Goal: Task Accomplishment & Management: Complete application form

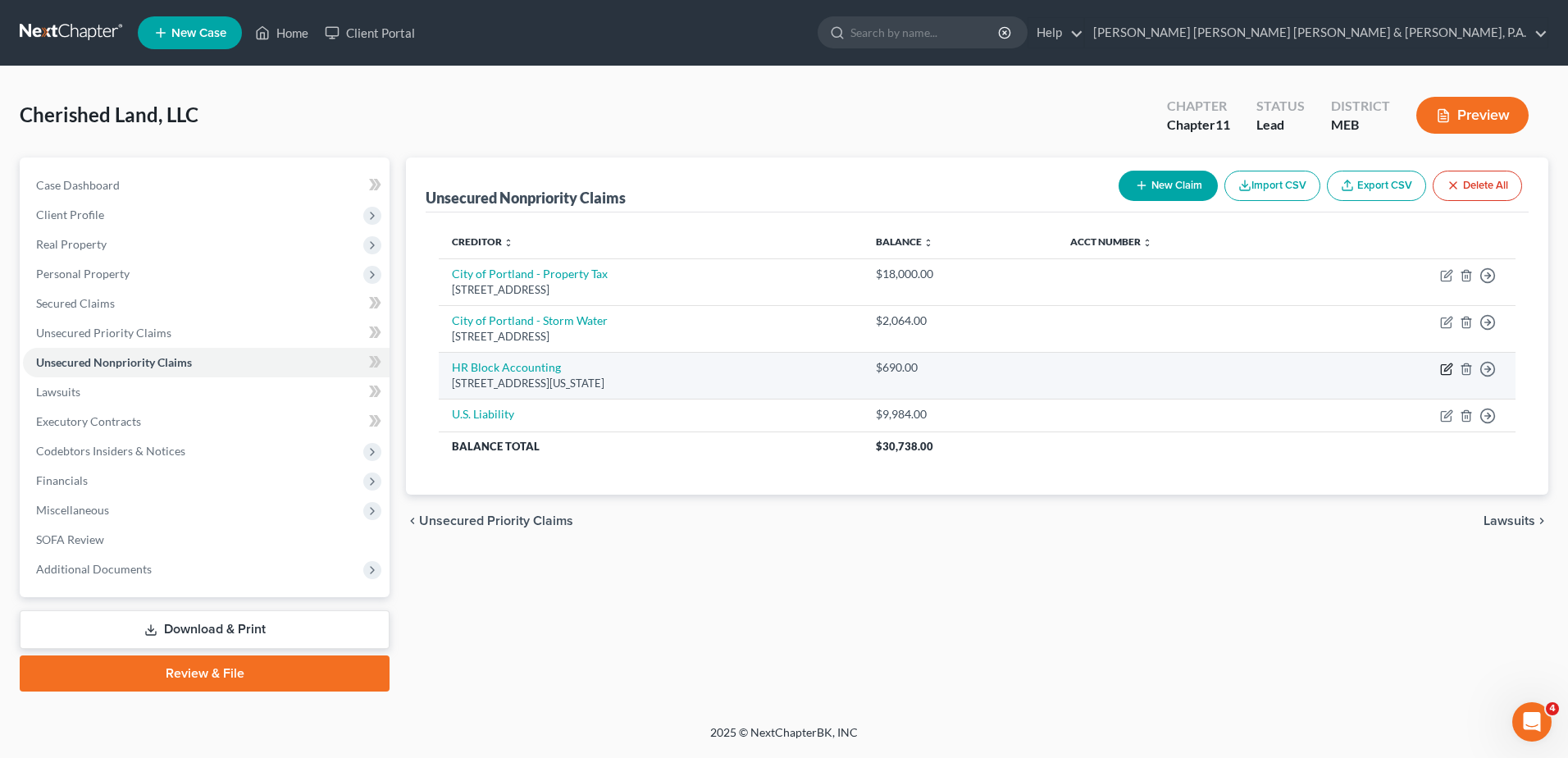
click at [1443, 370] on icon "button" at bounding box center [1447, 369] width 13 height 13
select select "26"
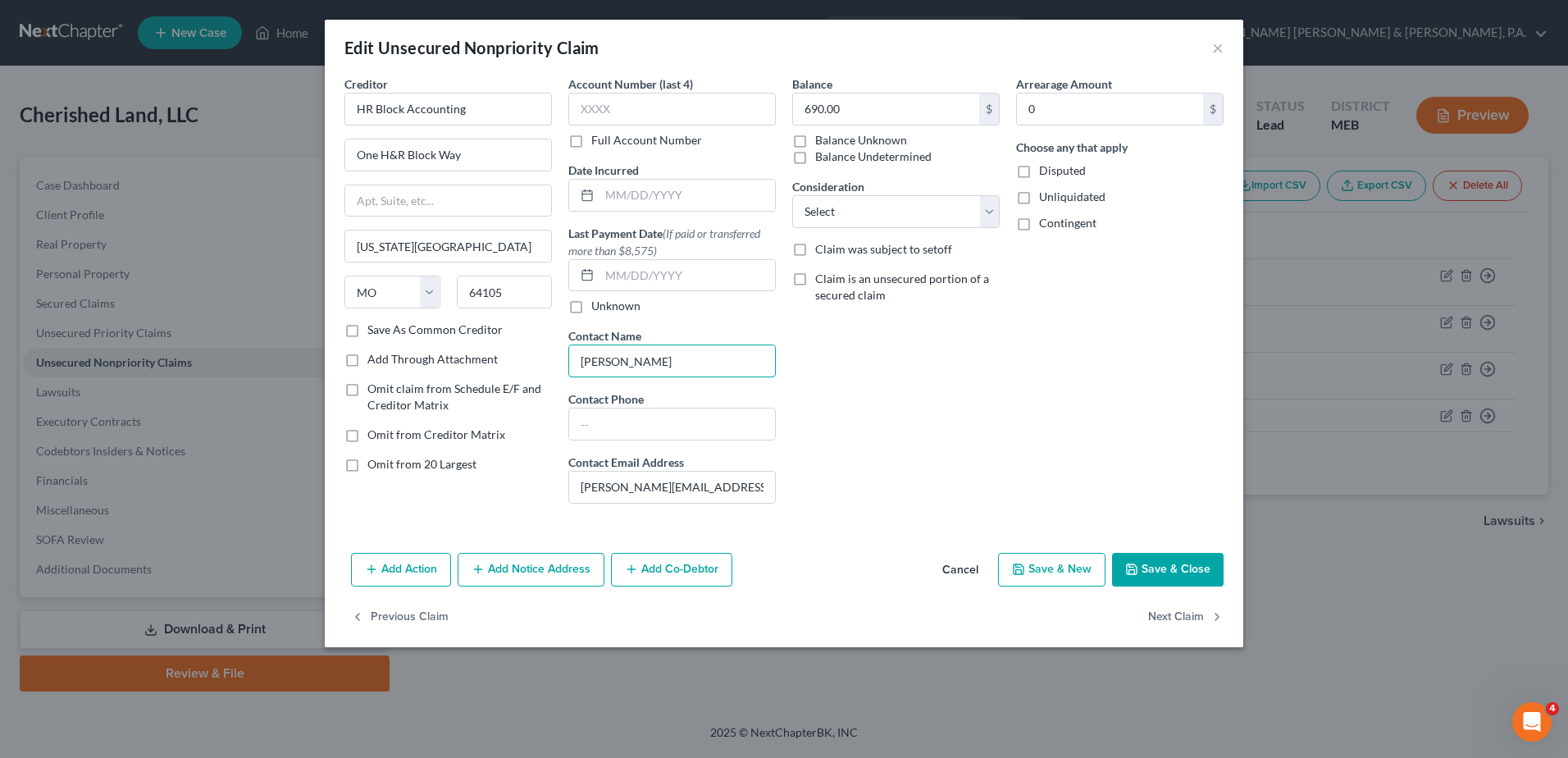
drag, startPoint x: 677, startPoint y: 357, endPoint x: 381, endPoint y: 357, distance: 296.0
click at [381, 357] on div "Creditor * HR Block Accounting [GEOGRAPHIC_DATA] [US_STATE][GEOGRAPHIC_DATA] [U…" at bounding box center [784, 296] width 896 height 441
drag, startPoint x: 738, startPoint y: 486, endPoint x: 468, endPoint y: 501, distance: 270.4
click at [468, 501] on div "Creditor * HR Block Accounting [GEOGRAPHIC_DATA] [US_STATE][GEOGRAPHIC_DATA] [U…" at bounding box center [784, 296] width 896 height 441
click at [1145, 573] on button "Save & Close" at bounding box center [1167, 569] width 112 height 35
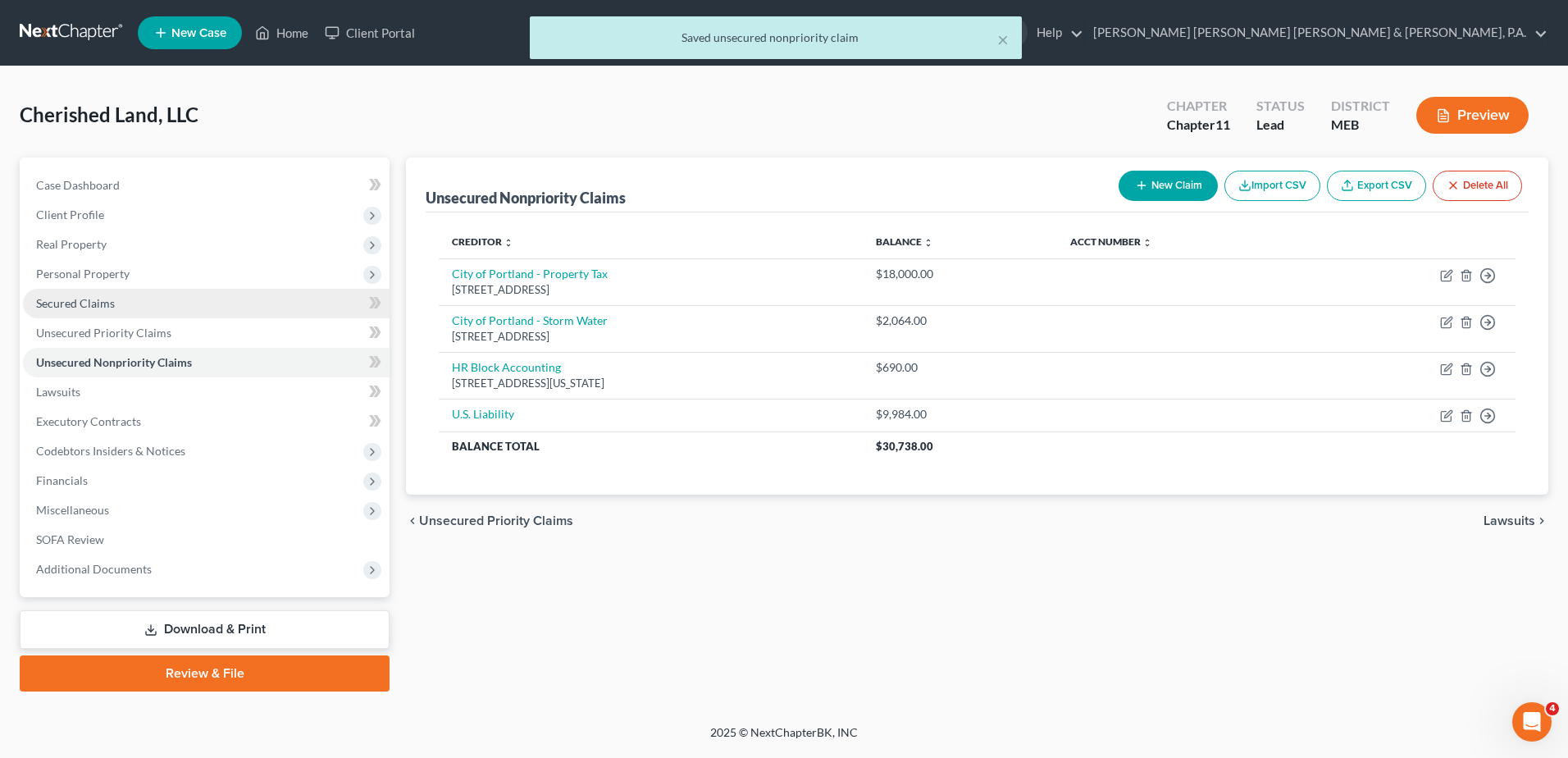
click at [99, 296] on span "Secured Claims" at bounding box center [75, 303] width 79 height 14
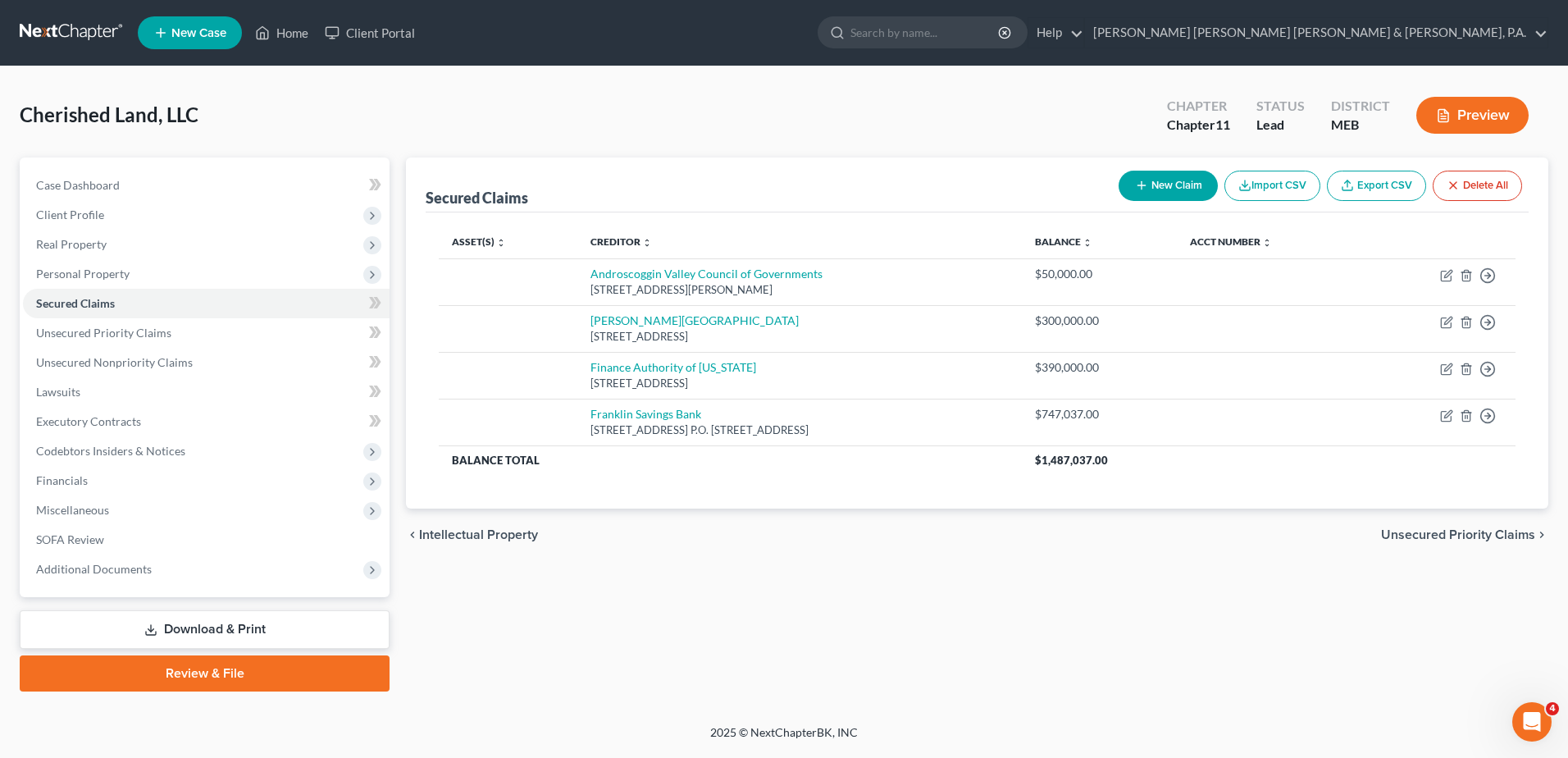
click at [1476, 109] on button "Preview" at bounding box center [1473, 114] width 113 height 37
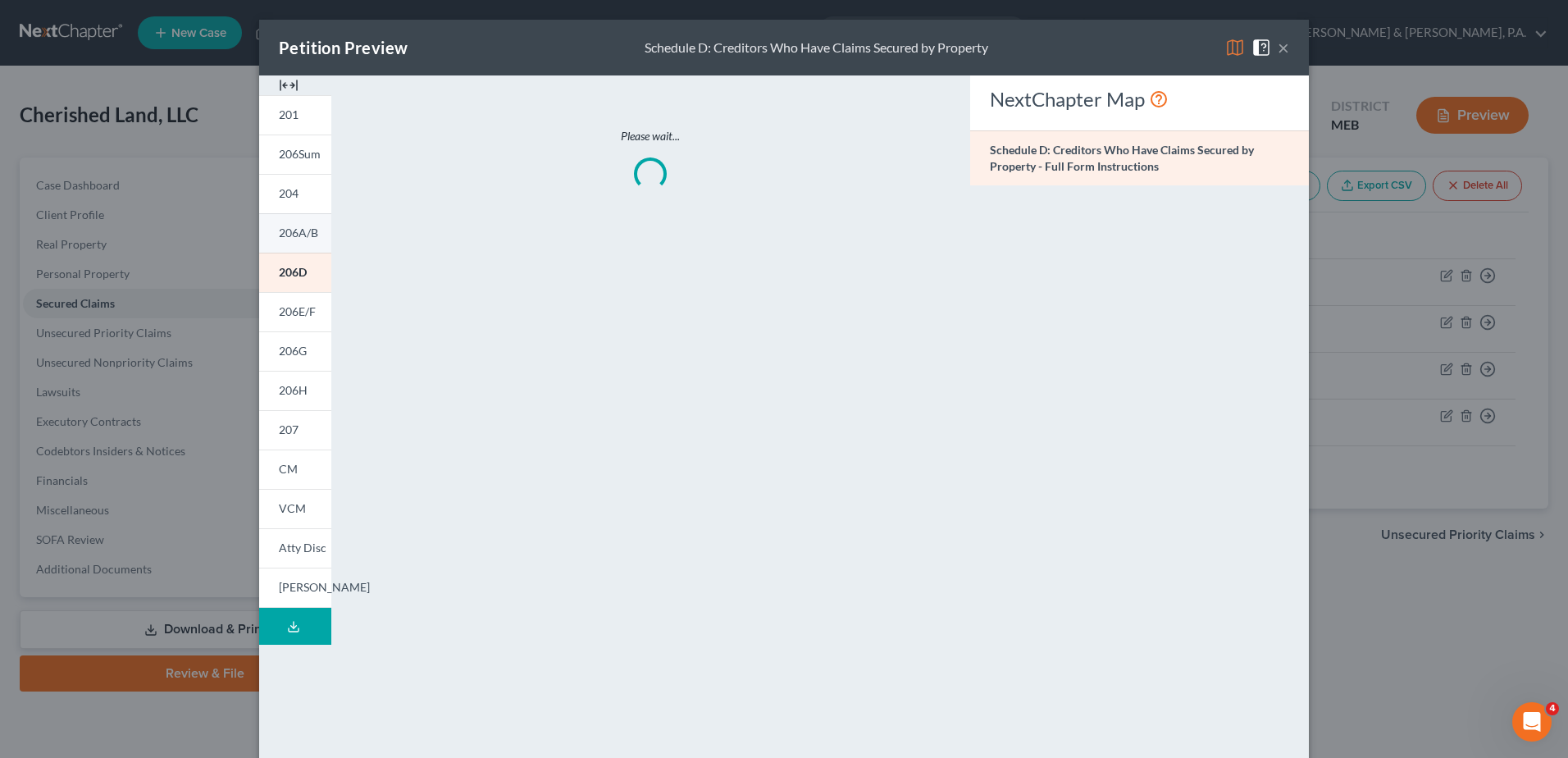
click at [298, 227] on span "206A/B" at bounding box center [298, 232] width 39 height 14
click at [297, 275] on span "206D" at bounding box center [293, 271] width 29 height 14
click at [298, 398] on link "206H" at bounding box center [295, 390] width 72 height 39
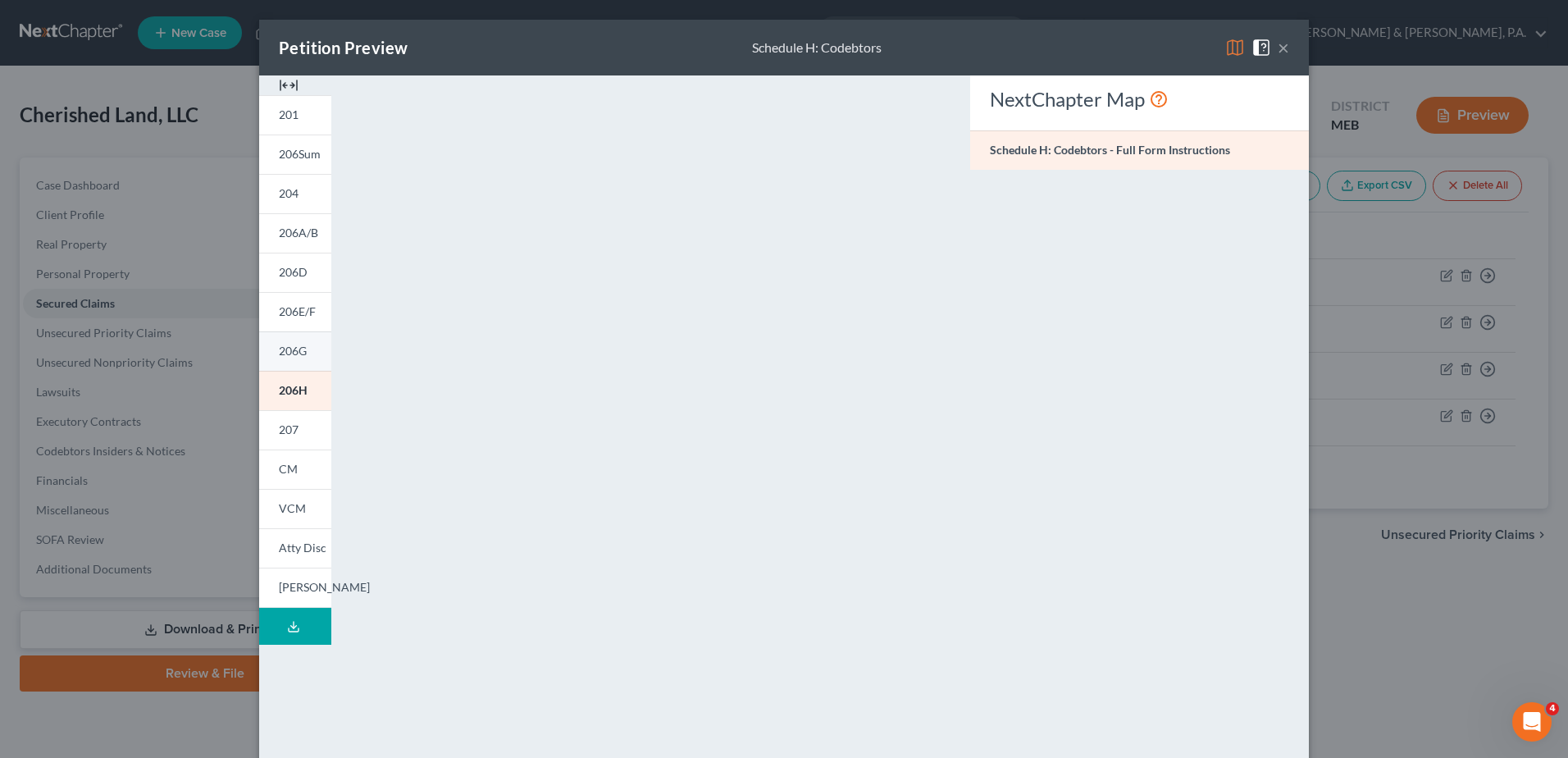
click at [304, 367] on link "206G" at bounding box center [295, 351] width 72 height 39
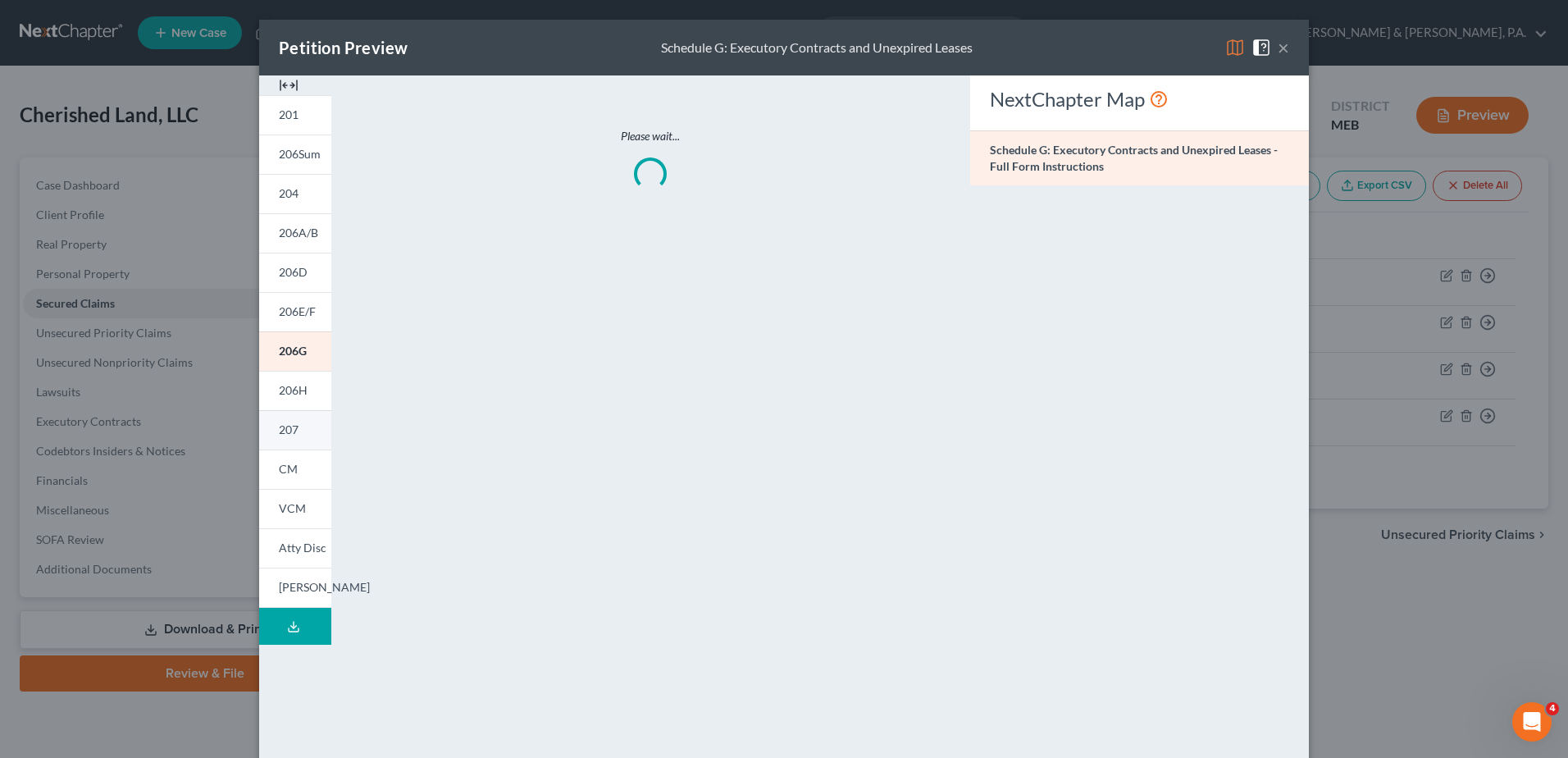
click at [300, 433] on link "207" at bounding box center [295, 430] width 72 height 39
click at [297, 195] on link "204" at bounding box center [295, 193] width 72 height 39
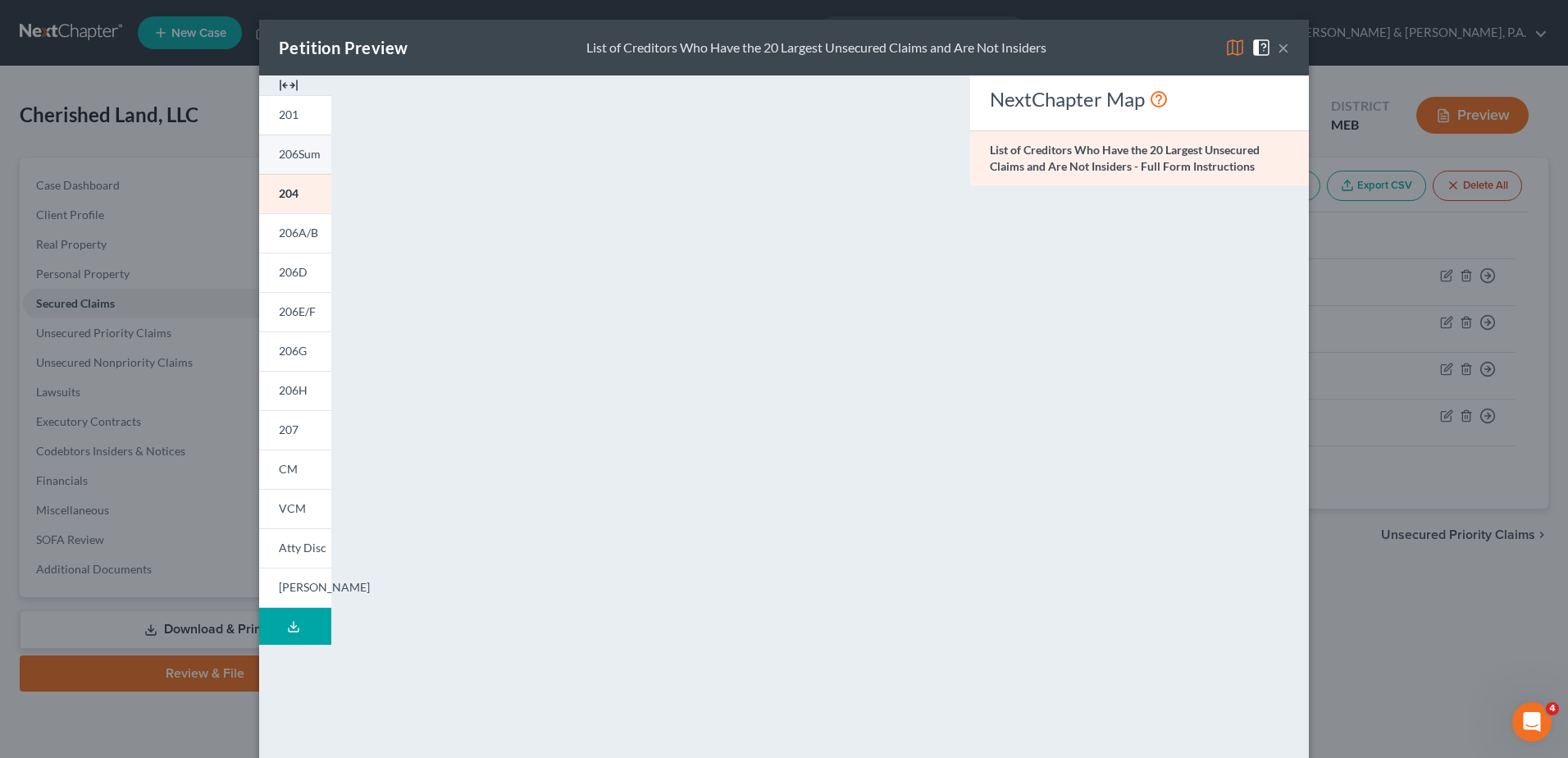
click at [282, 159] on span "206Sum" at bounding box center [299, 153] width 42 height 14
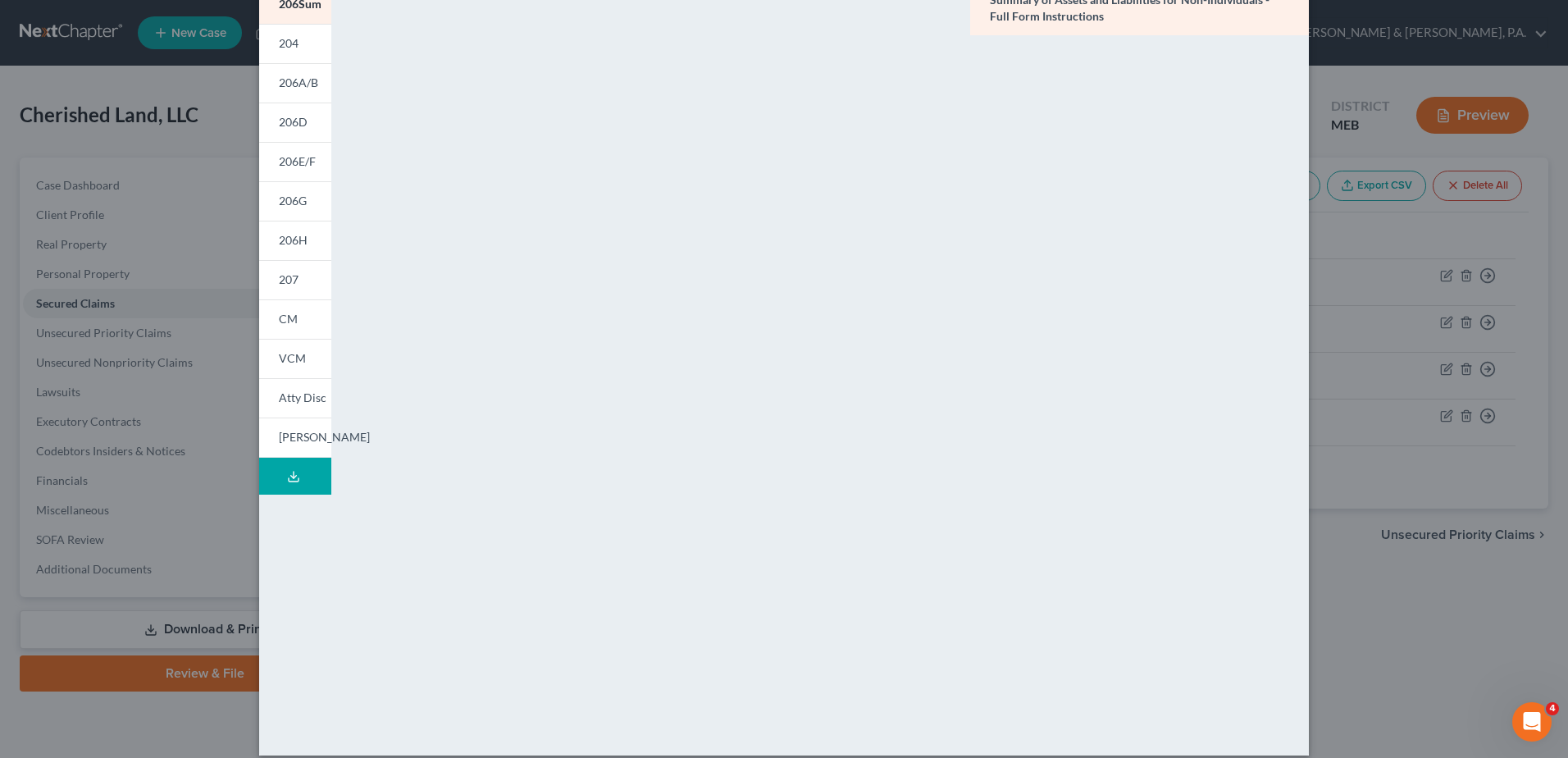
scroll to position [167, 0]
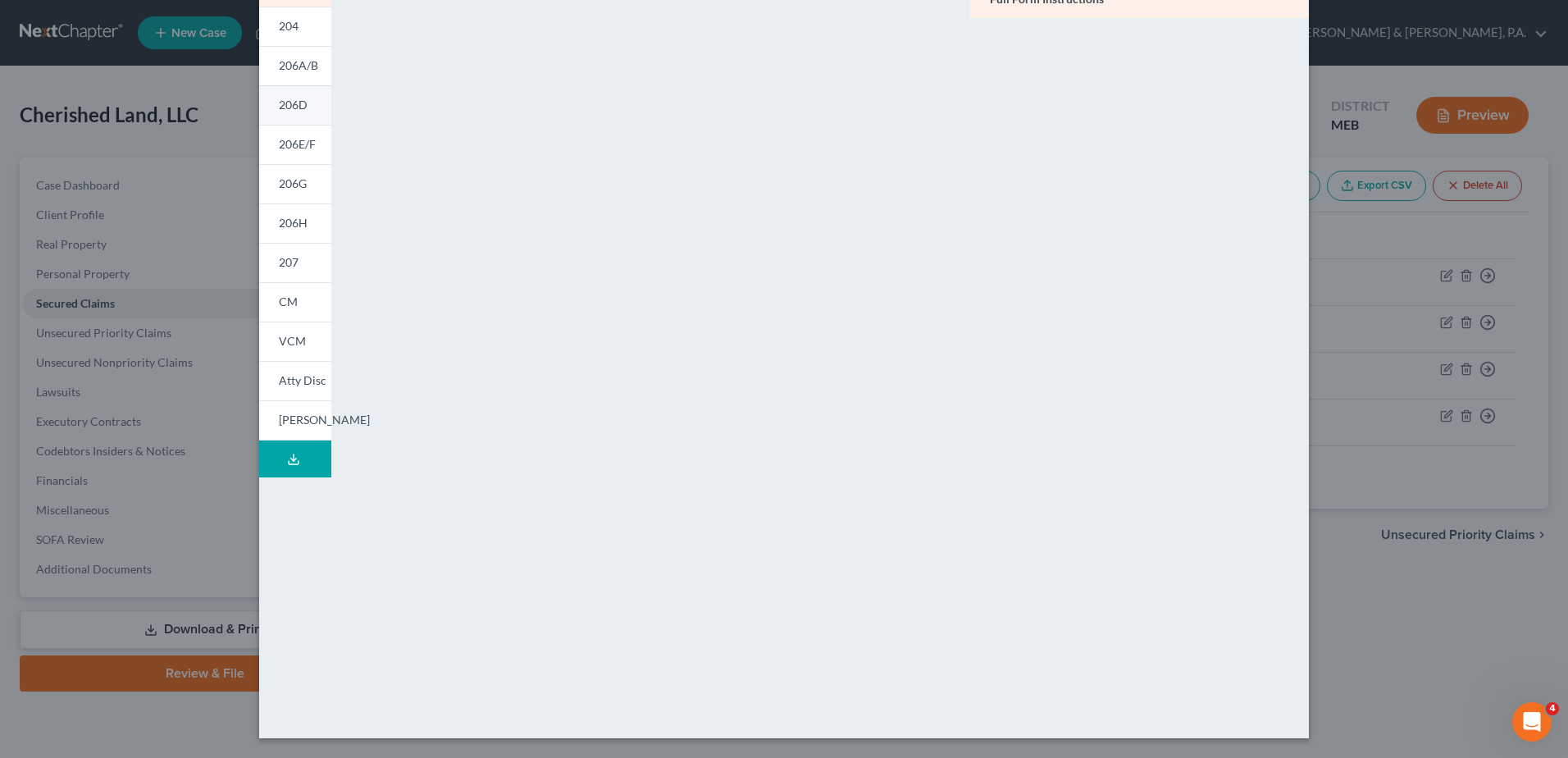
click at [301, 96] on link "206D" at bounding box center [295, 105] width 72 height 39
click at [194, 105] on div "Petition Preview Schedule D: Creditors Who Have Claims Secured by Property × 20…" at bounding box center [784, 379] width 1568 height 758
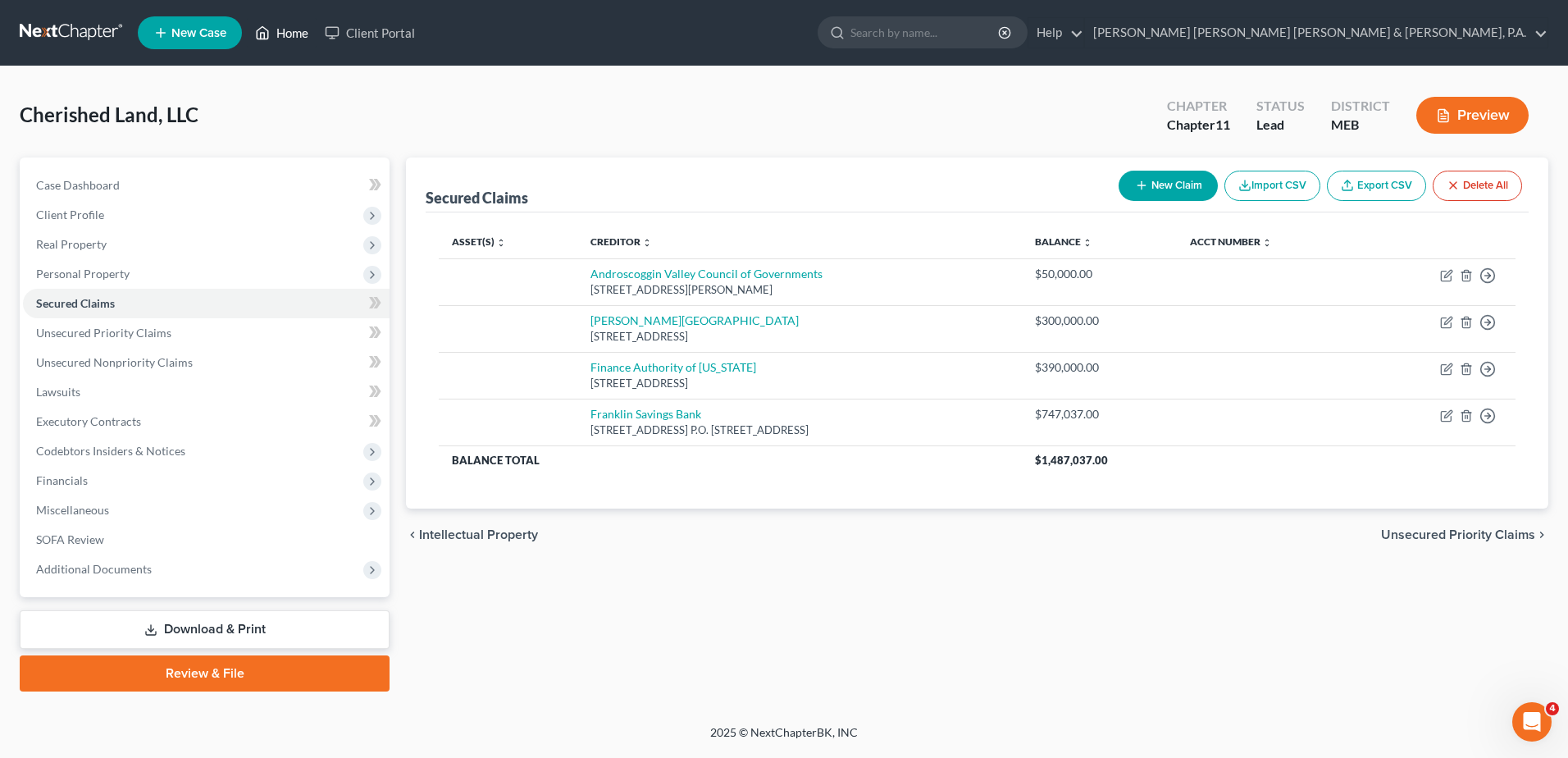
click at [280, 31] on link "Home" at bounding box center [282, 32] width 69 height 29
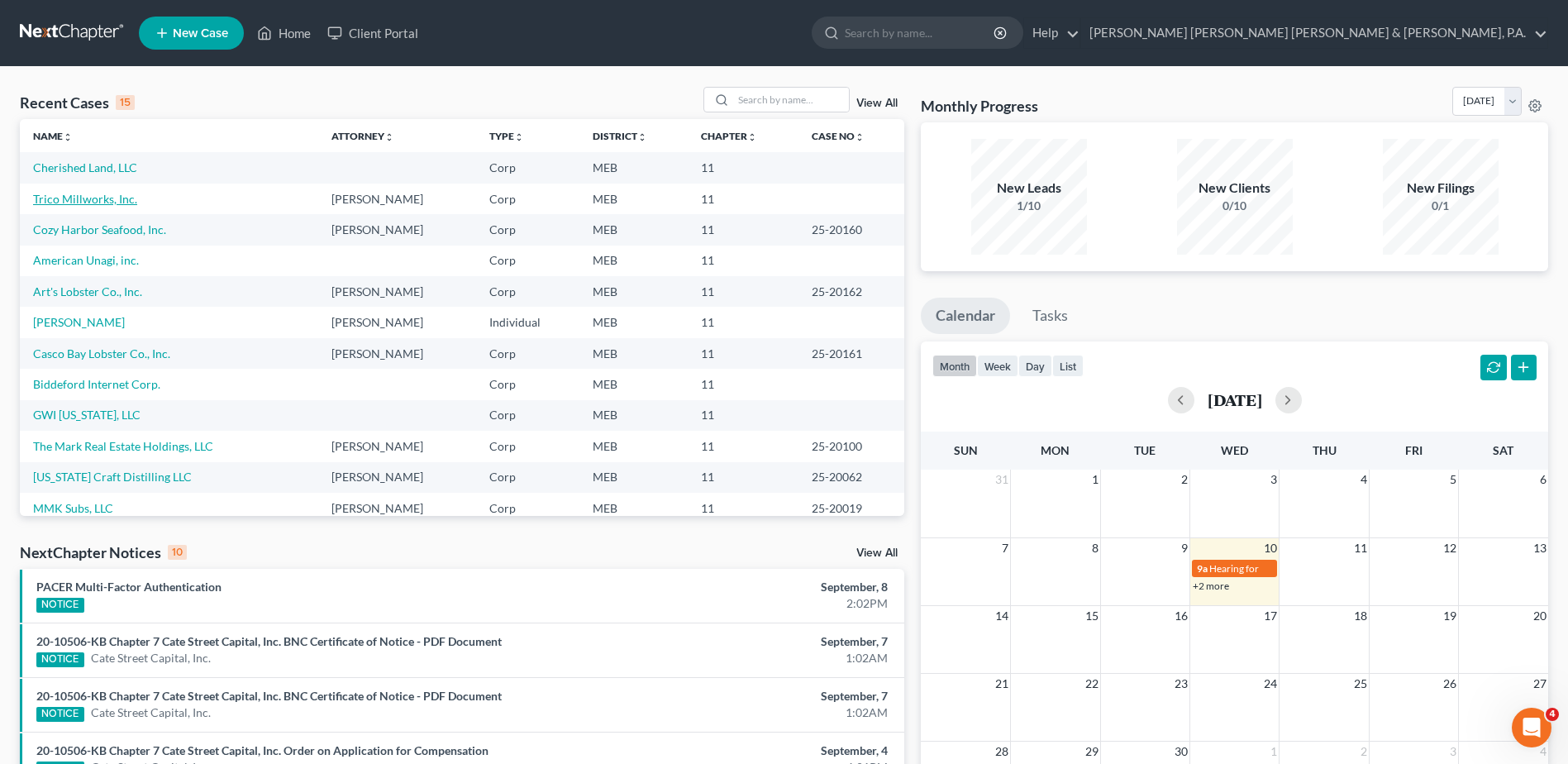
click at [132, 198] on link "Trico Millworks, Inc." at bounding box center [85, 199] width 104 height 14
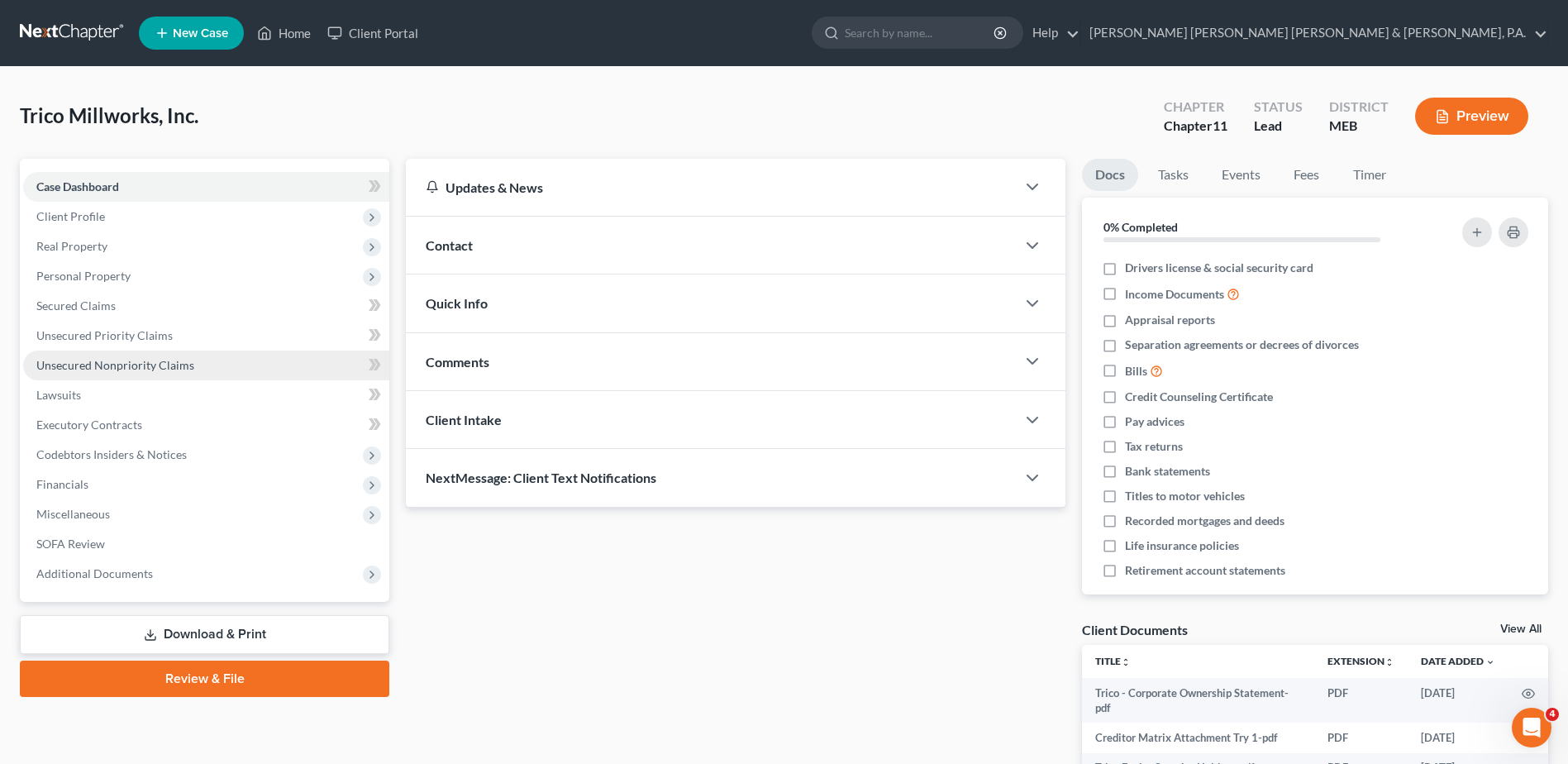
click at [131, 371] on span "Unsecured Nonpriority Claims" at bounding box center [114, 364] width 158 height 14
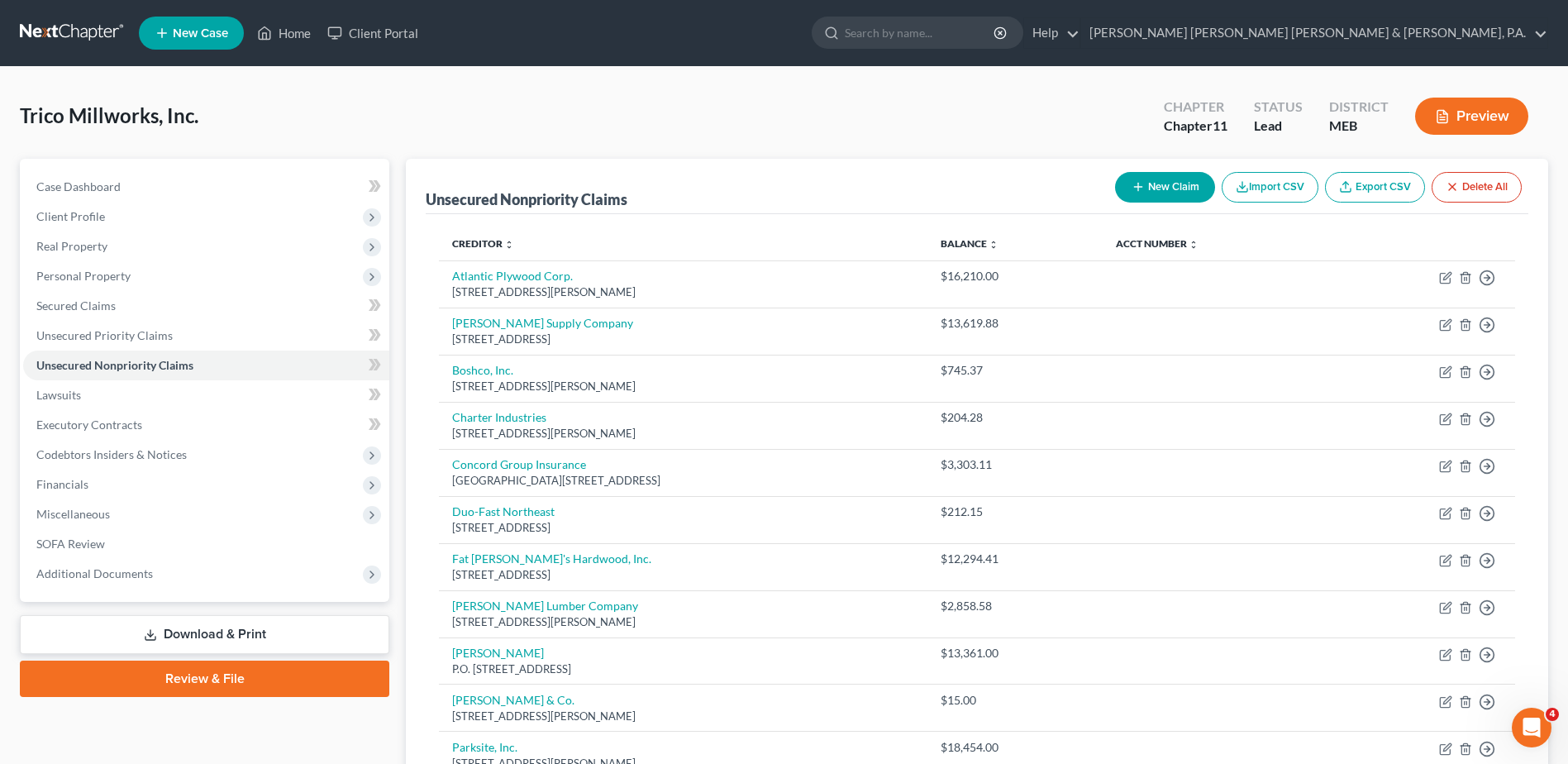
click at [1124, 183] on button "New Claim" at bounding box center [1165, 187] width 100 height 30
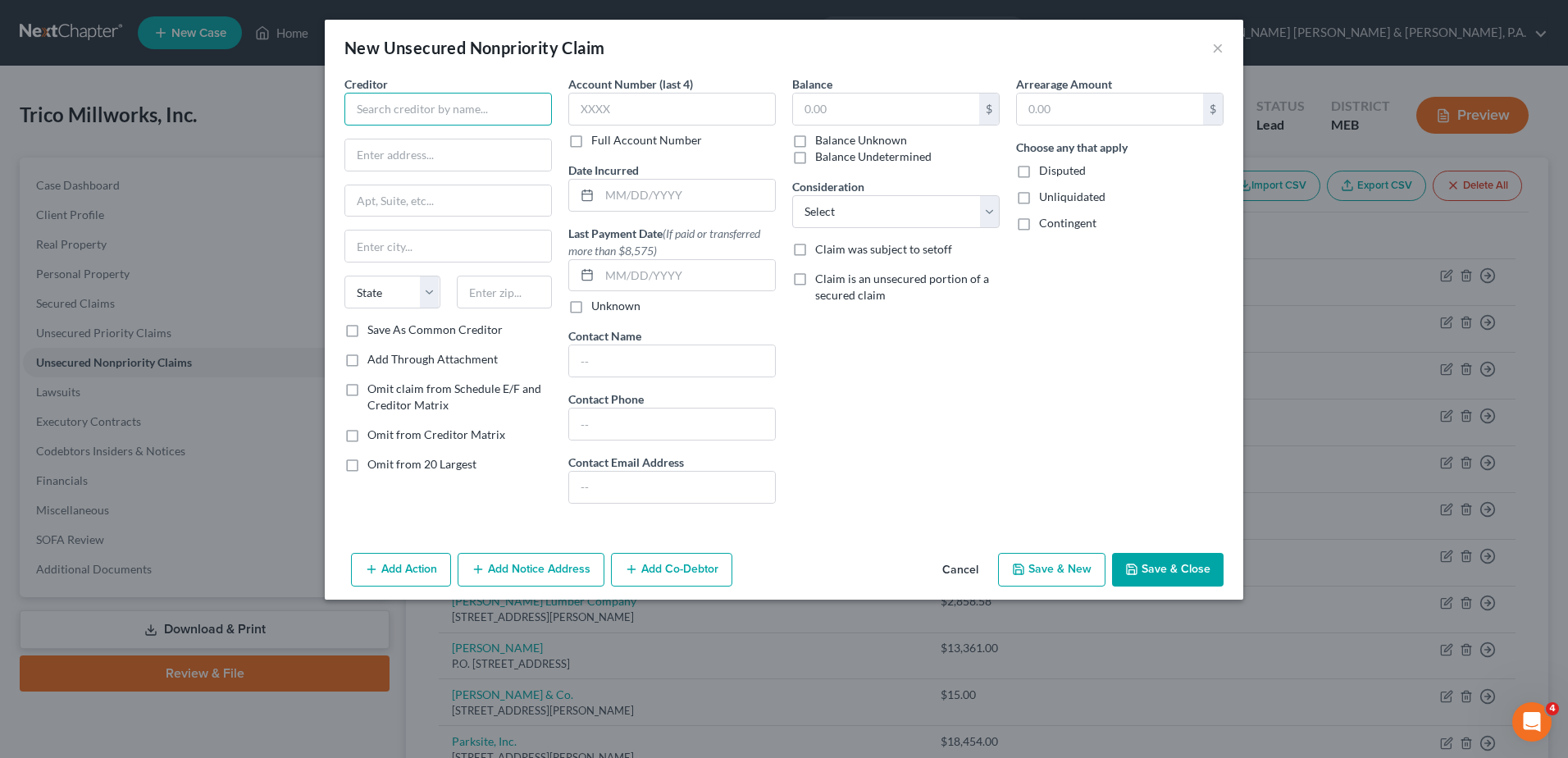
click at [493, 117] on input "text" at bounding box center [448, 109] width 207 height 33
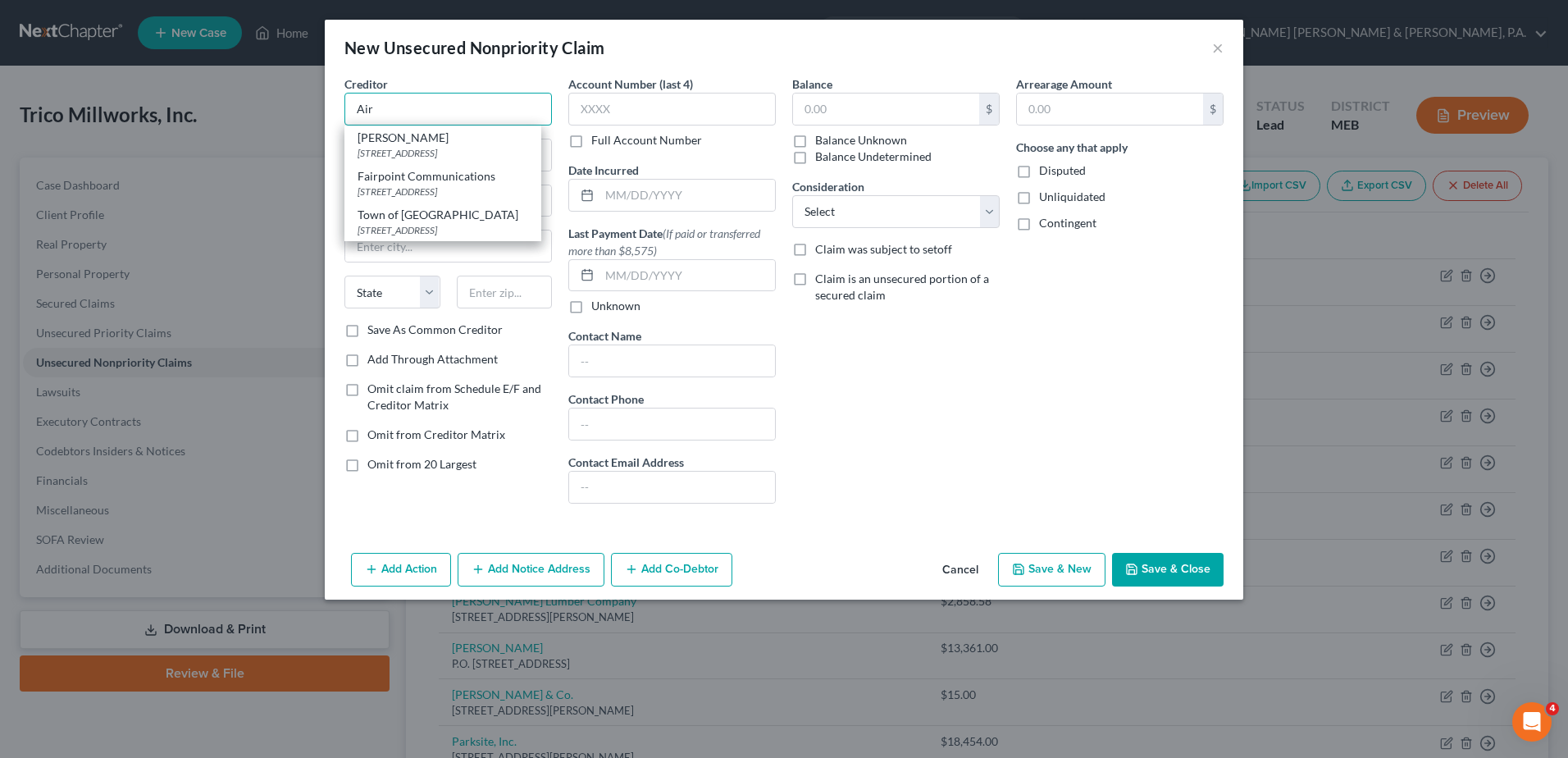
type input "Air"
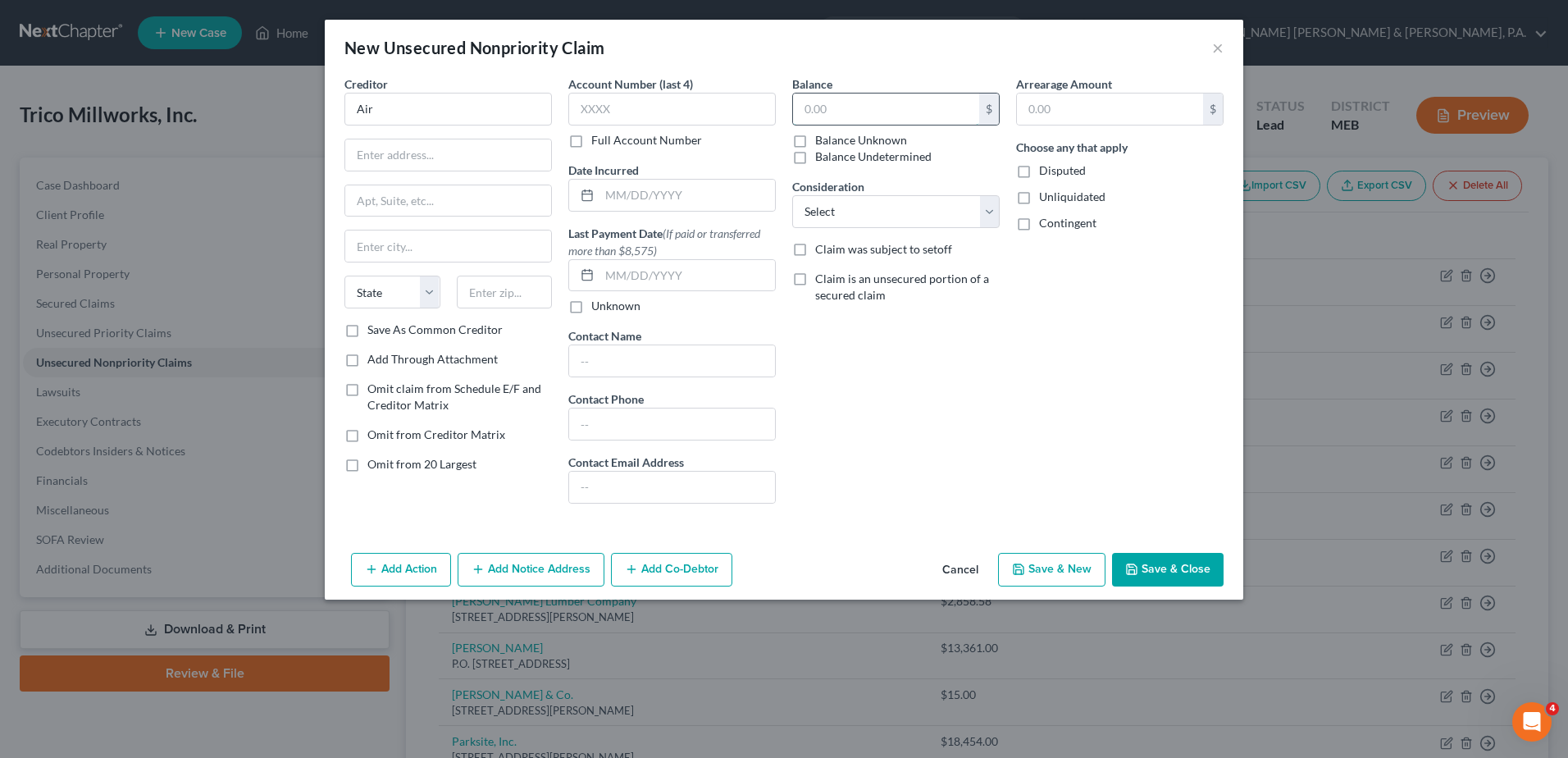
click at [896, 101] on input "text" at bounding box center [886, 109] width 186 height 31
type input "0"
type input "8"
type input "95.55"
click at [1203, 574] on button "Save & Close" at bounding box center [1167, 569] width 112 height 35
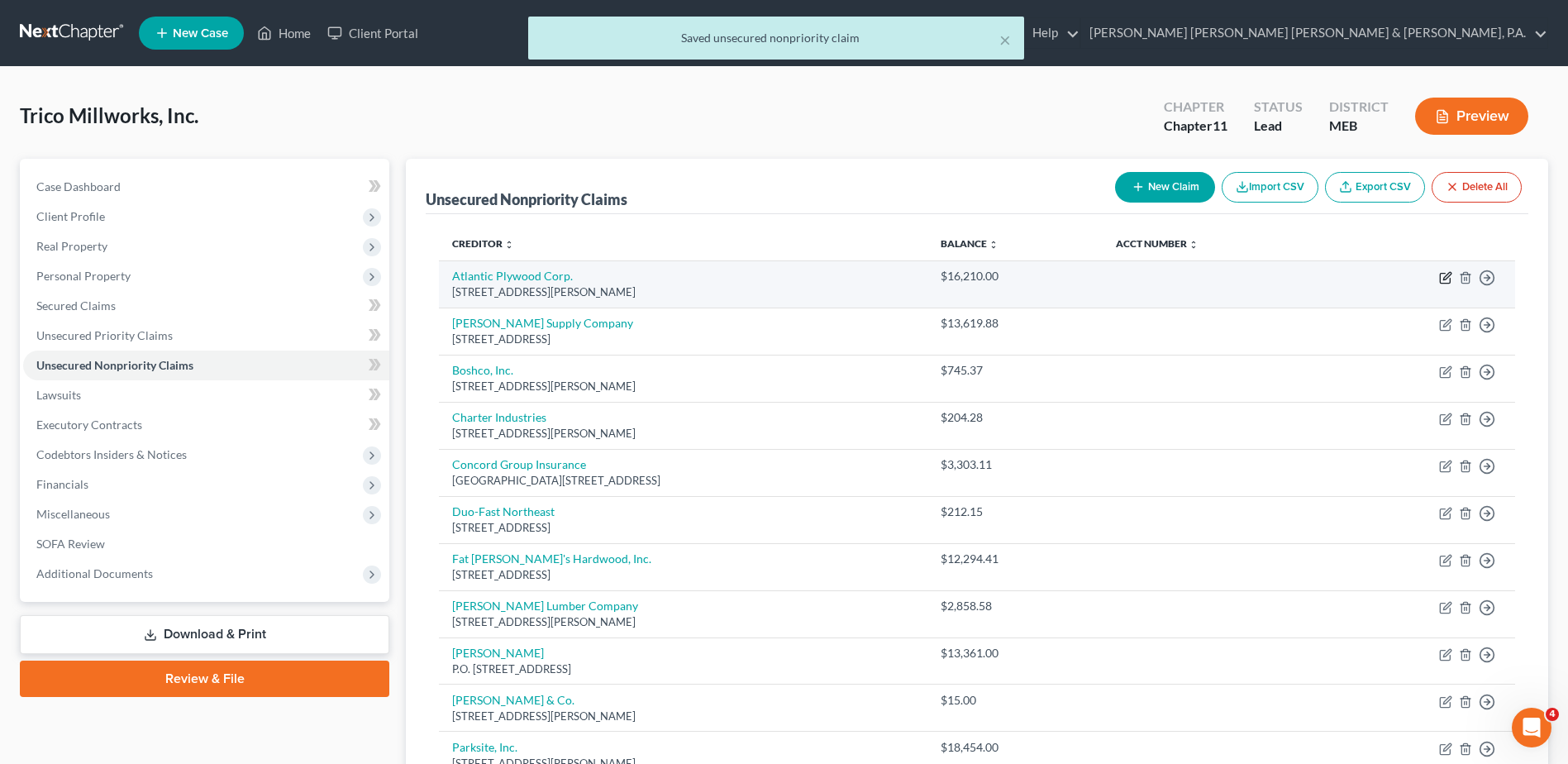
click at [1441, 279] on icon "button" at bounding box center [1446, 278] width 13 height 13
select select "20"
select select "15"
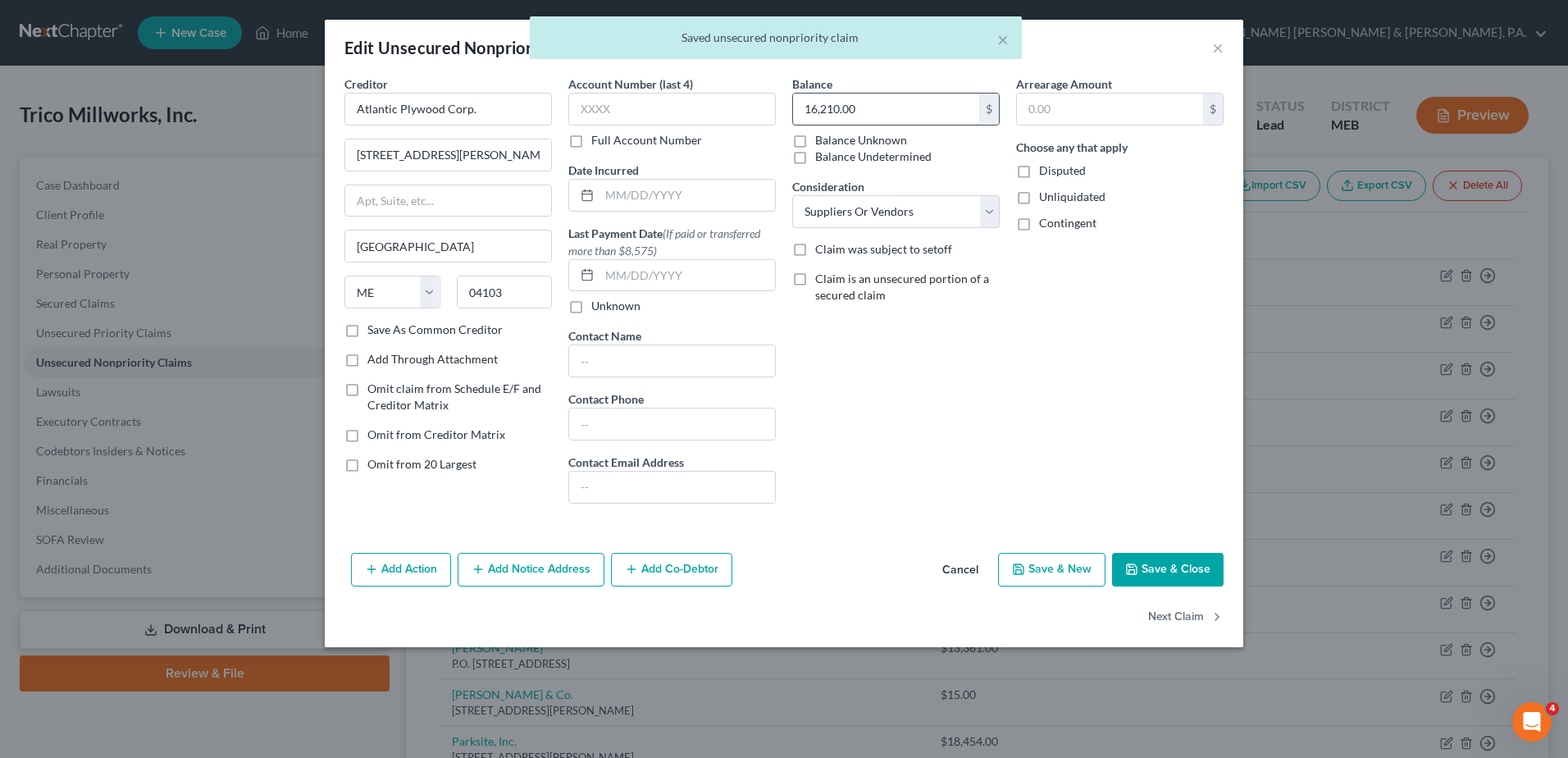
click at [874, 108] on input "16,210.00" at bounding box center [886, 109] width 186 height 31
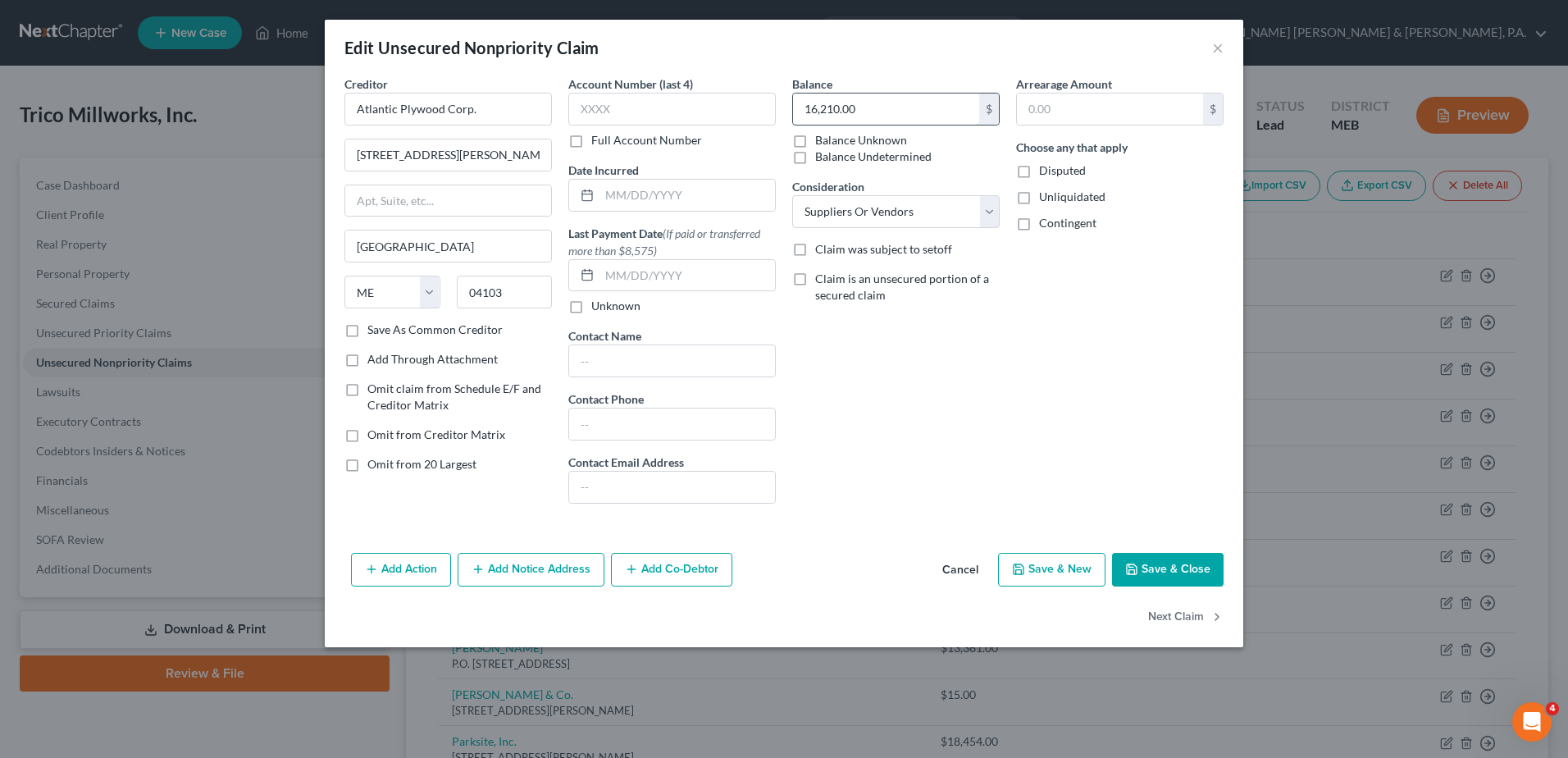
click at [874, 108] on input "16,210.00" at bounding box center [886, 109] width 186 height 31
type input "20,592.72"
click at [1176, 614] on button "Next Claim" at bounding box center [1186, 616] width 75 height 35
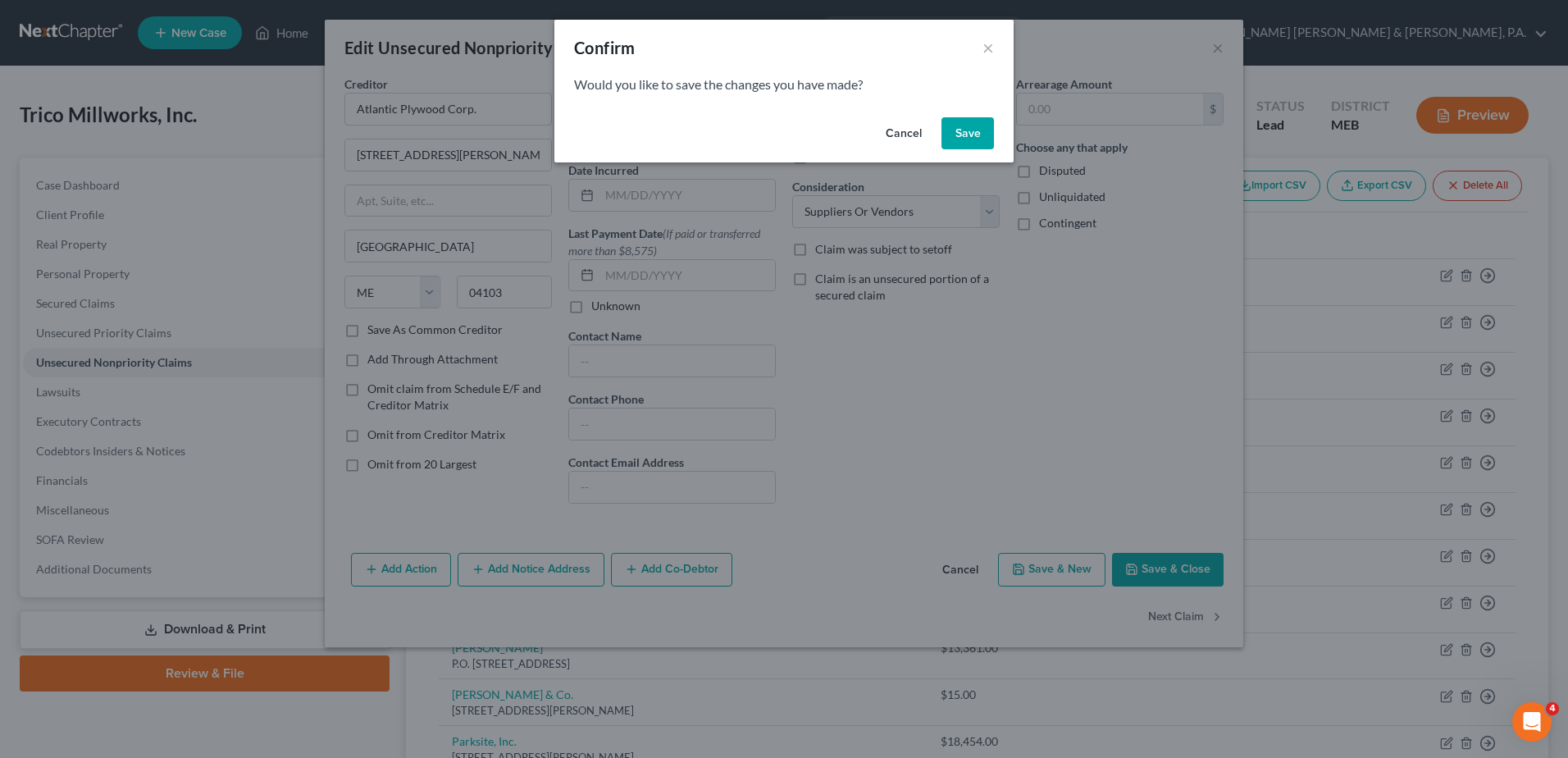
click at [973, 127] on button "Save" at bounding box center [967, 133] width 53 height 33
select select "14"
select select "15"
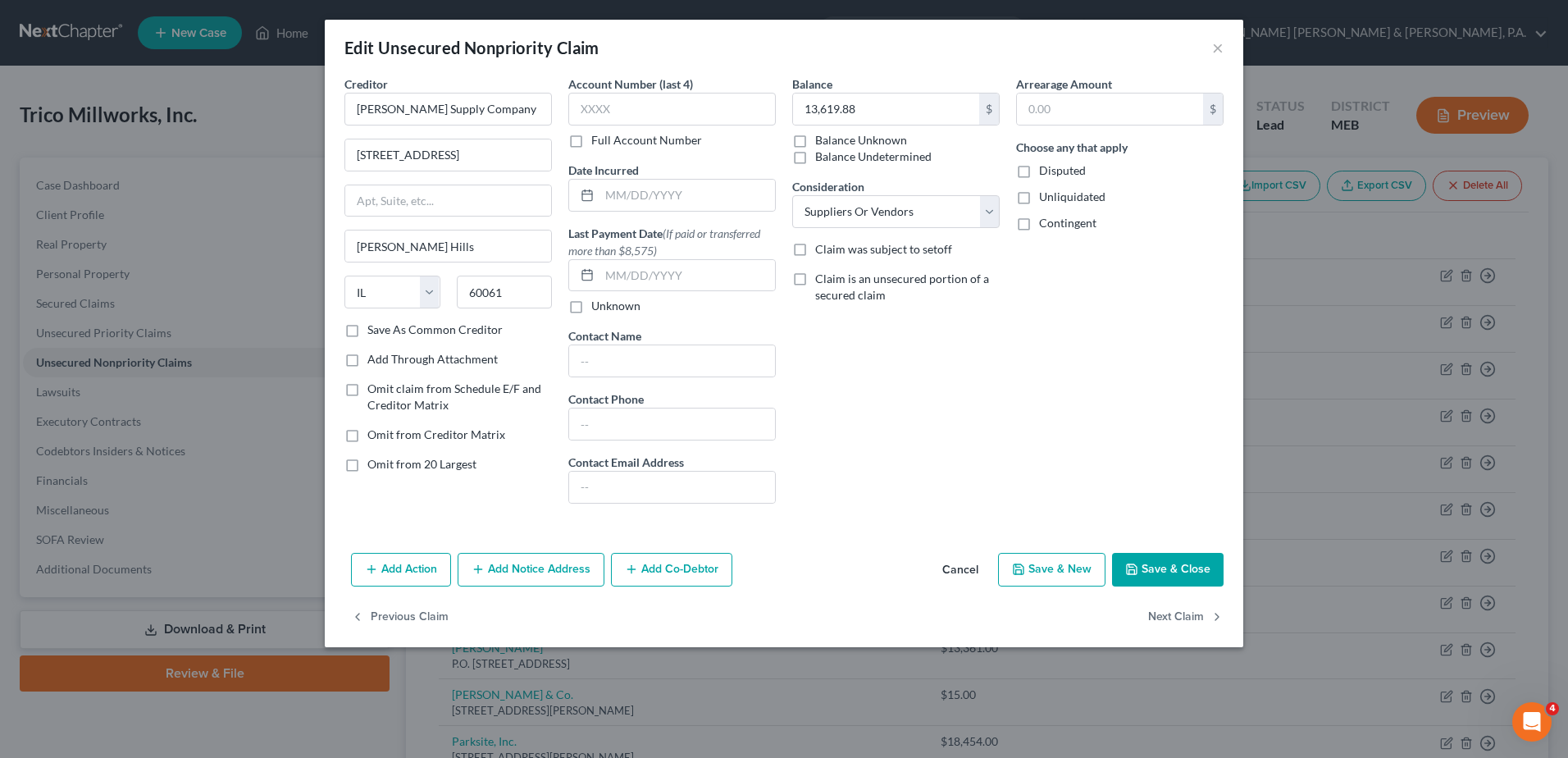
type input "0"
click at [889, 106] on input "13,619.88" at bounding box center [886, 109] width 186 height 31
type input "15,047.81"
click at [1177, 612] on button "Next Claim" at bounding box center [1186, 616] width 75 height 35
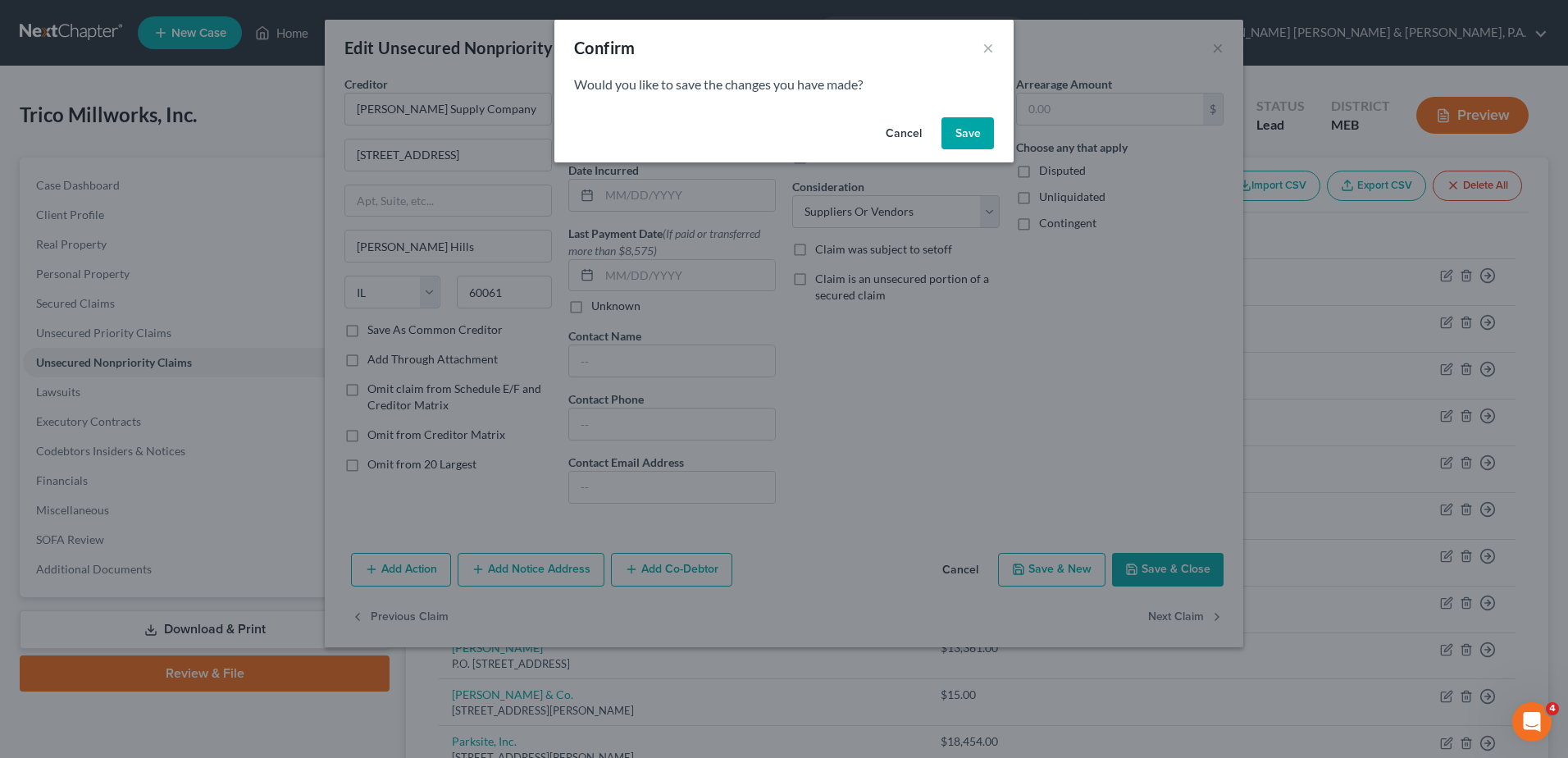
click at [964, 134] on button "Save" at bounding box center [967, 133] width 53 height 33
select select "22"
select select "15"
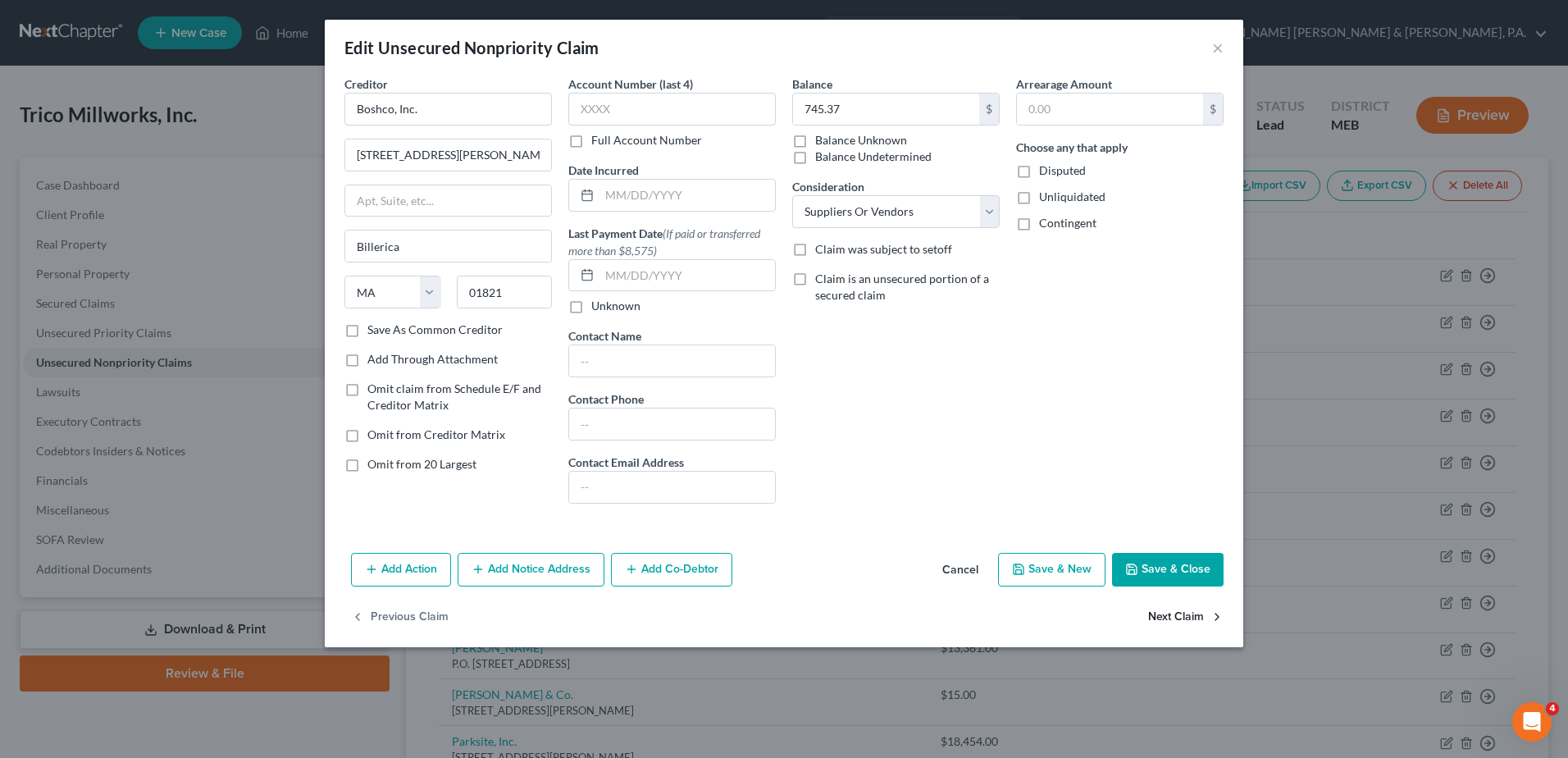
click at [1189, 608] on button "Next Claim" at bounding box center [1186, 616] width 75 height 35
select select "35"
select select "15"
click at [1040, 573] on button "Save & New" at bounding box center [1052, 569] width 108 height 35
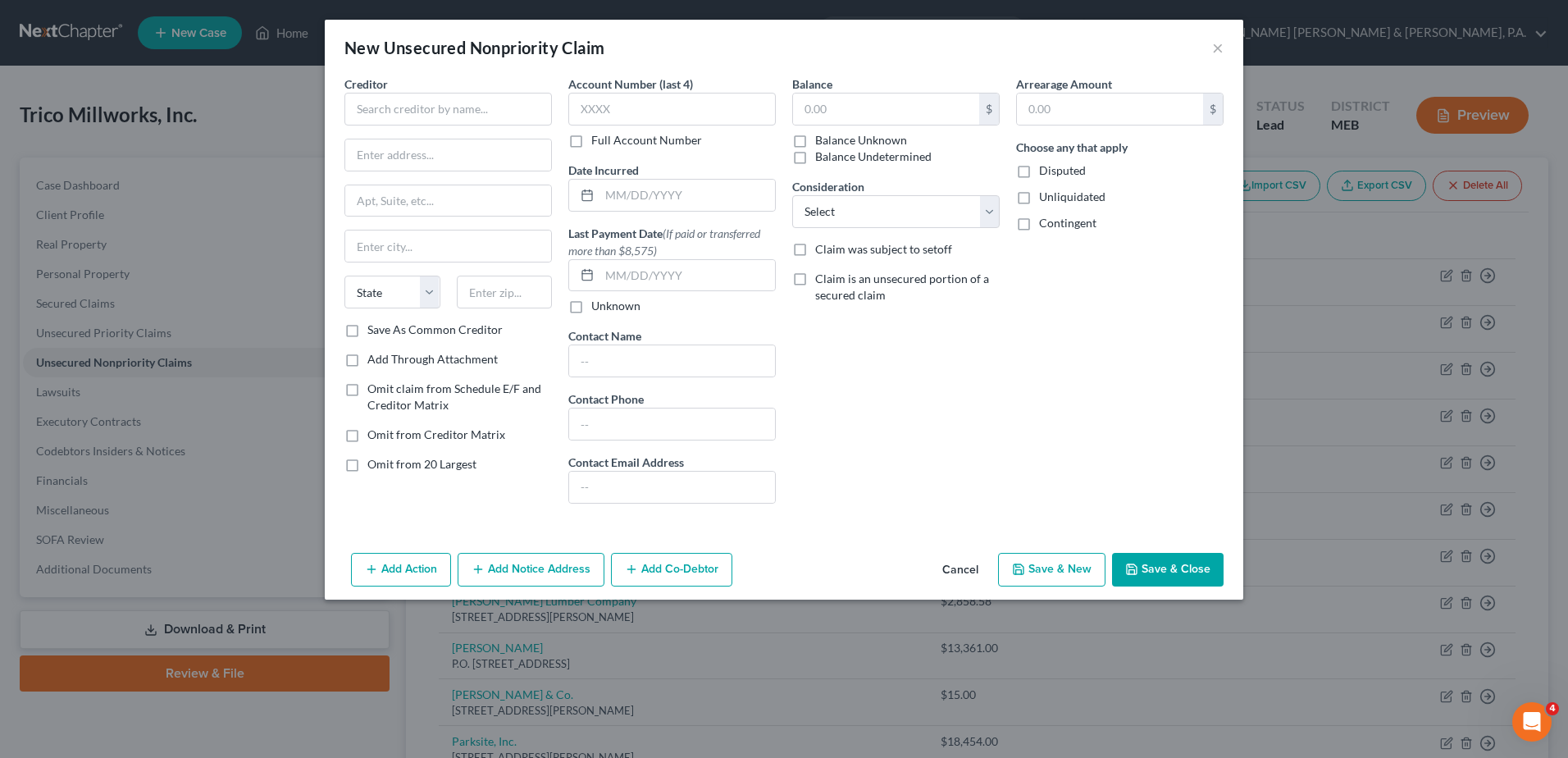
type input "0"
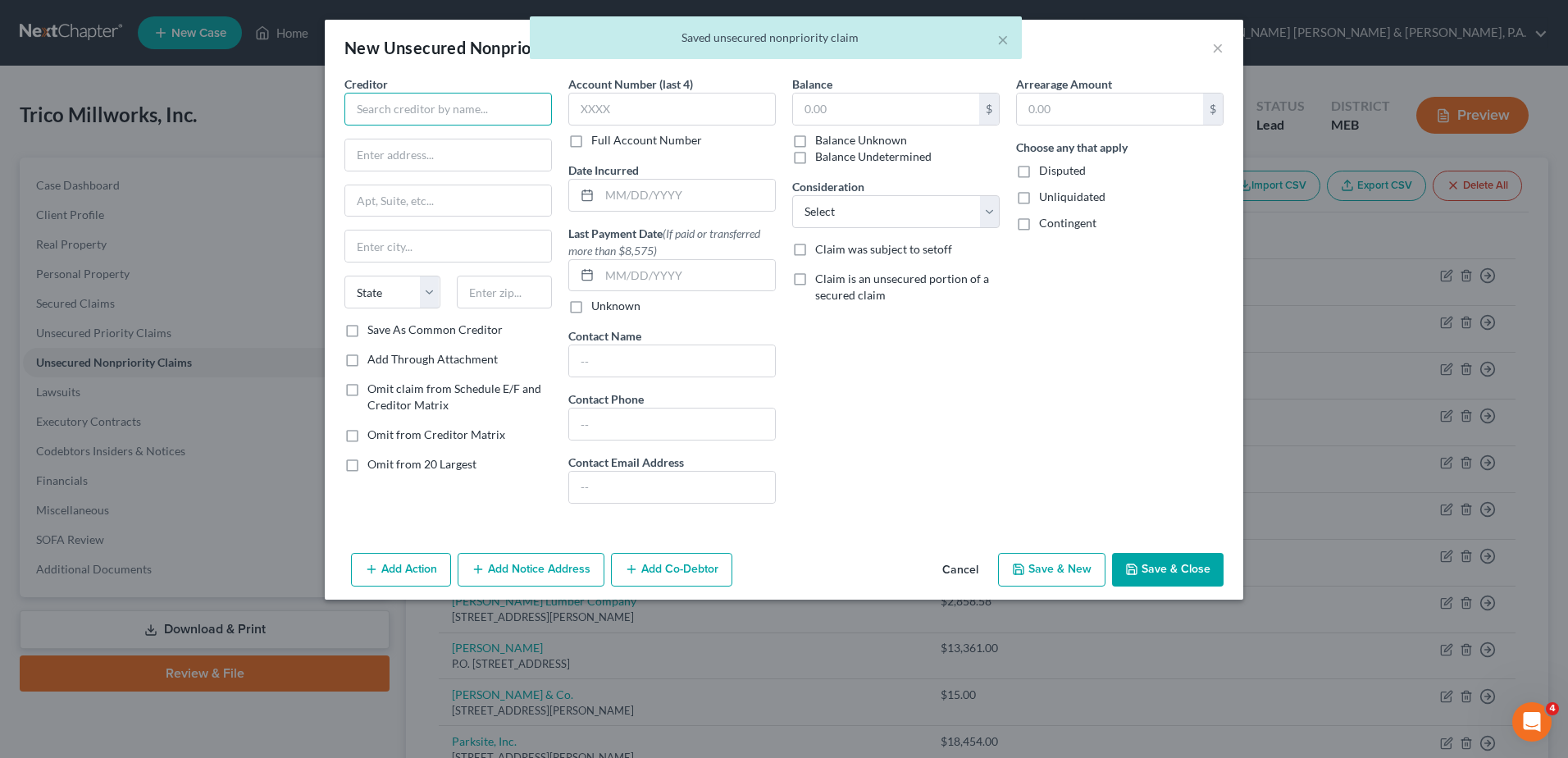
click at [366, 111] on input "text" at bounding box center [448, 109] width 207 height 33
type input "CBIZ"
click at [850, 113] on input "text" at bounding box center [886, 109] width 186 height 31
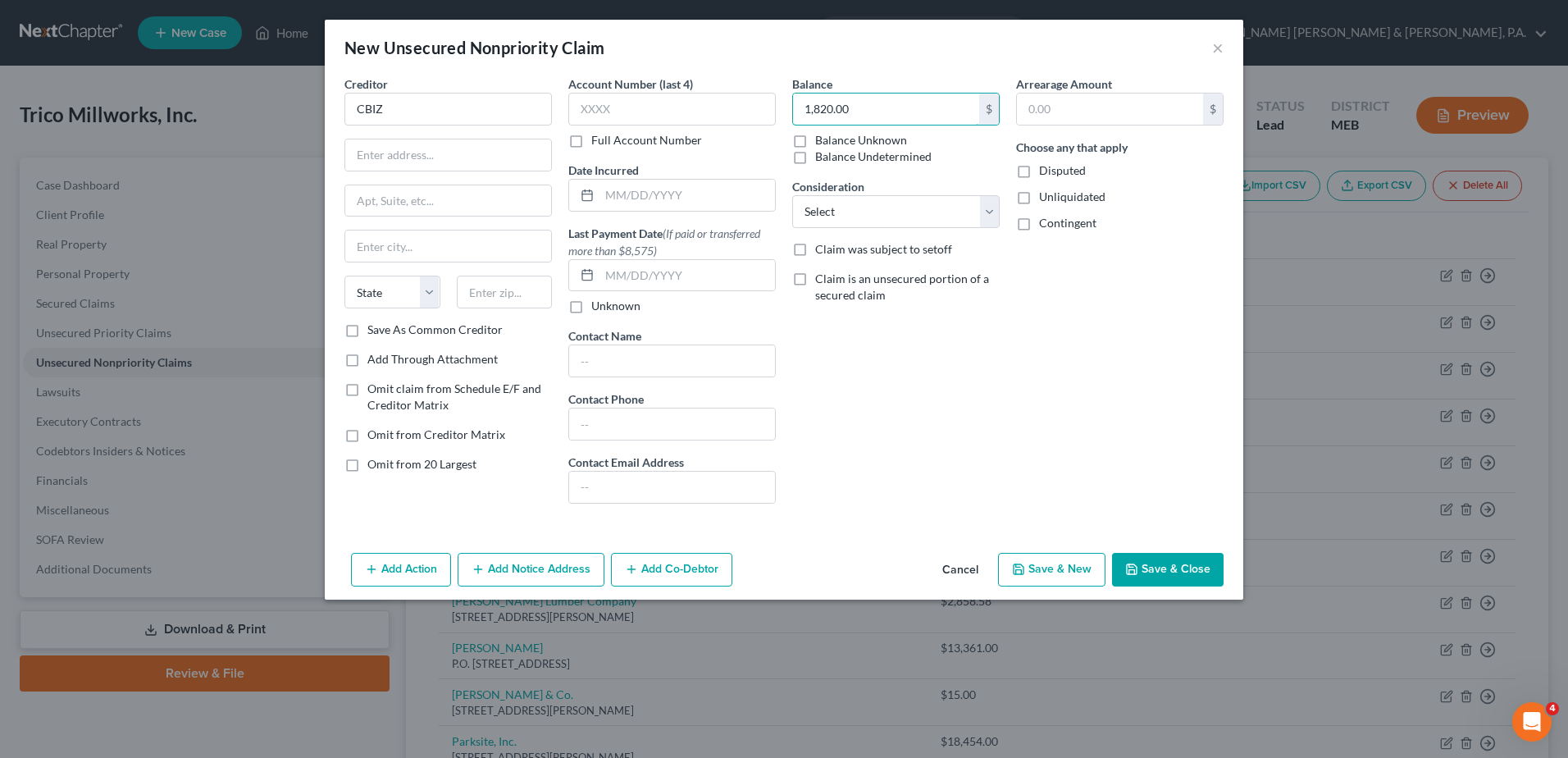
type input "1,820.00"
click at [1156, 581] on button "Save & Close" at bounding box center [1167, 569] width 112 height 35
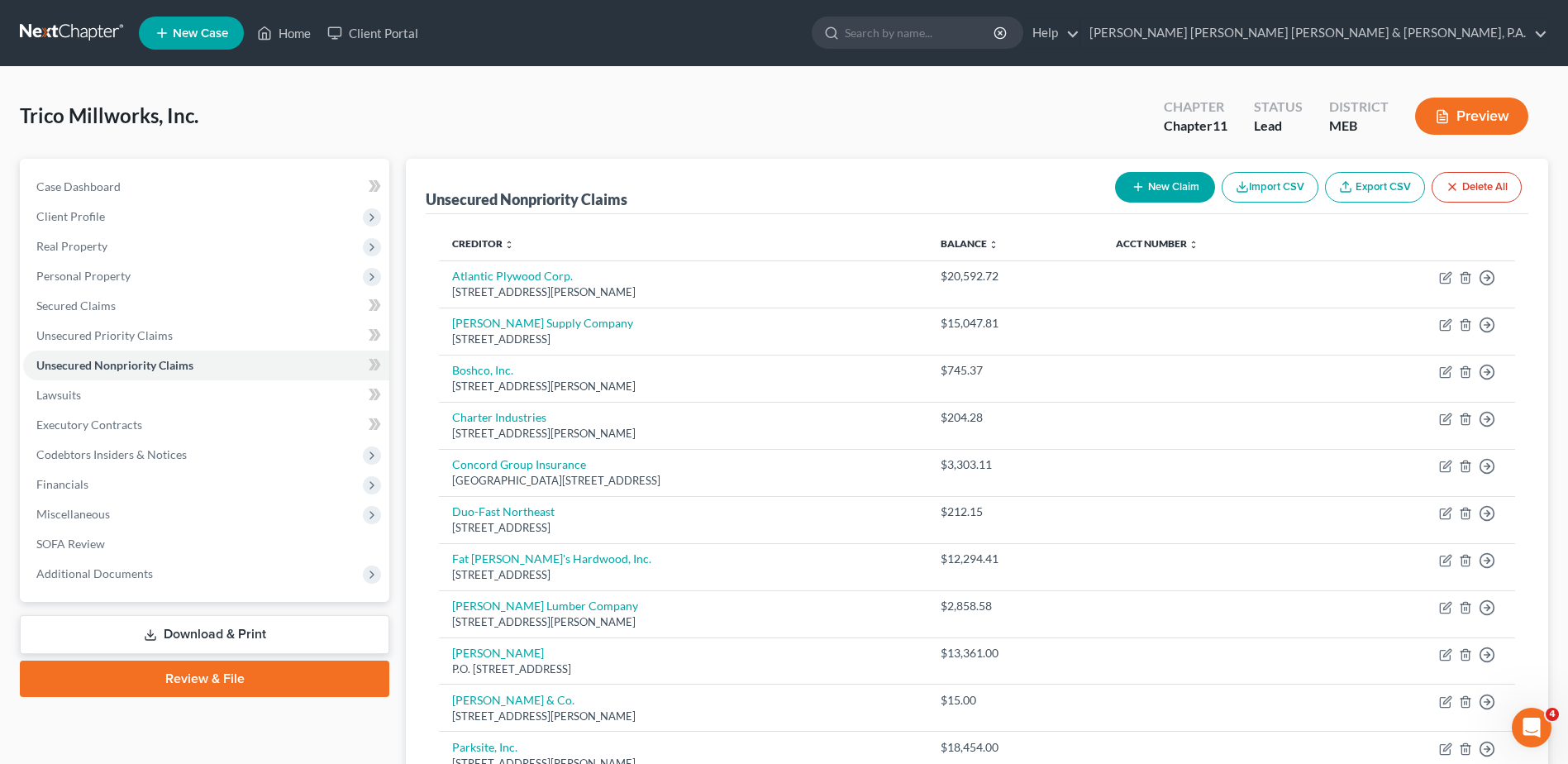
click at [1190, 186] on button "New Claim" at bounding box center [1165, 187] width 100 height 30
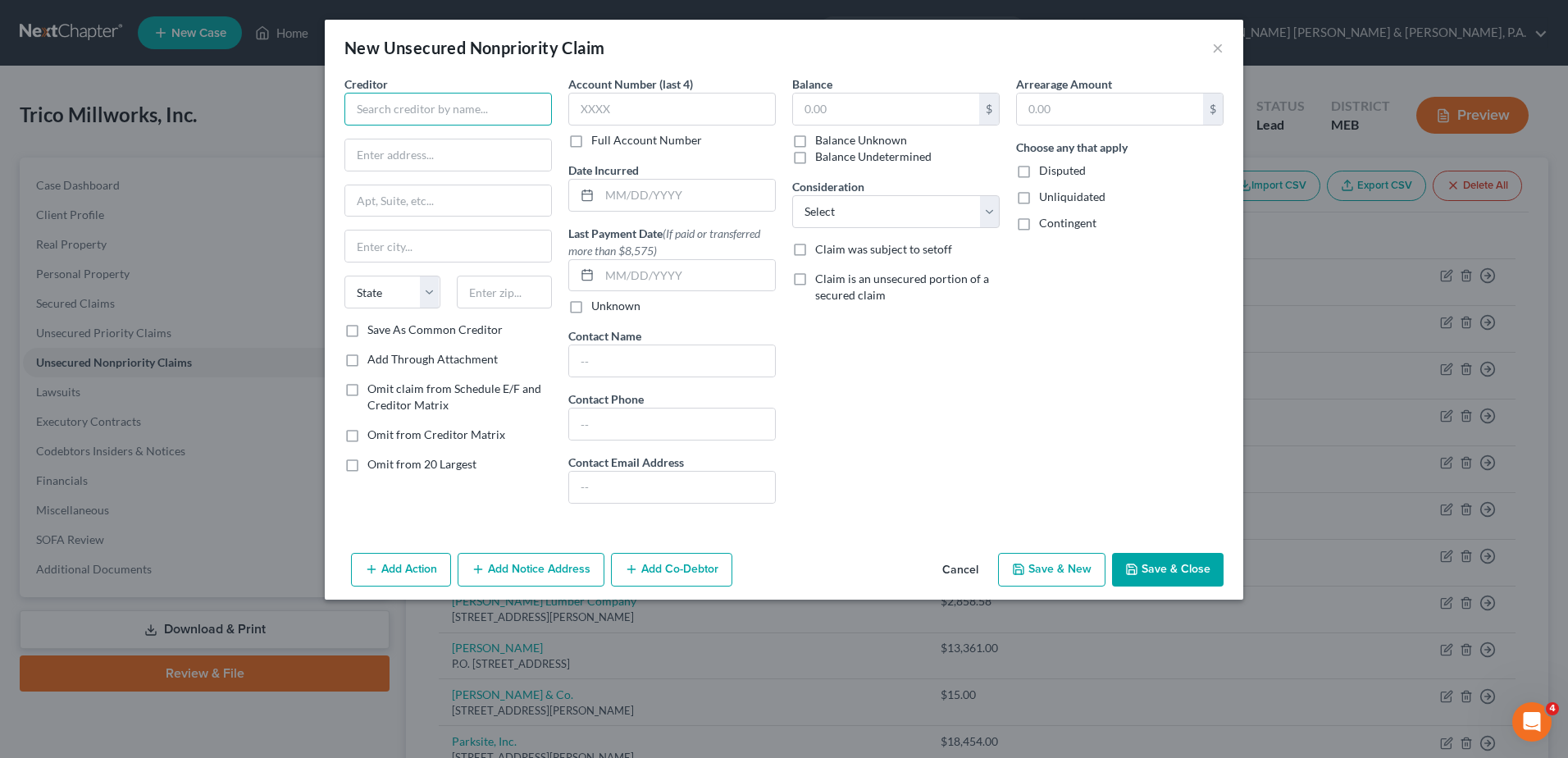
click at [368, 107] on input "text" at bounding box center [448, 109] width 207 height 33
type input "CIA Waste Industries"
click at [435, 157] on input "text" at bounding box center [448, 155] width 206 height 31
type input "[STREET_ADDRESS]"
type input "[GEOGRAPHIC_DATA]"
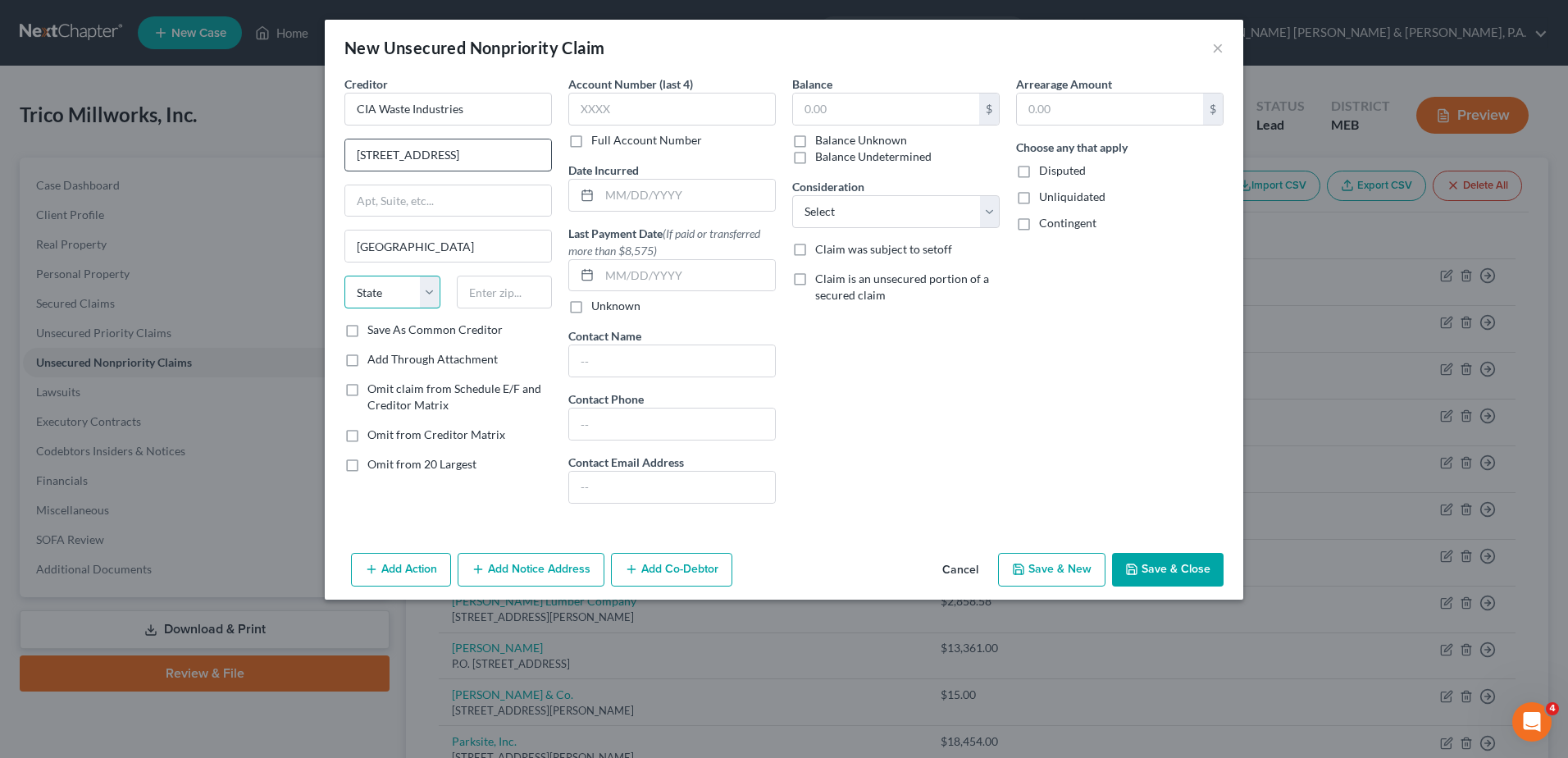
select select "20"
type input "04048"
click at [830, 105] on input "text" at bounding box center [886, 109] width 186 height 31
click at [890, 113] on input "text" at bounding box center [886, 109] width 186 height 31
type input "225"
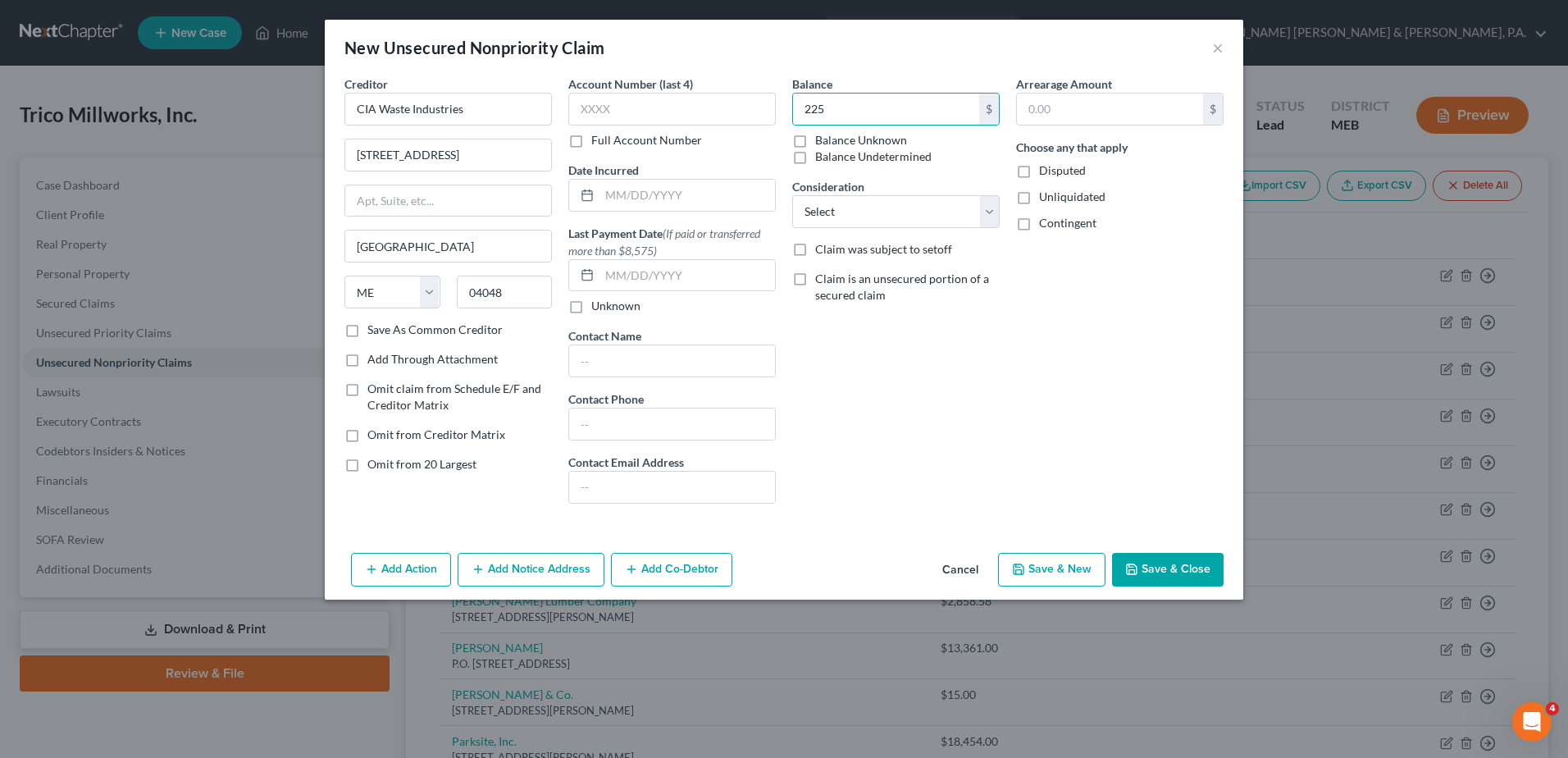
click at [1143, 574] on button "Save & Close" at bounding box center [1167, 569] width 112 height 35
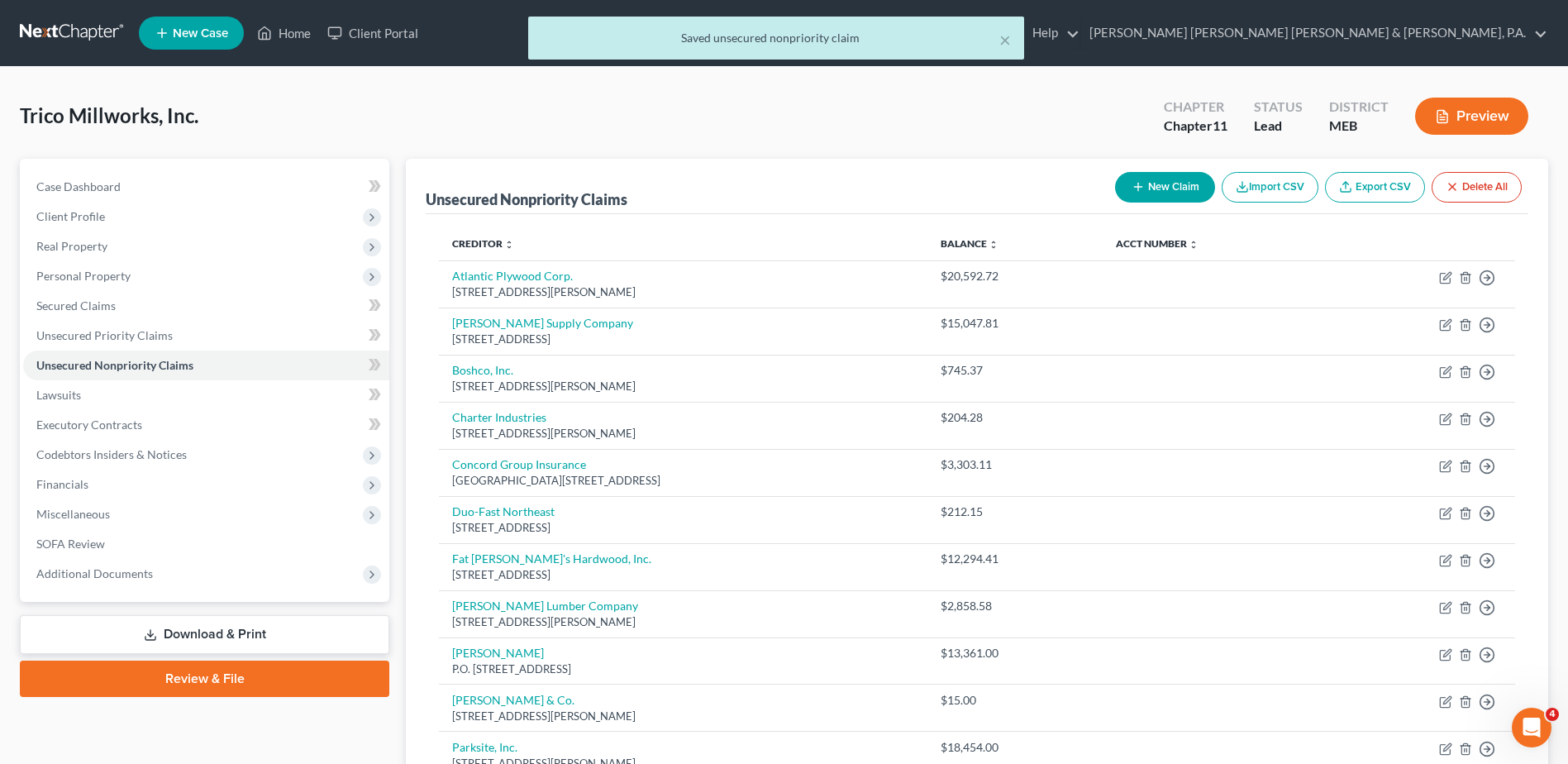
click at [1162, 194] on button "New Claim" at bounding box center [1165, 187] width 100 height 30
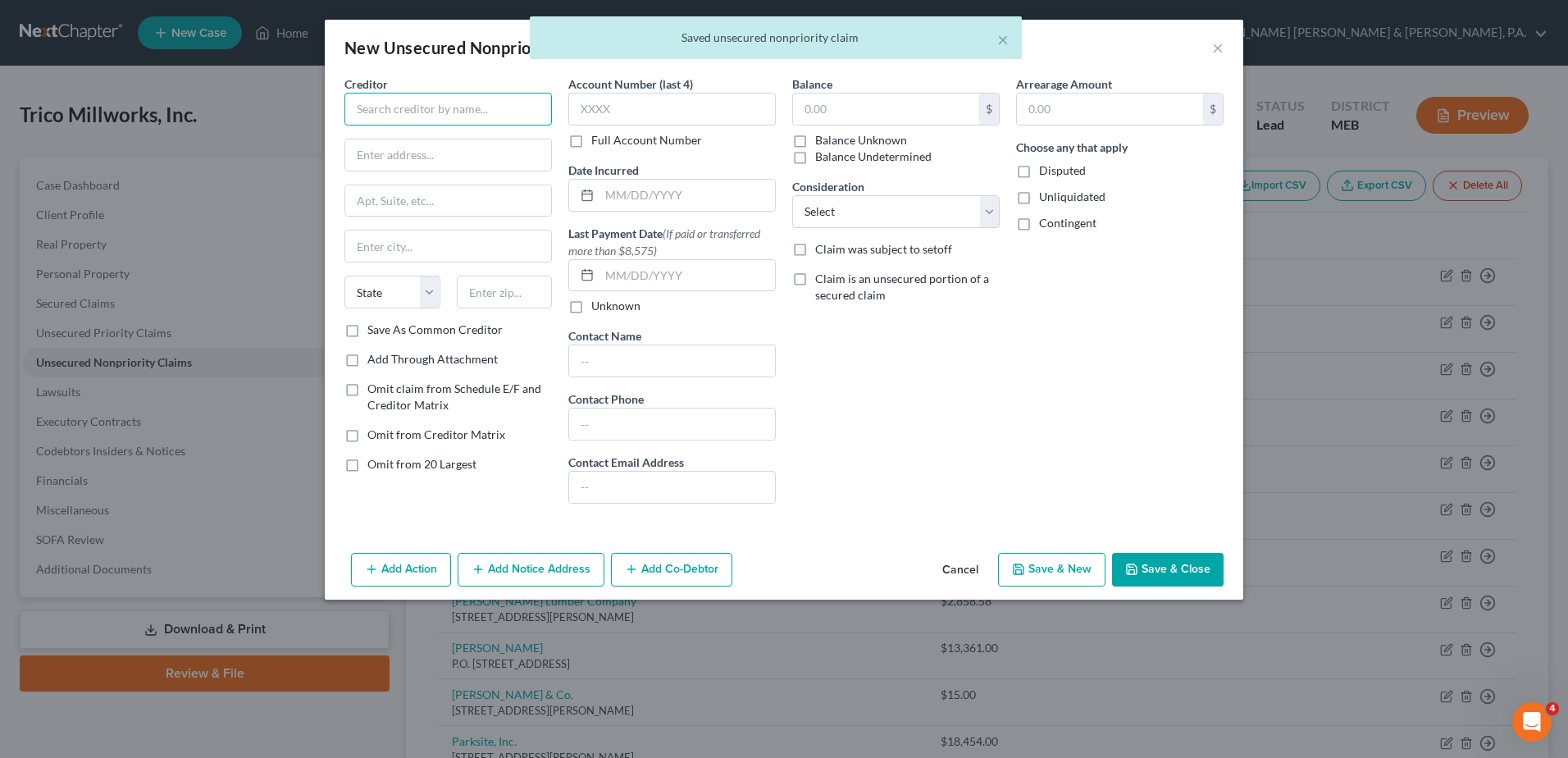
click at [494, 114] on input "text" at bounding box center [448, 109] width 207 height 33
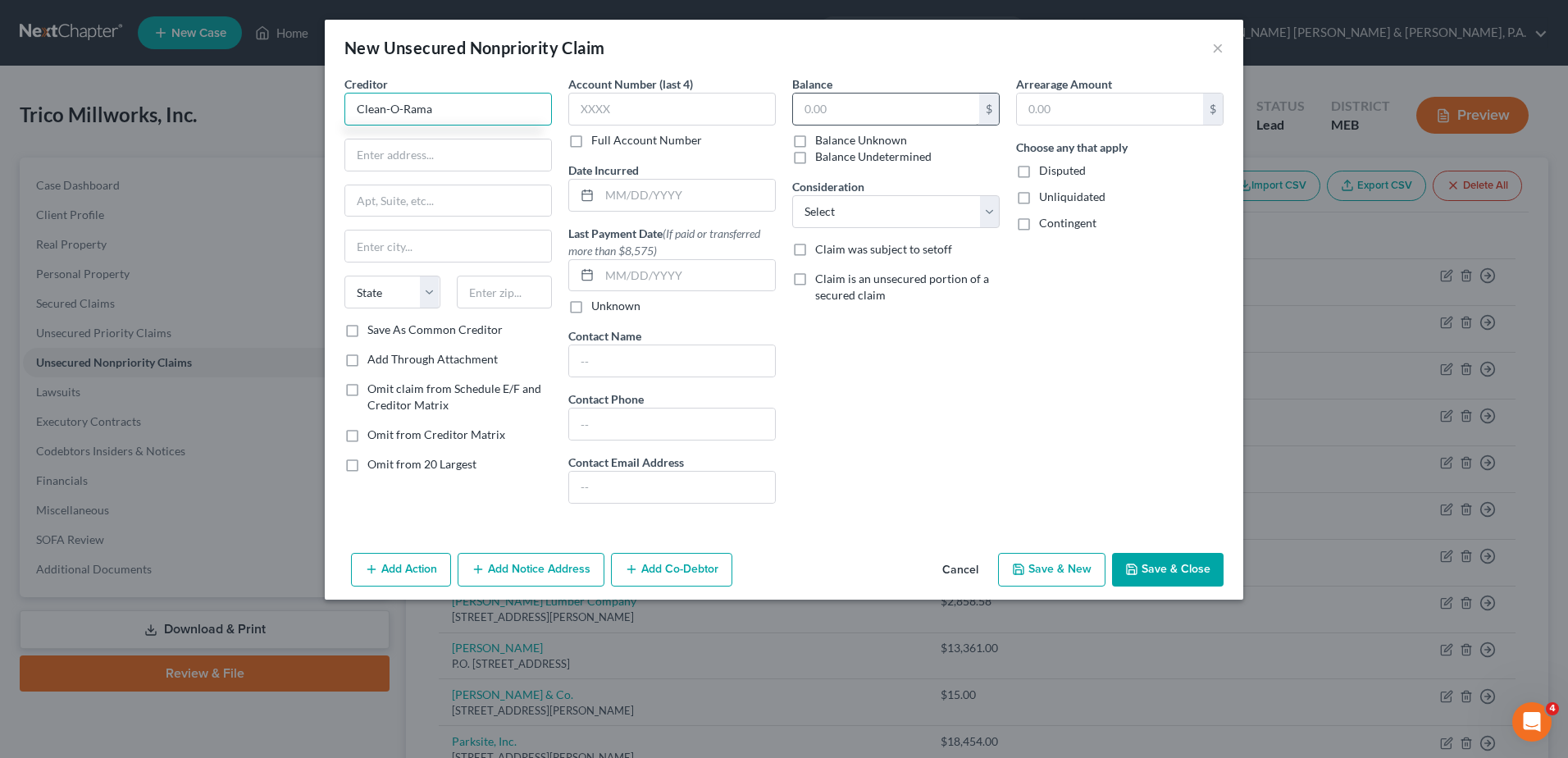
type input "Clean-O-Rama"
click at [863, 120] on input "text" at bounding box center [886, 109] width 186 height 31
type input "161.75"
click at [1192, 585] on button "Save & Close" at bounding box center [1167, 569] width 112 height 35
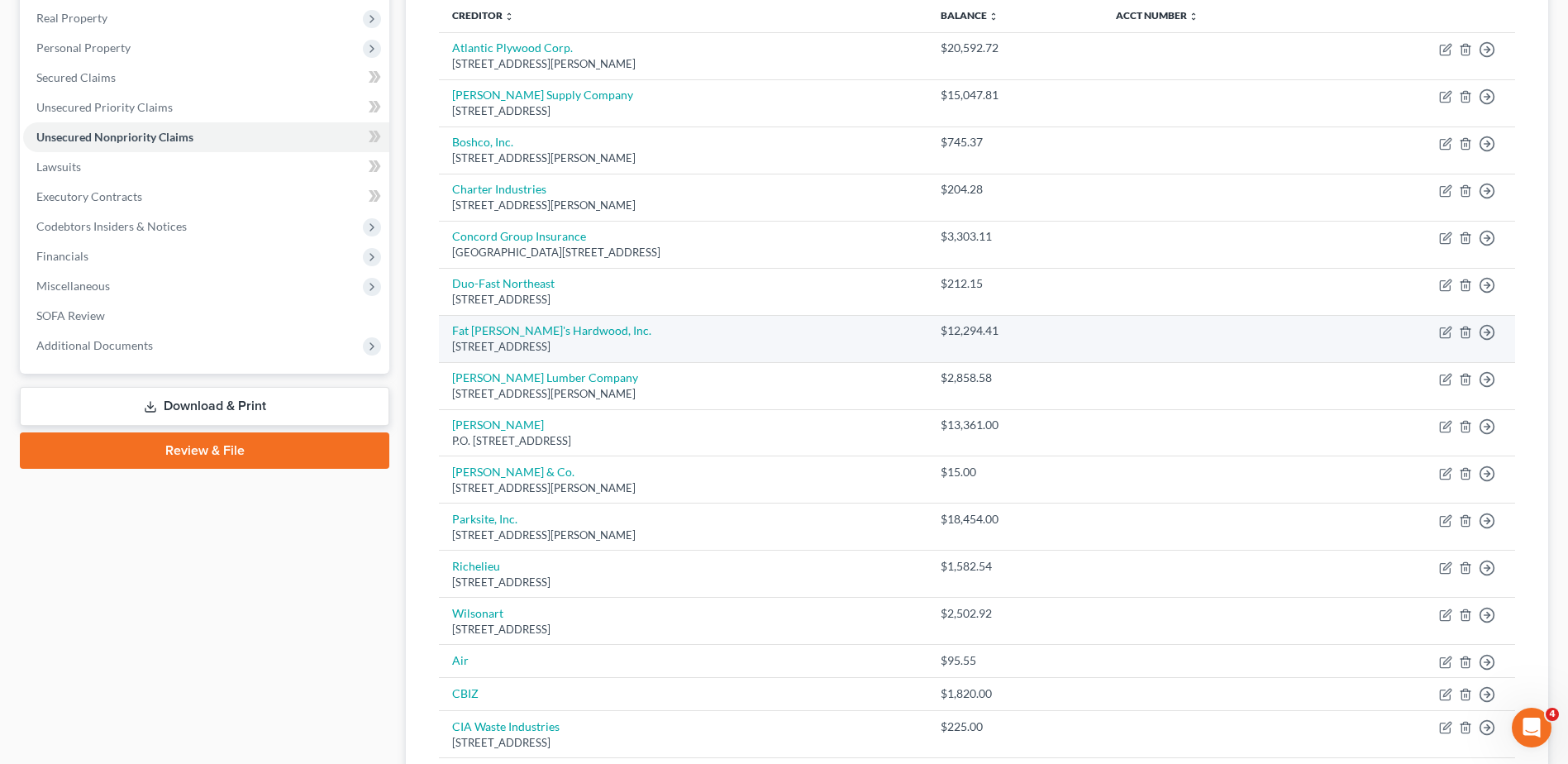
scroll to position [21, 0]
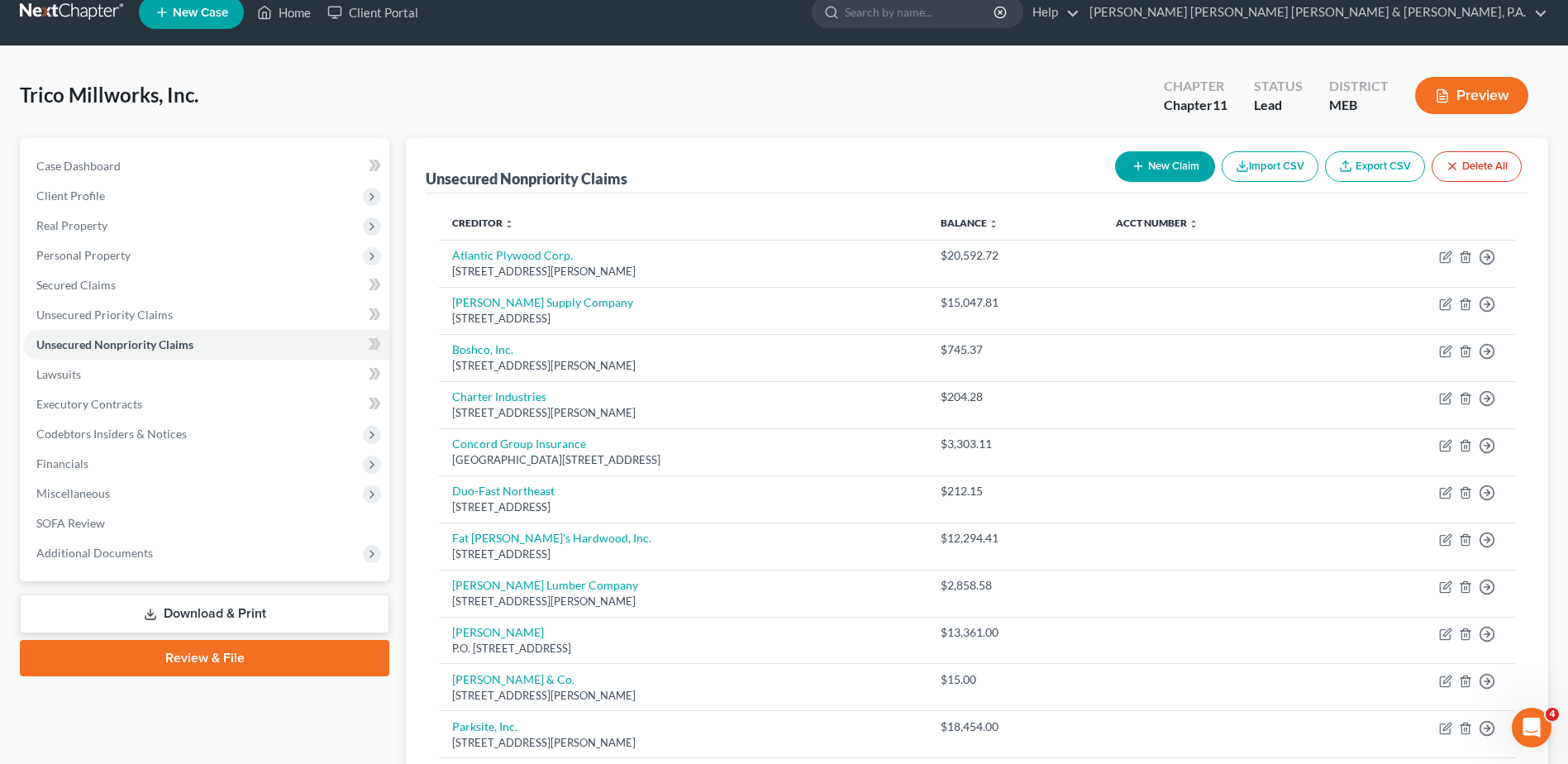
click at [486, 216] on th "Creditor expand_more expand_less unfold_more" at bounding box center [683, 223] width 489 height 33
click at [485, 222] on link "Creditor expand_more expand_less unfold_more" at bounding box center [483, 222] width 62 height 12
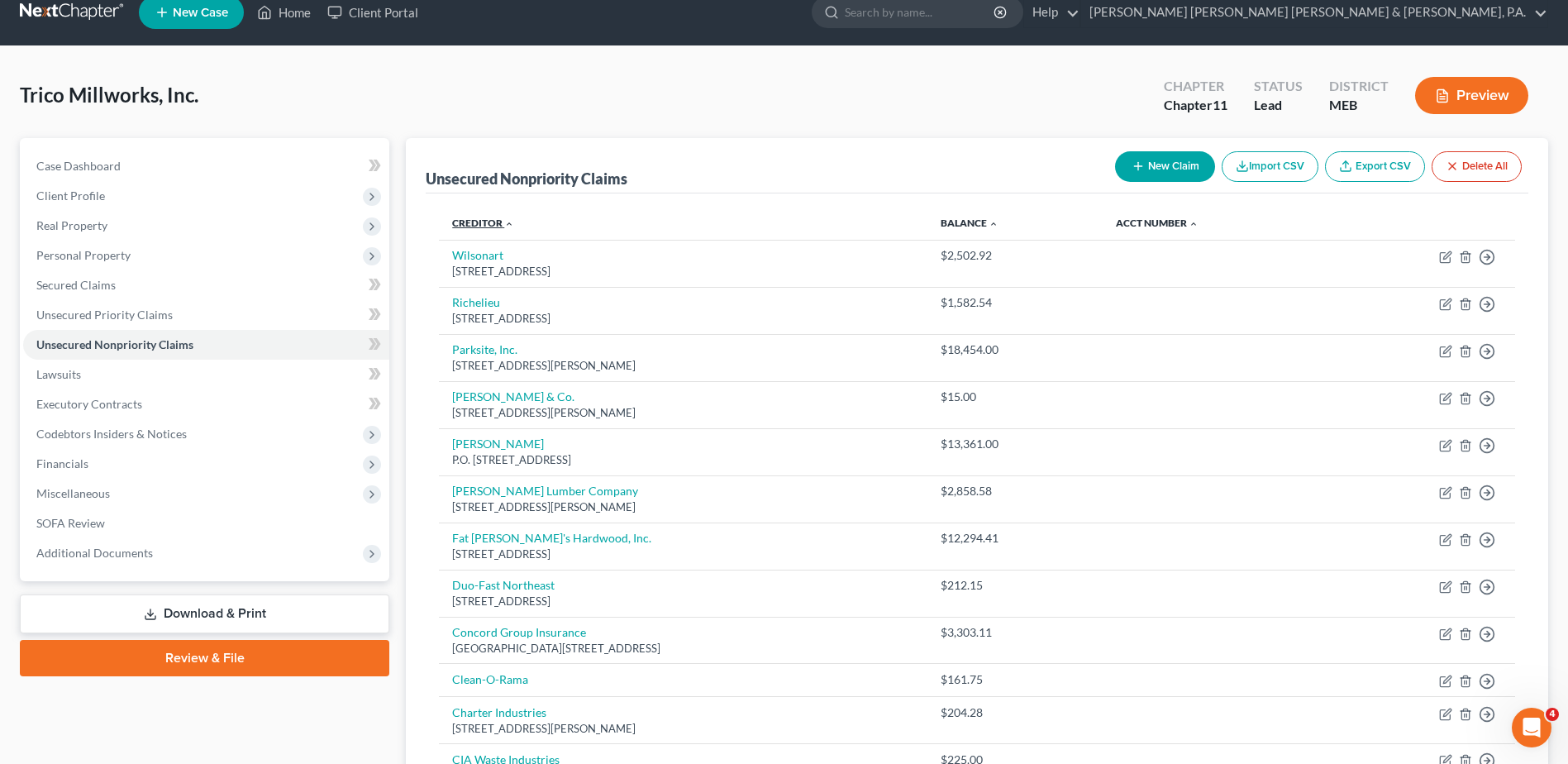
click at [485, 222] on link "Creditor expand_more expand_less unfold_more" at bounding box center [483, 222] width 62 height 12
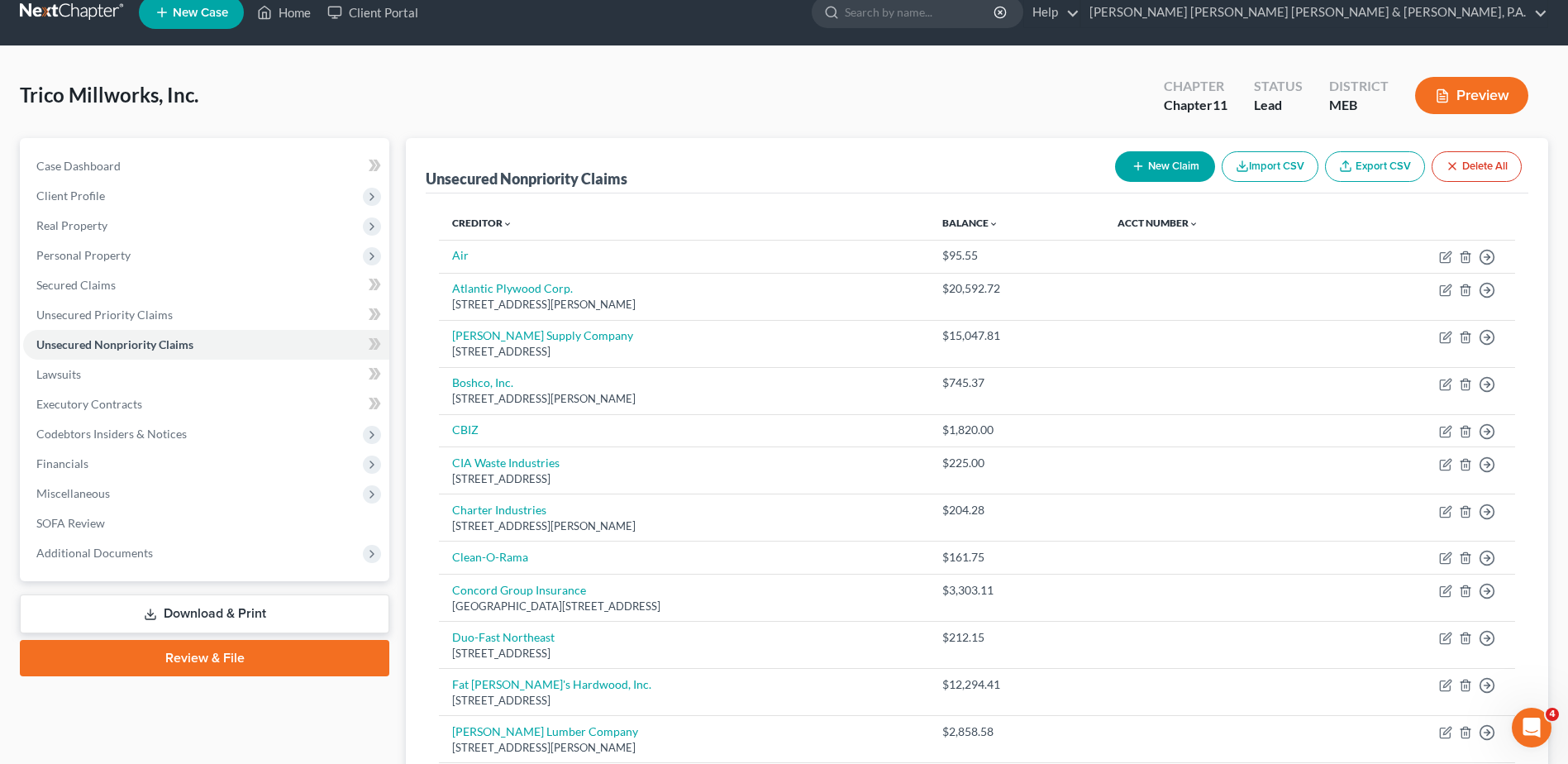
click at [1141, 166] on icon "button" at bounding box center [1139, 166] width 13 height 13
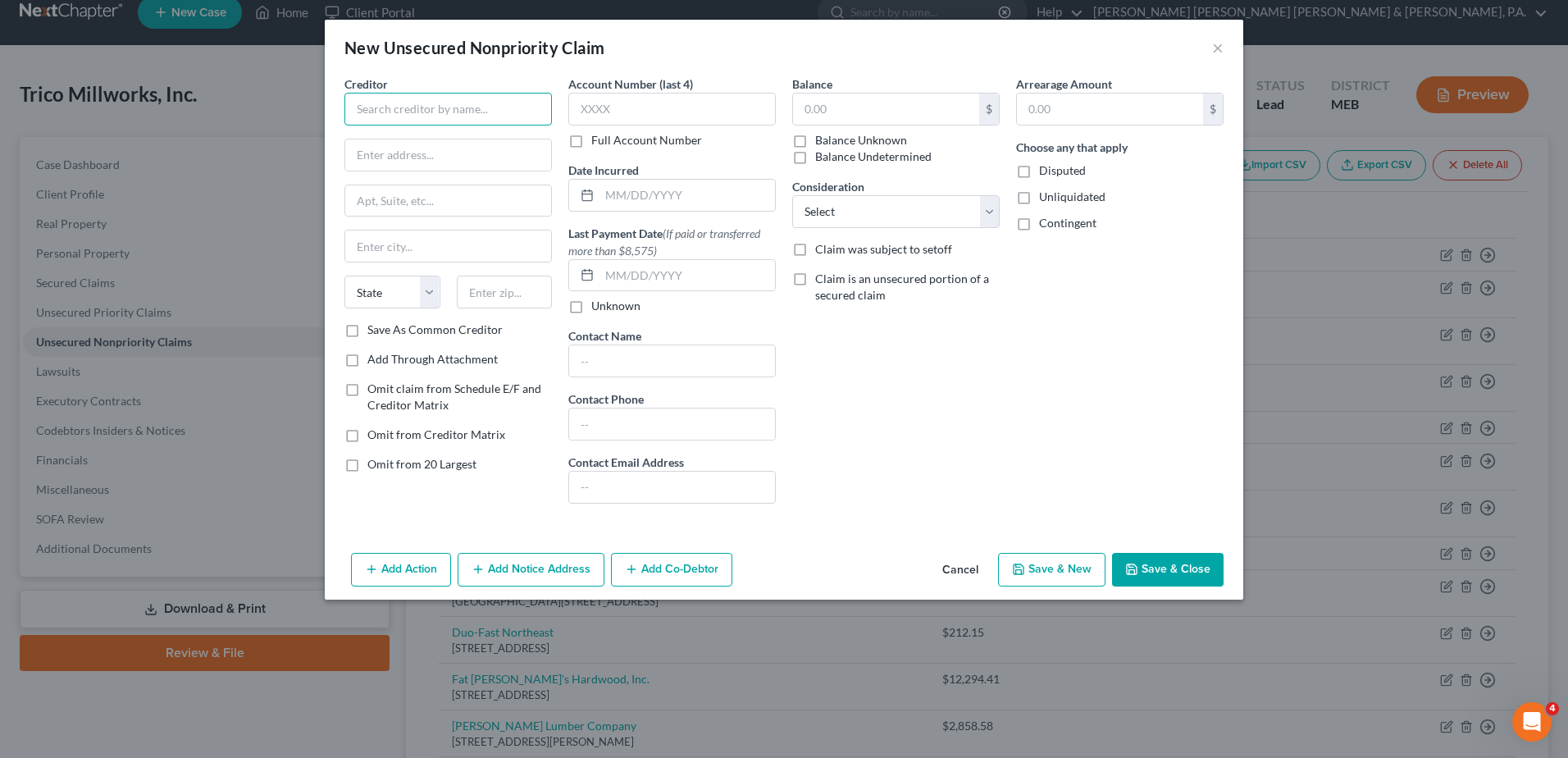
click at [498, 101] on input "text" at bounding box center [448, 109] width 207 height 33
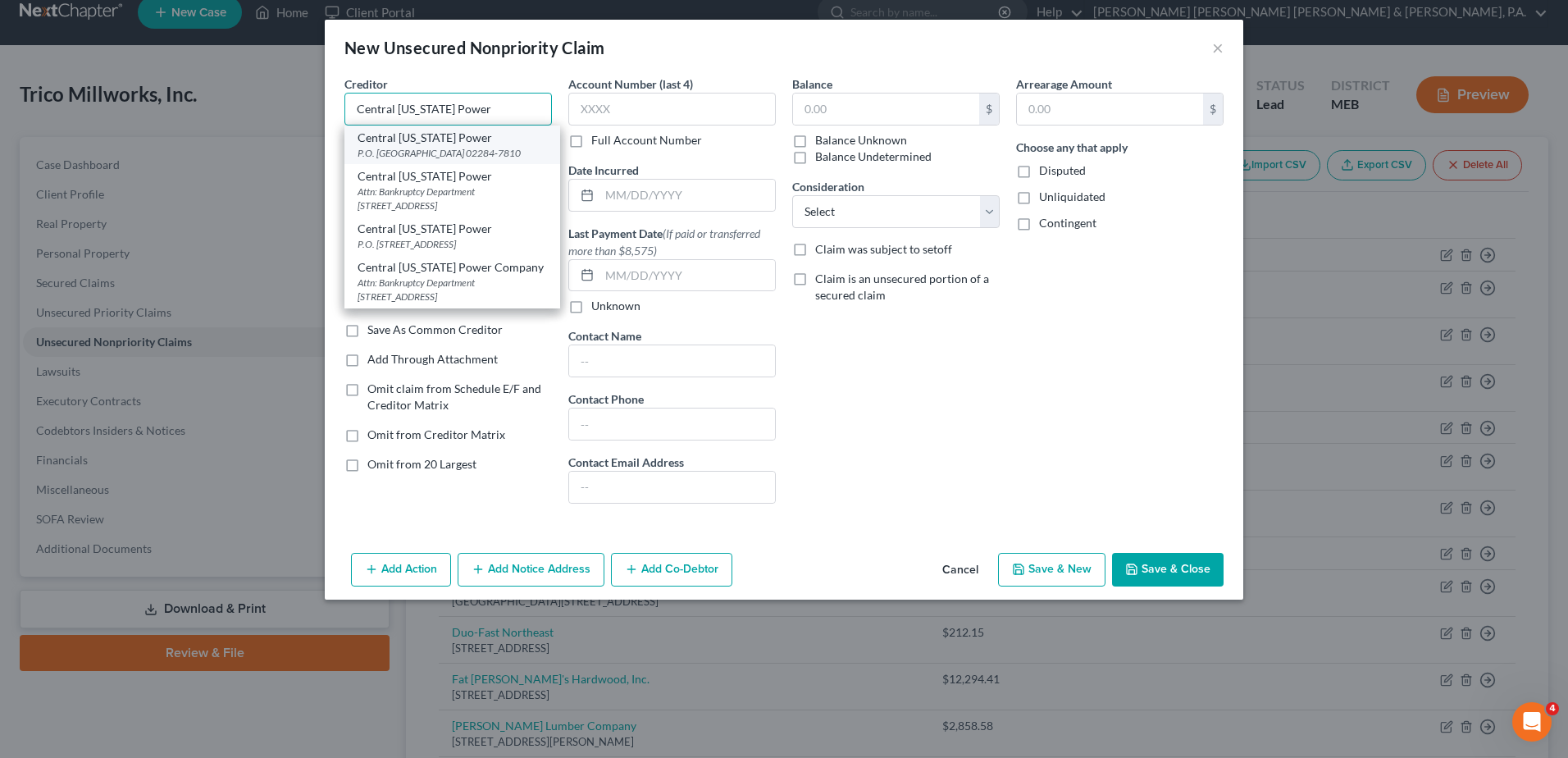
type input "Central [US_STATE] Power"
click at [488, 152] on div "P.O. [GEOGRAPHIC_DATA] 02284-7810" at bounding box center [452, 153] width 190 height 14
type input "P.O. Box 847810"
type input "[GEOGRAPHIC_DATA]"
select select "22"
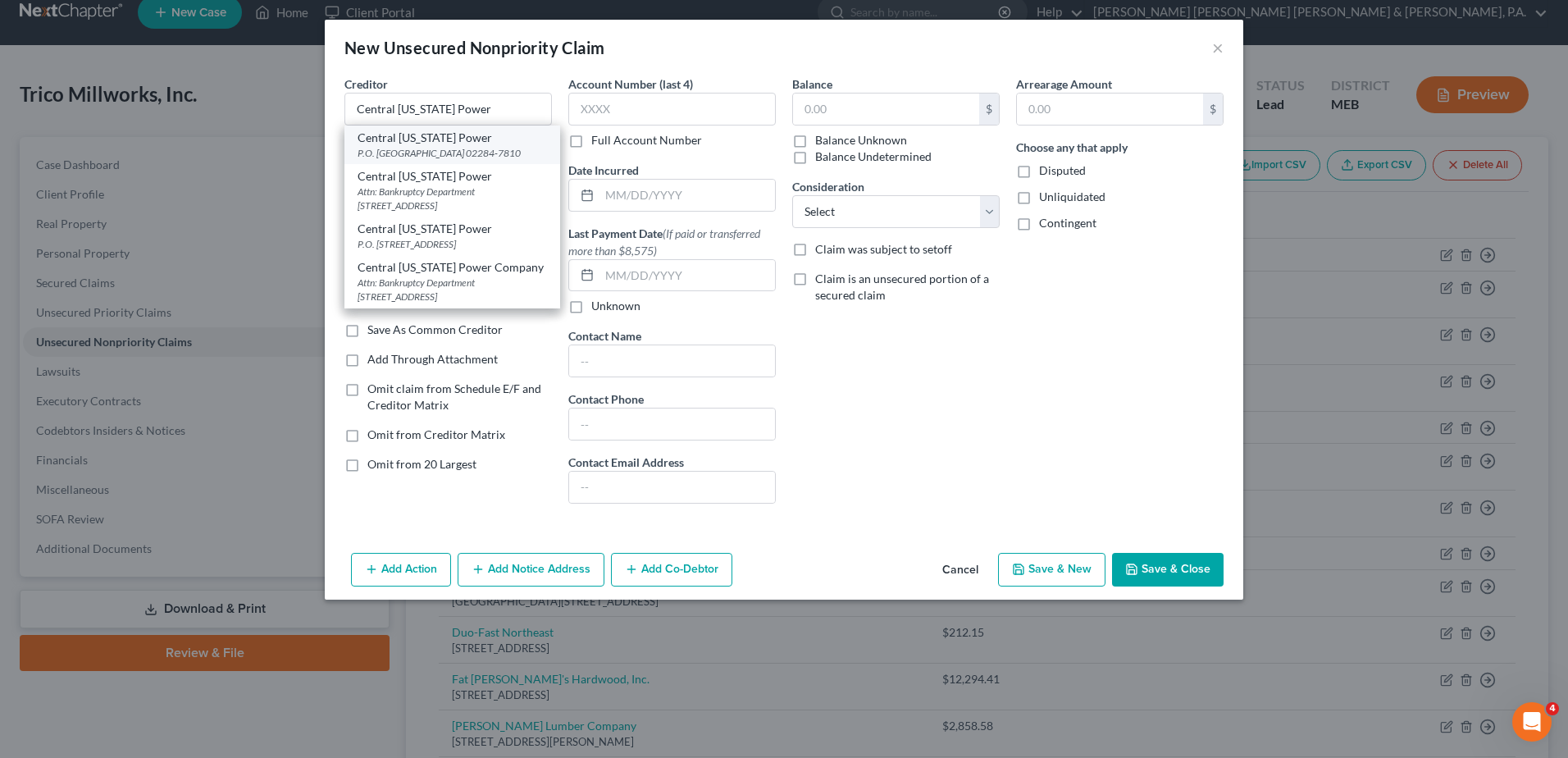
type input "02284-7810"
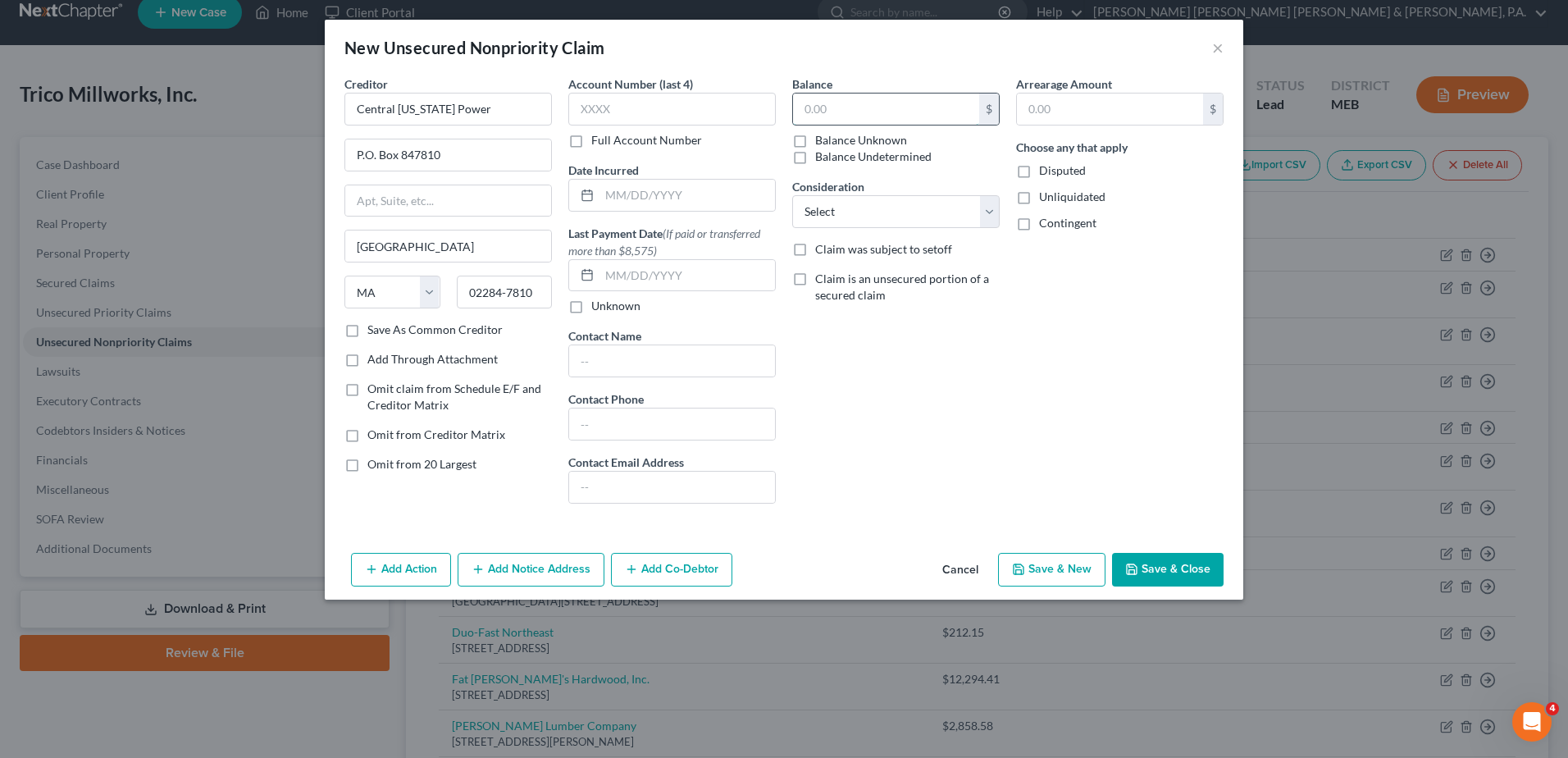
click at [832, 124] on input "text" at bounding box center [886, 109] width 186 height 31
type input "1,964.84"
click at [1173, 569] on button "Save & Close" at bounding box center [1167, 569] width 112 height 35
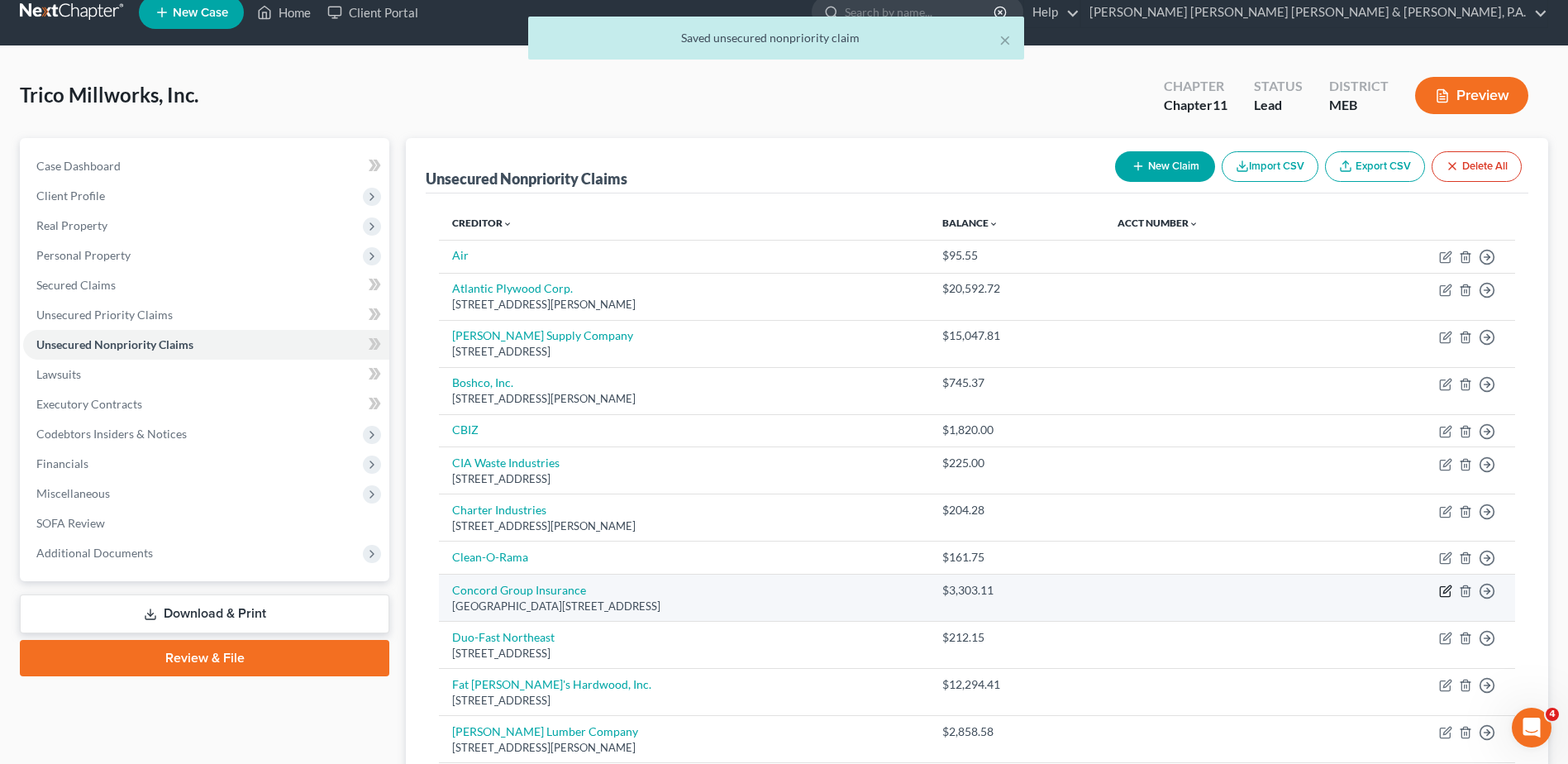
click at [1445, 589] on icon "button" at bounding box center [1446, 591] width 13 height 13
select select "20"
select select "14"
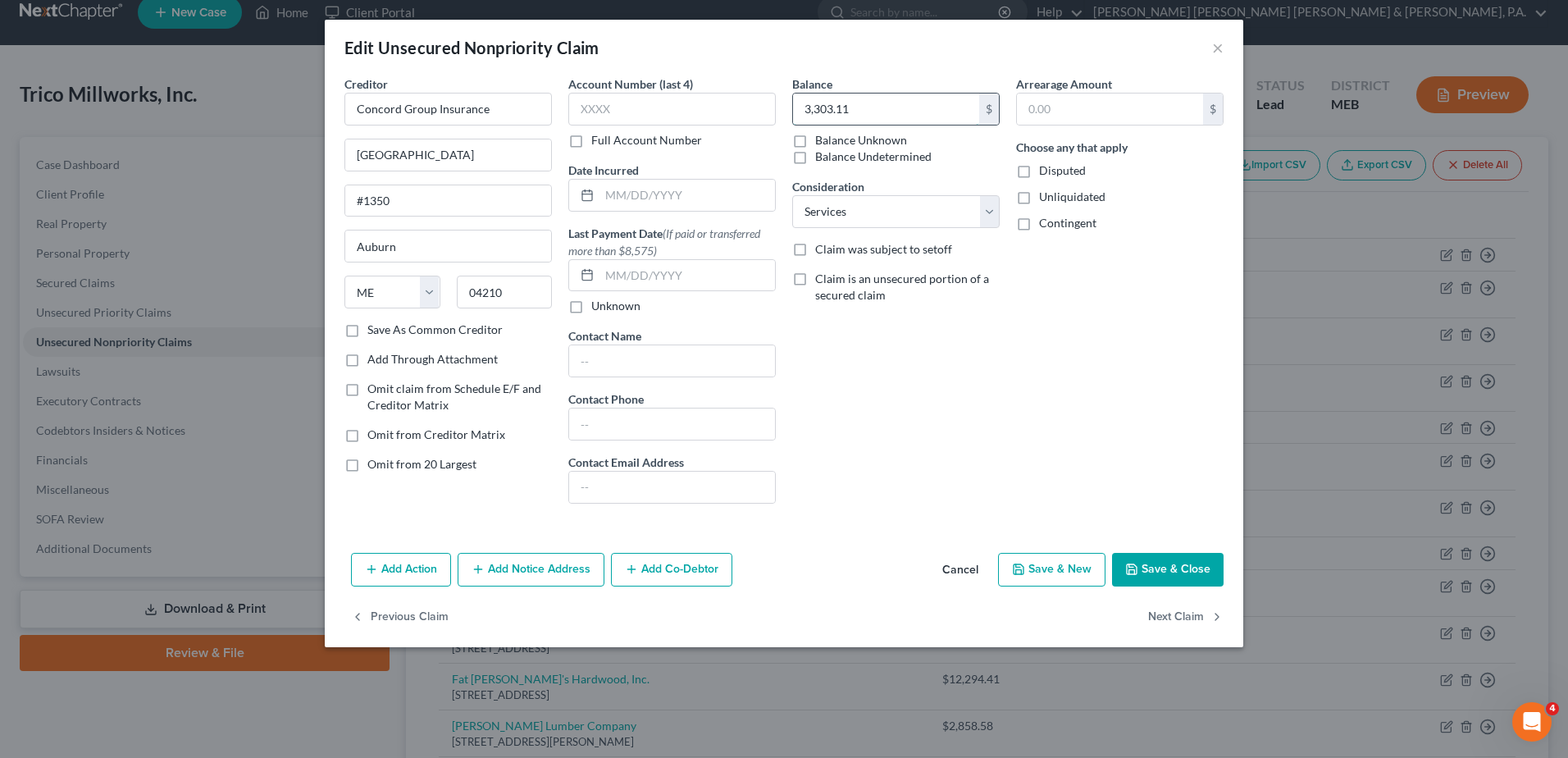
click at [873, 108] on input "3,303.11" at bounding box center [886, 109] width 186 height 31
type input "4,456.34"
click at [1162, 573] on button "Save & Close" at bounding box center [1167, 569] width 112 height 35
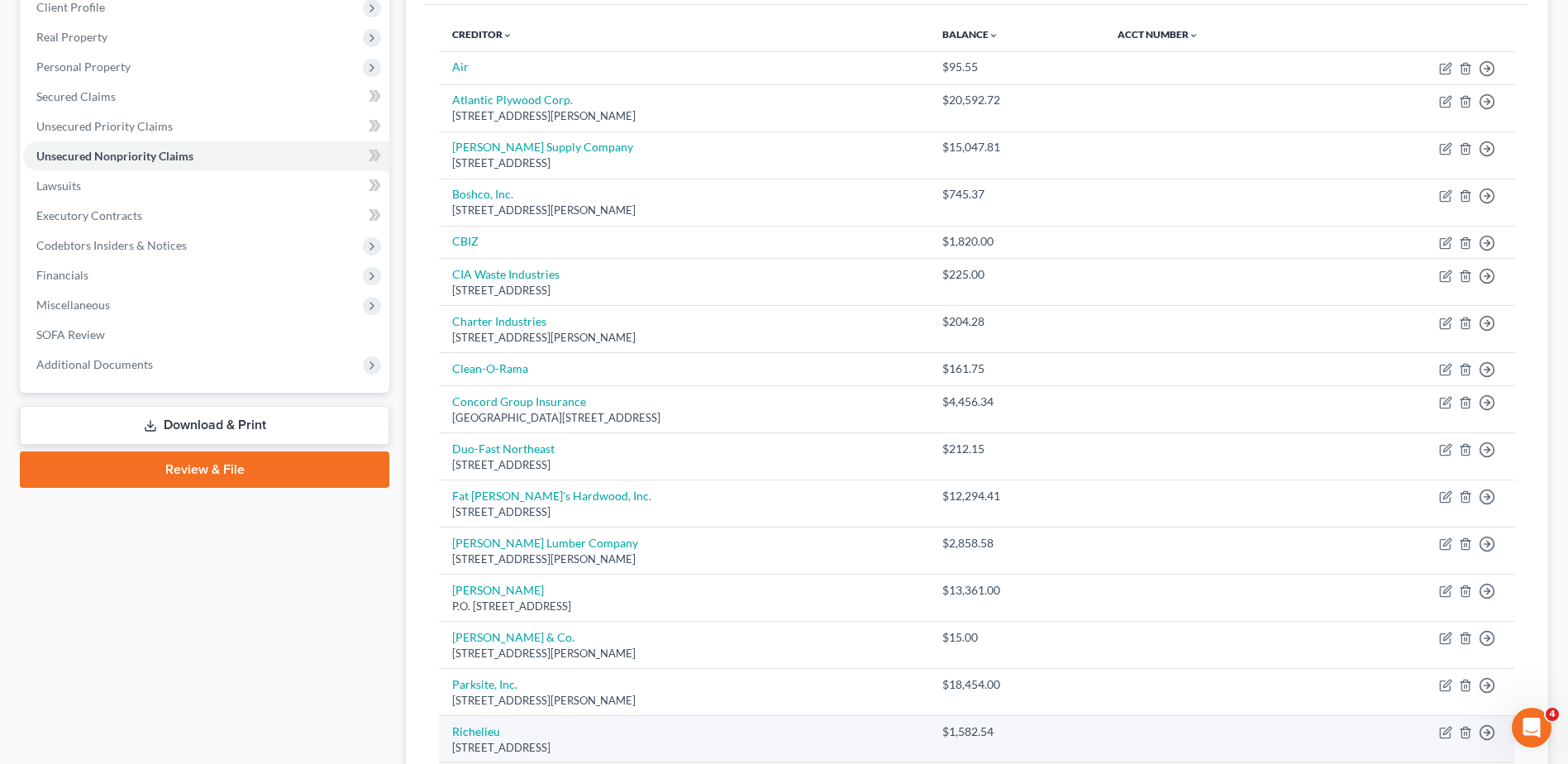
scroll to position [0, 0]
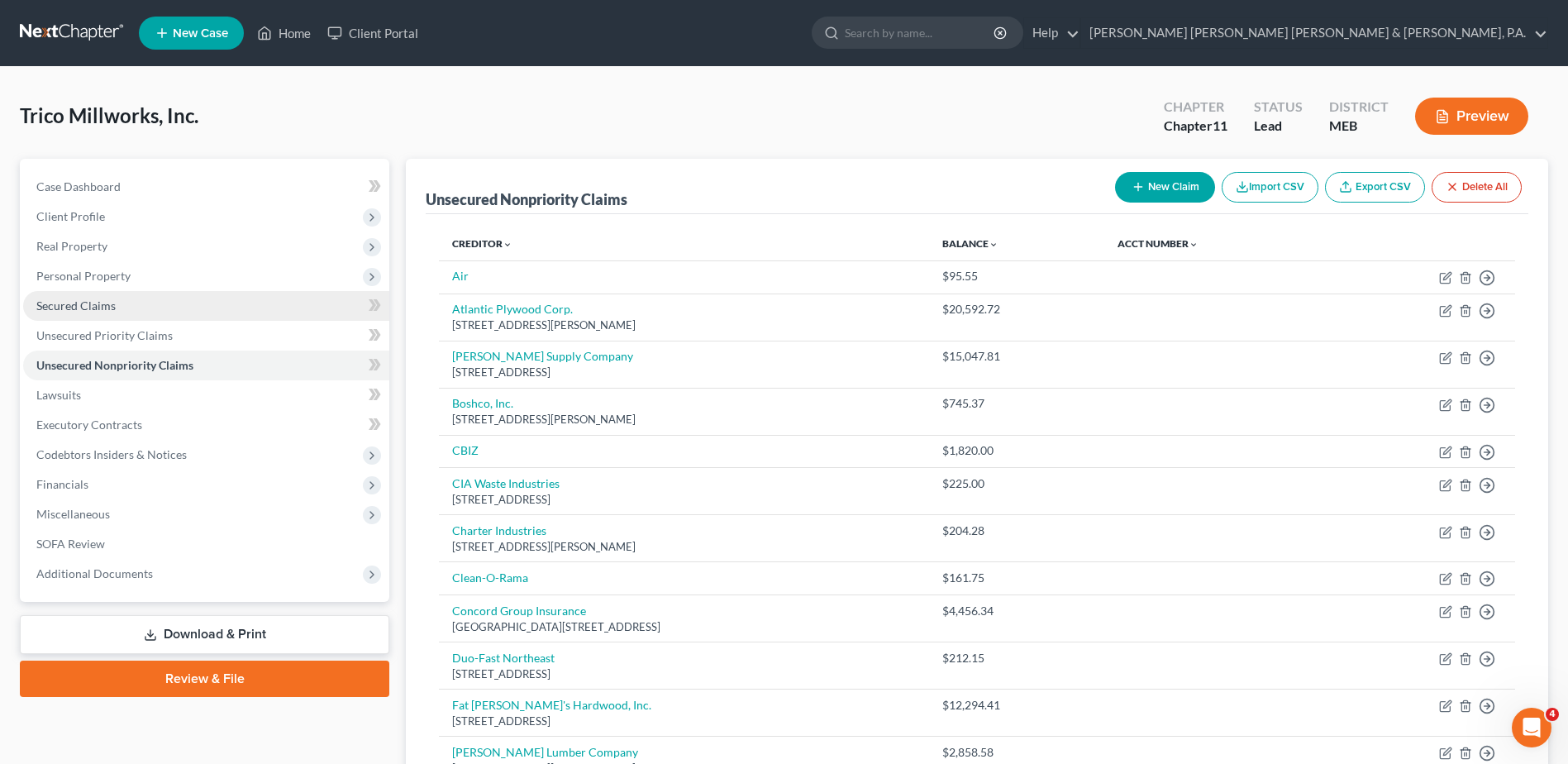
click at [128, 313] on link "Secured Claims" at bounding box center [205, 305] width 366 height 29
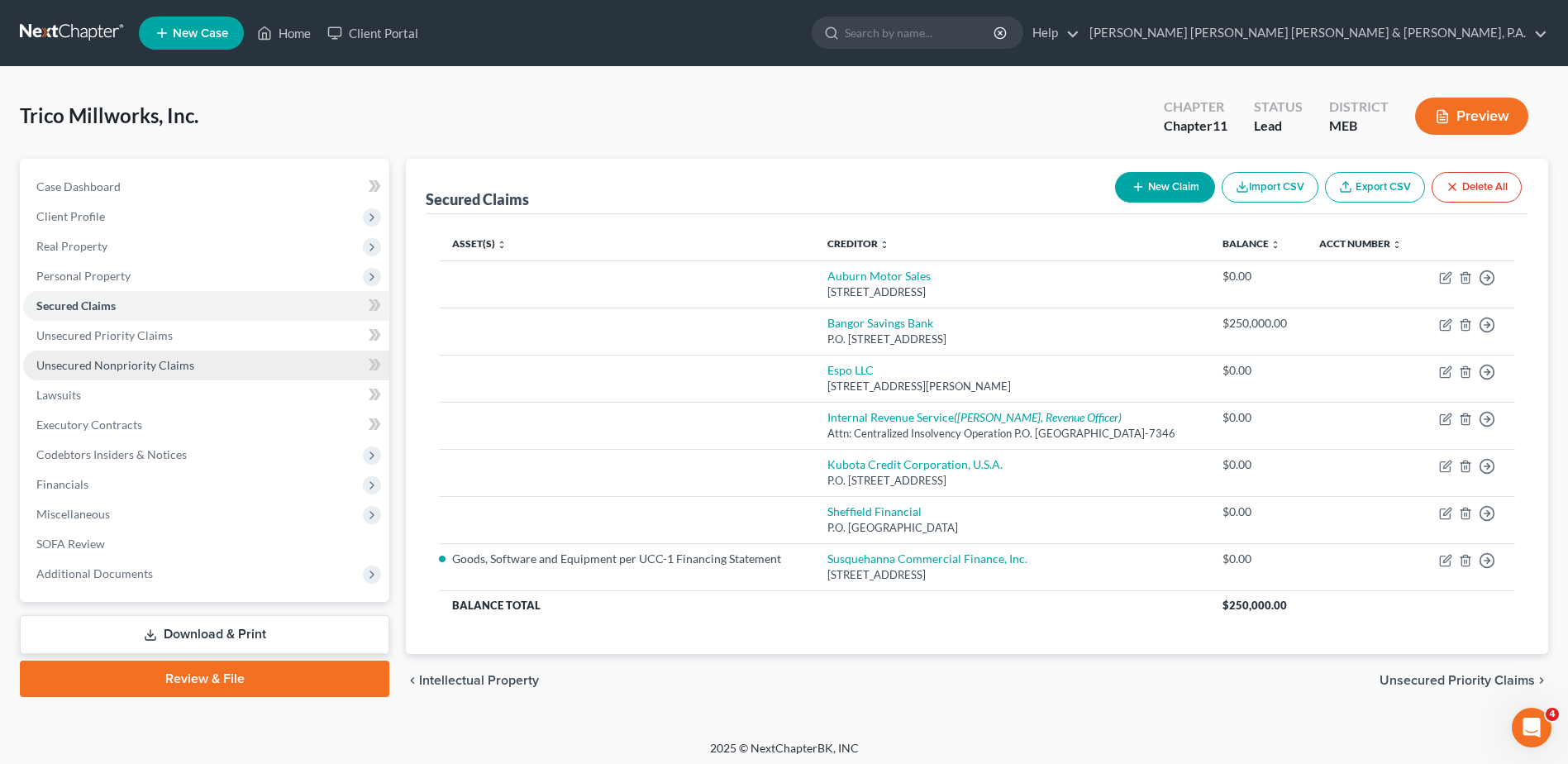
click at [105, 367] on span "Unsecured Nonpriority Claims" at bounding box center [114, 364] width 158 height 14
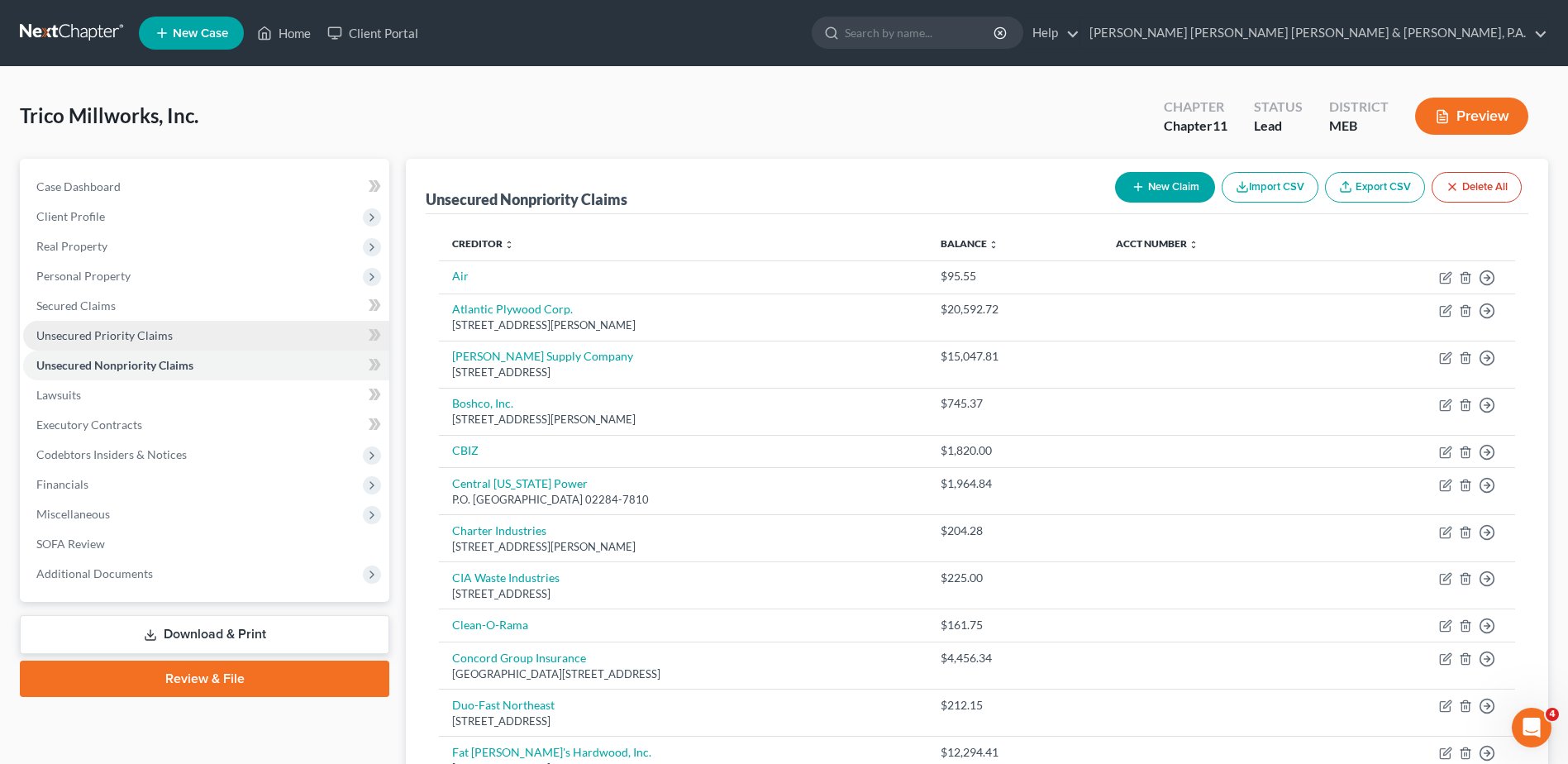
click at [110, 335] on span "Unsecured Priority Claims" at bounding box center [104, 335] width 136 height 14
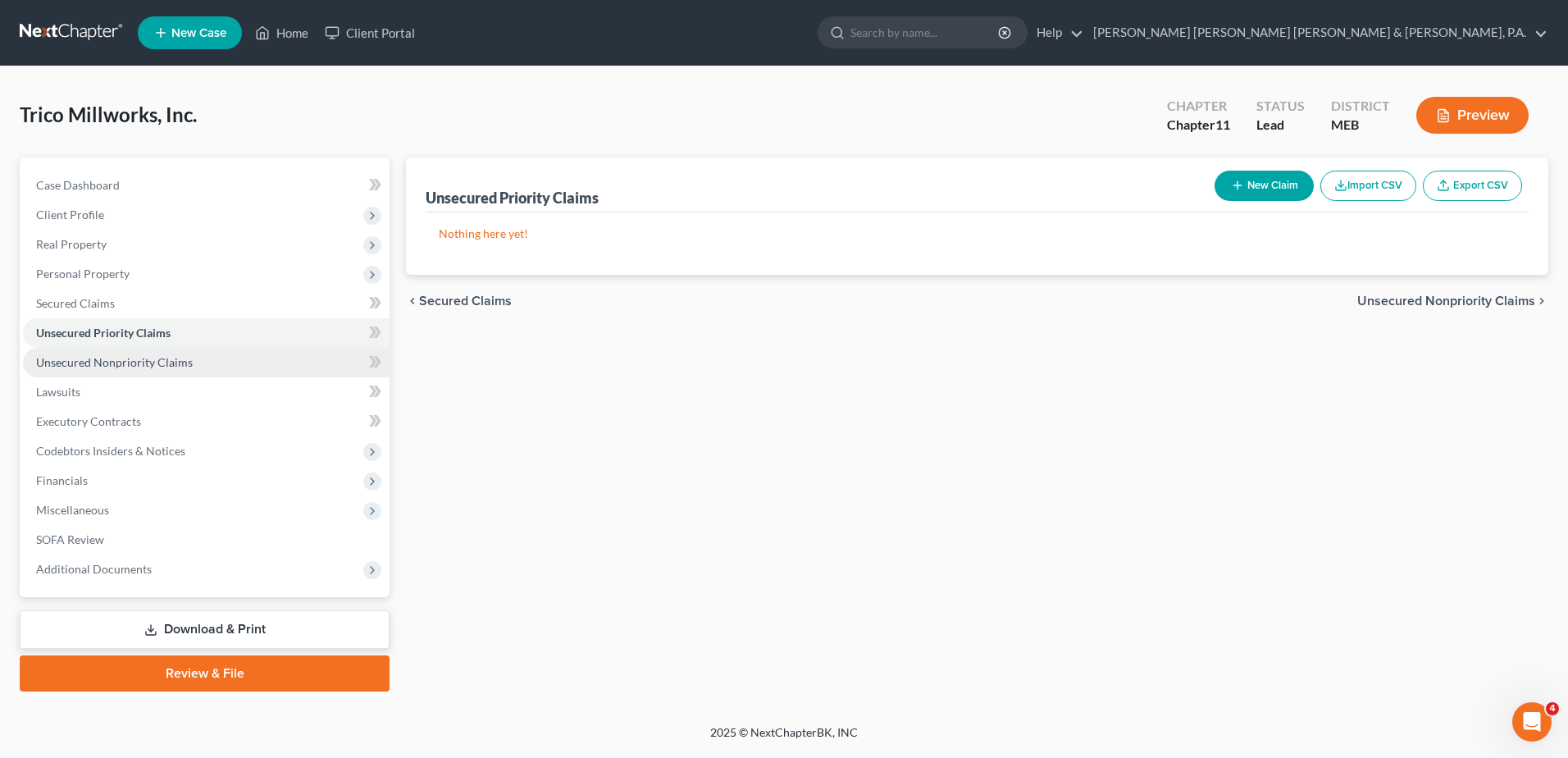
click at [112, 354] on link "Unsecured Nonpriority Claims" at bounding box center [206, 362] width 367 height 29
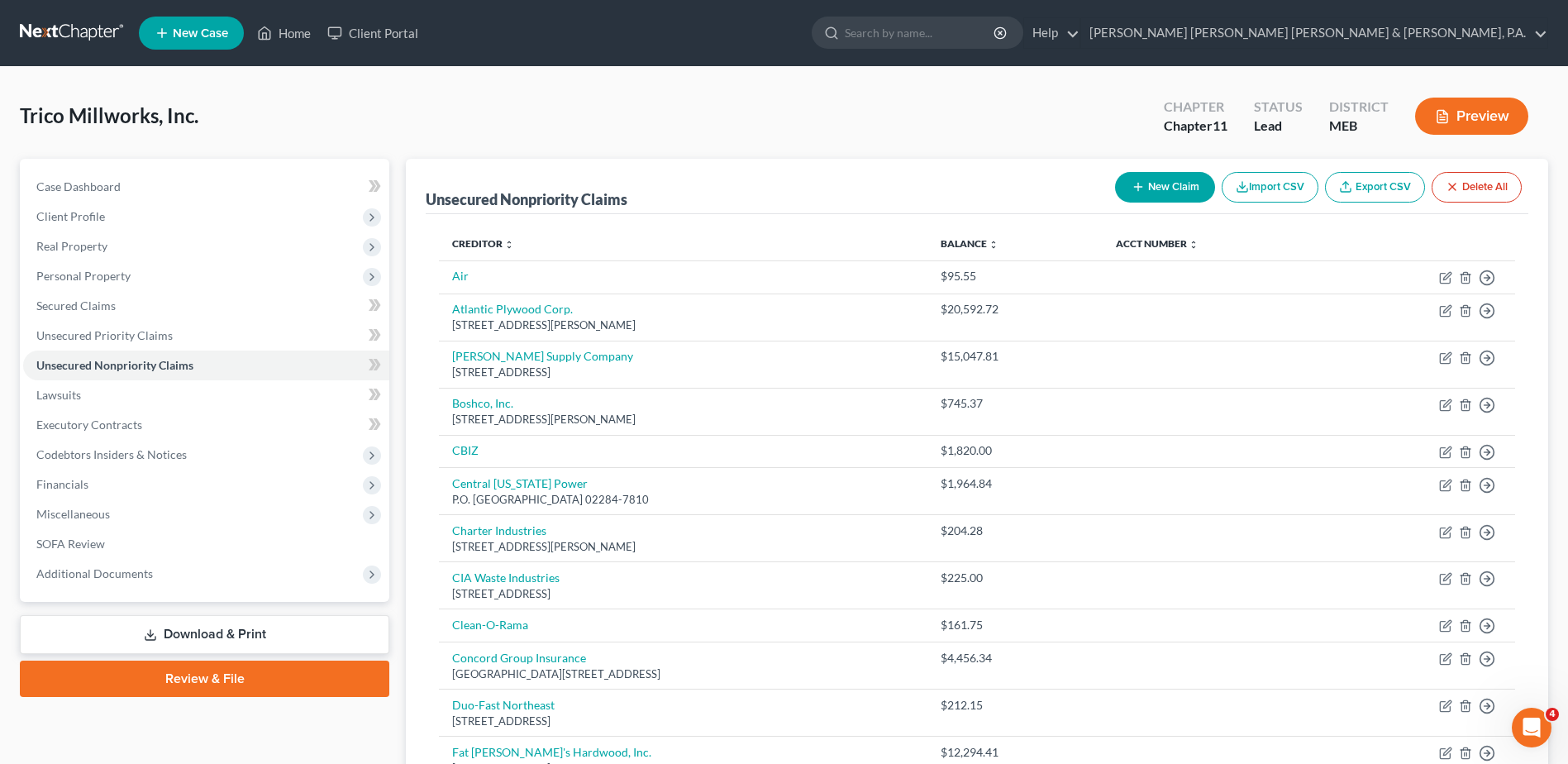
click at [1156, 182] on button "New Claim" at bounding box center [1165, 187] width 100 height 30
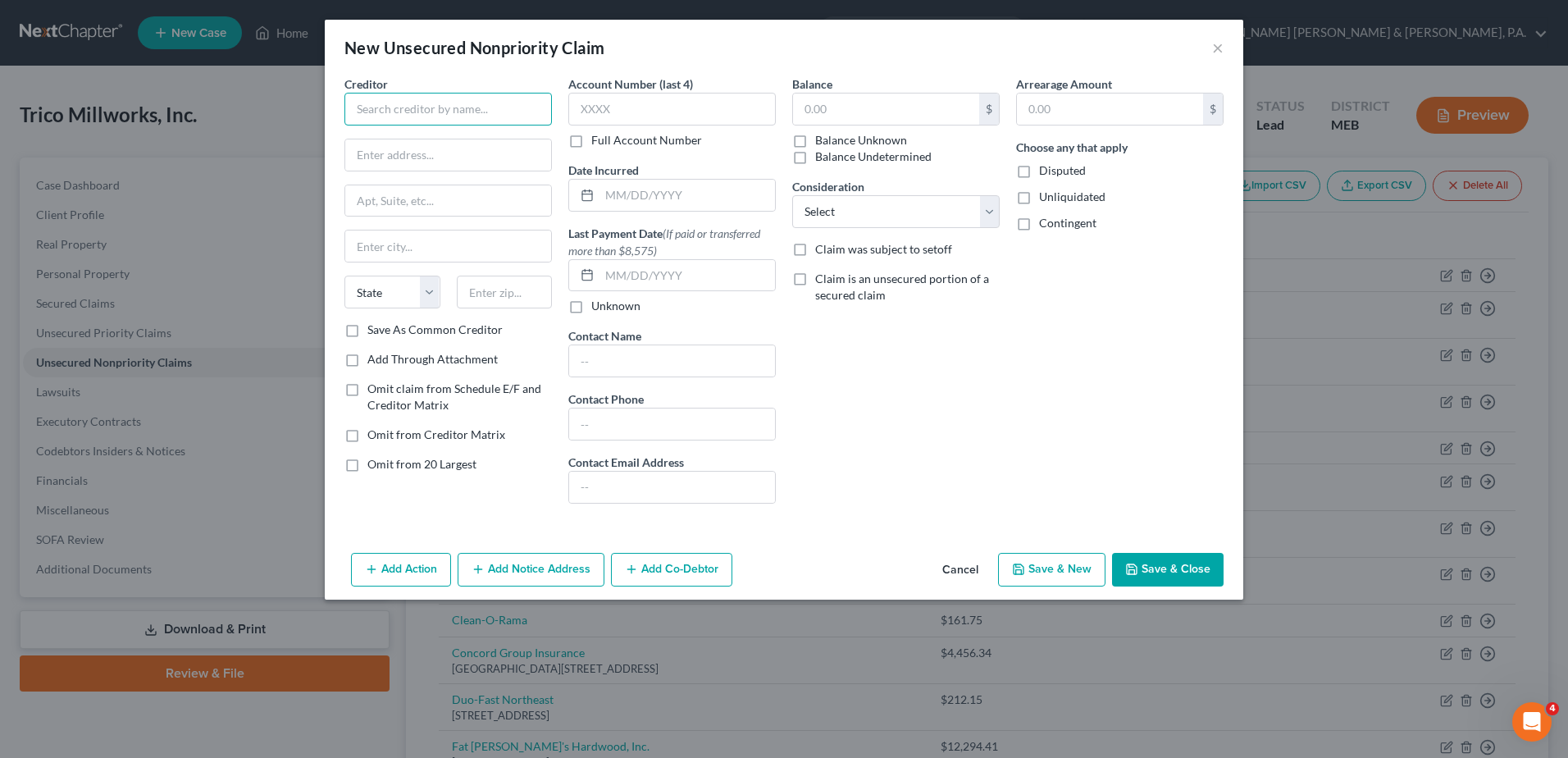
click at [398, 108] on input "text" at bounding box center [448, 109] width 207 height 33
type input "Consolidated Communications"
click at [416, 166] on input "text" at bounding box center [448, 155] width 206 height 31
type input "[STREET_ADDRESS][PERSON_NAME]"
click at [401, 235] on input "text" at bounding box center [448, 246] width 206 height 31
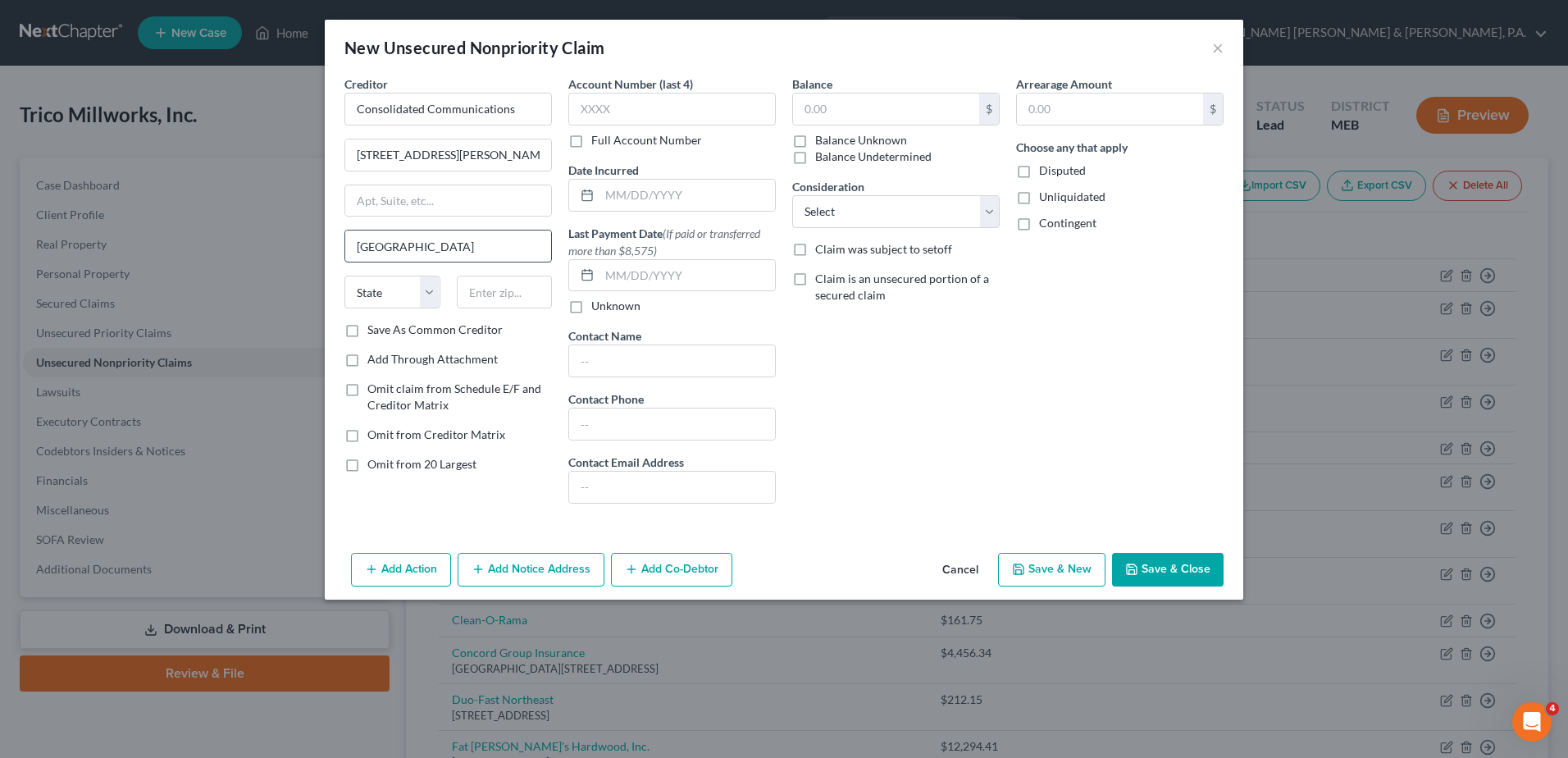
type input "[GEOGRAPHIC_DATA]"
select select "20"
type input "04103"
click at [892, 99] on input "text" at bounding box center [886, 109] width 186 height 31
type input "555.26"
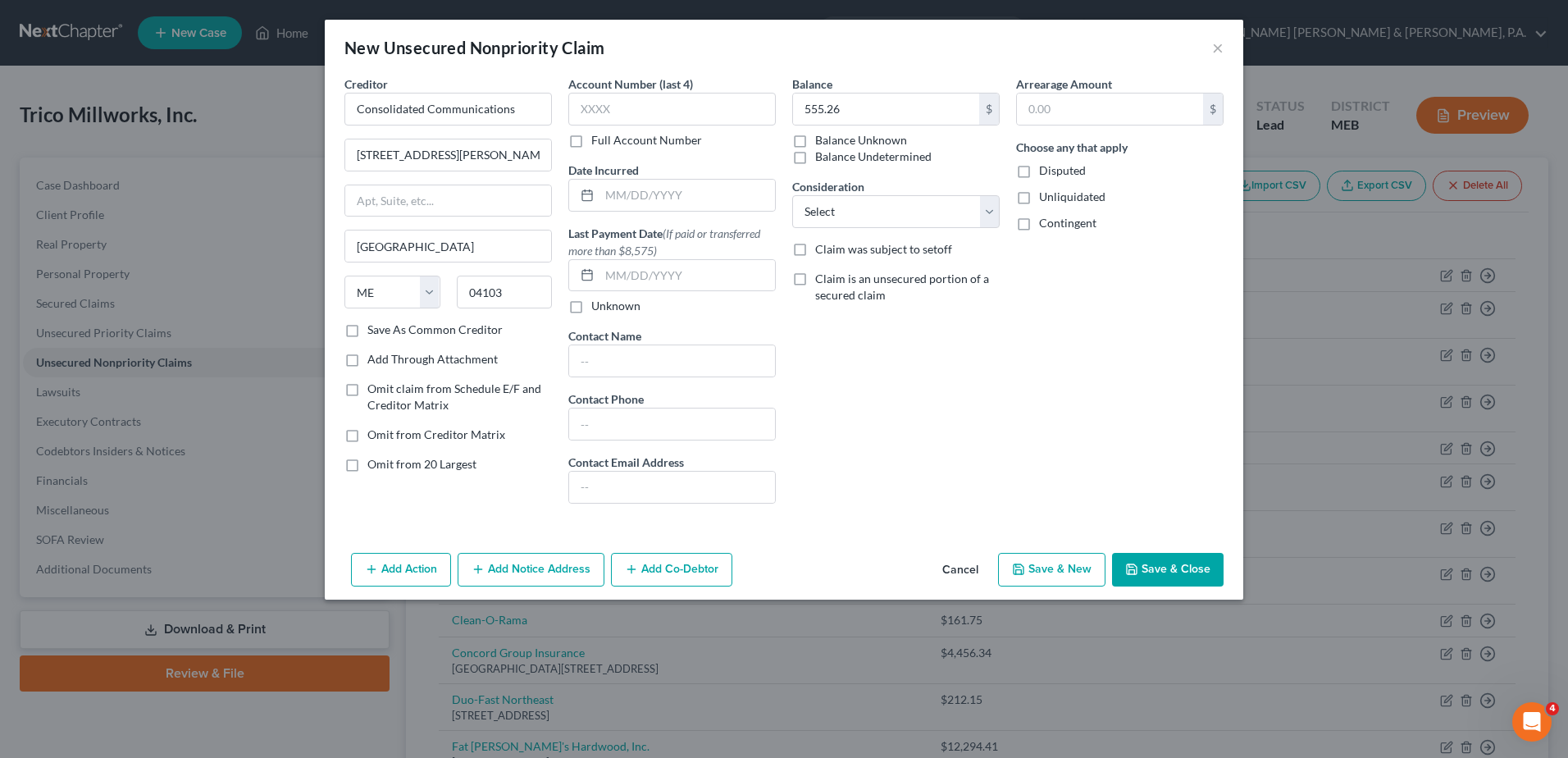
click at [910, 431] on div "Balance 555.26 $ Balance Unknown Balance Undetermined 555.26 $ Balance Unknown …" at bounding box center [896, 296] width 224 height 441
click at [1184, 570] on button "Save & Close" at bounding box center [1167, 569] width 112 height 35
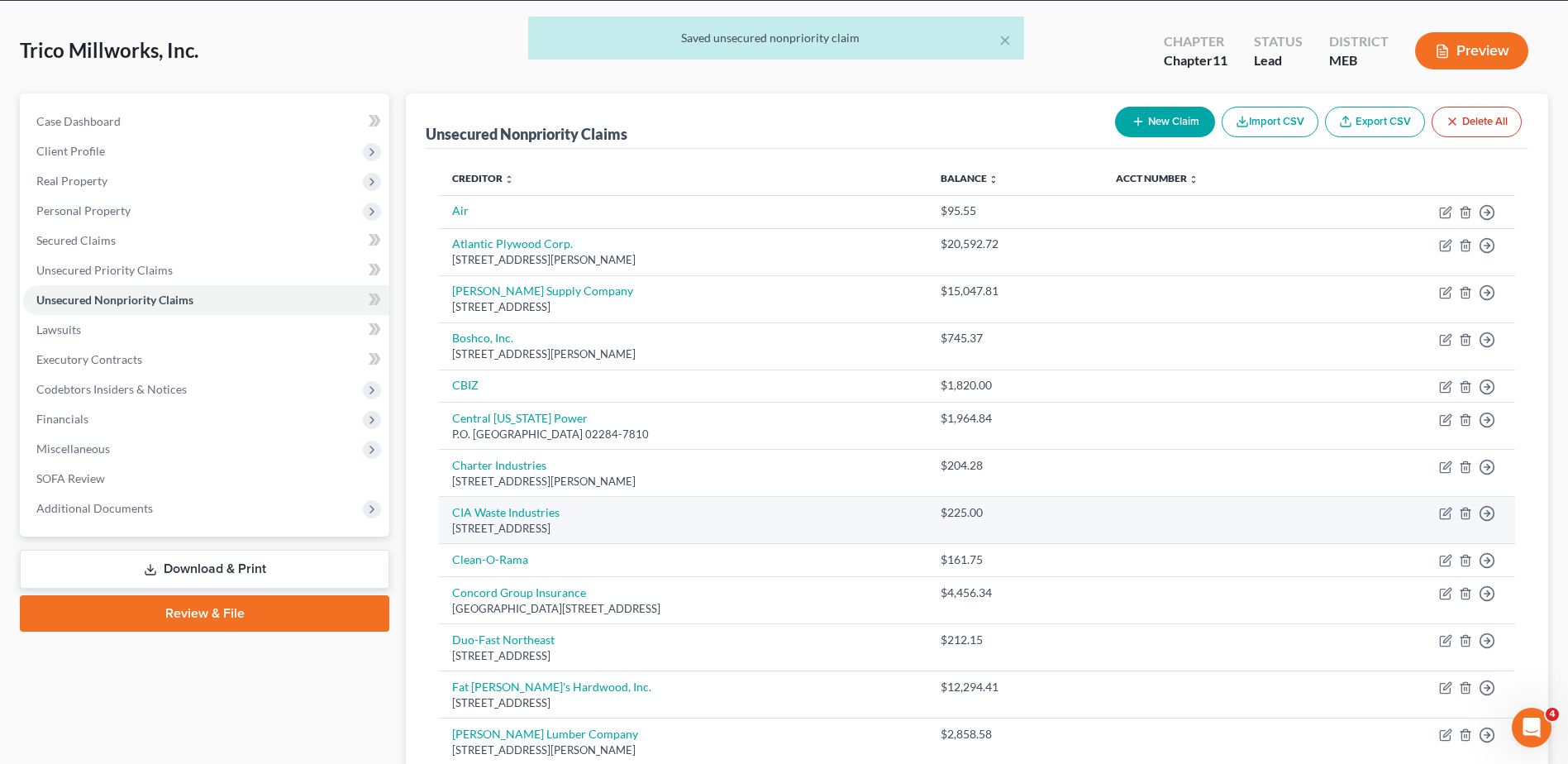
scroll to position [82, 0]
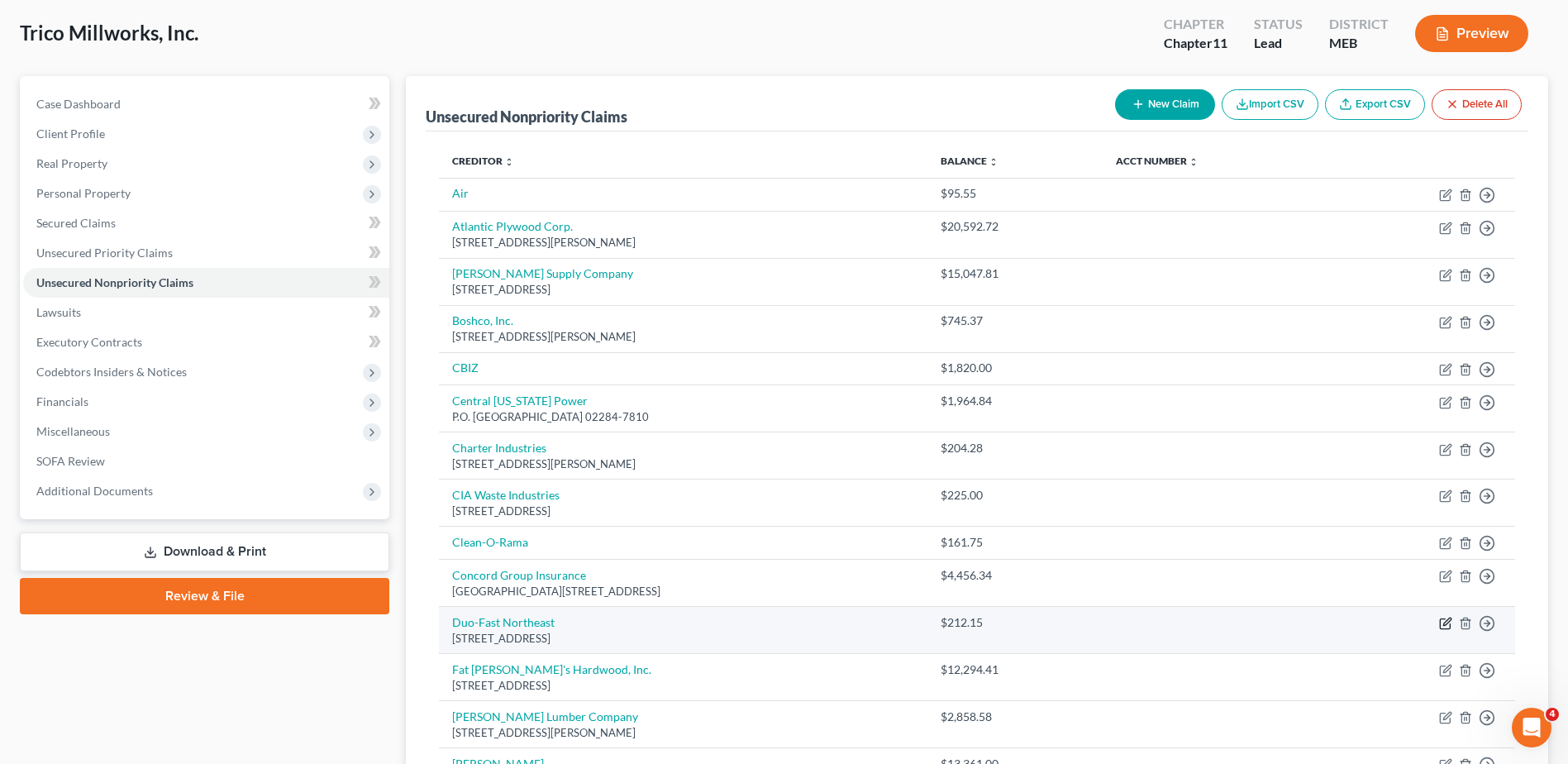
click at [1445, 622] on icon "button" at bounding box center [1447, 622] width 8 height 8
select select "6"
select select "15"
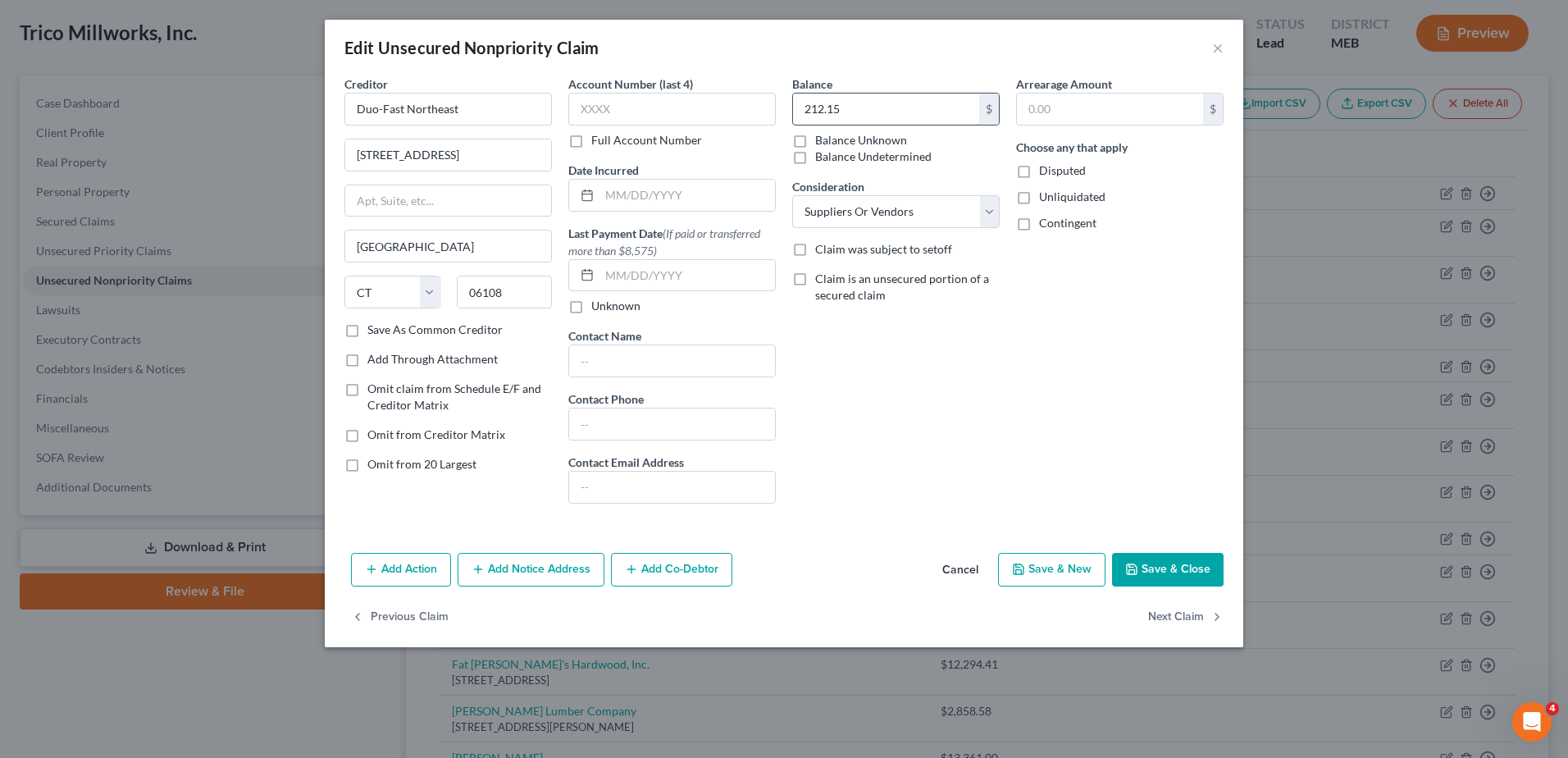
click at [863, 116] on input "212.15" at bounding box center [886, 109] width 186 height 31
type input "1,449.74"
click at [1165, 570] on button "Save & Close" at bounding box center [1167, 569] width 112 height 35
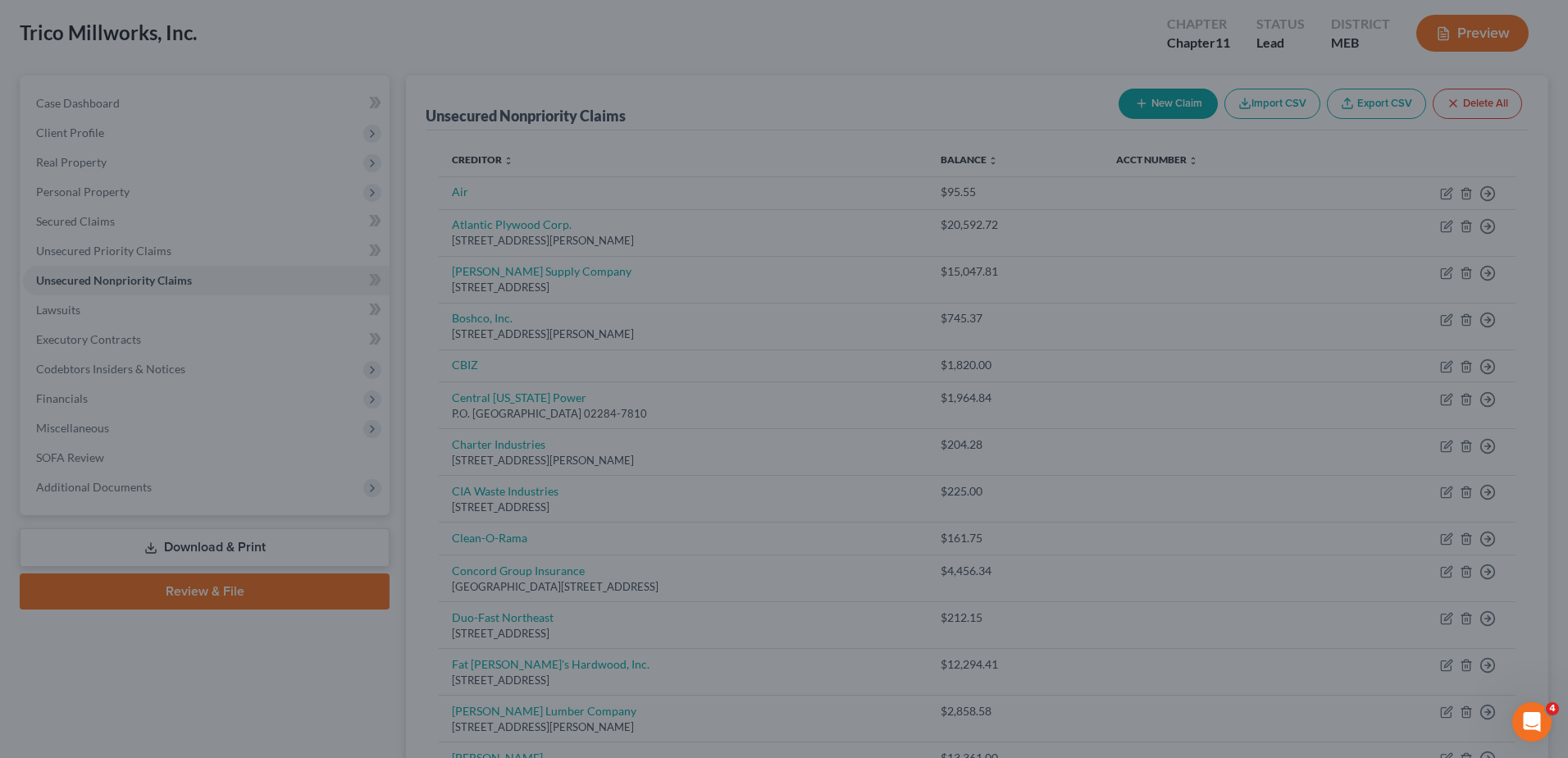
type input "0"
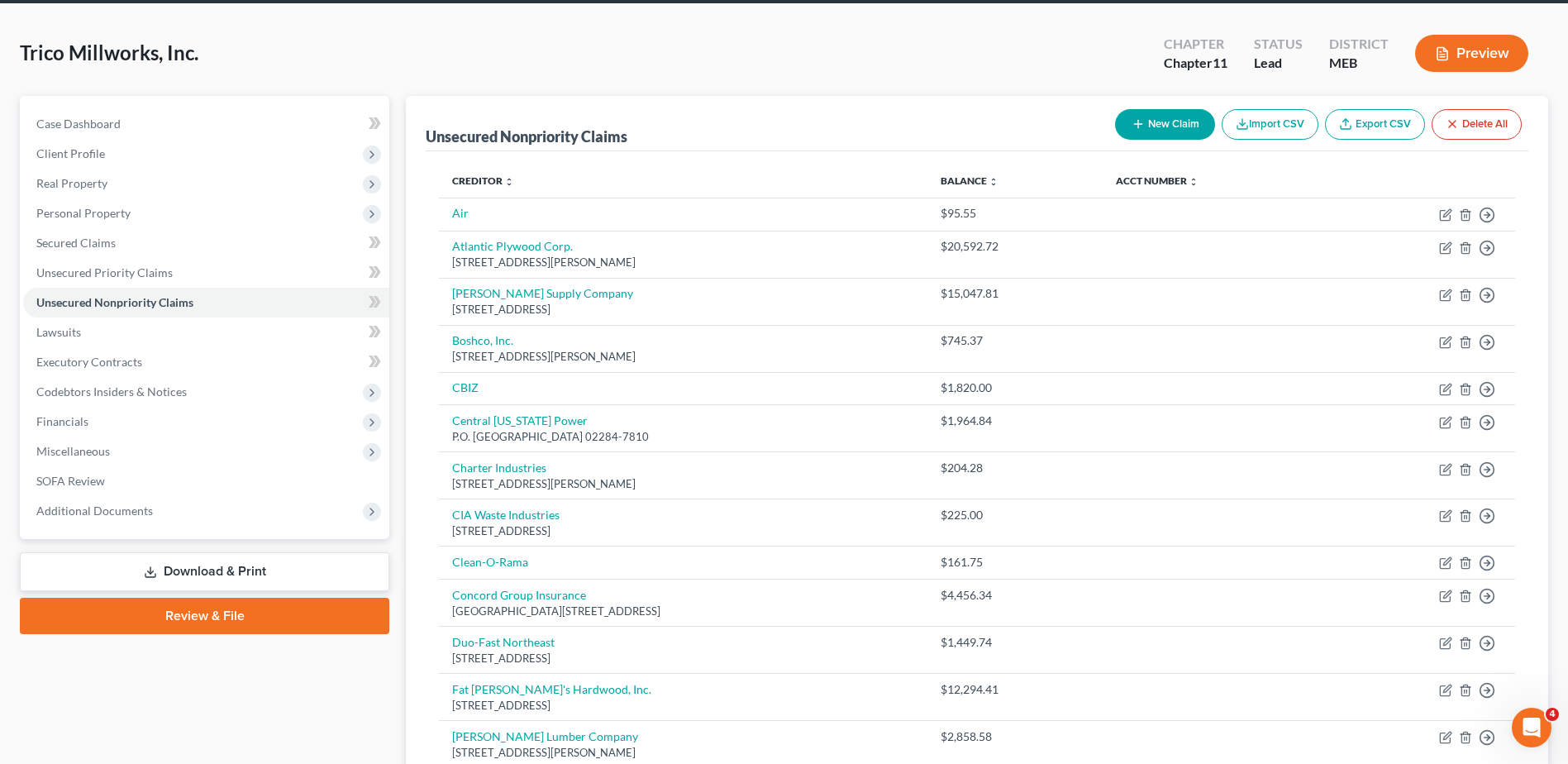
scroll to position [0, 0]
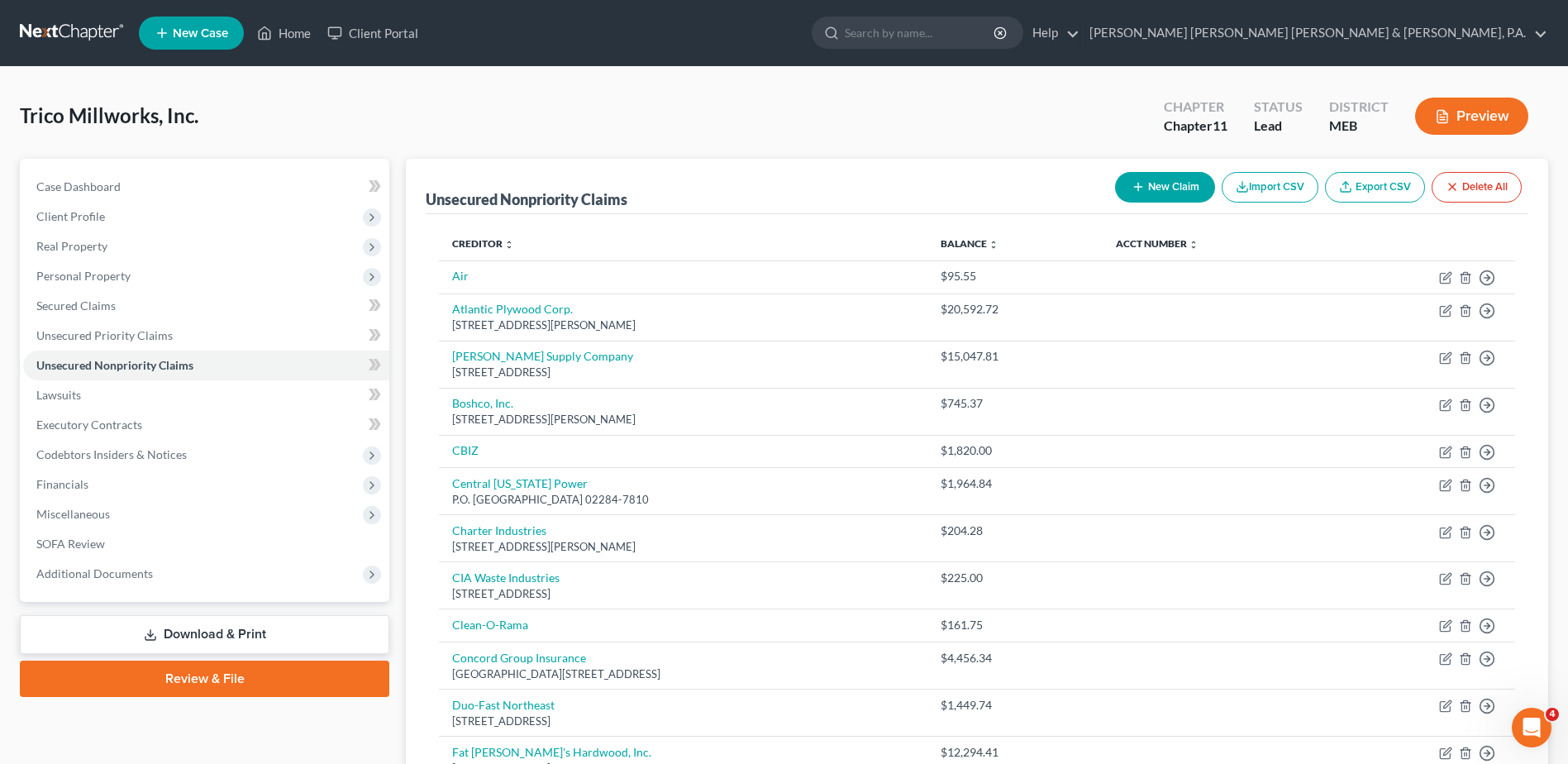
click at [1132, 183] on icon "button" at bounding box center [1139, 187] width 13 height 13
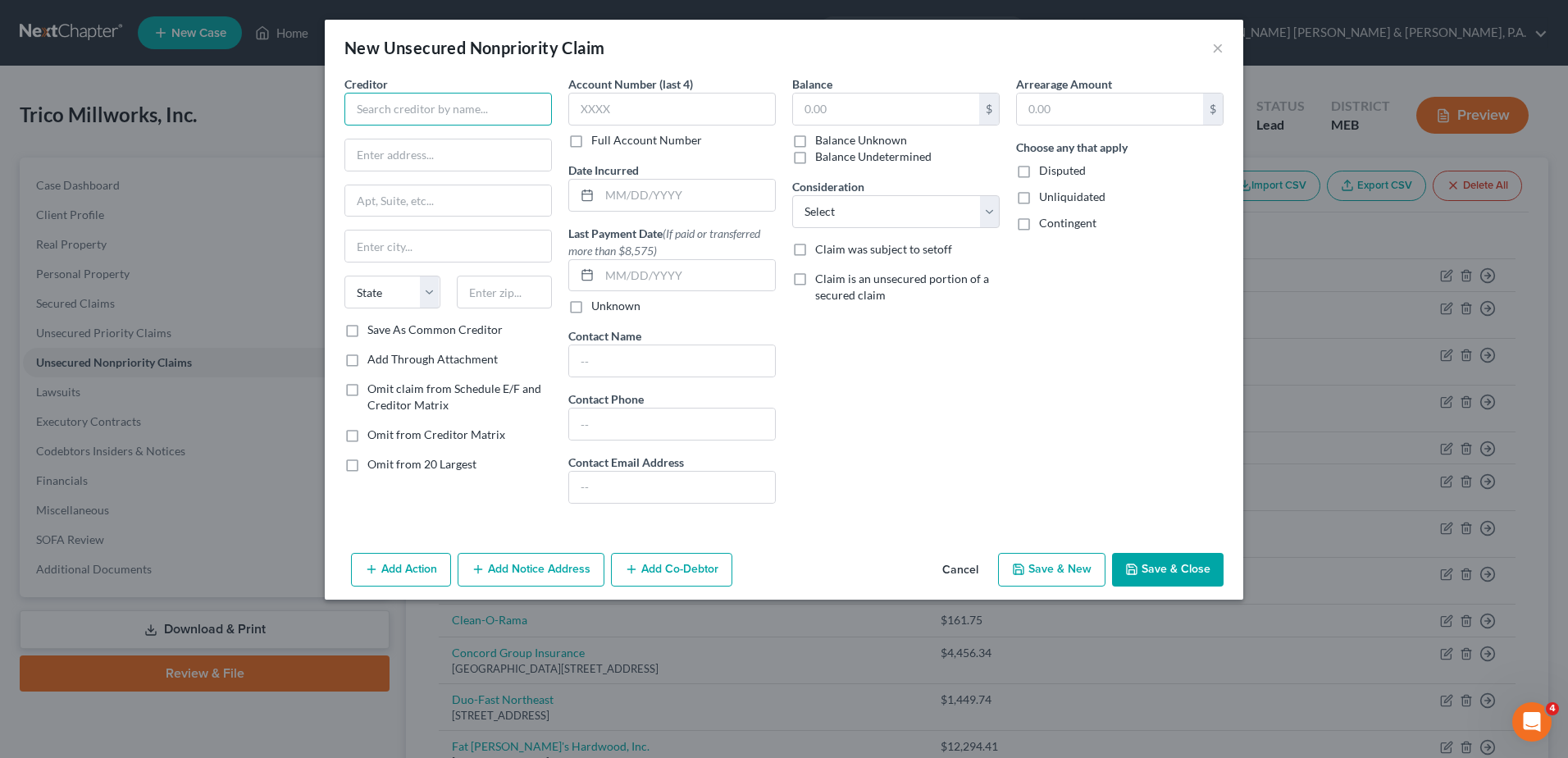
click at [479, 107] on input "text" at bounding box center [448, 109] width 207 height 33
type input "Eastern Alliance Insurance Group"
click at [895, 116] on input "text" at bounding box center [886, 109] width 186 height 31
type input "2,684.00"
drag, startPoint x: 1180, startPoint y: 576, endPoint x: 1163, endPoint y: 572, distance: 17.5
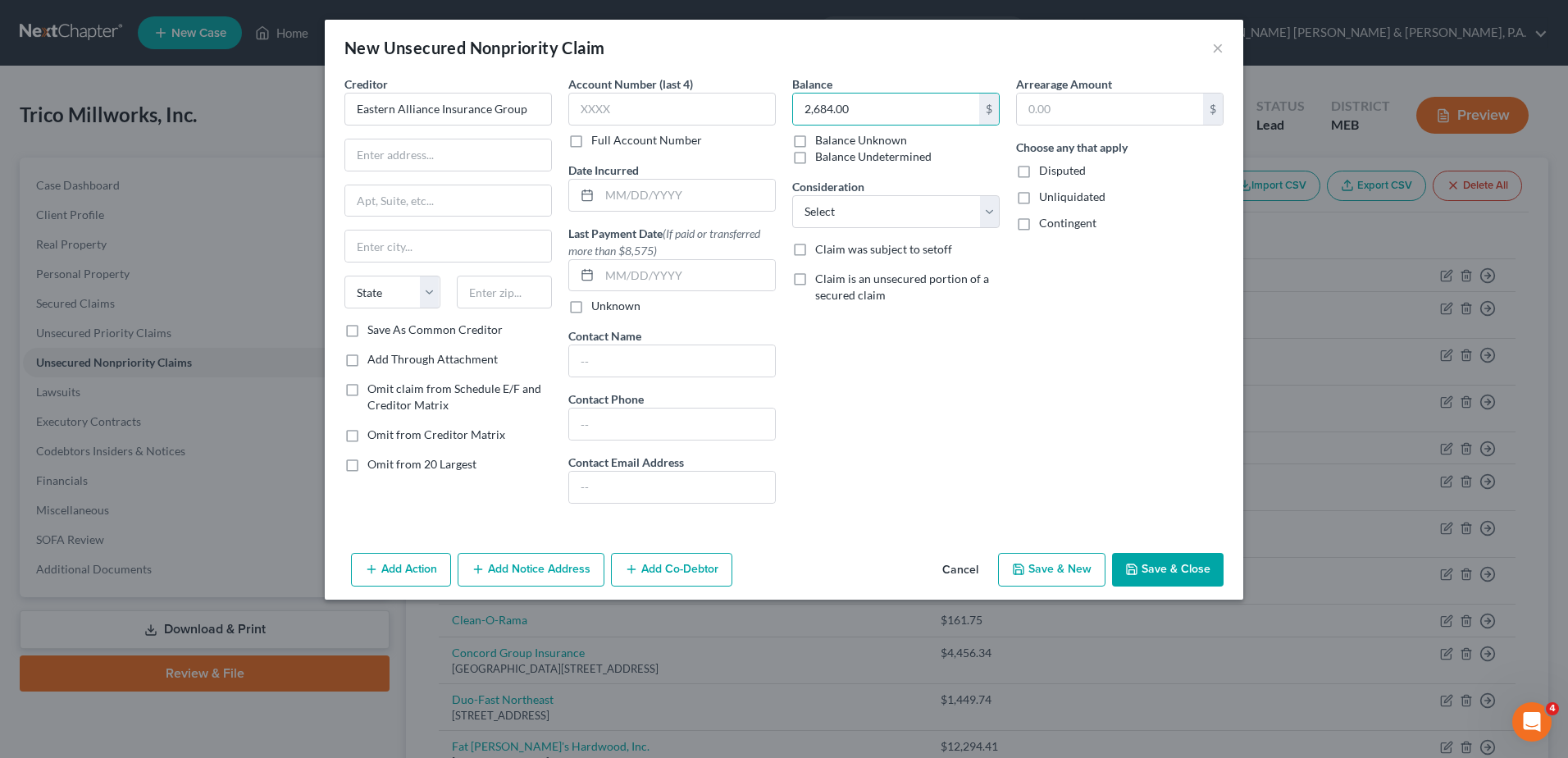
click at [1181, 576] on button "Save & Close" at bounding box center [1167, 569] width 112 height 35
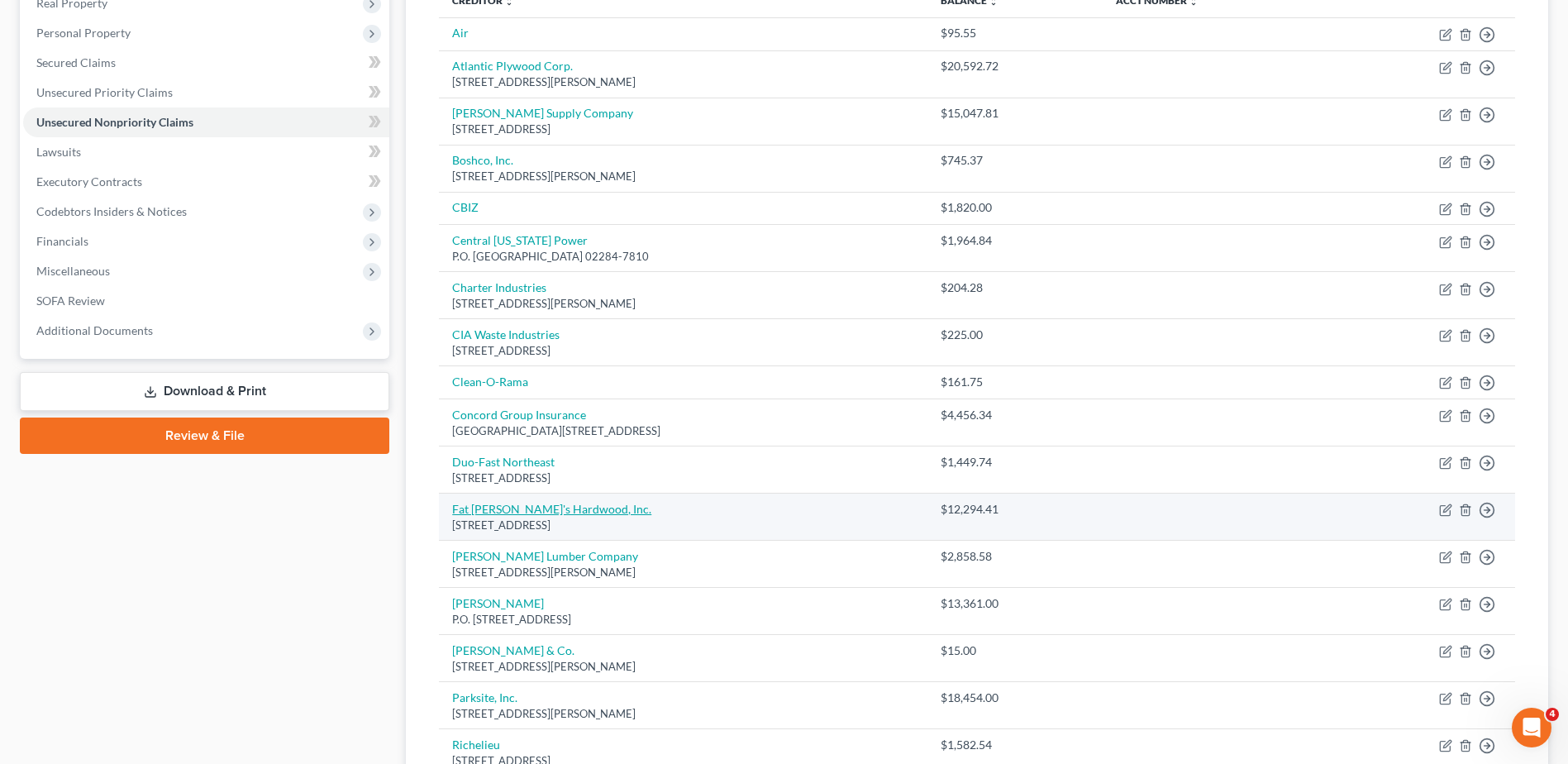
scroll to position [248, 0]
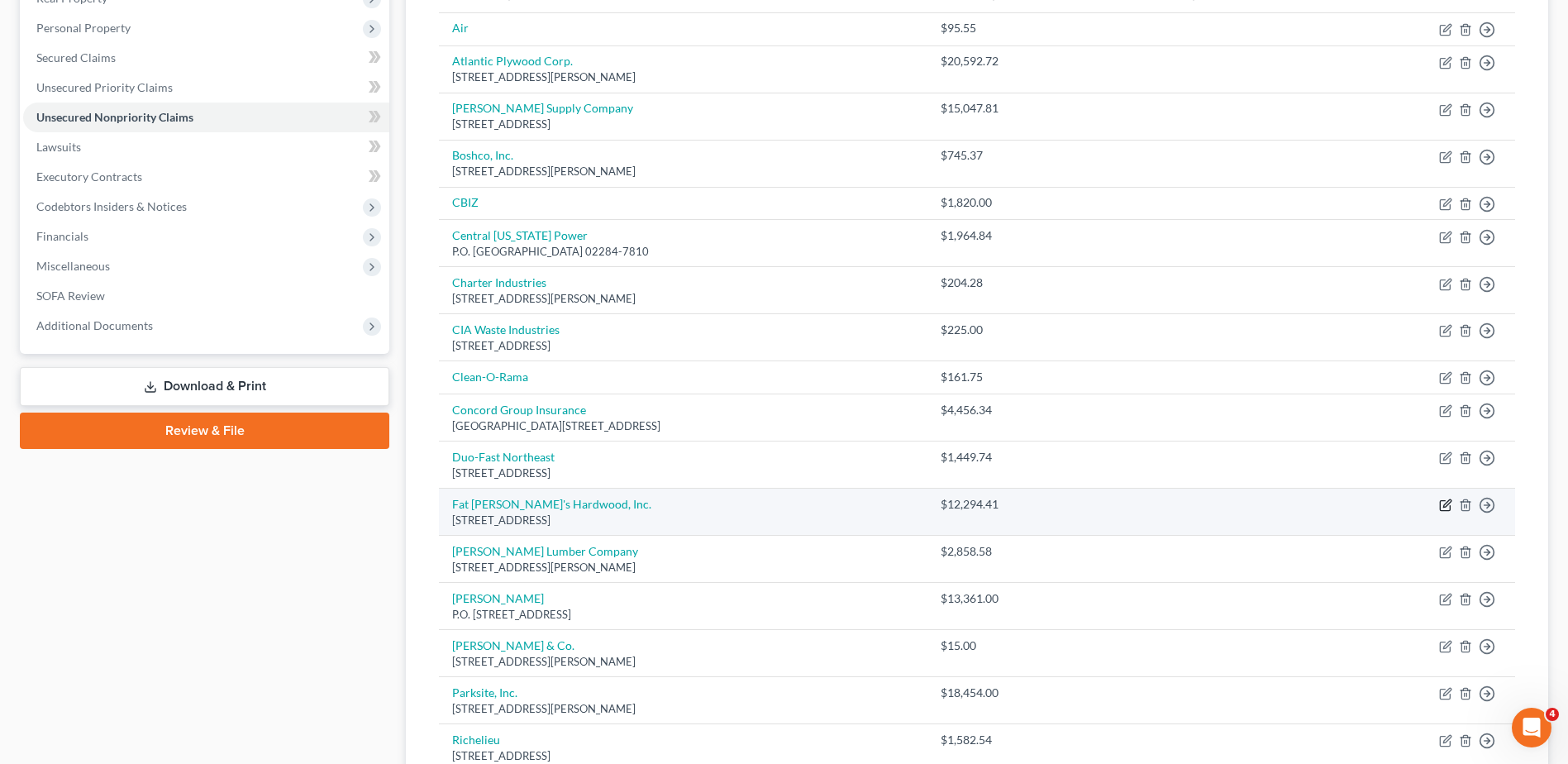
click at [1441, 505] on icon "button" at bounding box center [1446, 505] width 13 height 13
select select "20"
select select "15"
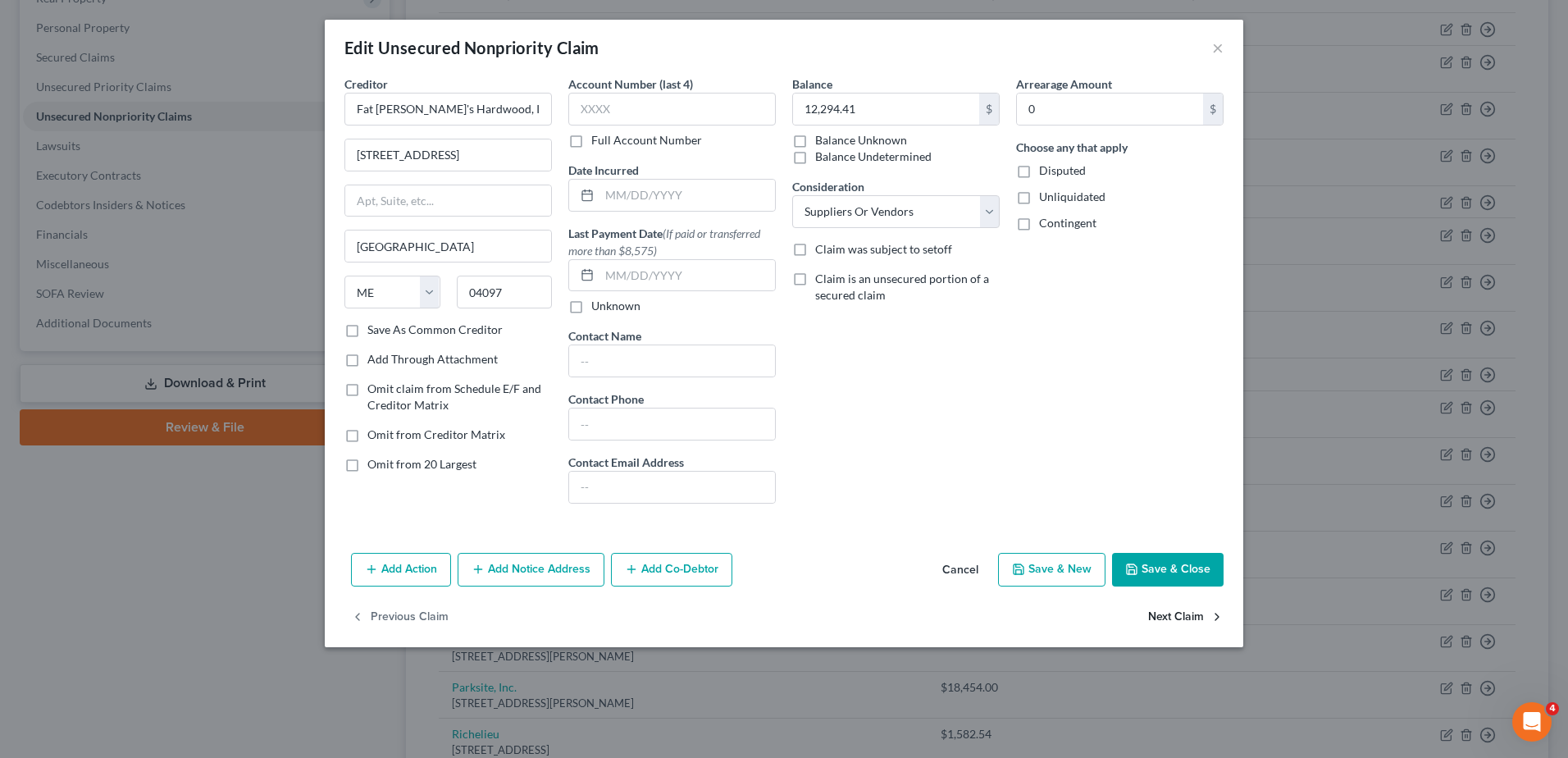
click at [1174, 612] on button "Next Claim" at bounding box center [1186, 616] width 75 height 35
select select "20"
select select "15"
click at [1232, 49] on div "Edit Unsecured Nonpriority Claim ×" at bounding box center [784, 47] width 919 height 55
click at [1210, 55] on div "Edit Unsecured Nonpriority Claim ×" at bounding box center [784, 47] width 919 height 55
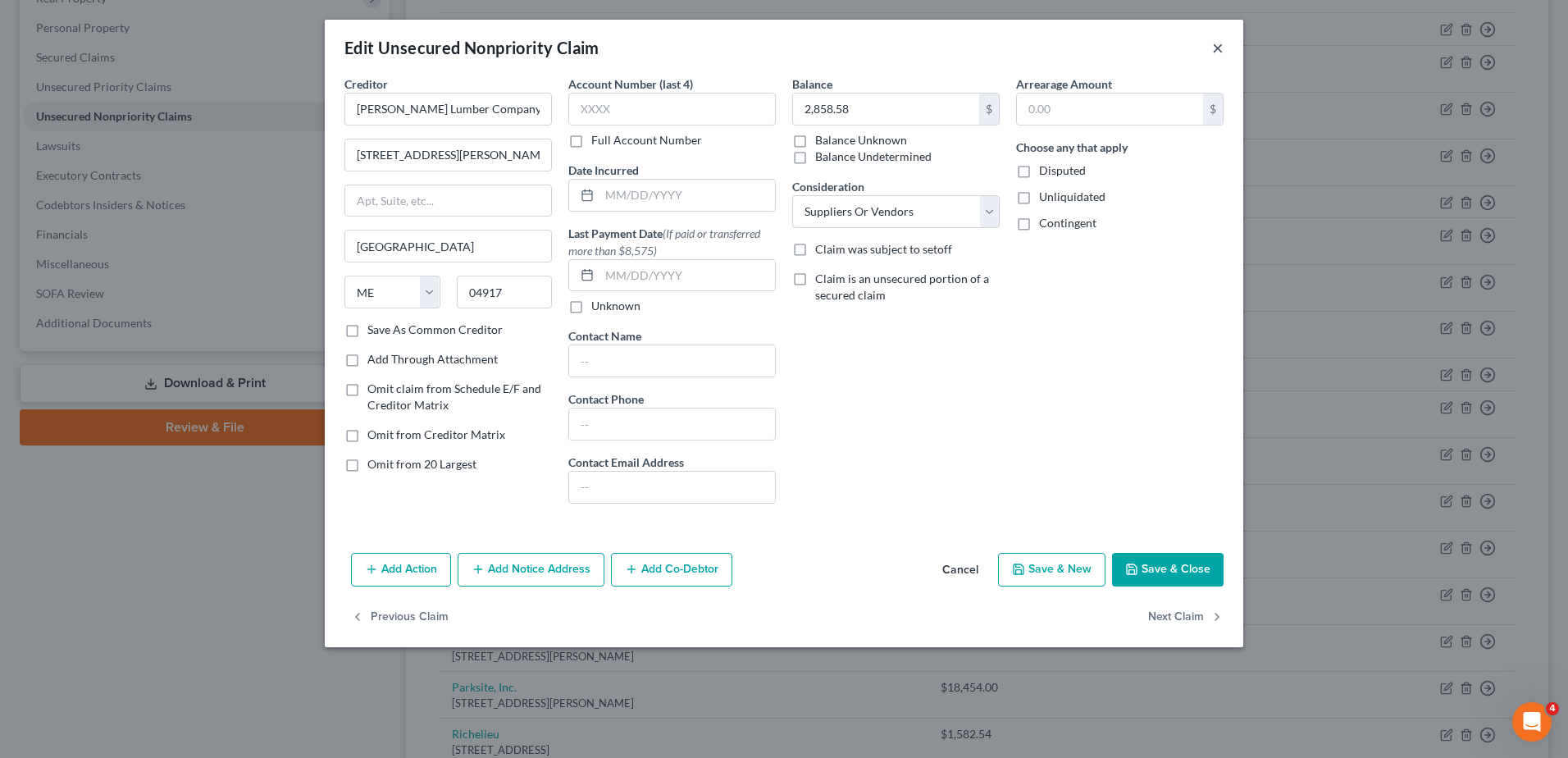
click at [1215, 49] on button "×" at bounding box center [1218, 47] width 11 height 20
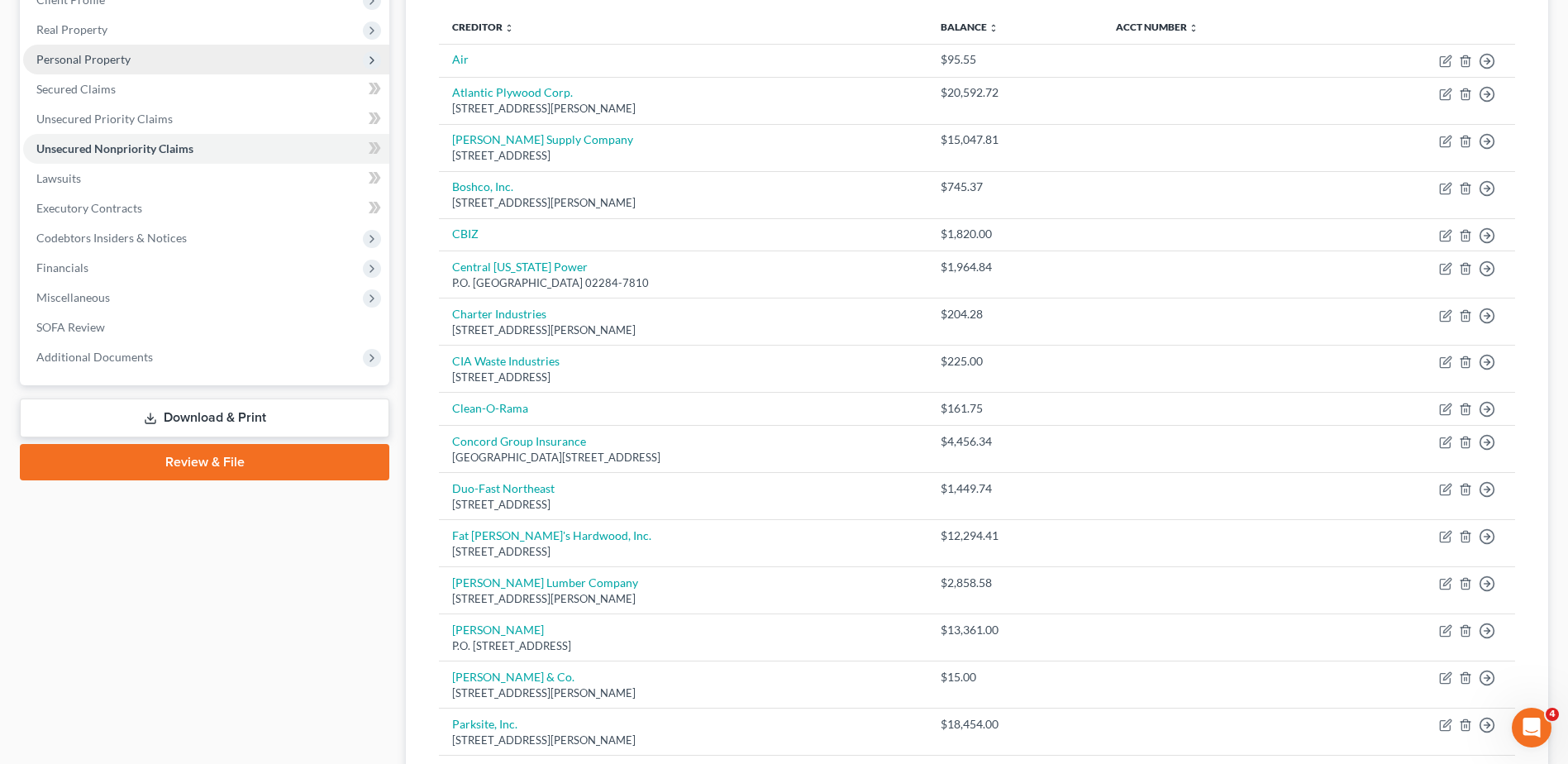
scroll to position [0, 0]
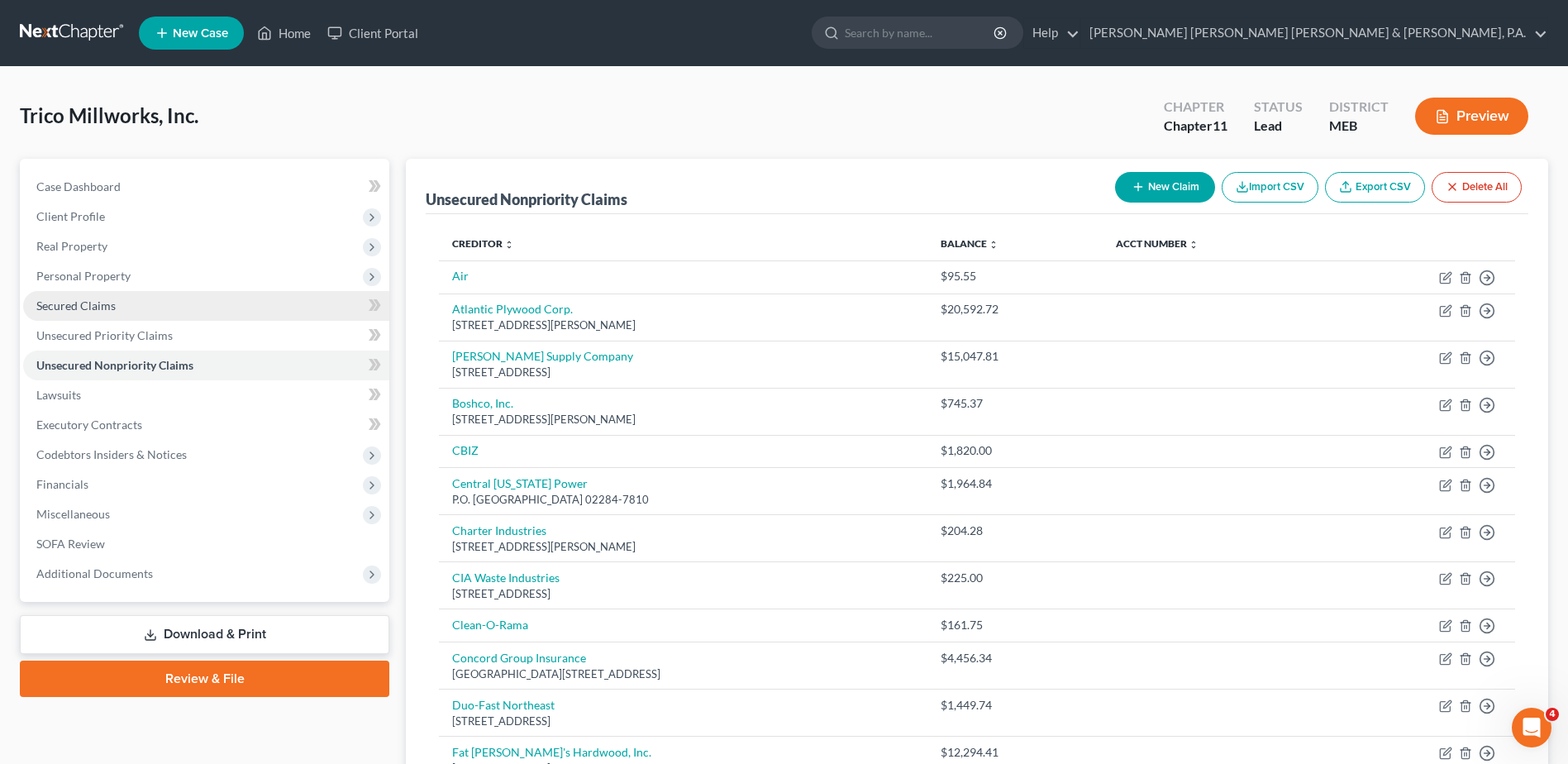
click at [120, 305] on link "Secured Claims" at bounding box center [205, 305] width 366 height 29
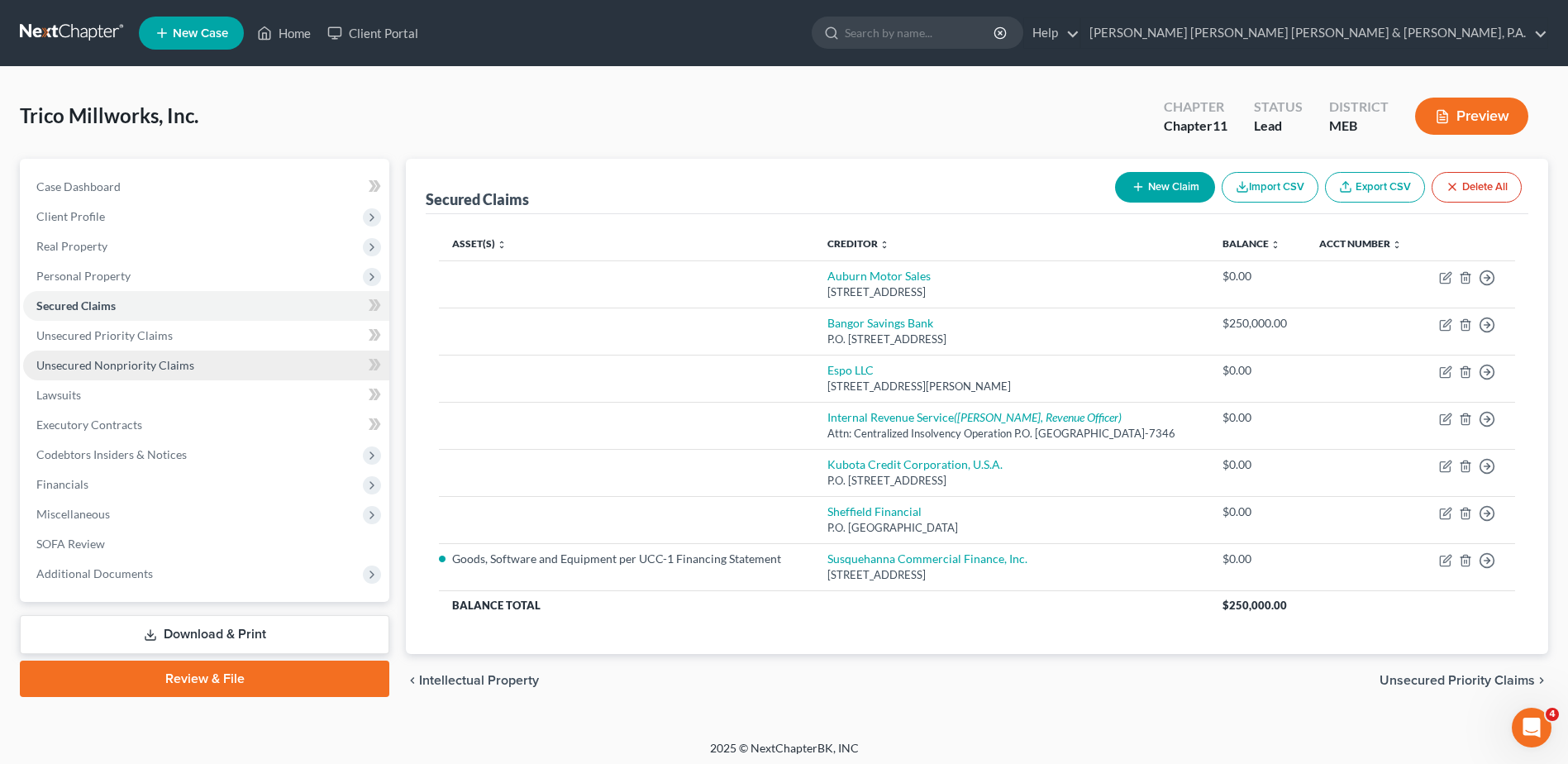
click at [154, 365] on span "Unsecured Nonpriority Claims" at bounding box center [114, 364] width 158 height 14
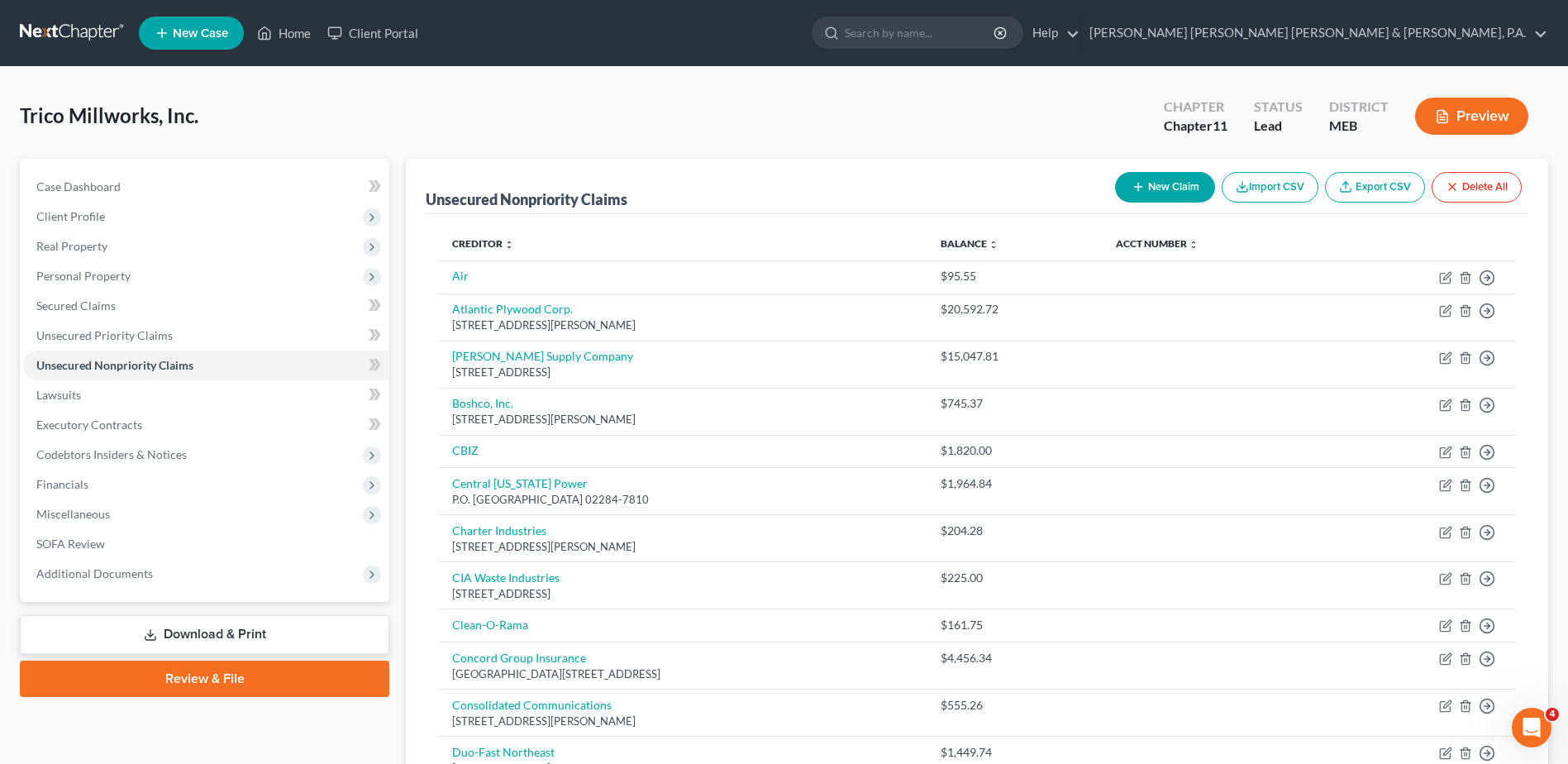
click at [1135, 182] on icon "button" at bounding box center [1139, 187] width 13 height 13
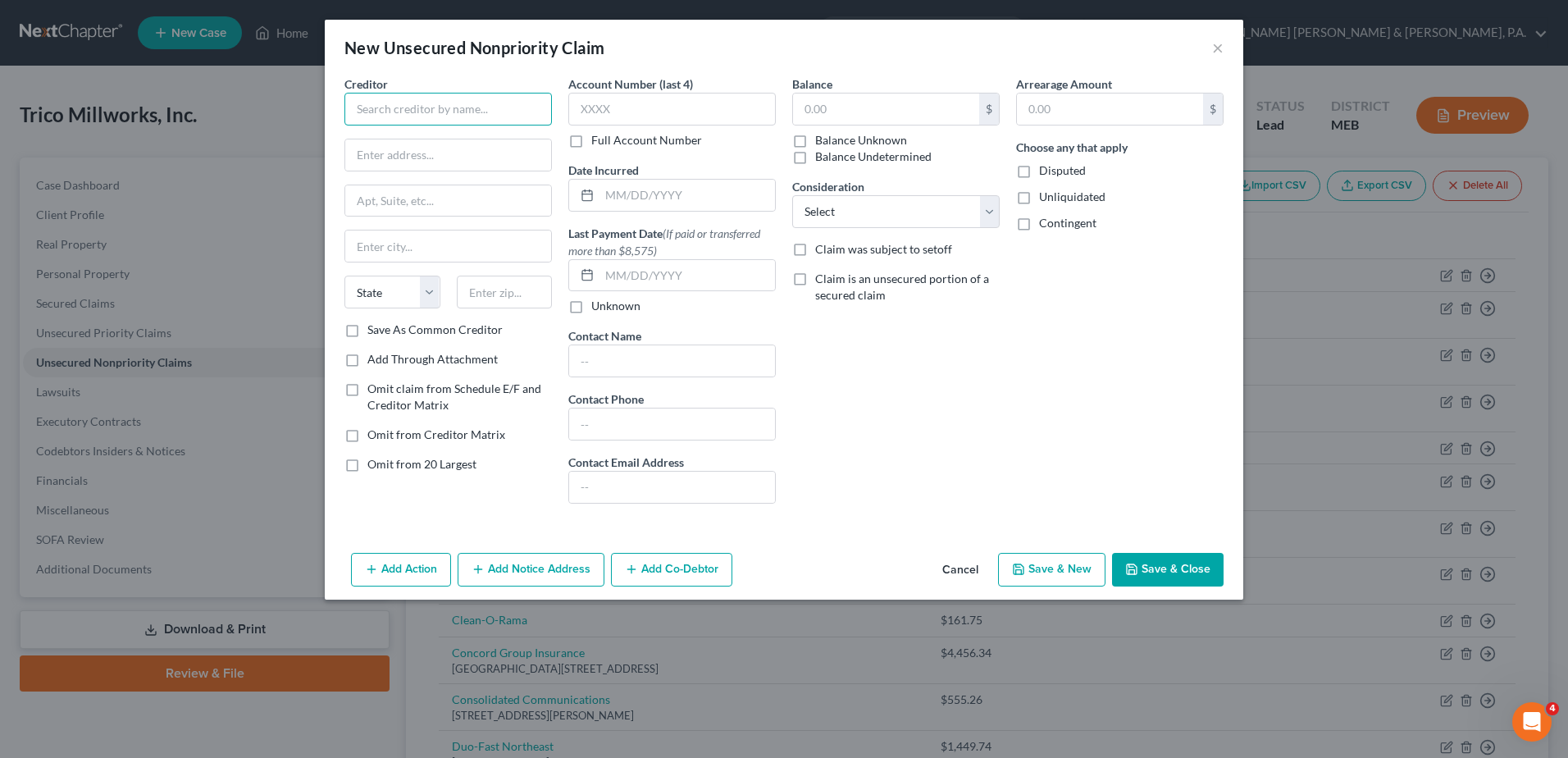
click at [403, 119] on input "text" at bounding box center [448, 109] width 207 height 33
type input "Ford Motor Credit"
drag, startPoint x: 375, startPoint y: 155, endPoint x: 370, endPoint y: 162, distance: 8.6
click at [375, 155] on input "text" at bounding box center [448, 155] width 206 height 31
type input "One American Road"
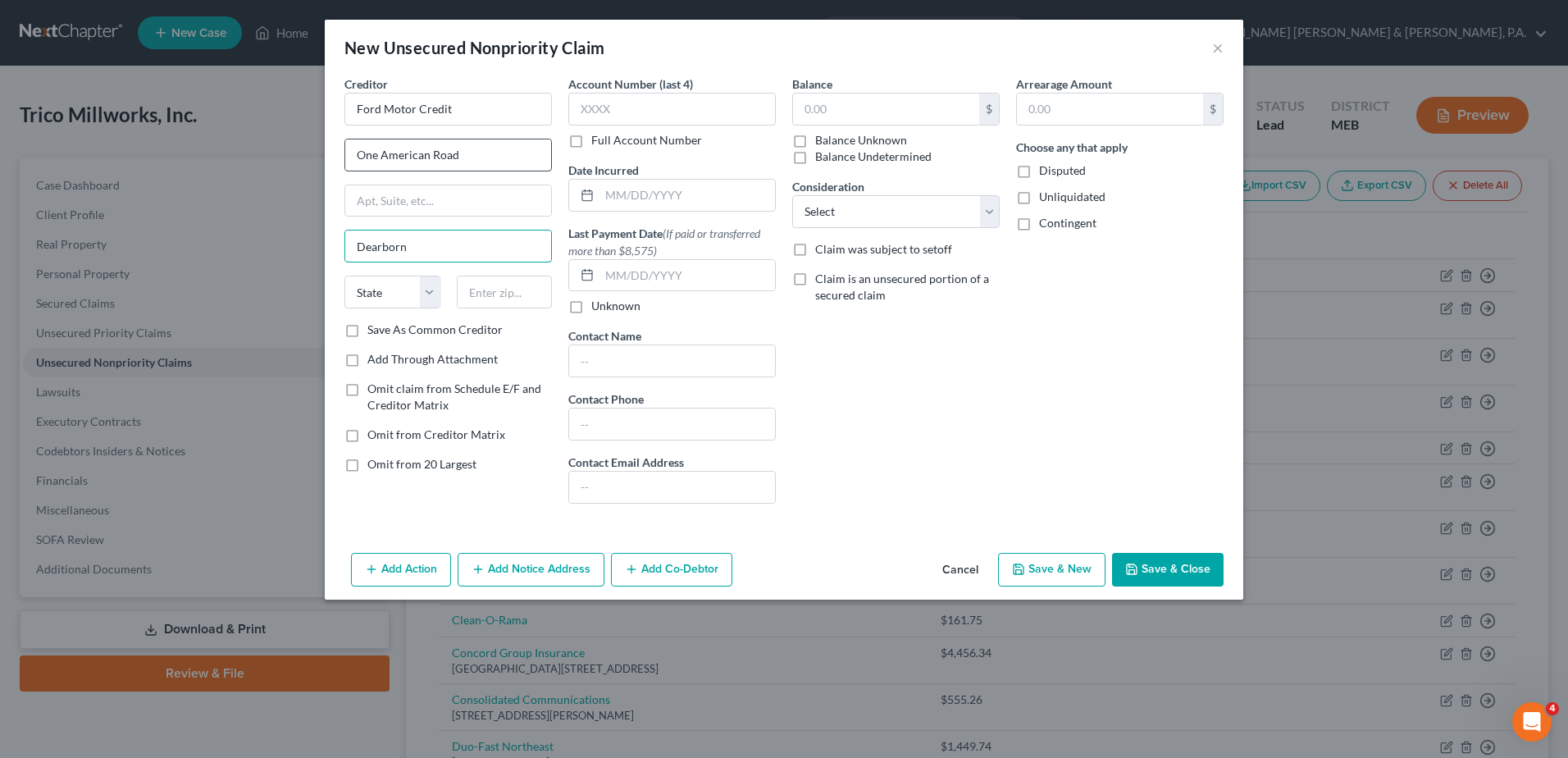
type input "Dearborn"
select select "23"
type input "48126"
click at [873, 102] on input "text" at bounding box center [886, 109] width 186 height 31
click at [840, 114] on input "text" at bounding box center [886, 109] width 186 height 31
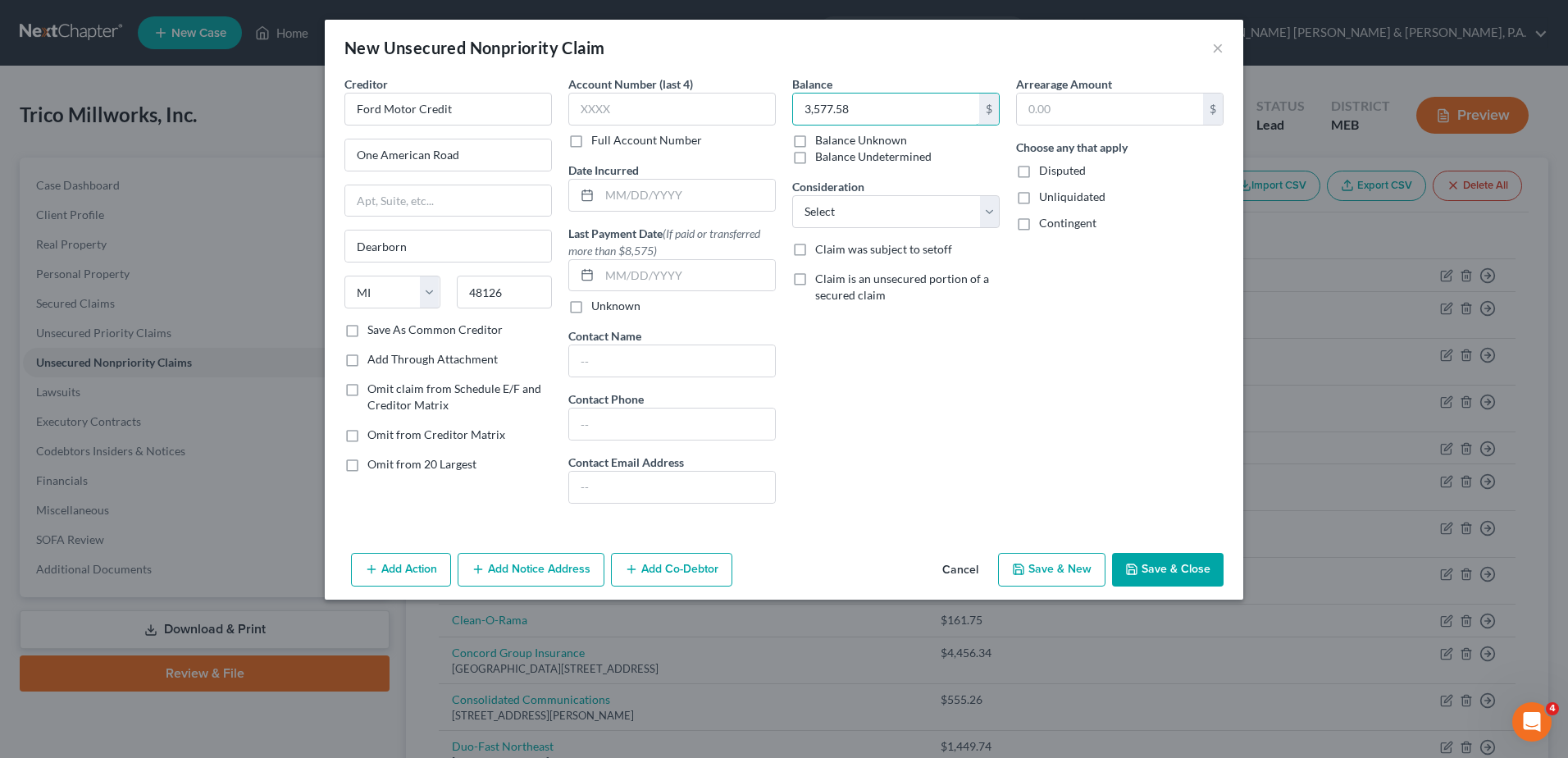
type input "3,577.58"
click at [1142, 568] on button "Save & Close" at bounding box center [1167, 569] width 112 height 35
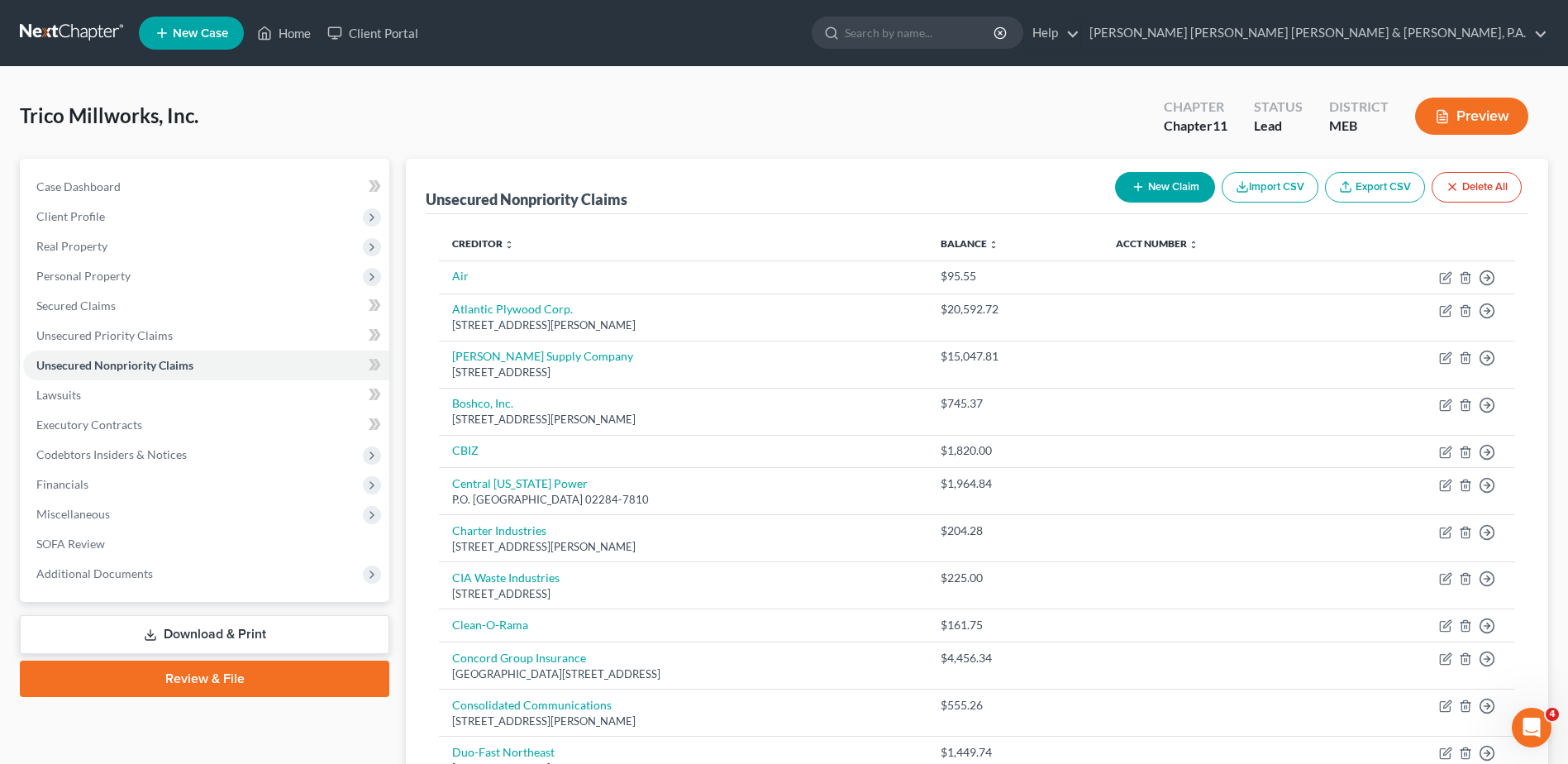
click at [1198, 186] on button "New Claim" at bounding box center [1165, 187] width 100 height 30
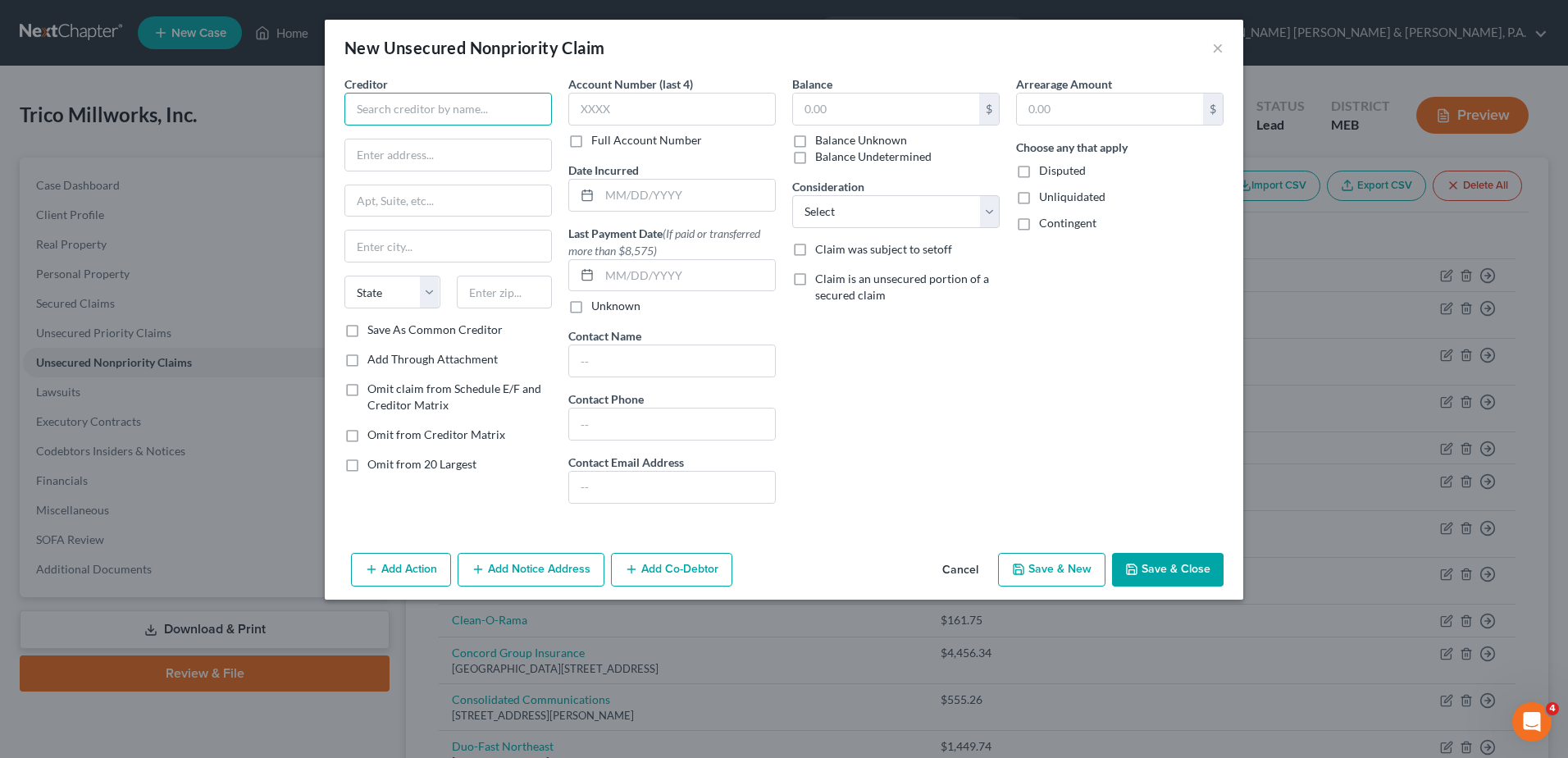
click at [458, 103] on input "text" at bounding box center [448, 109] width 207 height 33
type input "[PERSON_NAME] Manufacturing"
click at [858, 114] on input "text" at bounding box center [886, 109] width 186 height 31
type input "1,826.73"
click at [1149, 570] on button "Save & Close" at bounding box center [1167, 569] width 112 height 35
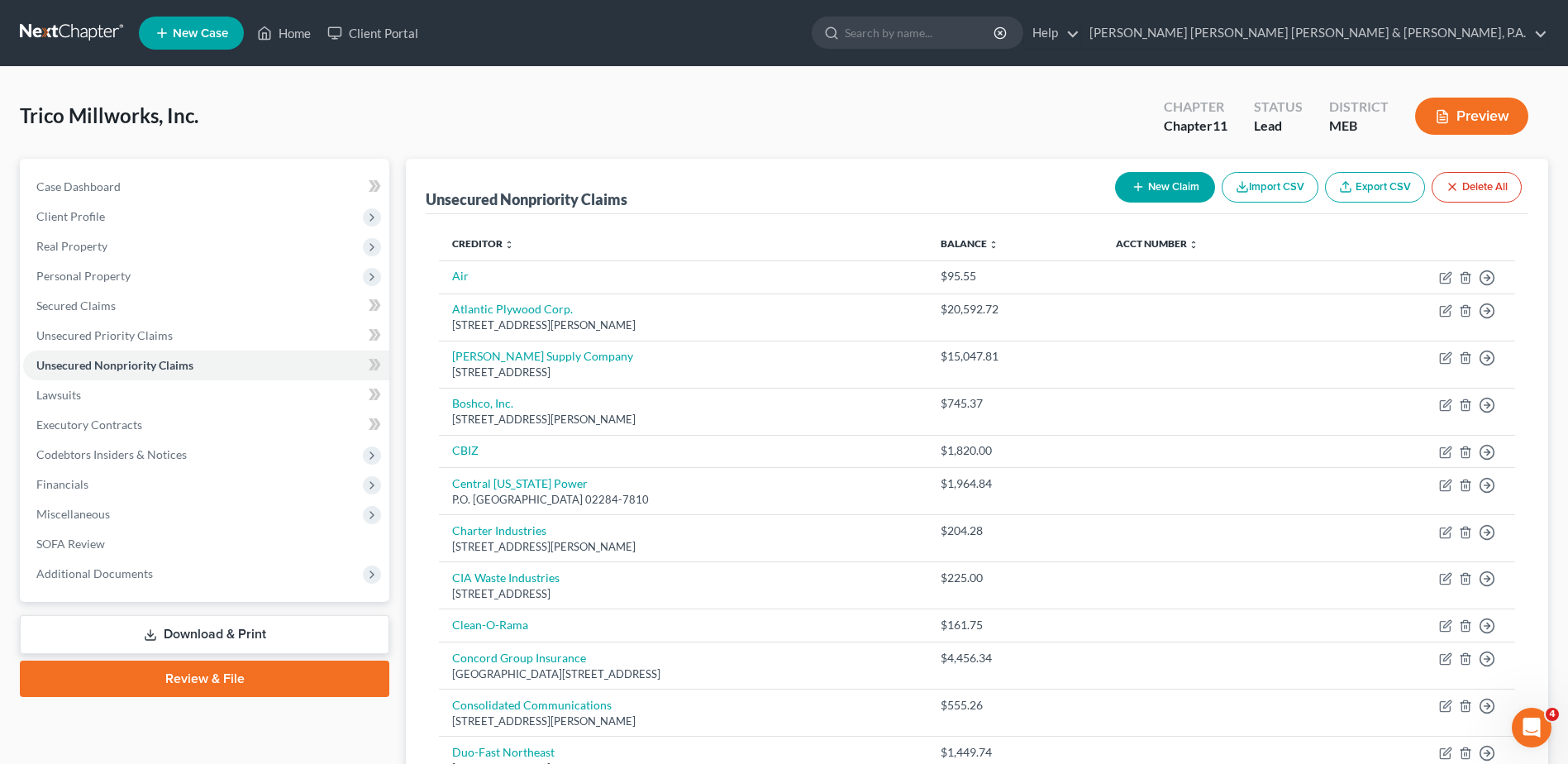
click at [1161, 187] on button "New Claim" at bounding box center [1165, 187] width 100 height 30
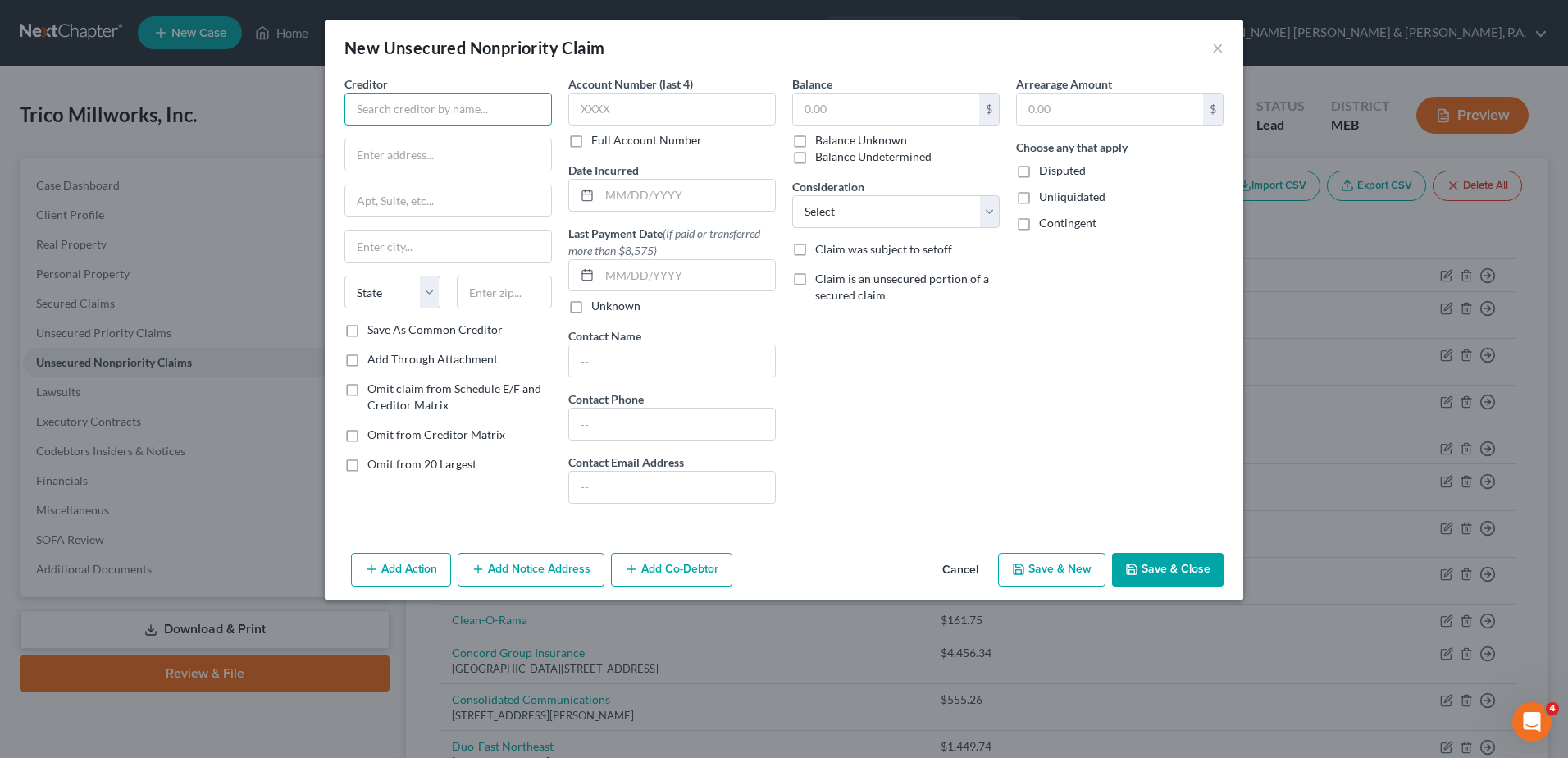
click at [463, 112] on input "text" at bounding box center [448, 109] width 207 height 33
type input "Hafele"
click at [391, 164] on input "text" at bounding box center [448, 155] width 206 height 31
type input "[STREET_ADDRESS]"
type input "Archdale"
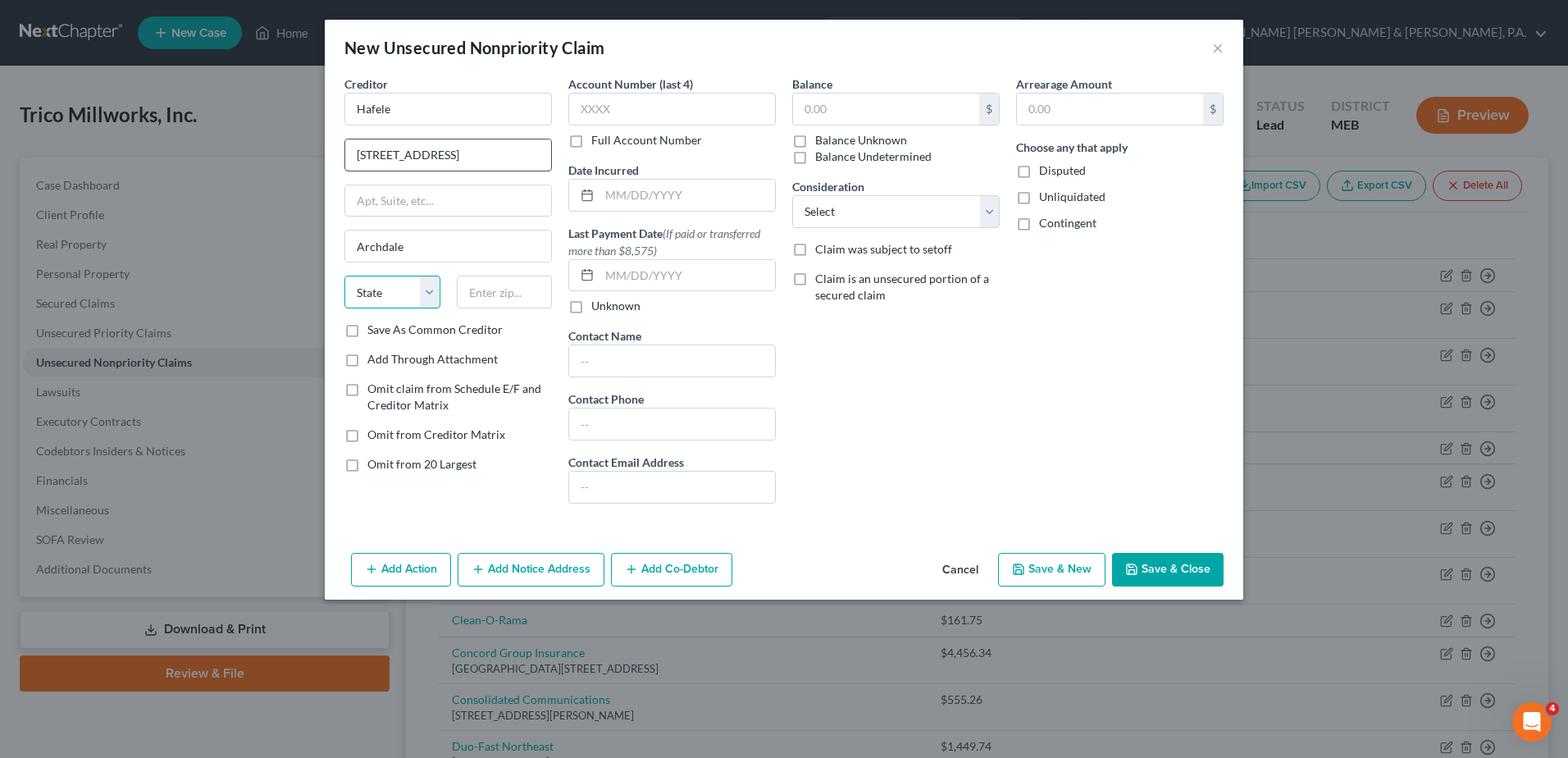
select select "28"
type input "27263"
type input "High Point"
click at [868, 119] on input "text" at bounding box center [886, 109] width 186 height 31
click at [863, 103] on input "text" at bounding box center [886, 109] width 186 height 31
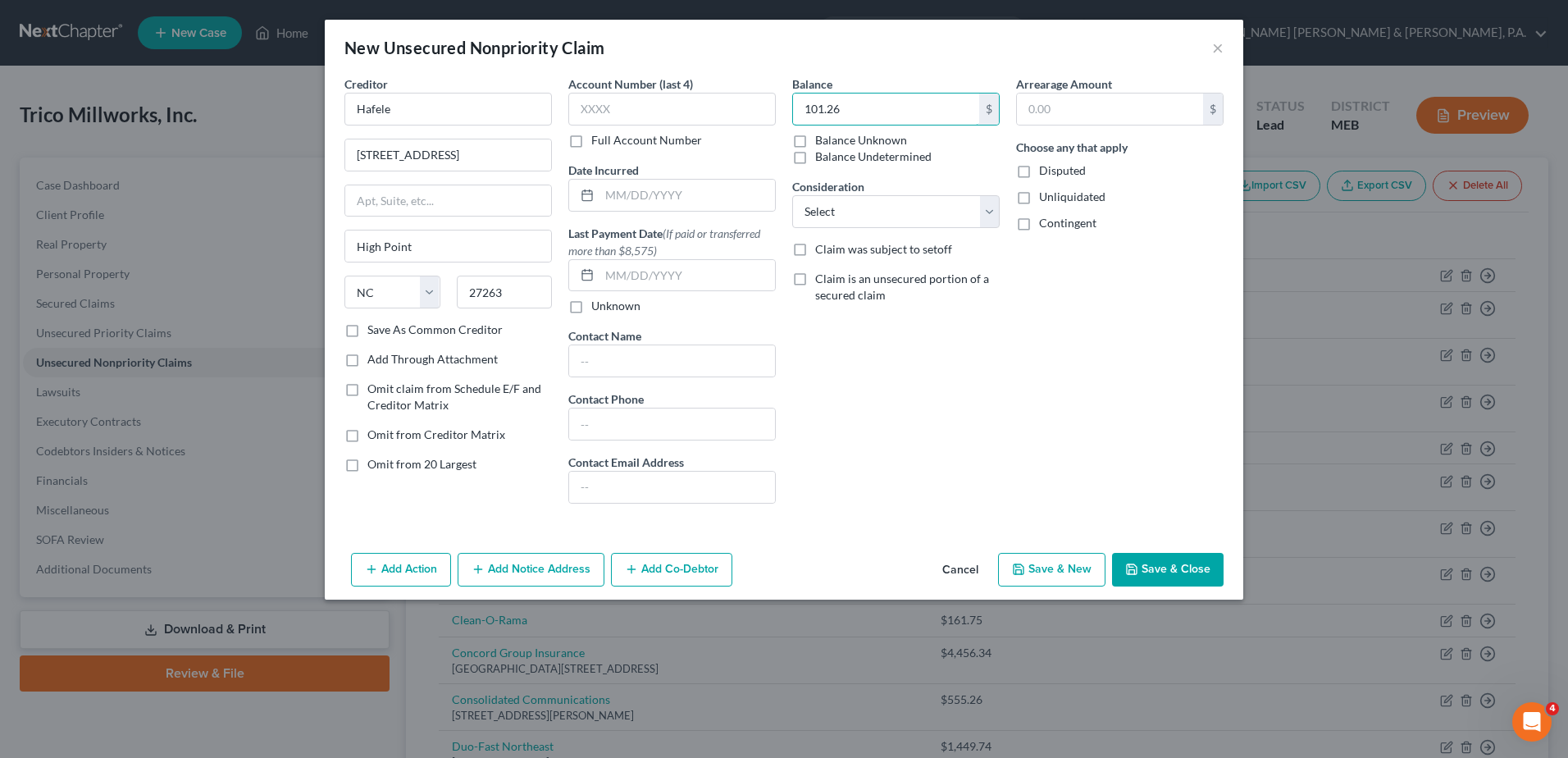
type input "101.26"
click at [1188, 544] on div "Creditor * Hafele [STREET_ADDRESS][GEOGRAPHIC_DATA] [US_STATE][GEOGRAPHIC_DATA]…" at bounding box center [784, 311] width 919 height 471
click at [1179, 564] on button "Save & Close" at bounding box center [1167, 569] width 112 height 35
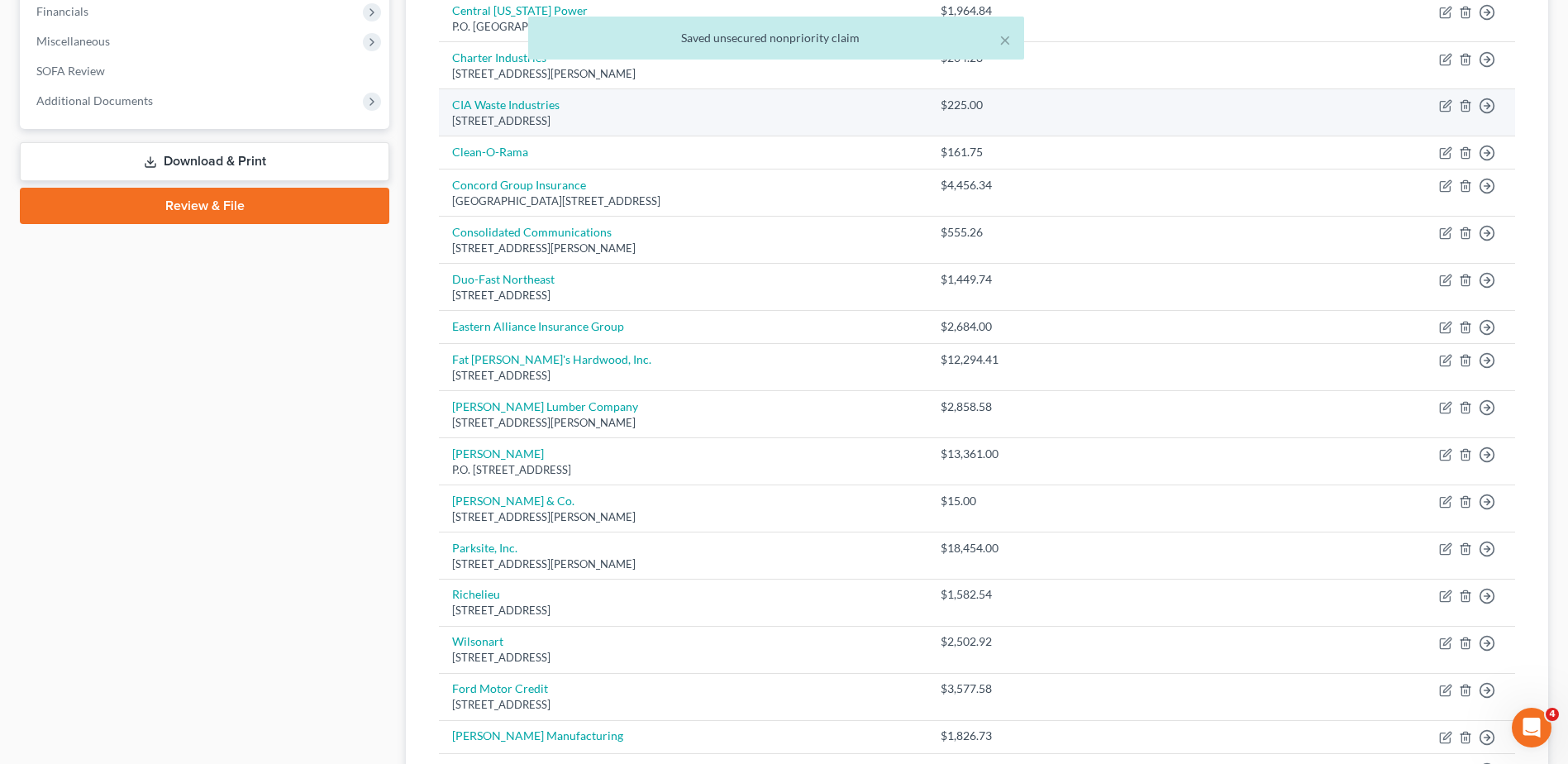
scroll to position [495, 0]
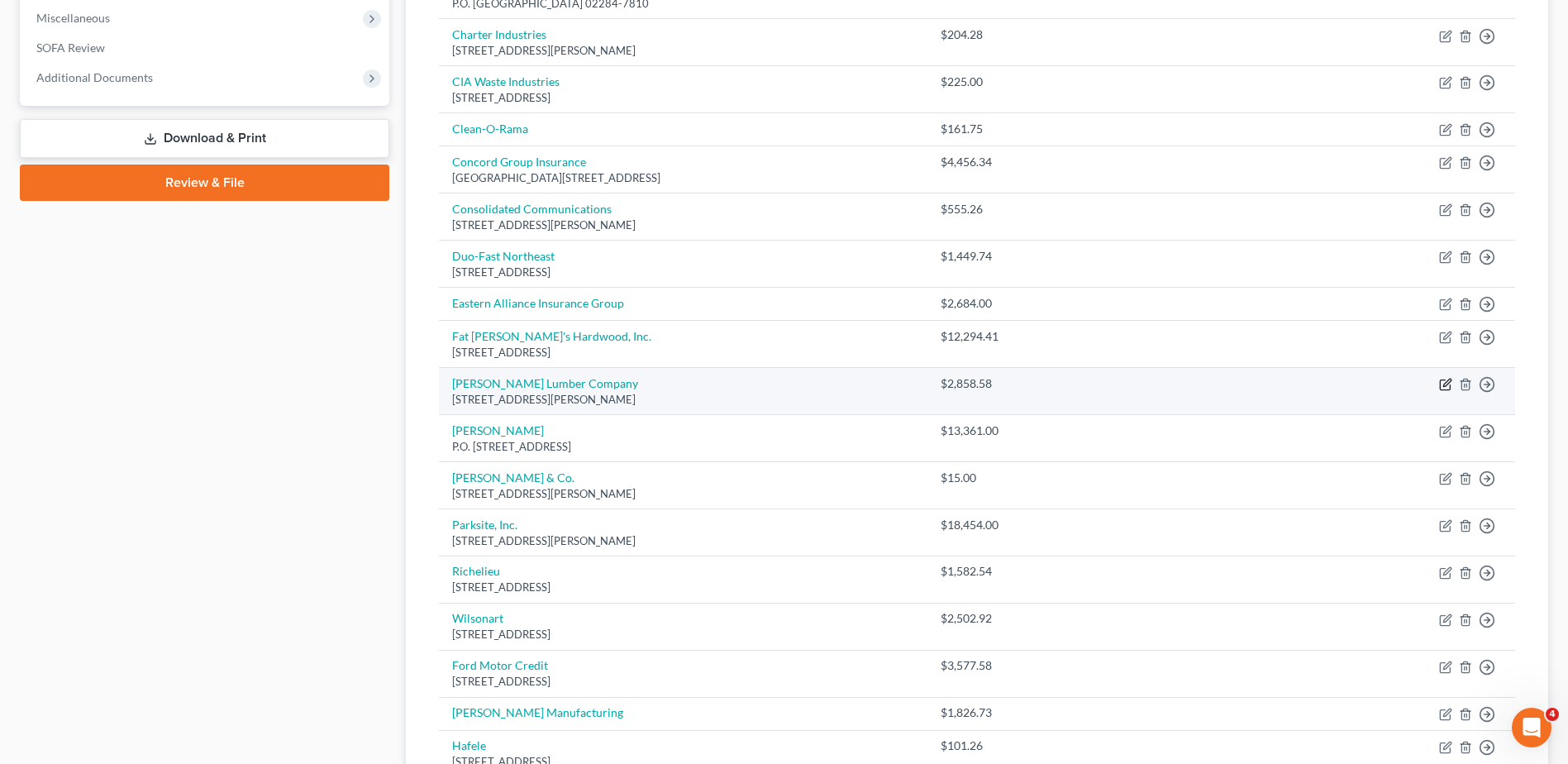
click at [1448, 384] on icon "button" at bounding box center [1447, 382] width 8 height 8
select select "20"
select select "15"
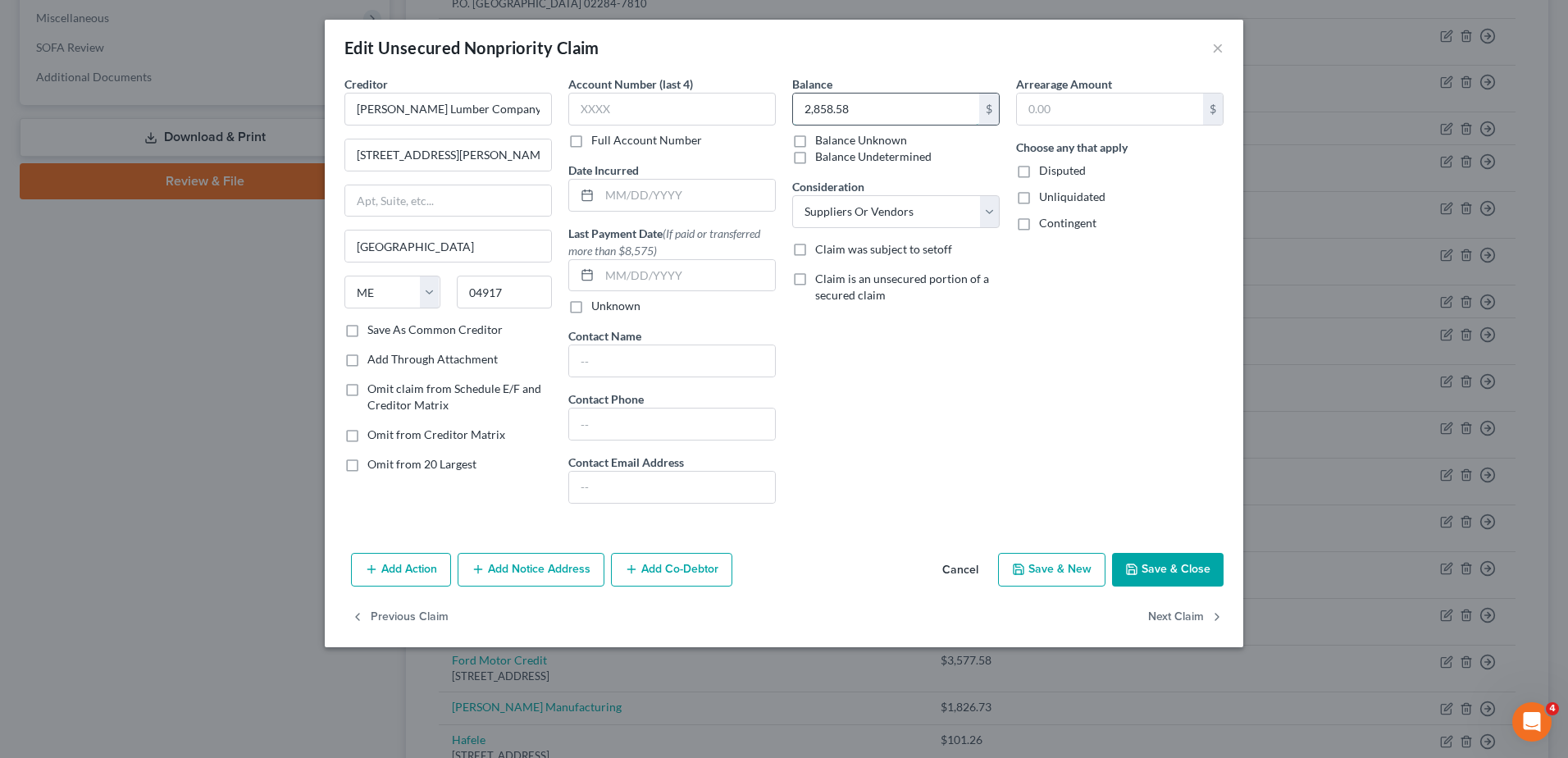
click at [910, 106] on input "2,858.58" at bounding box center [886, 109] width 186 height 31
type input "4,108.97"
click at [1203, 556] on button "Save & Close" at bounding box center [1167, 569] width 112 height 35
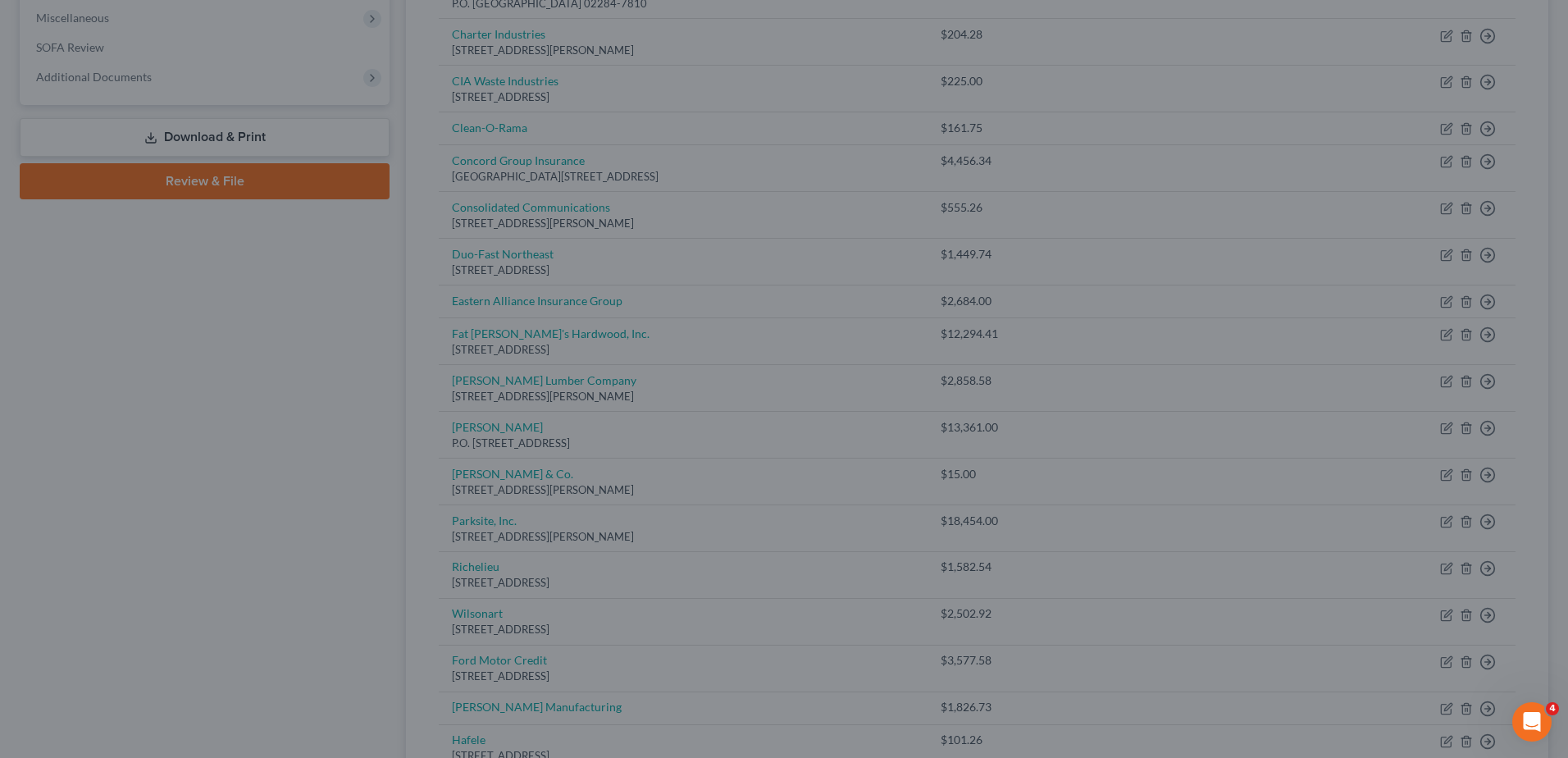
type input "0"
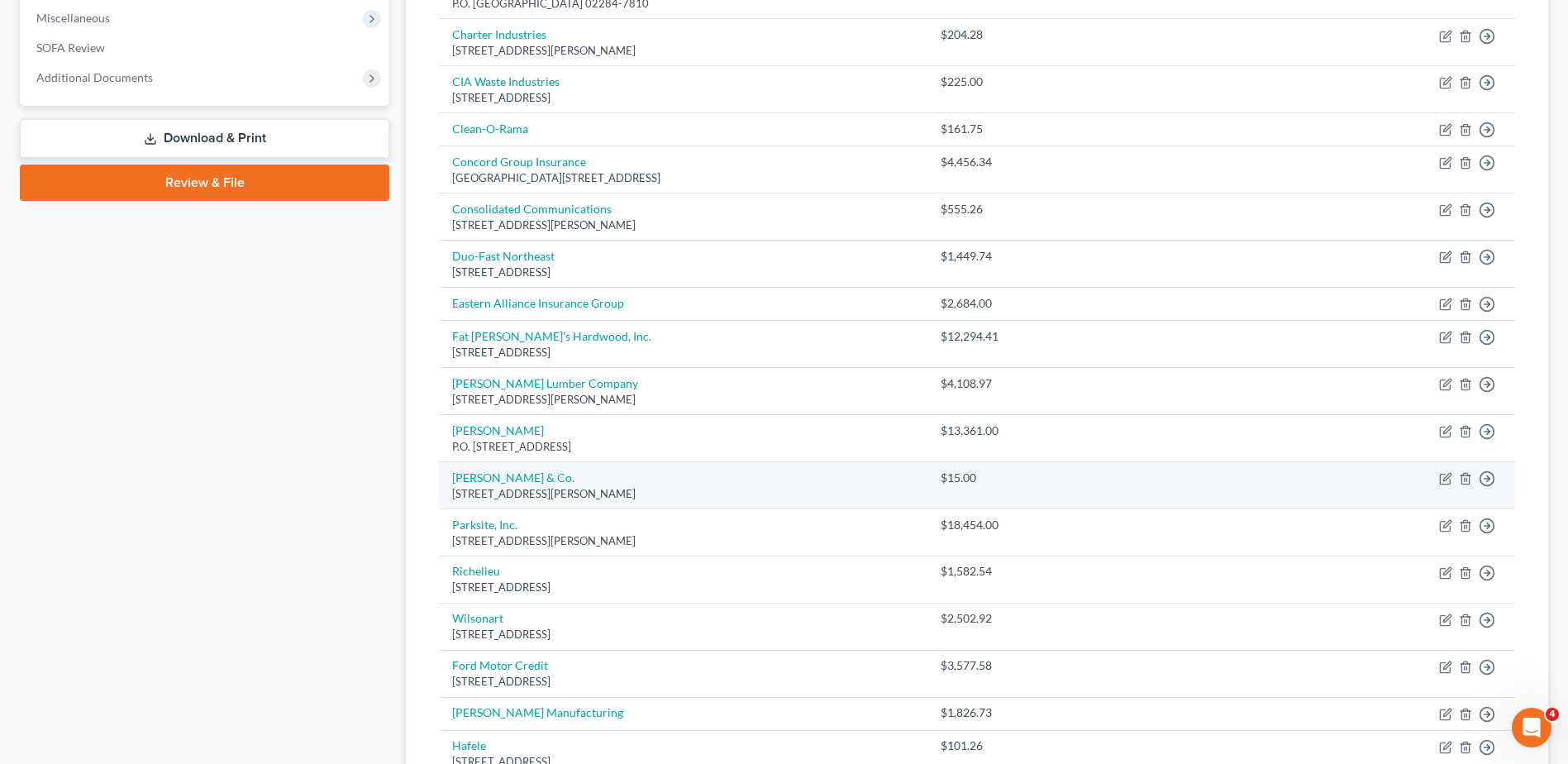
click at [1437, 476] on td "Move to D Move to E Move to G Move to Notice Only" at bounding box center [1422, 485] width 186 height 47
click at [1443, 480] on icon "button" at bounding box center [1447, 477] width 8 height 8
select select "20"
select select "15"
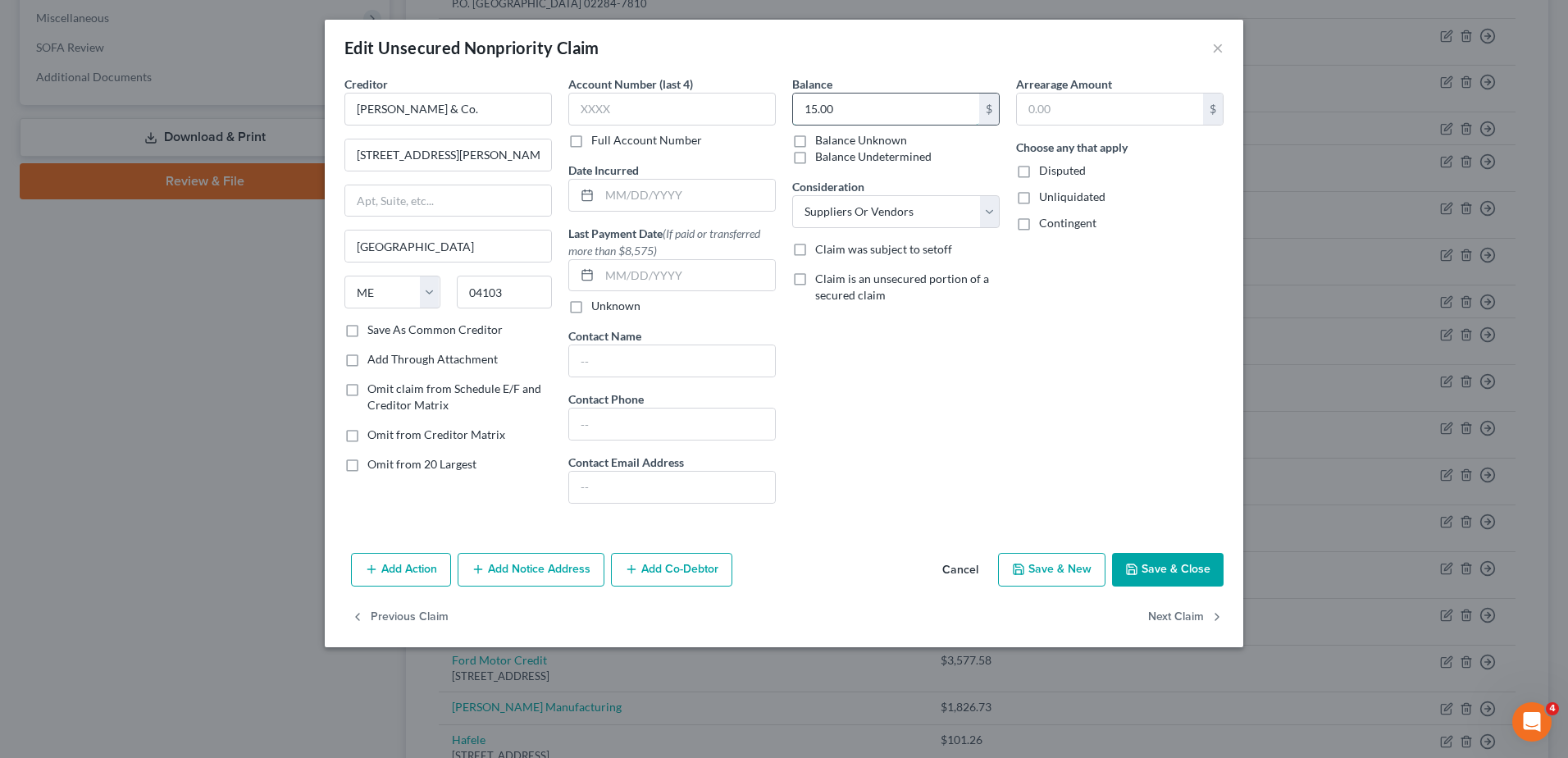
click at [954, 105] on input "15.00" at bounding box center [886, 109] width 186 height 31
type input "272.77"
click at [1192, 568] on button "Save & Close" at bounding box center [1167, 569] width 112 height 35
type input "0"
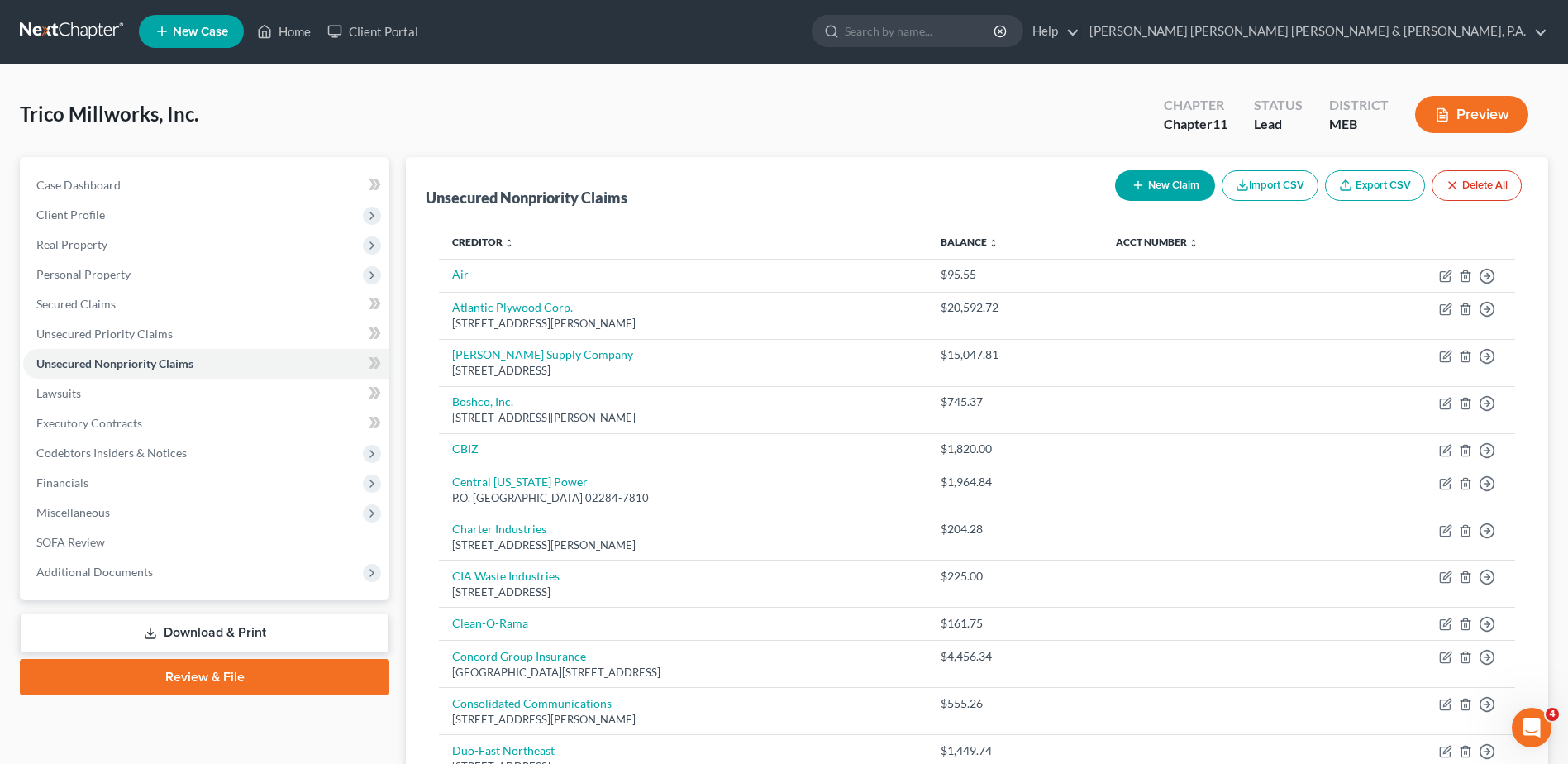
scroll to position [0, 0]
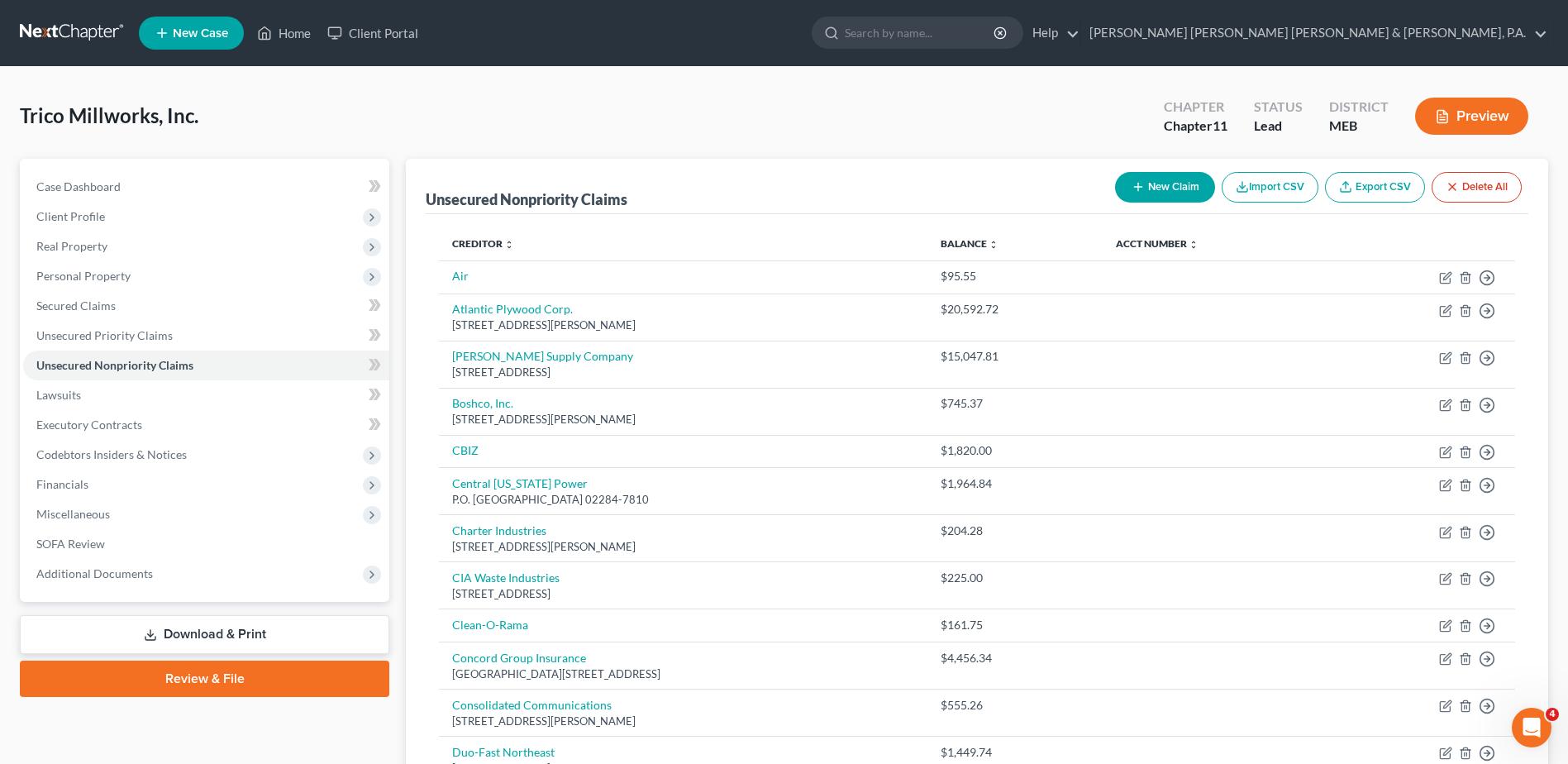
click at [1158, 174] on button "New Claim" at bounding box center [1165, 187] width 100 height 30
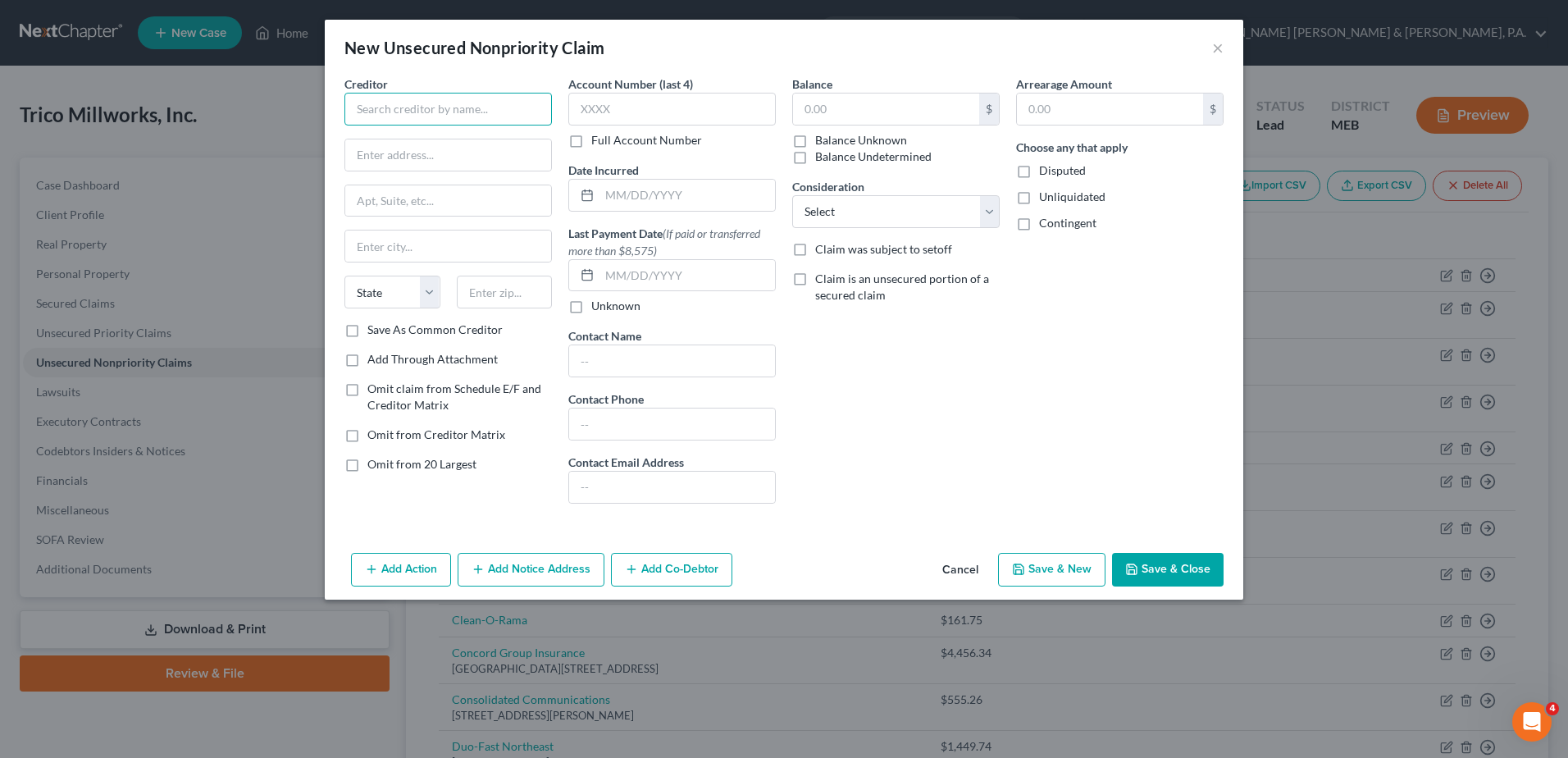
click at [379, 108] on input "text" at bounding box center [448, 109] width 207 height 33
type input "Kamco"
click at [904, 102] on input "text" at bounding box center [886, 109] width 186 height 31
type input "209.91"
click at [1147, 564] on button "Save & Close" at bounding box center [1167, 569] width 112 height 35
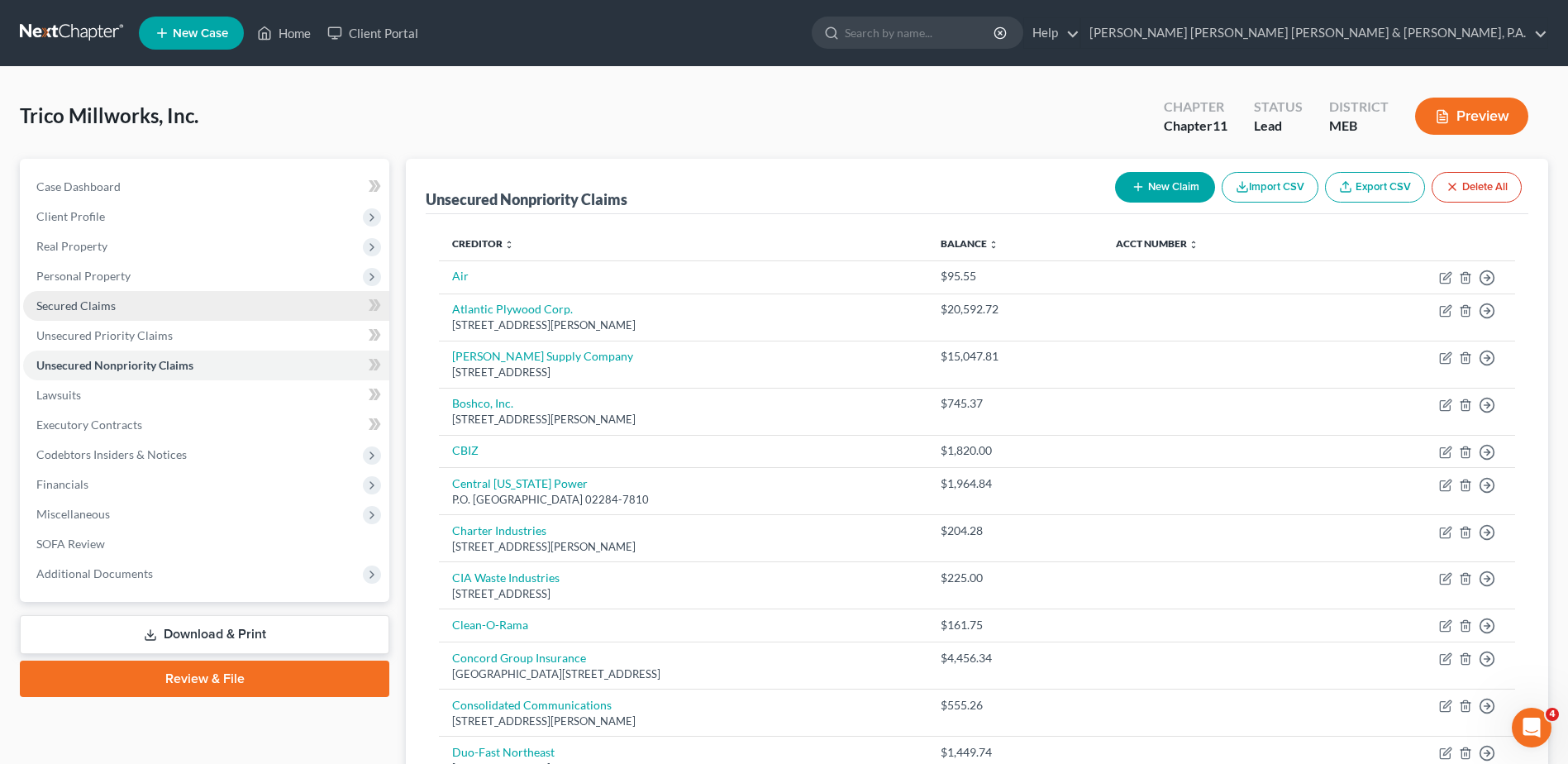
click at [233, 305] on link "Secured Claims" at bounding box center [205, 305] width 366 height 29
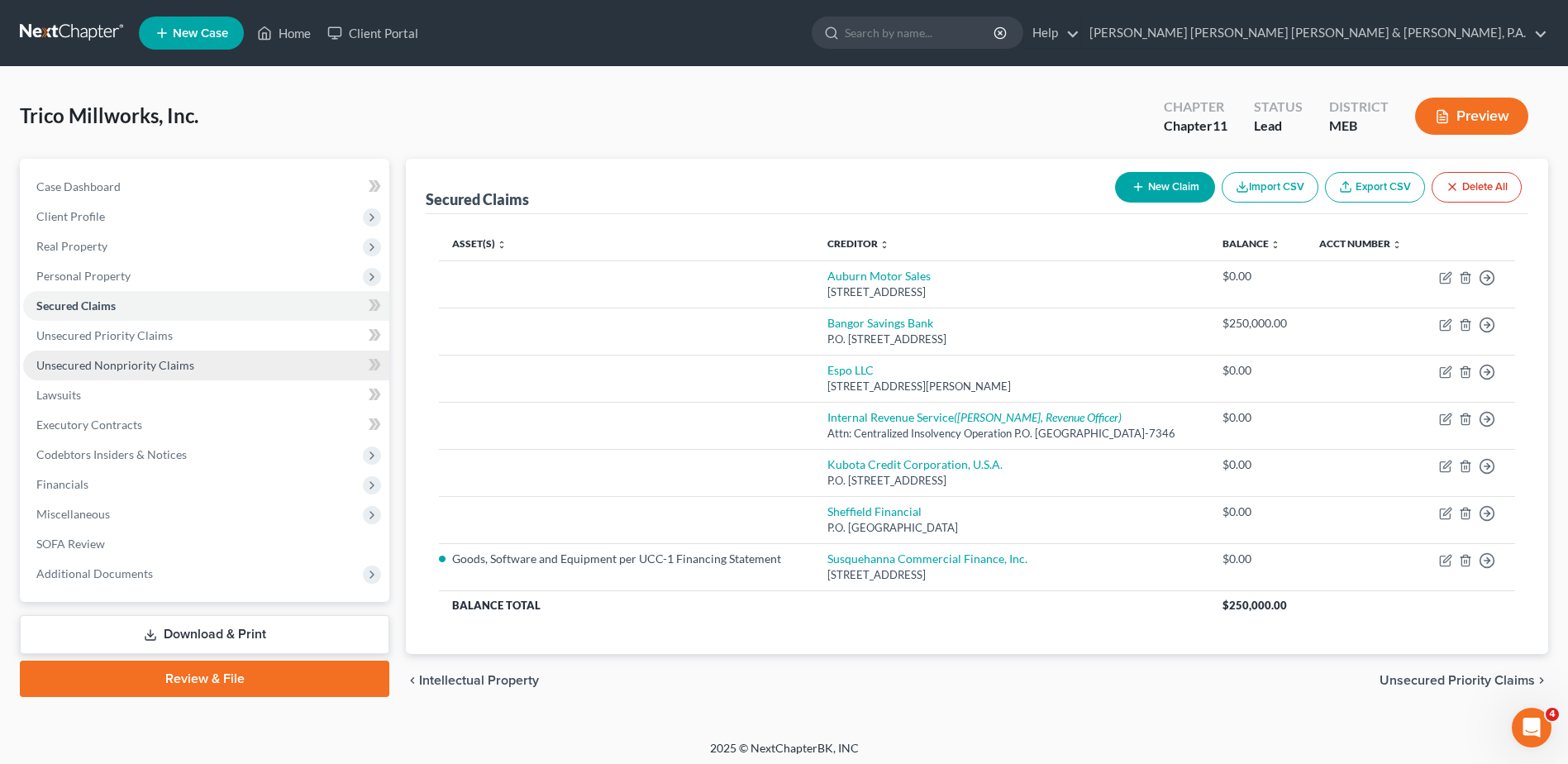
click at [216, 361] on link "Unsecured Nonpriority Claims" at bounding box center [205, 365] width 366 height 29
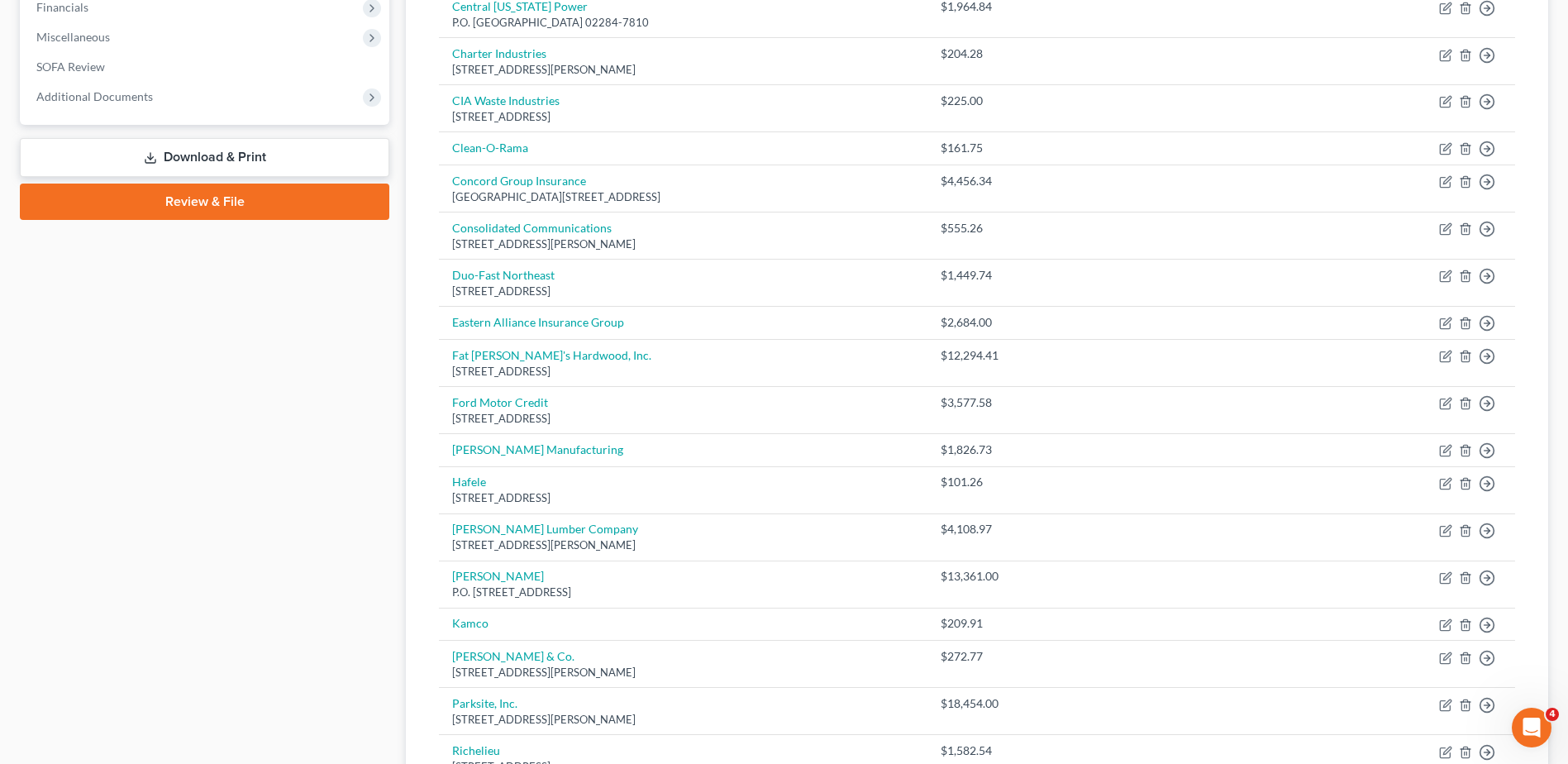
scroll to position [142, 0]
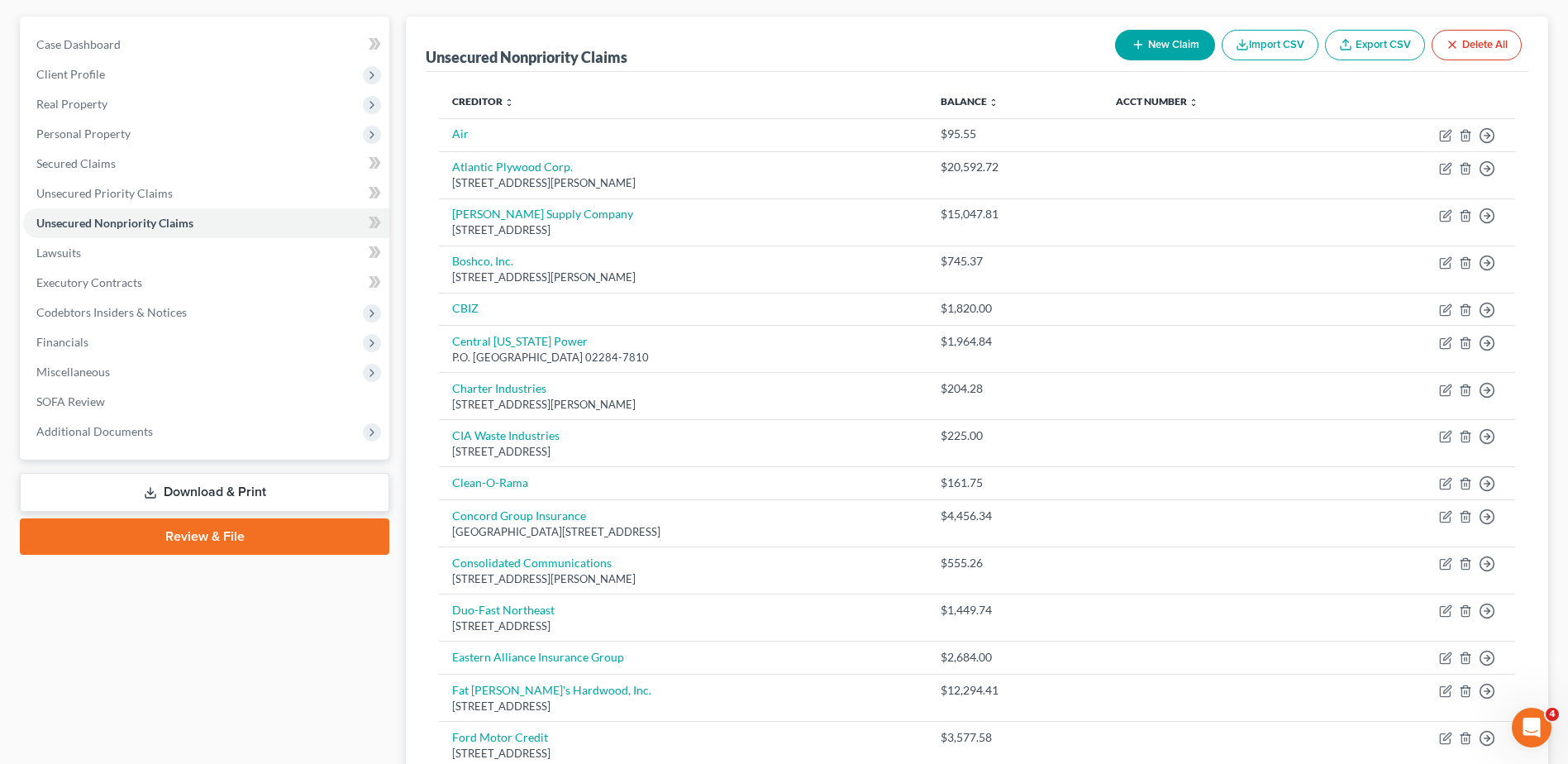
click at [1169, 39] on button "New Claim" at bounding box center [1165, 44] width 100 height 30
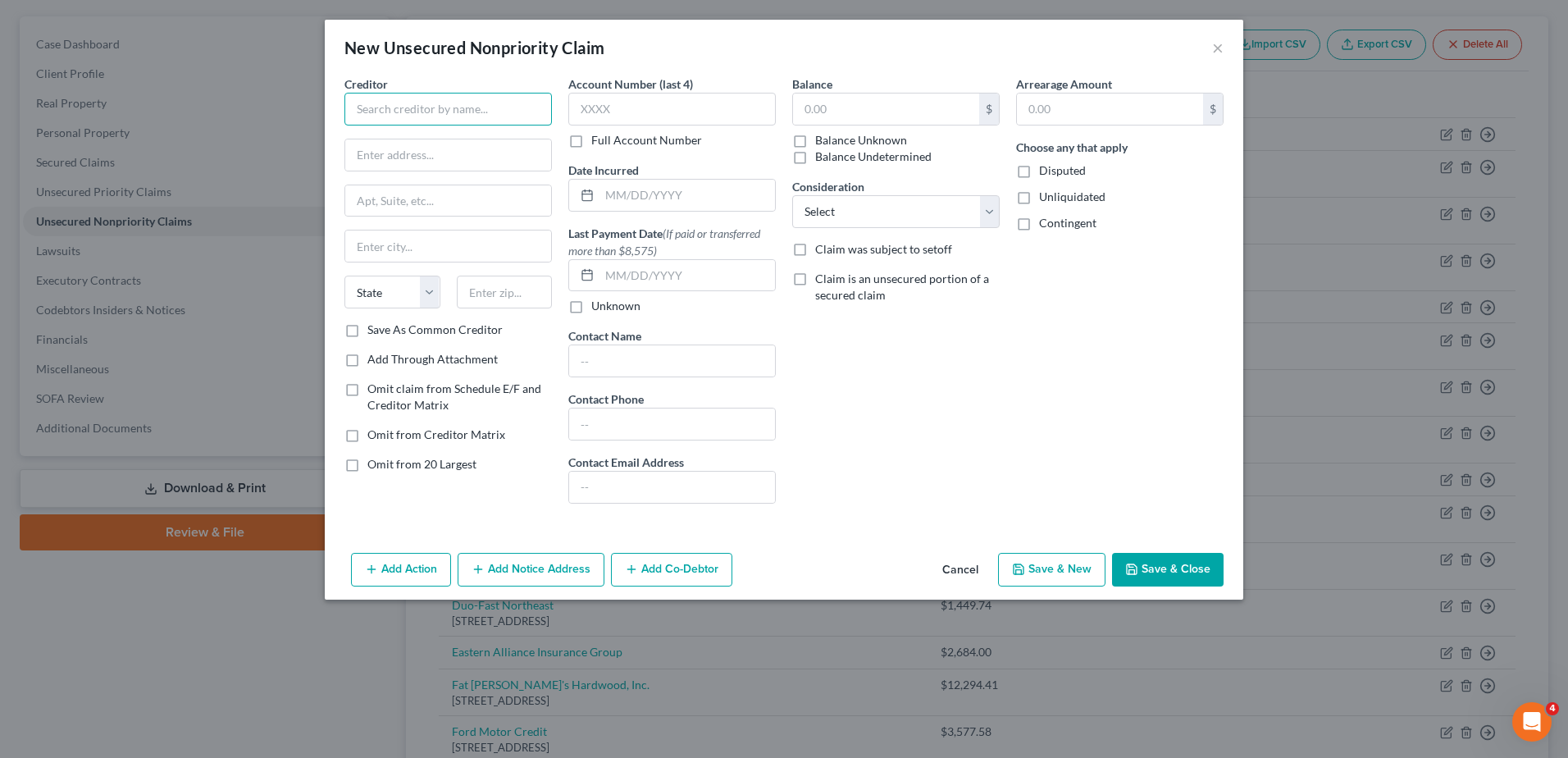
click at [418, 97] on input "text" at bounding box center [448, 109] width 207 height 33
type input "K"
type input "Konica Minolta Premier Finance"
click at [817, 105] on input "text" at bounding box center [886, 109] width 186 height 31
type input "343.66"
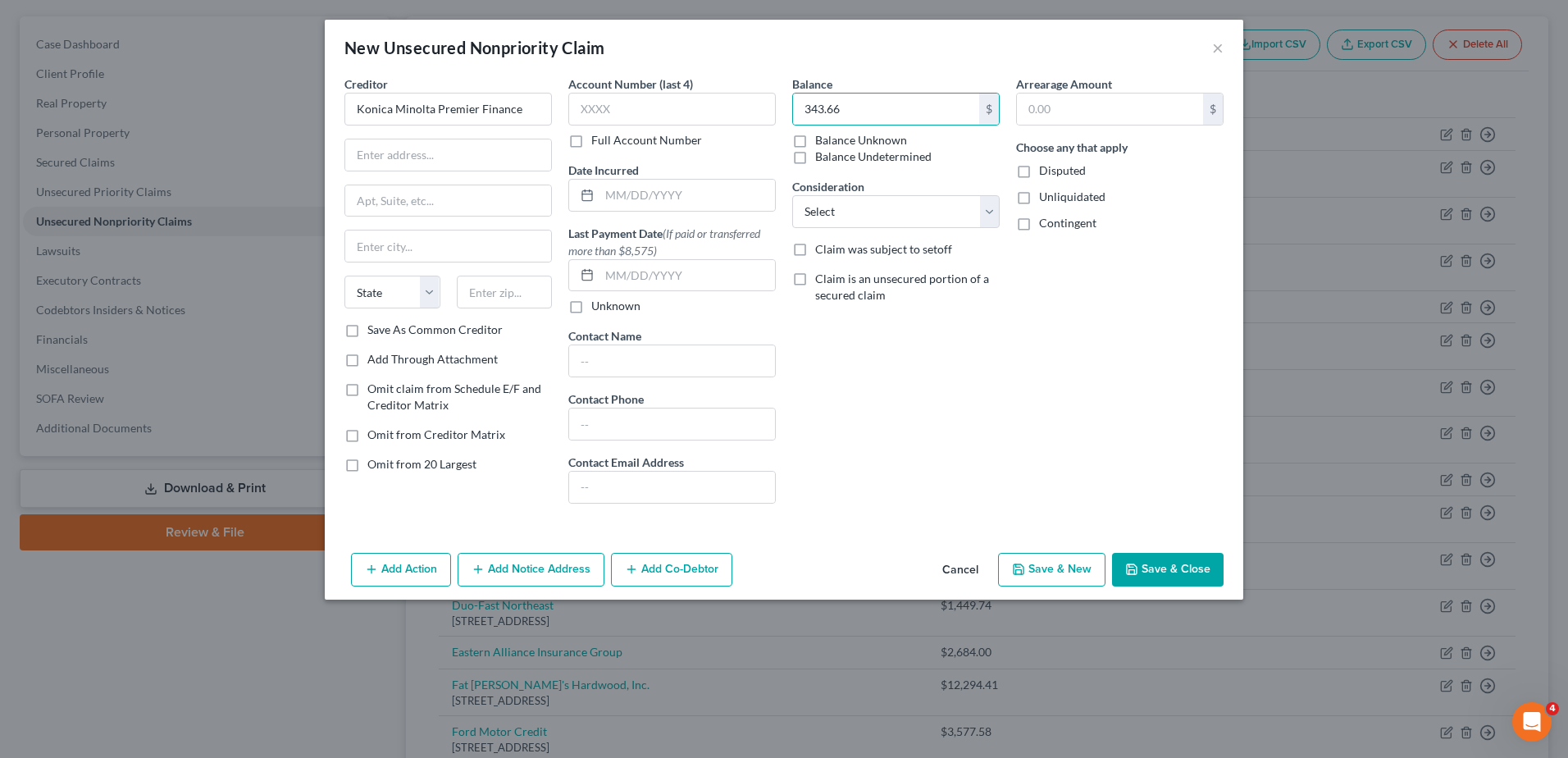
click at [1208, 557] on button "Save & Close" at bounding box center [1167, 569] width 112 height 35
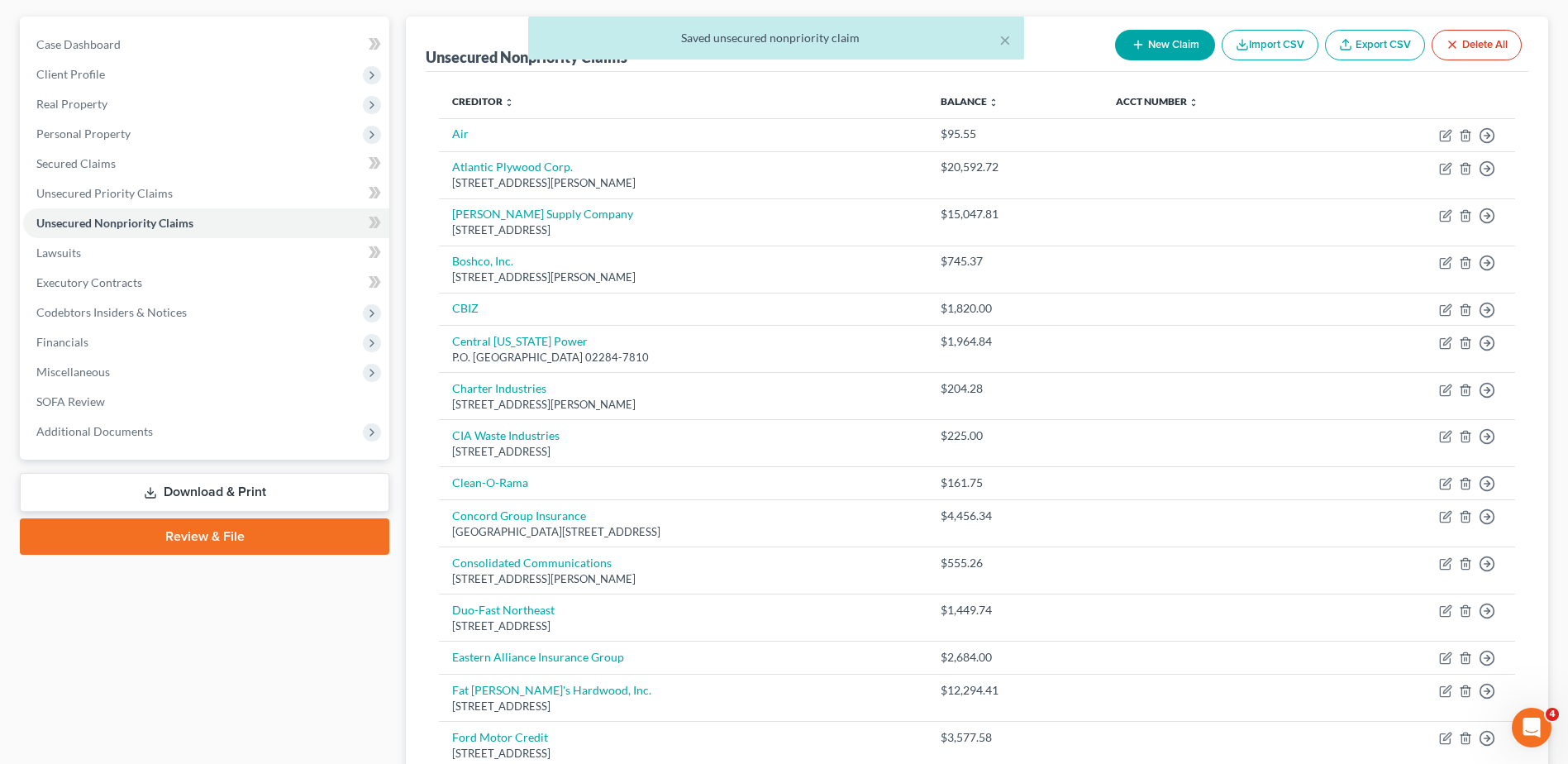
click at [1160, 42] on div "× Saved unsecured nonpriority claim" at bounding box center [775, 42] width 1568 height 51
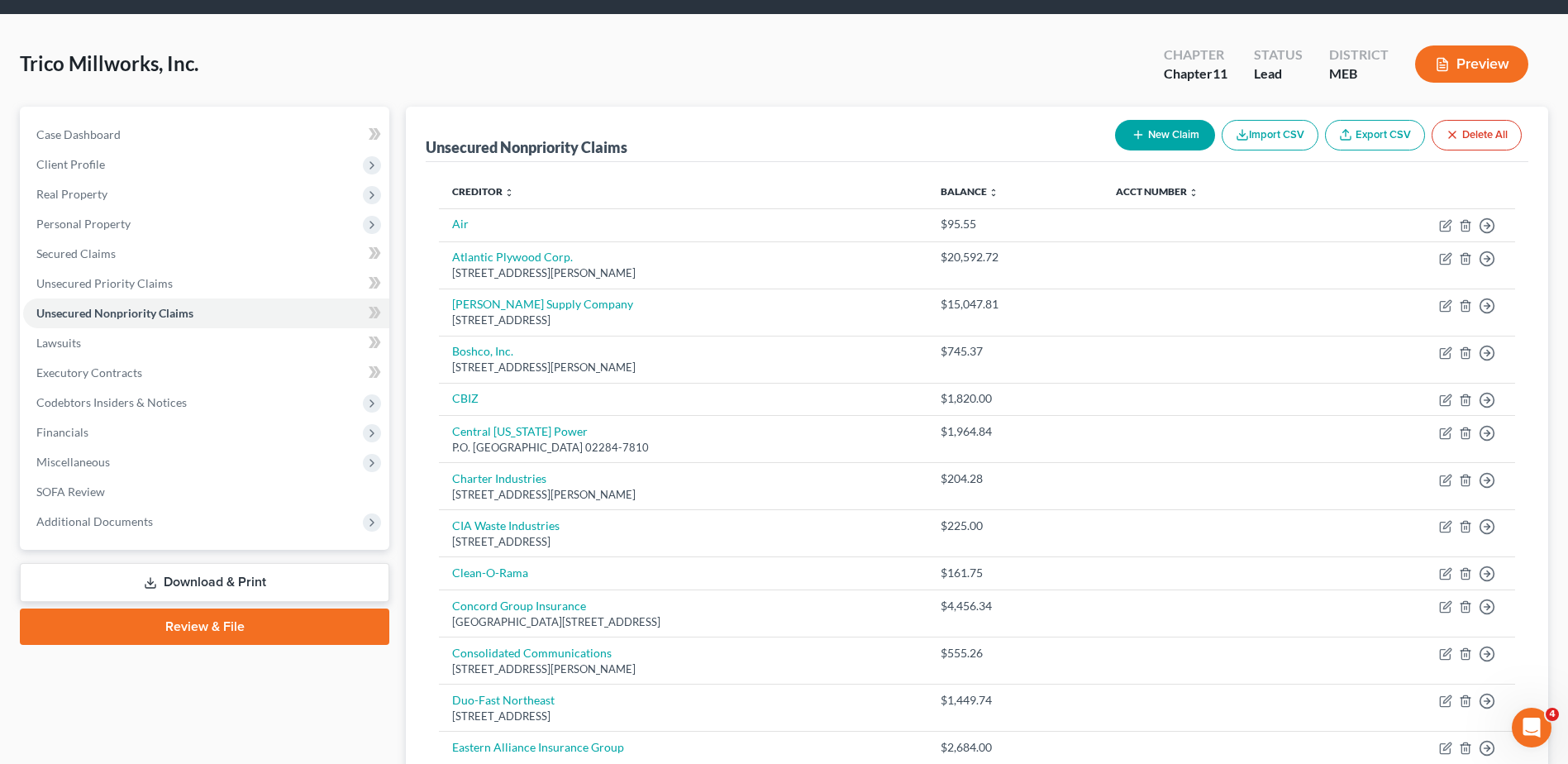
scroll to position [0, 0]
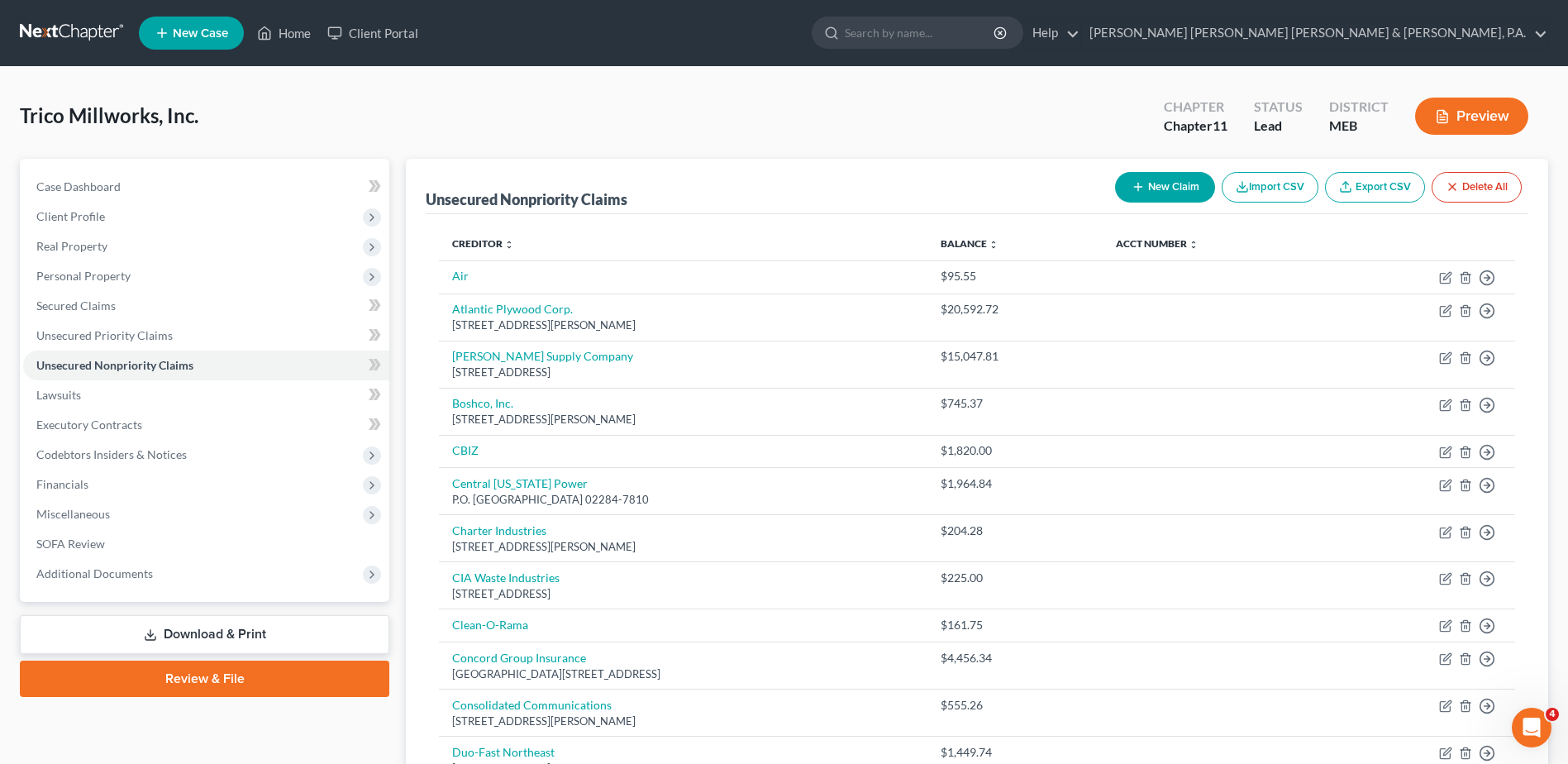
click at [1150, 189] on button "New Claim" at bounding box center [1165, 187] width 100 height 30
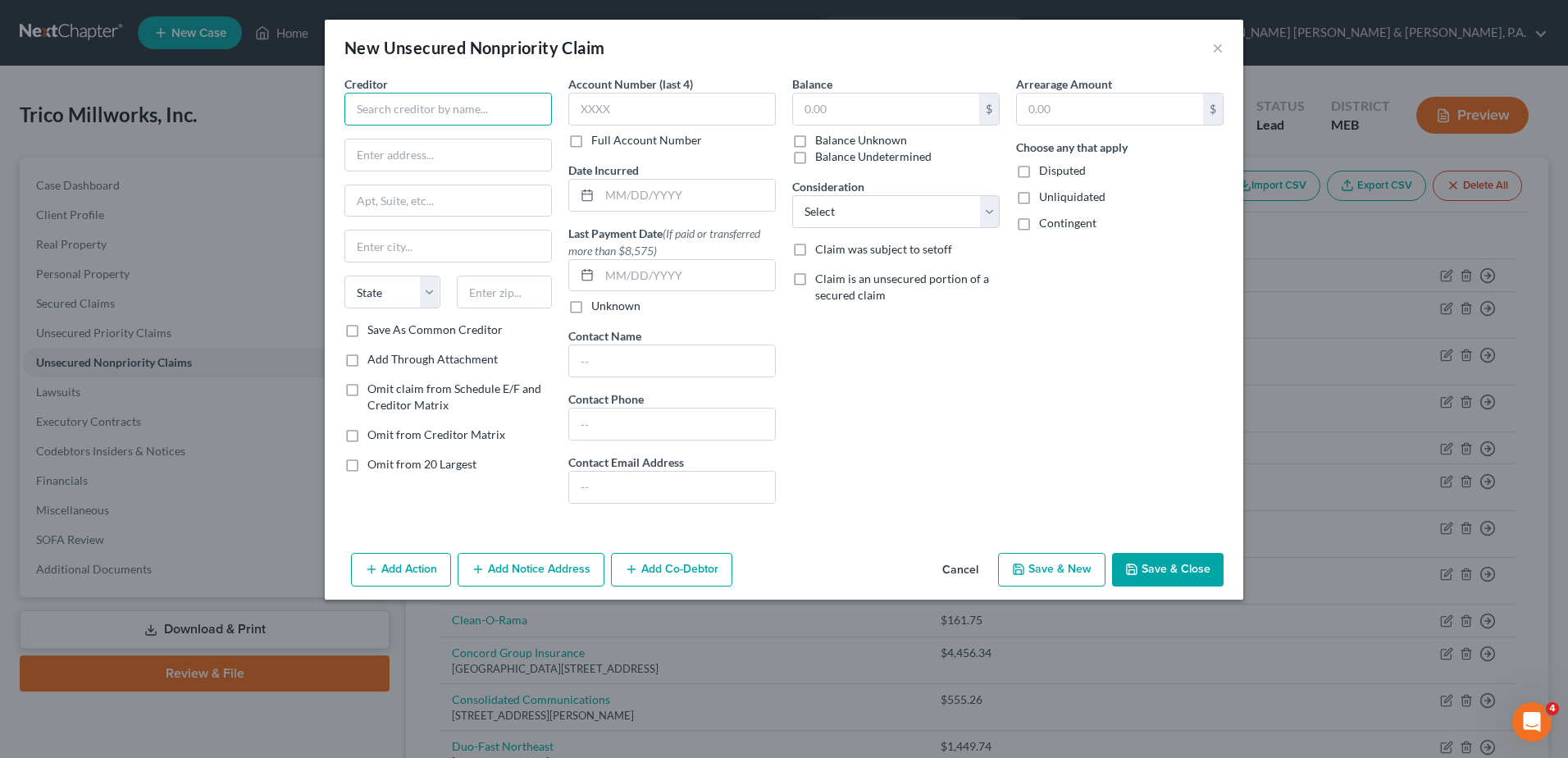
click at [475, 114] on input "text" at bounding box center [448, 109] width 207 height 33
type input "[PERSON_NAME]"
click at [841, 115] on input "text" at bounding box center [886, 109] width 186 height 31
type input "202.54"
click at [1138, 562] on button "Save & Close" at bounding box center [1167, 569] width 112 height 35
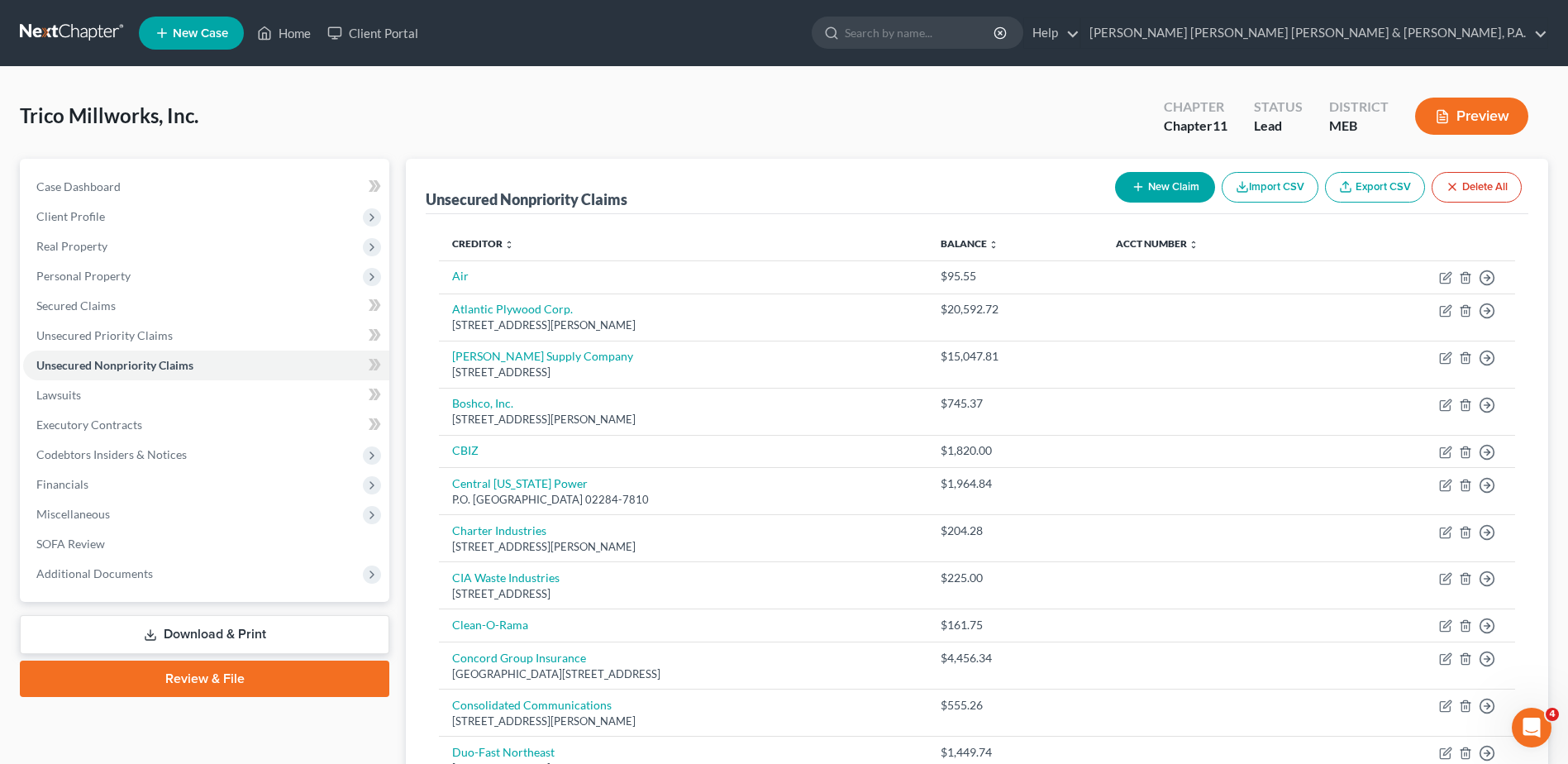
click at [487, 252] on th "Creditor expand_more expand_less unfold_more" at bounding box center [683, 243] width 489 height 33
click at [487, 248] on link "Creditor expand_more expand_less unfold_more" at bounding box center [483, 243] width 62 height 12
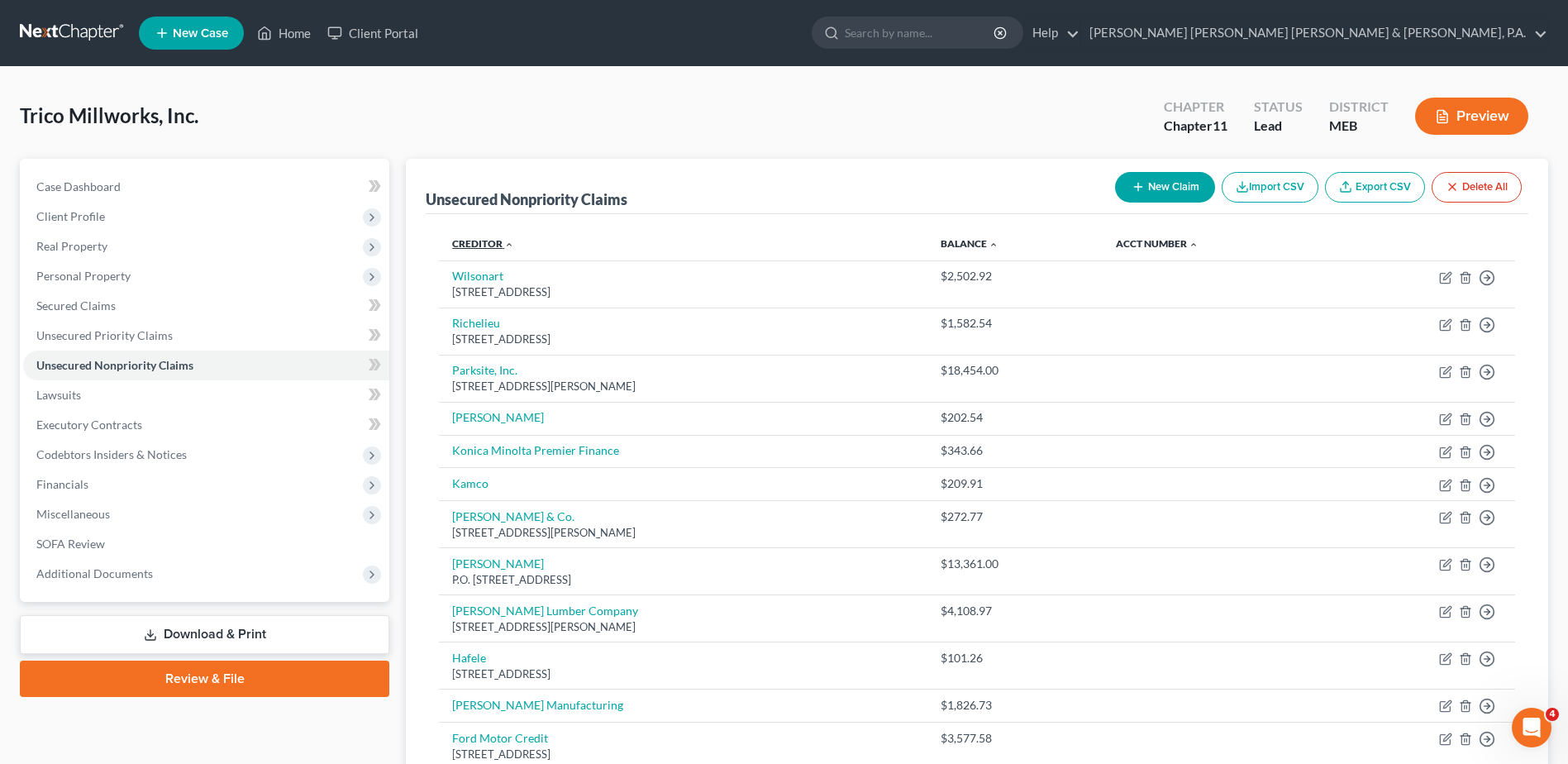
click at [487, 248] on link "Creditor expand_more expand_less unfold_more" at bounding box center [483, 243] width 62 height 12
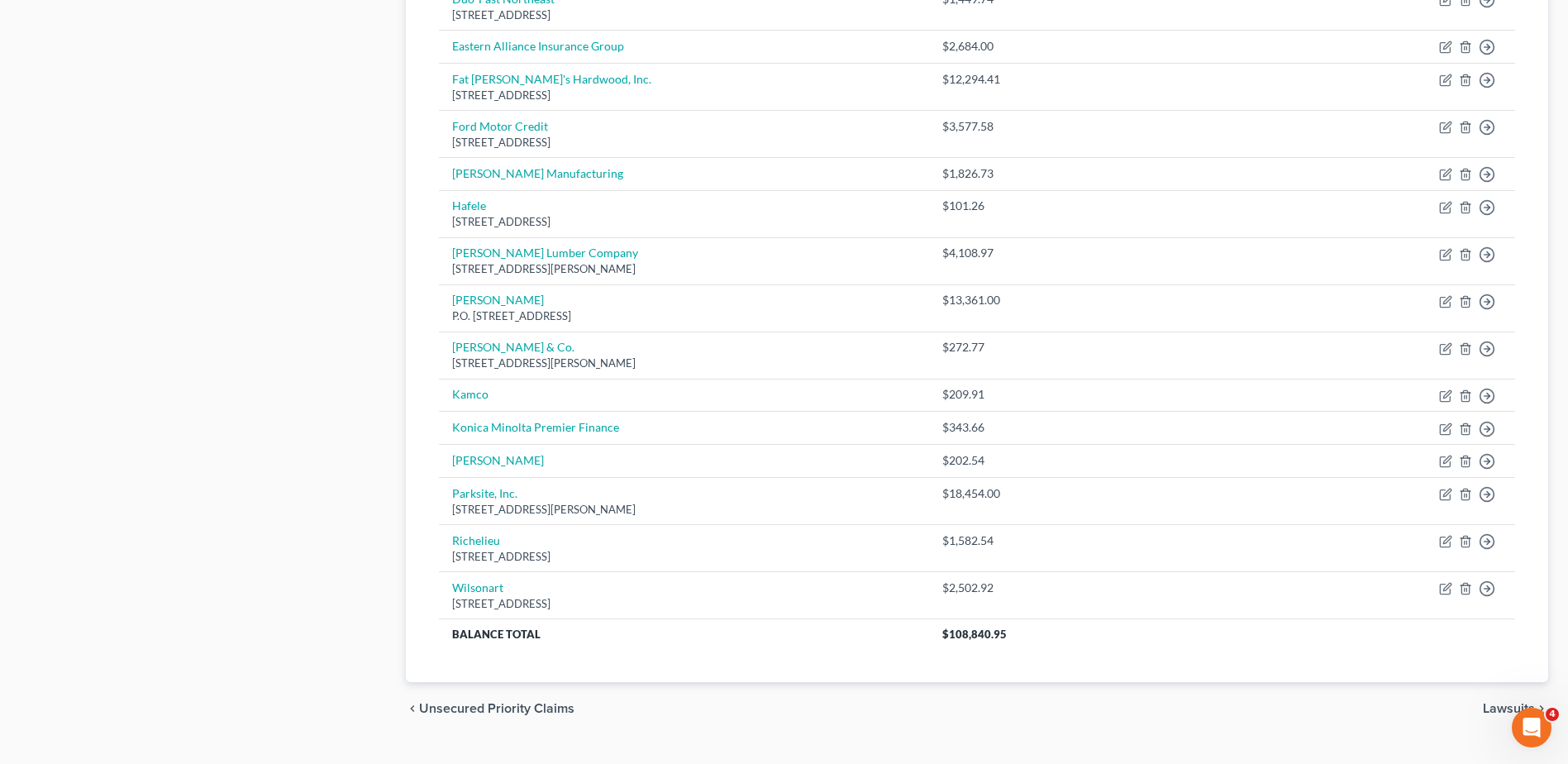
scroll to position [787, 0]
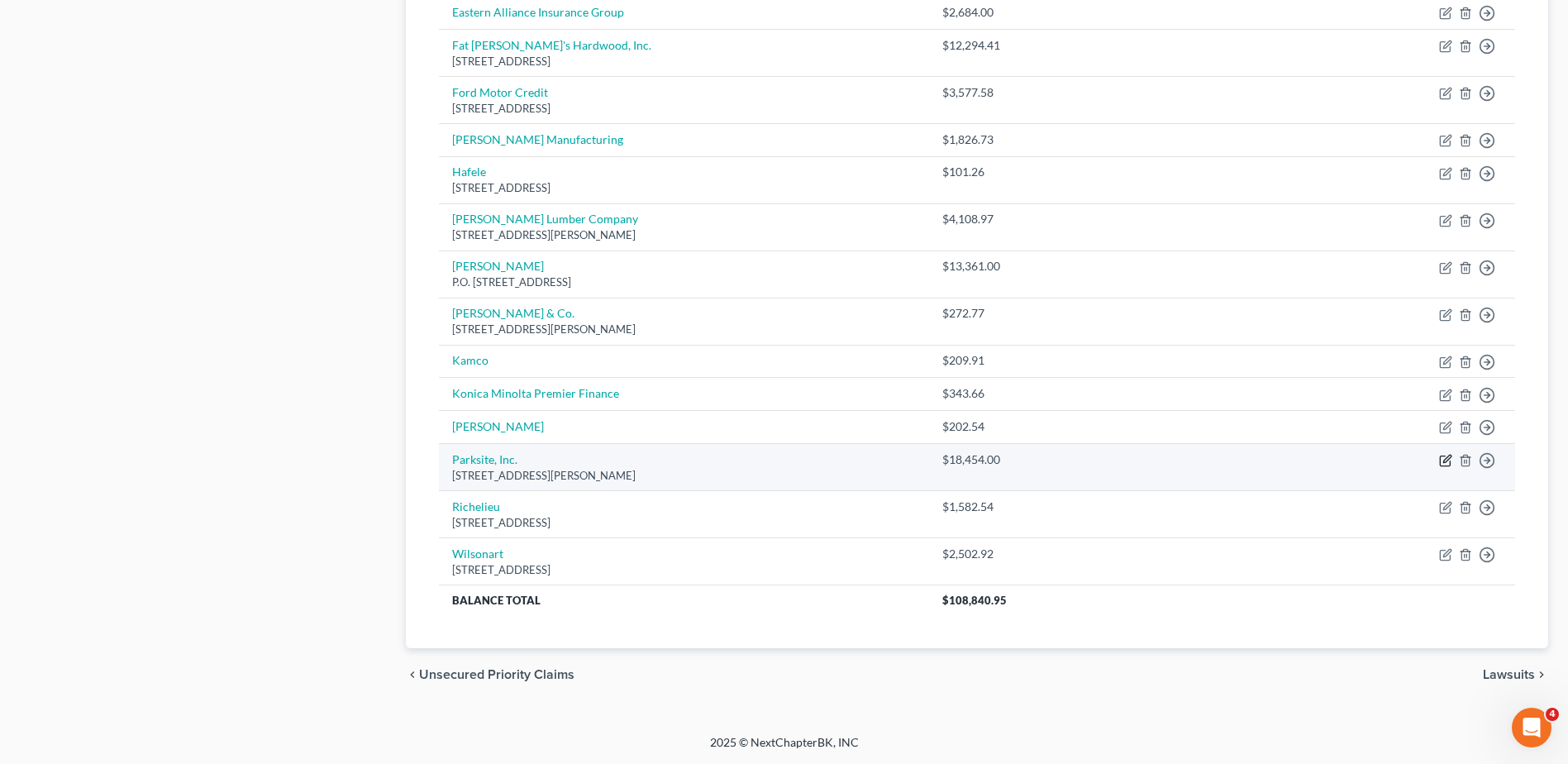
click at [1444, 460] on icon "button" at bounding box center [1447, 460] width 8 height 8
select select "14"
select select "15"
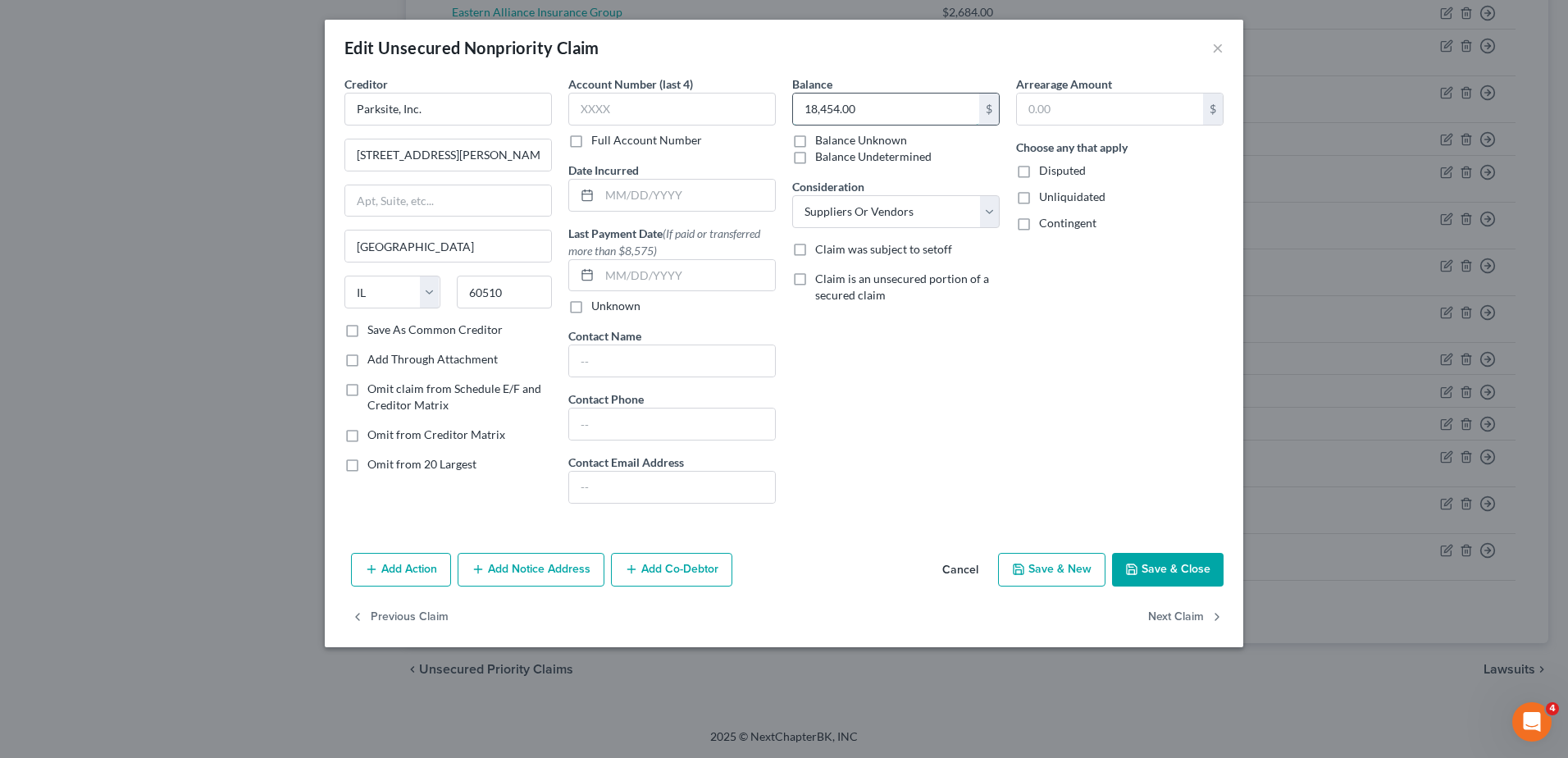
click at [926, 114] on input "18,454.00" at bounding box center [886, 109] width 186 height 31
type input "21,528"
click at [1150, 563] on button "Save & Close" at bounding box center [1167, 569] width 112 height 35
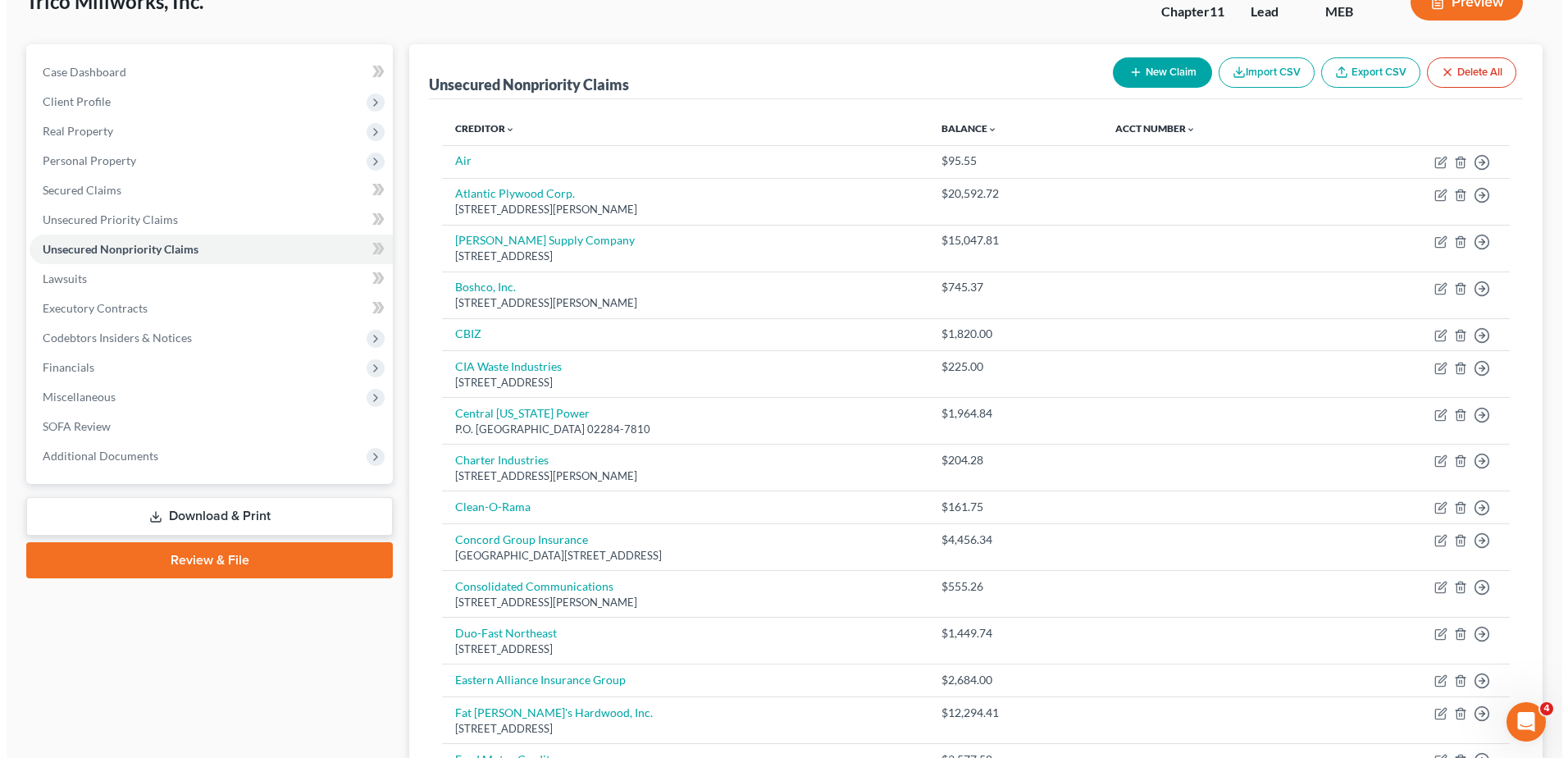
scroll to position [0, 0]
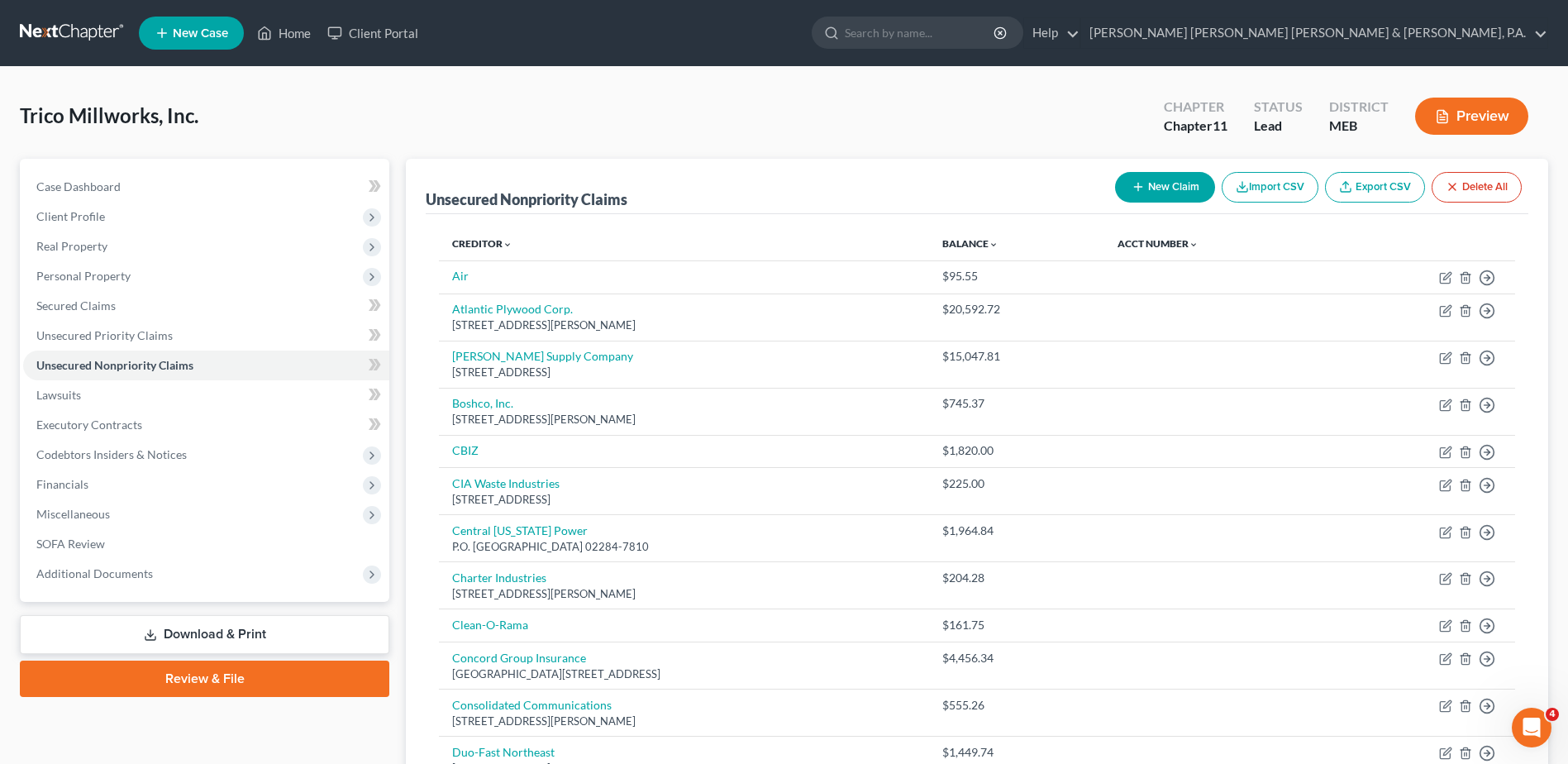
click at [1132, 193] on icon "button" at bounding box center [1139, 187] width 13 height 13
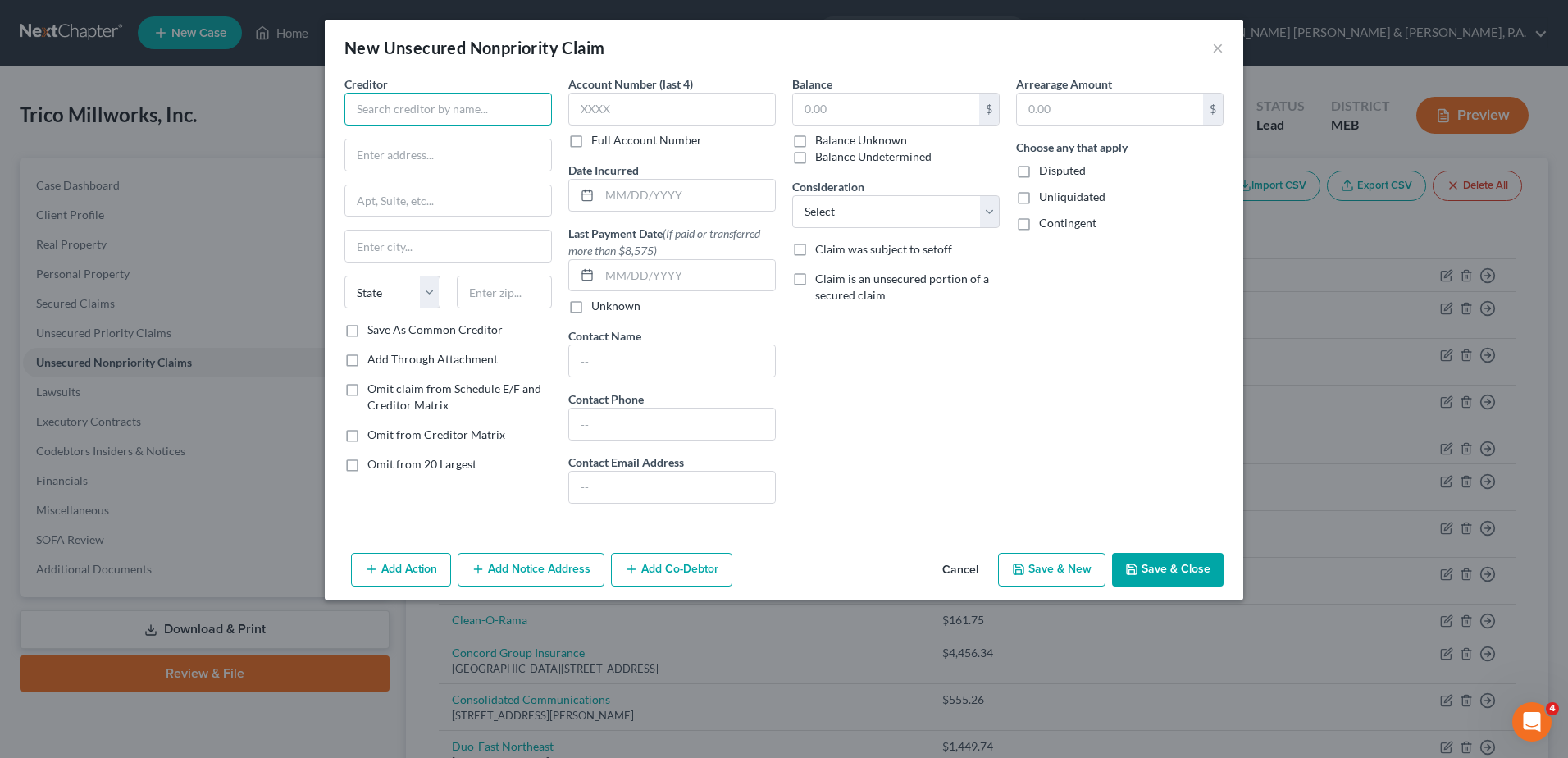
click at [511, 108] on input "text" at bounding box center [448, 109] width 207 height 33
type input "[PERSON_NAME] & Sons Disposal Service, Inc."
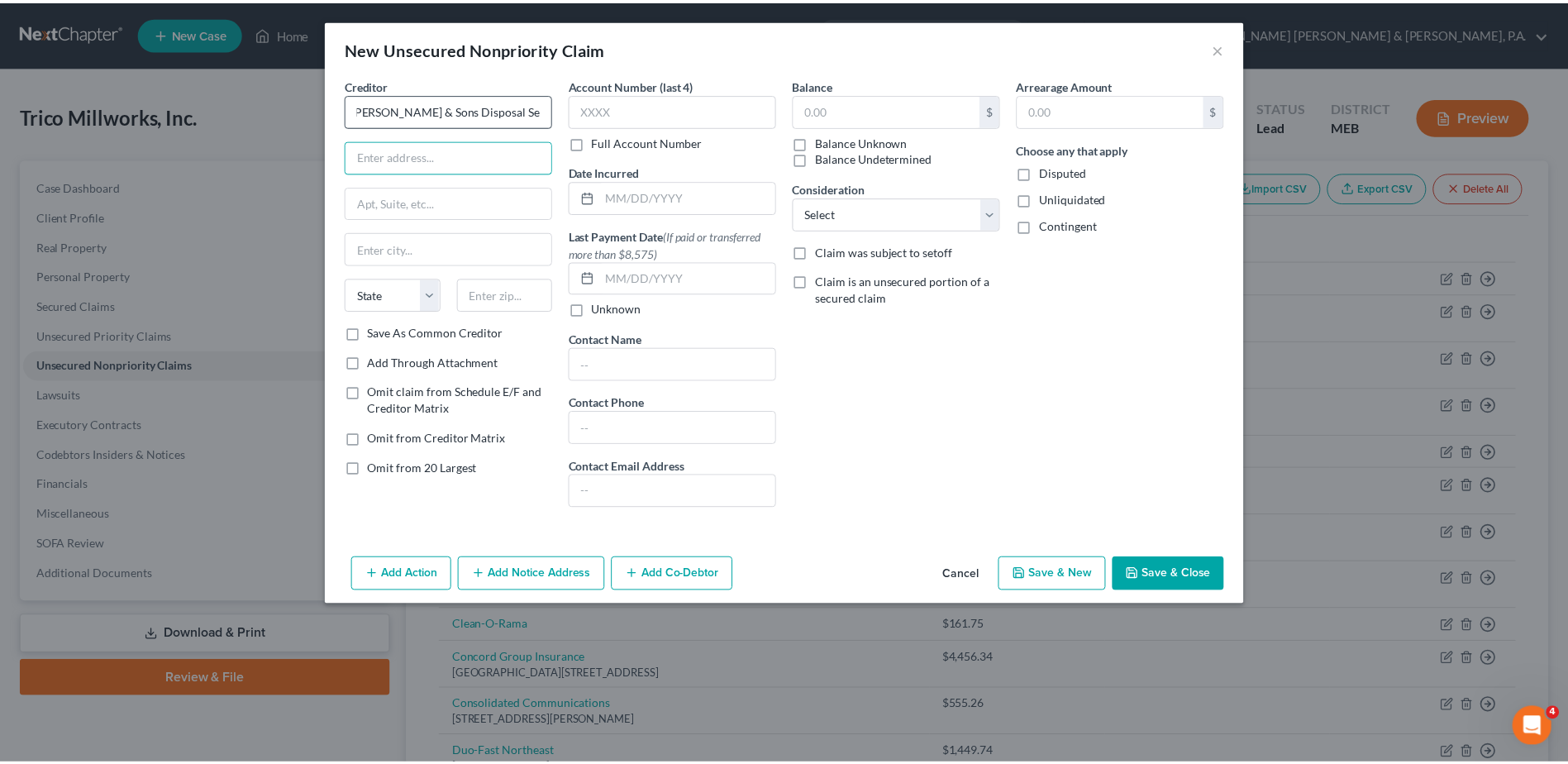
scroll to position [0, 0]
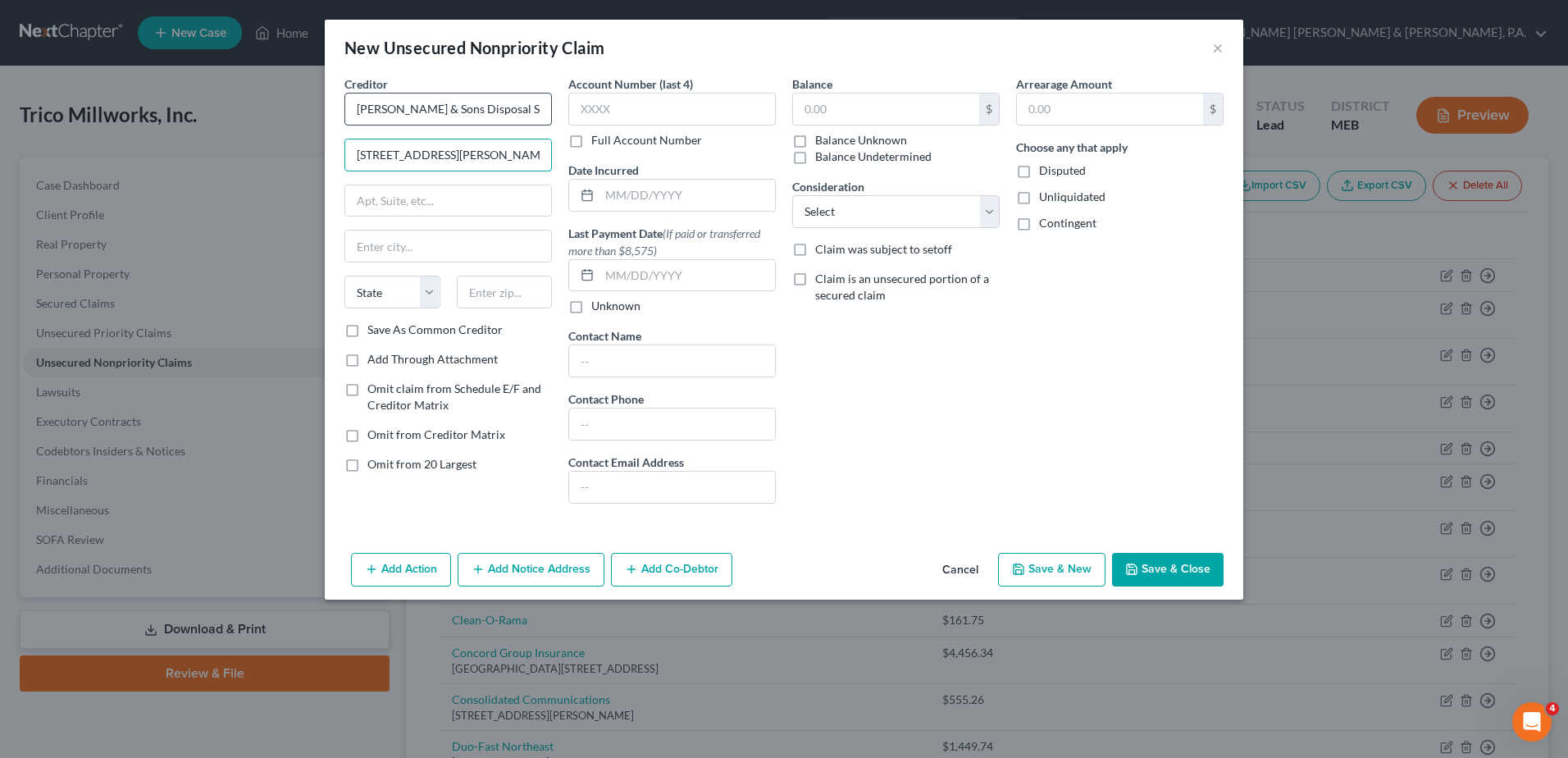
type input "[STREET_ADDRESS][PERSON_NAME]"
type input "[GEOGRAPHIC_DATA]"
select select "20"
click at [477, 292] on input "text" at bounding box center [505, 292] width 96 height 33
type input "04103"
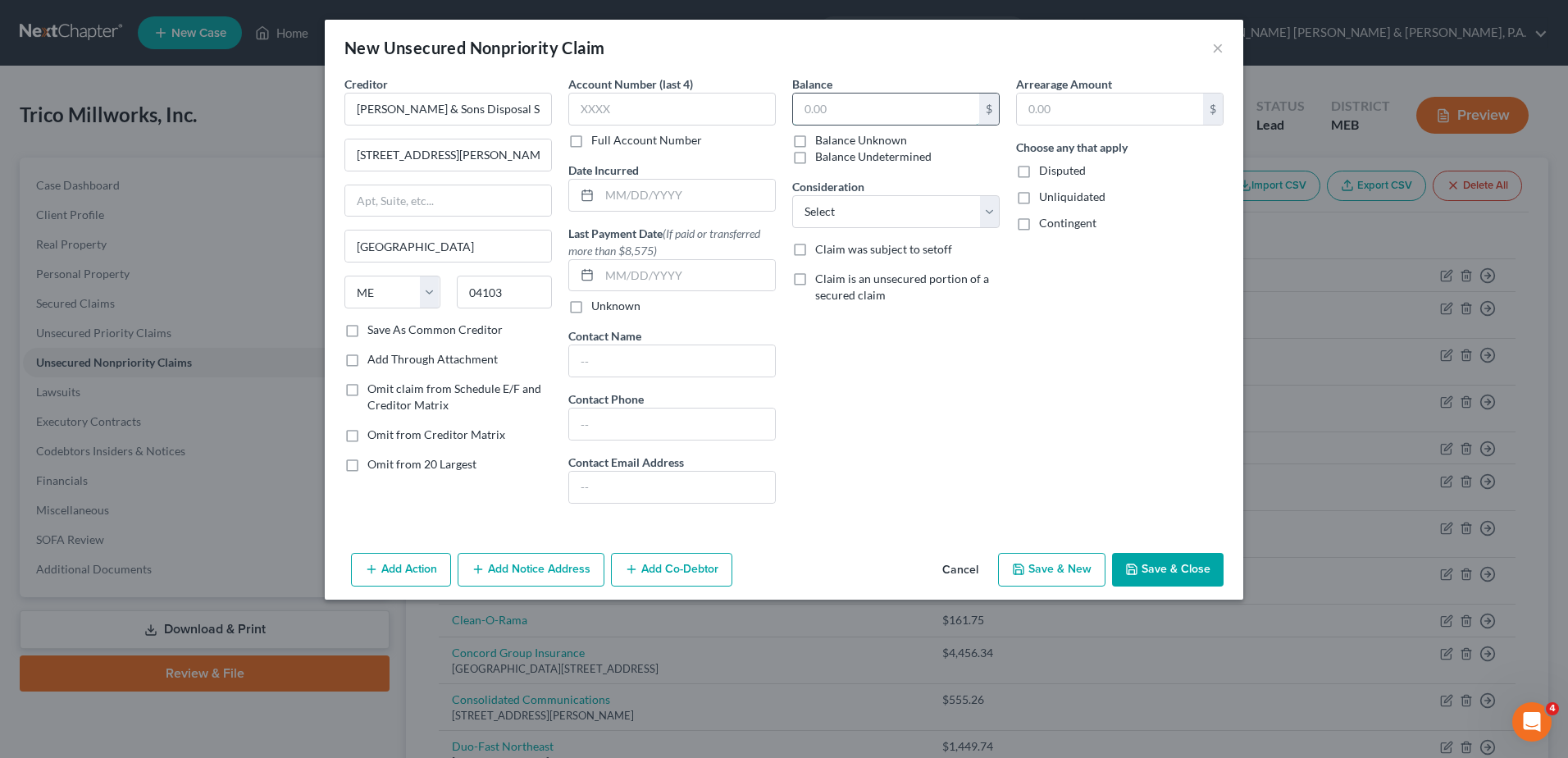
click at [822, 122] on input "text" at bounding box center [886, 109] width 186 height 31
click at [894, 110] on input "7,823" at bounding box center [886, 109] width 186 height 31
type input "782.35"
click at [1164, 559] on button "Save & Close" at bounding box center [1167, 569] width 112 height 35
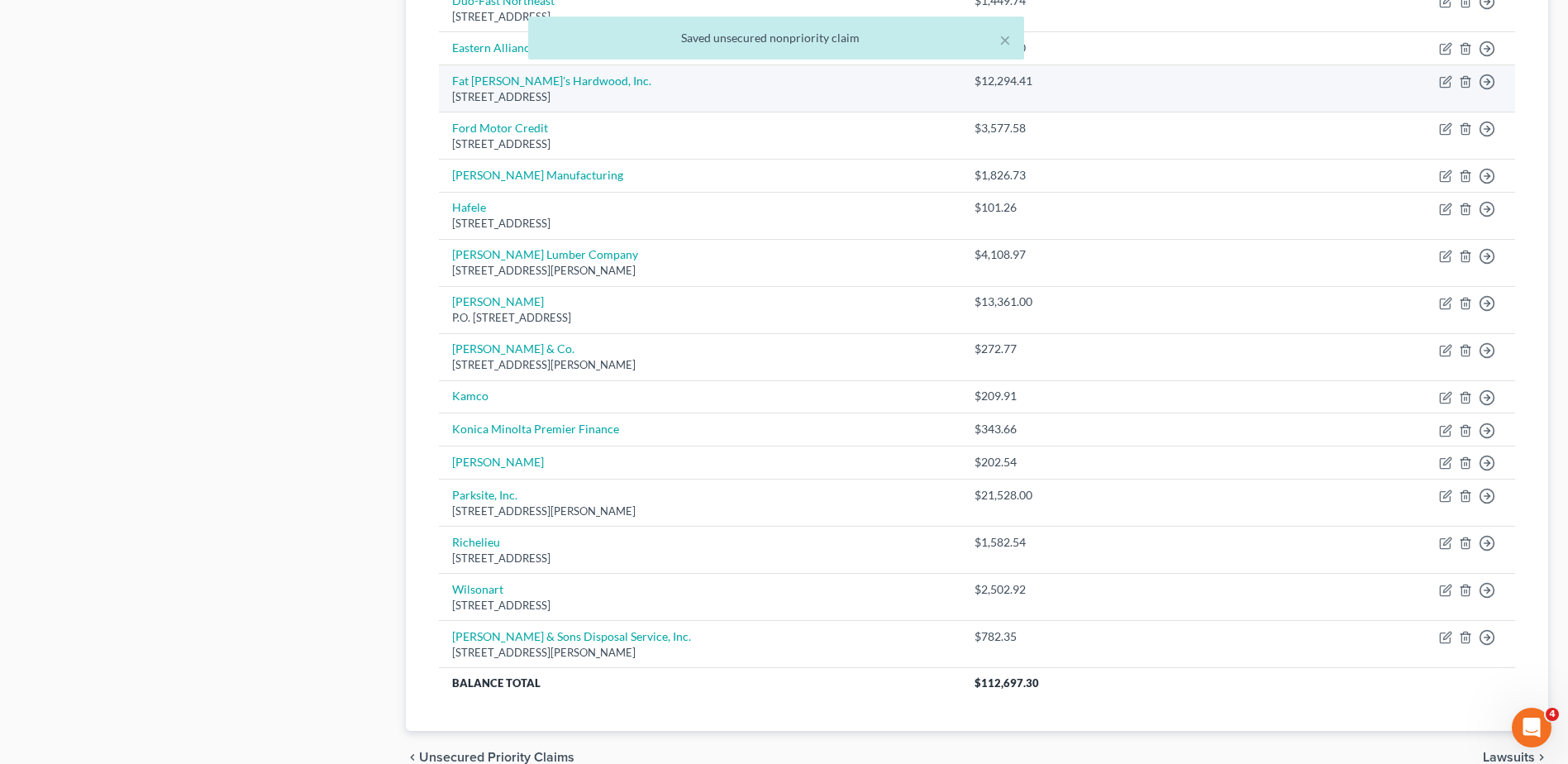
scroll to position [834, 0]
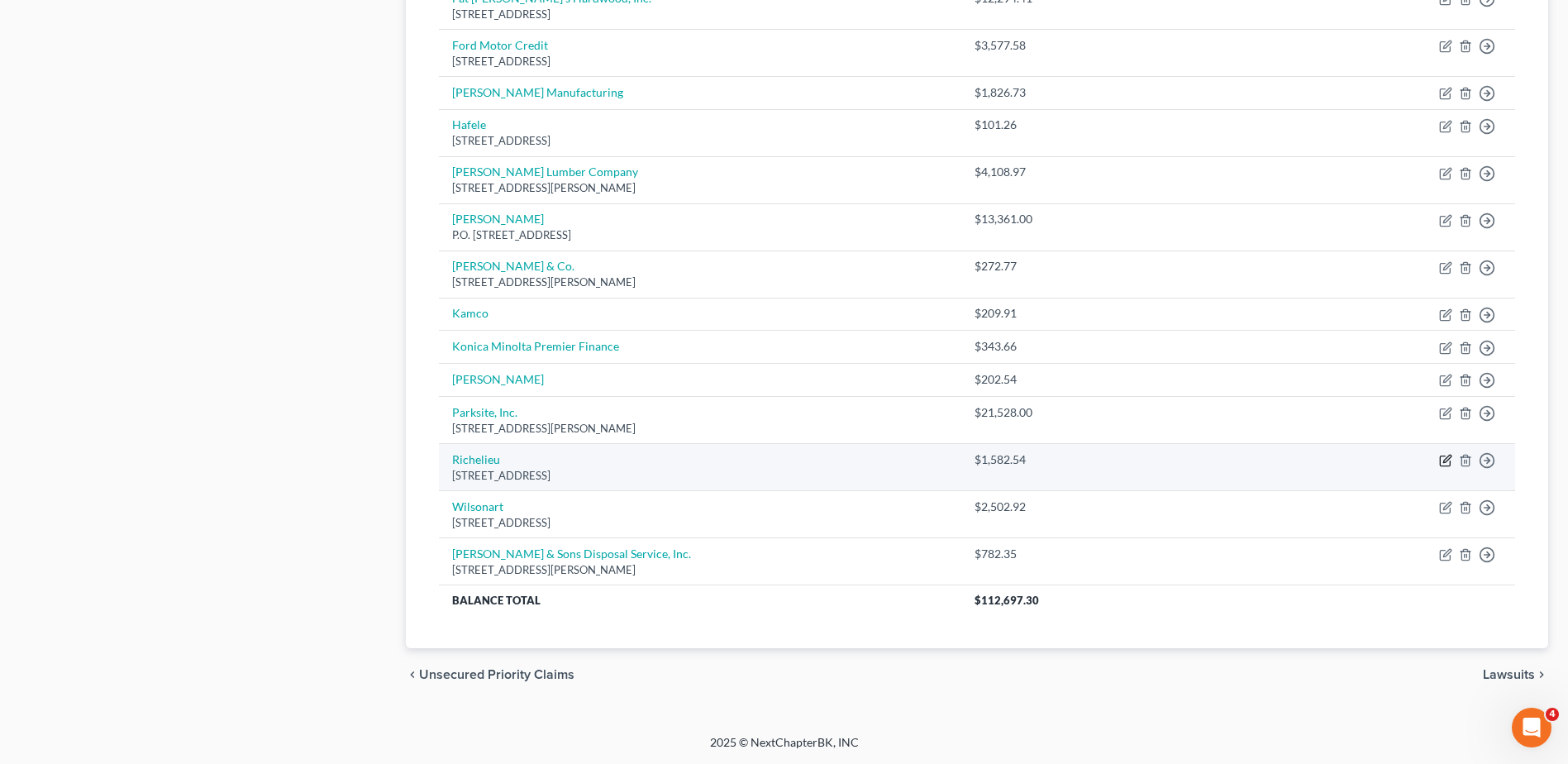
click at [1446, 459] on icon "button" at bounding box center [1447, 460] width 8 height 8
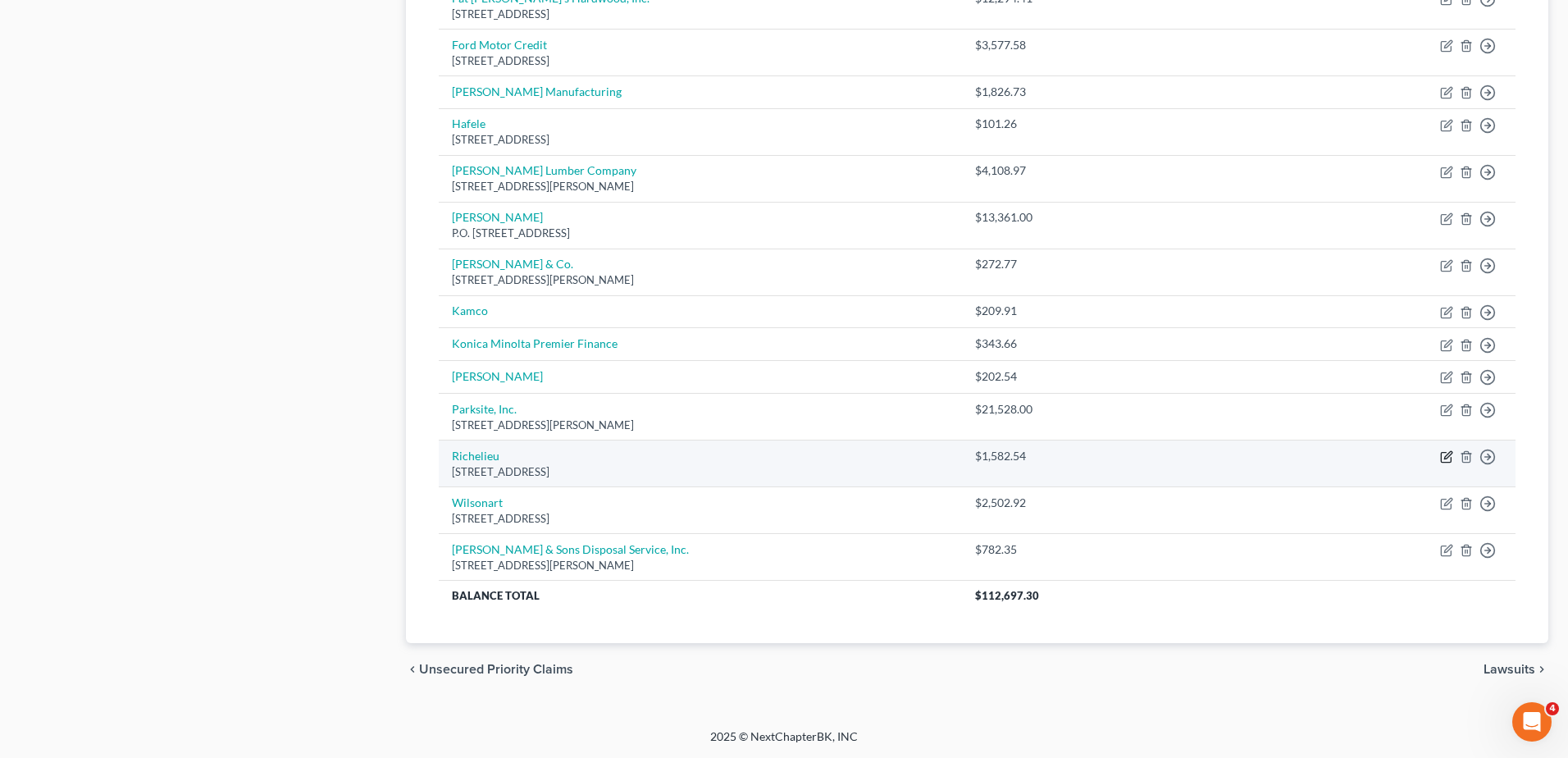
select select "20"
select select "15"
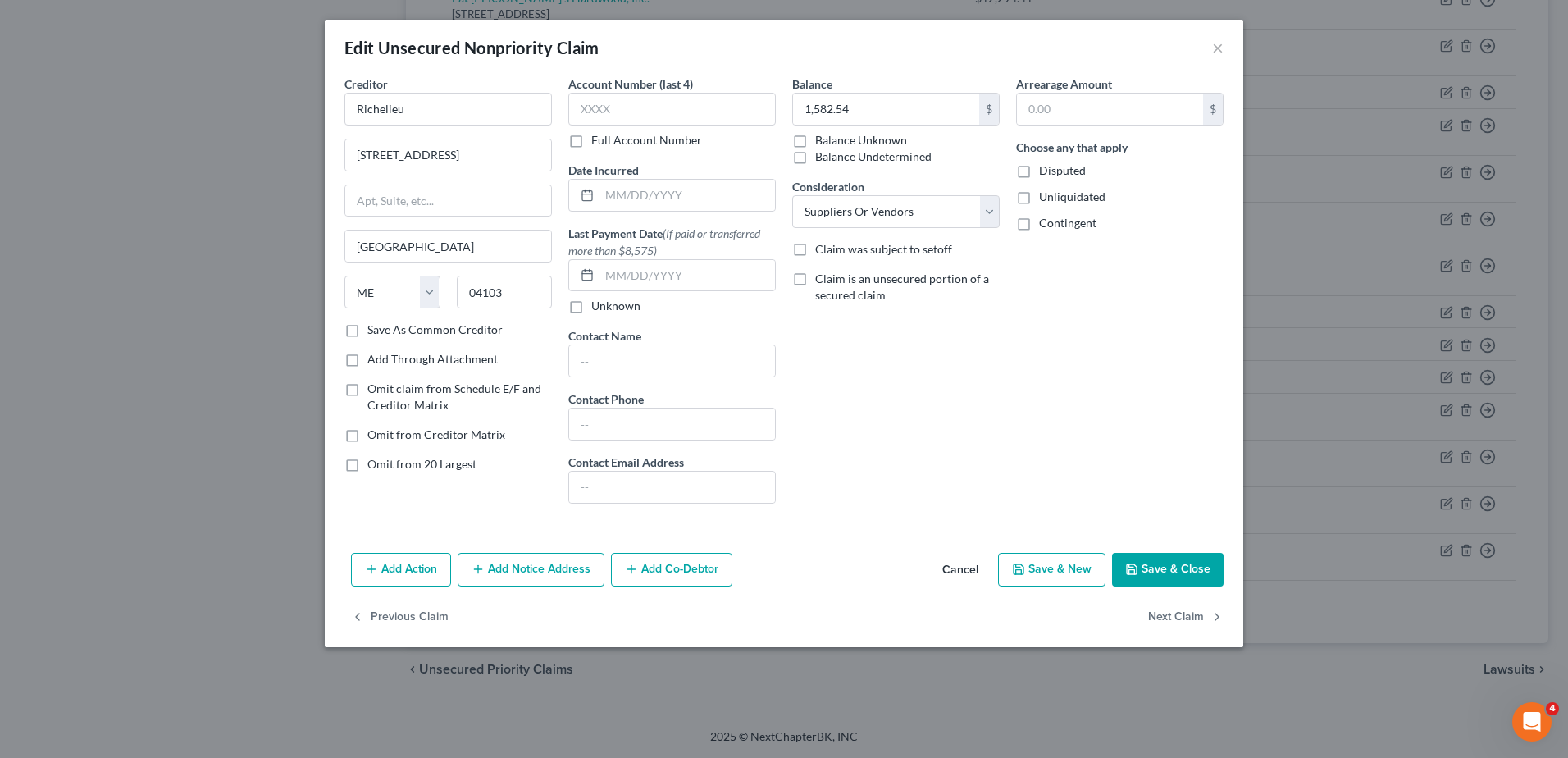
click at [906, 126] on div "1,582.54 $ Balance Unknown Balance Undetermined" at bounding box center [895, 129] width 207 height 72
click at [905, 112] on input "1,582.54" at bounding box center [886, 109] width 186 height 31
type input "4,004.47"
click at [1179, 570] on button "Save & Close" at bounding box center [1167, 569] width 112 height 35
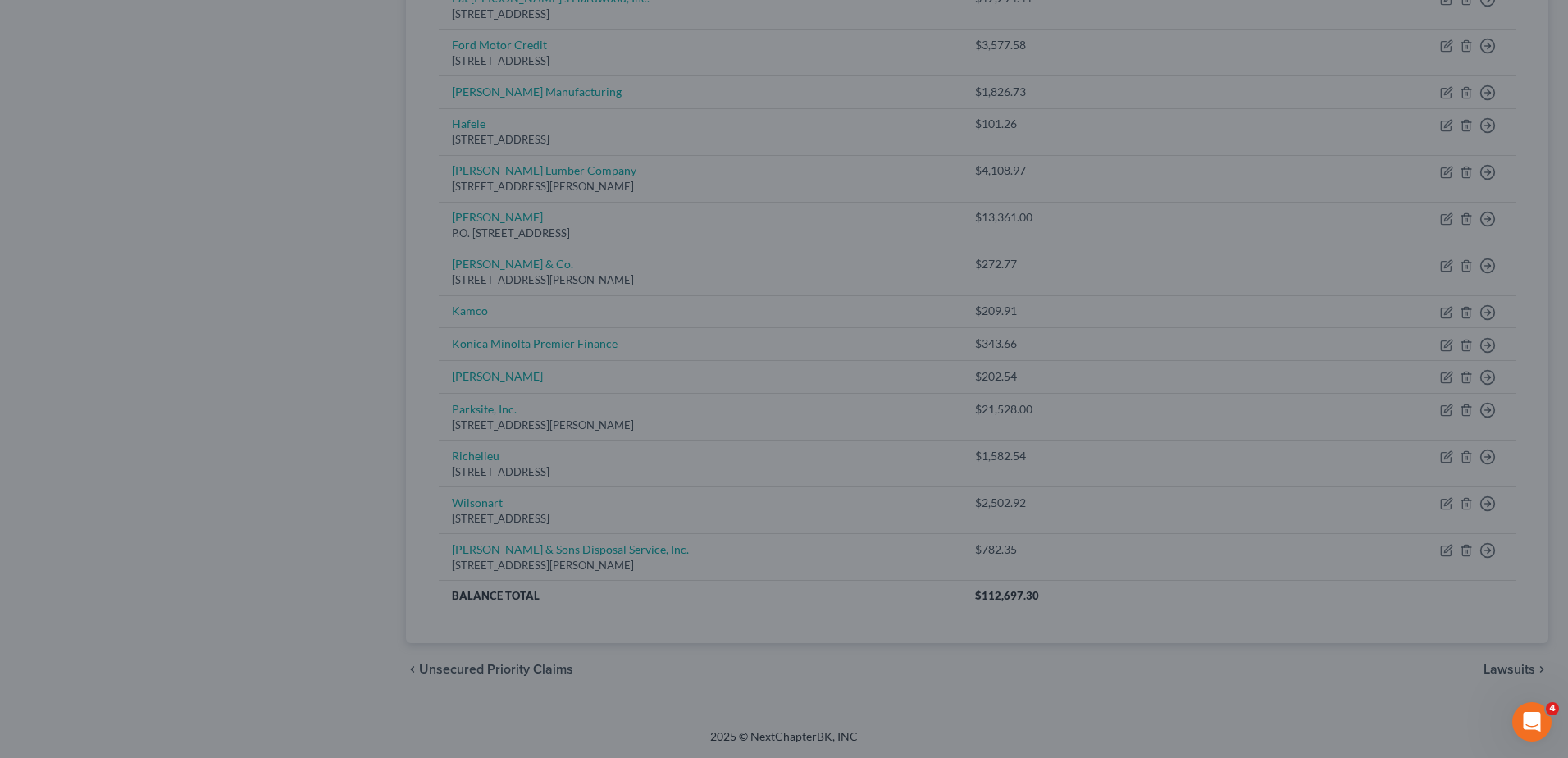
type input "0"
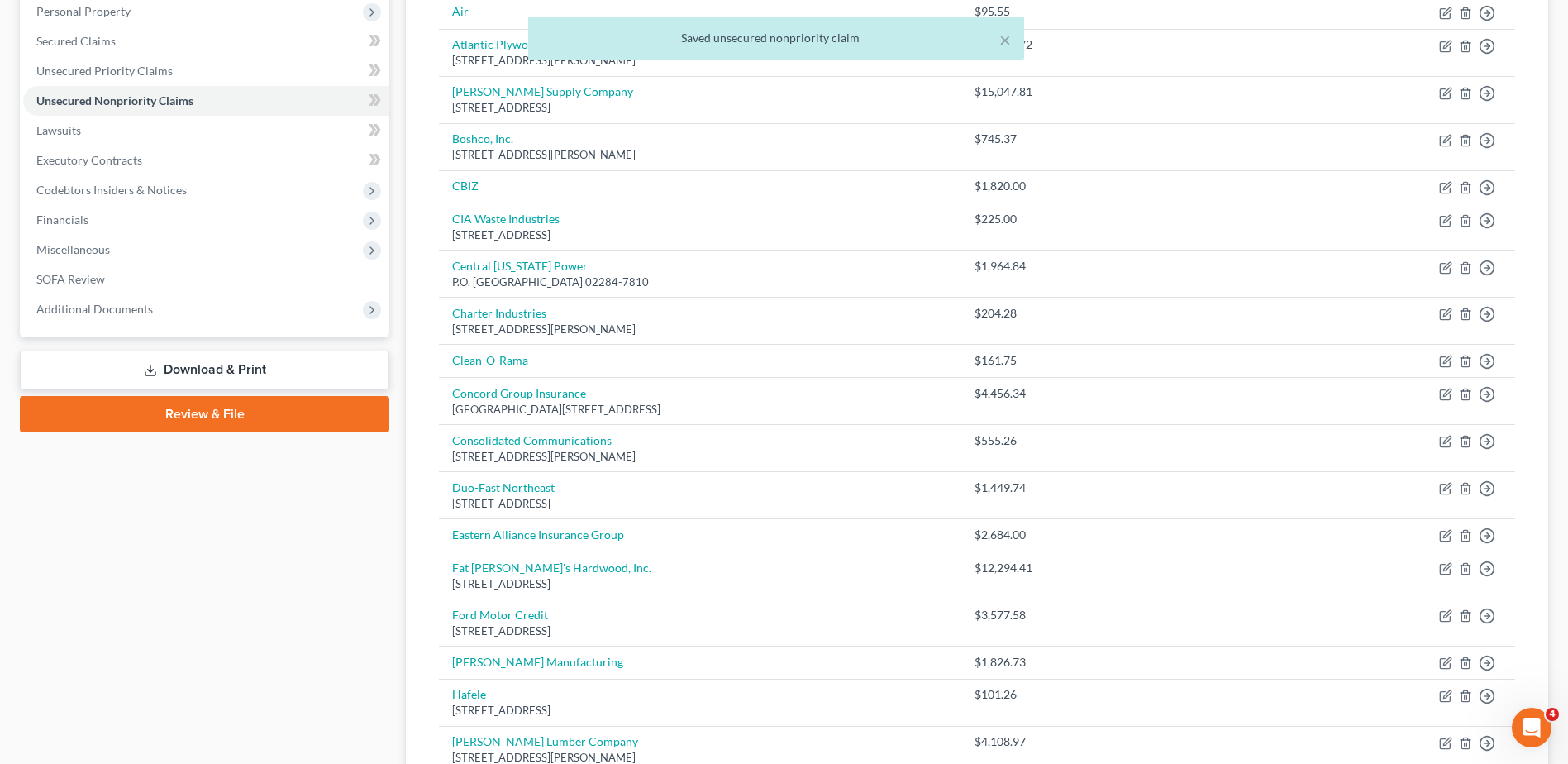
scroll to position [0, 0]
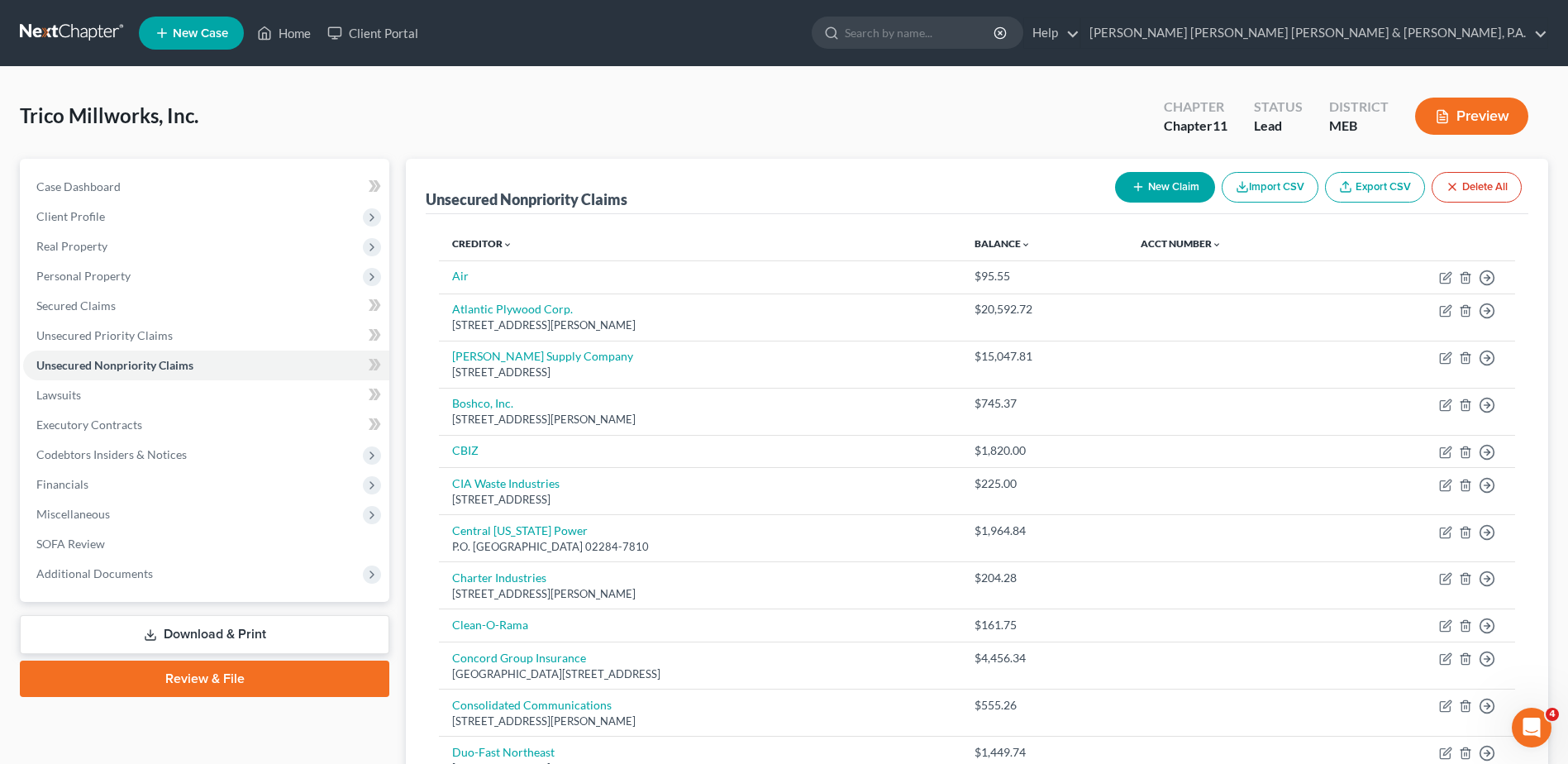
click at [1189, 191] on button "New Claim" at bounding box center [1165, 187] width 100 height 30
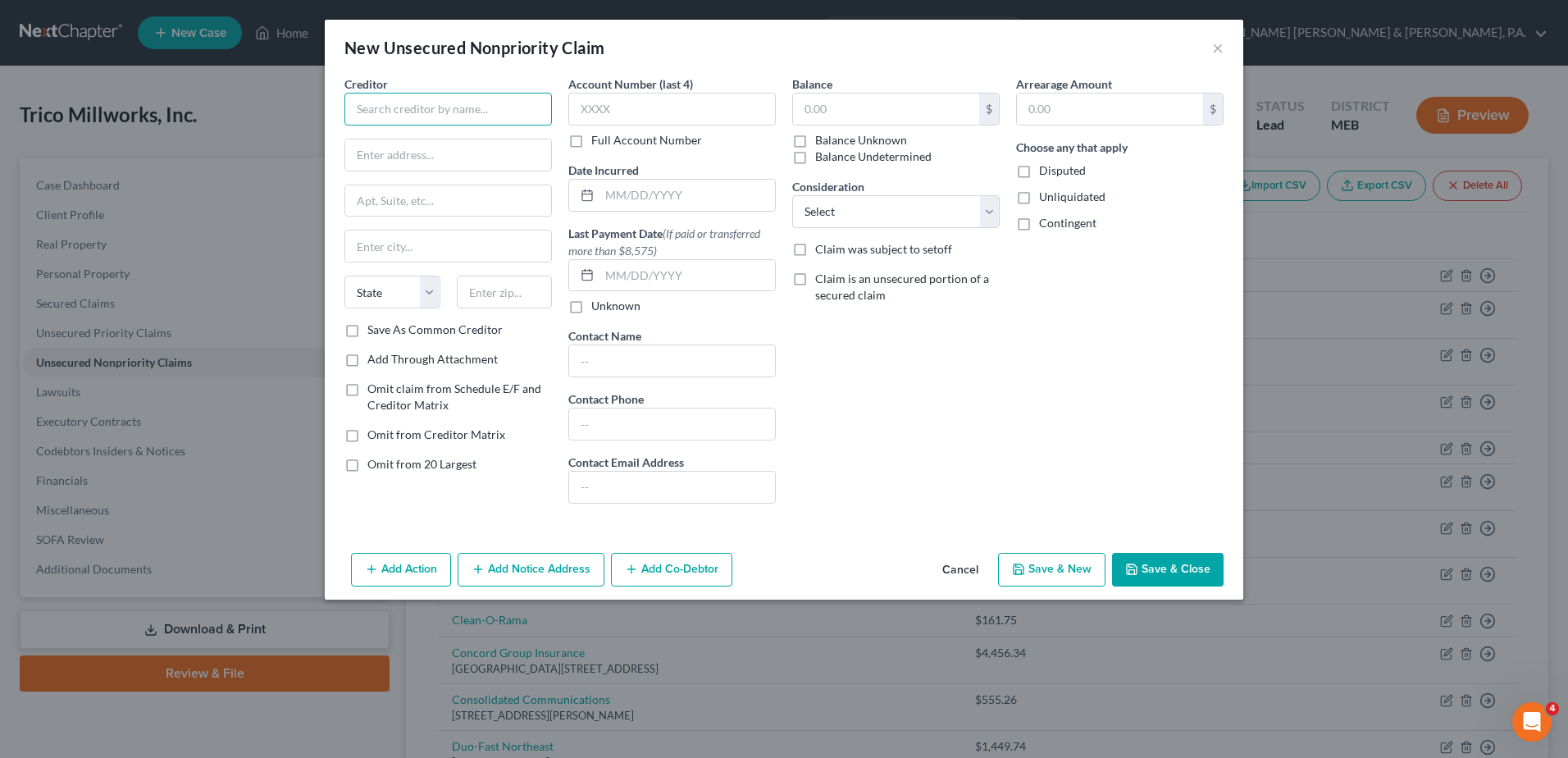
drag, startPoint x: 465, startPoint y: 111, endPoint x: 458, endPoint y: 112, distance: 7.1
click at [462, 112] on input "text" at bounding box center [448, 109] width 207 height 33
type input "Rugby Corp."
drag, startPoint x: 836, startPoint y: 109, endPoint x: 814, endPoint y: 101, distance: 23.4
click at [833, 109] on input "text" at bounding box center [886, 109] width 186 height 31
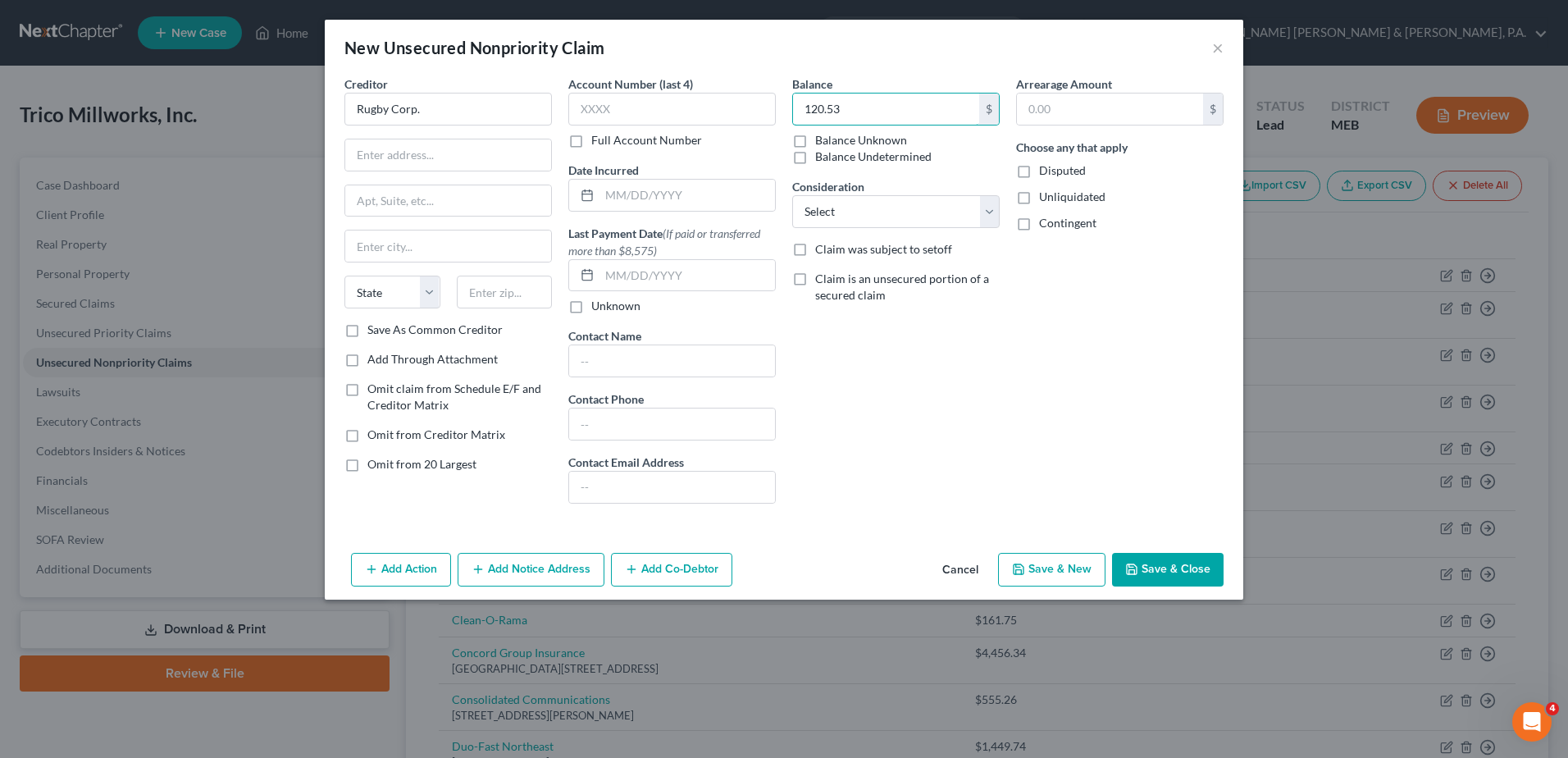
type input "120.53"
click at [1196, 569] on button "Save & Close" at bounding box center [1167, 569] width 112 height 35
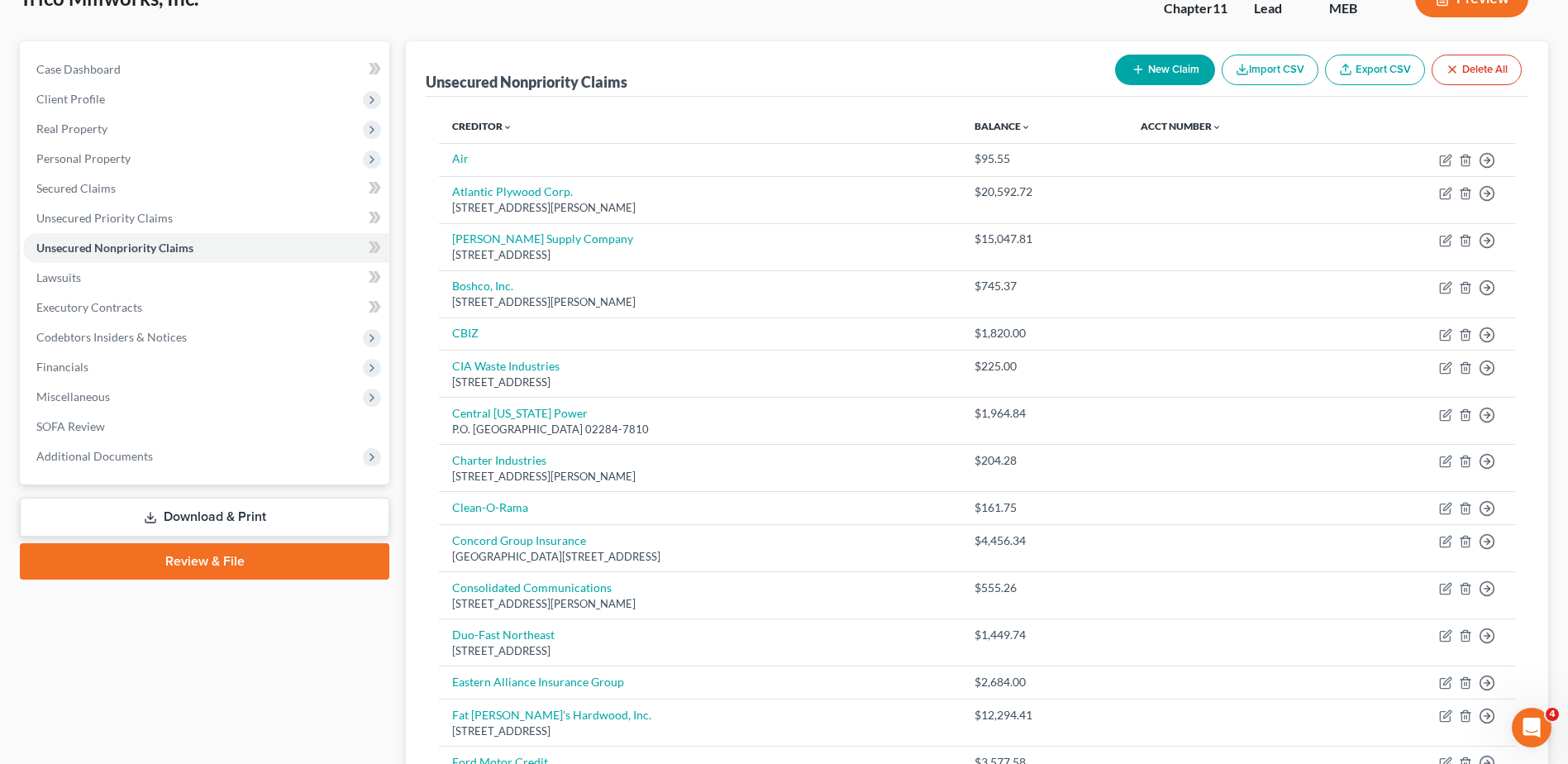
scroll to position [41, 0]
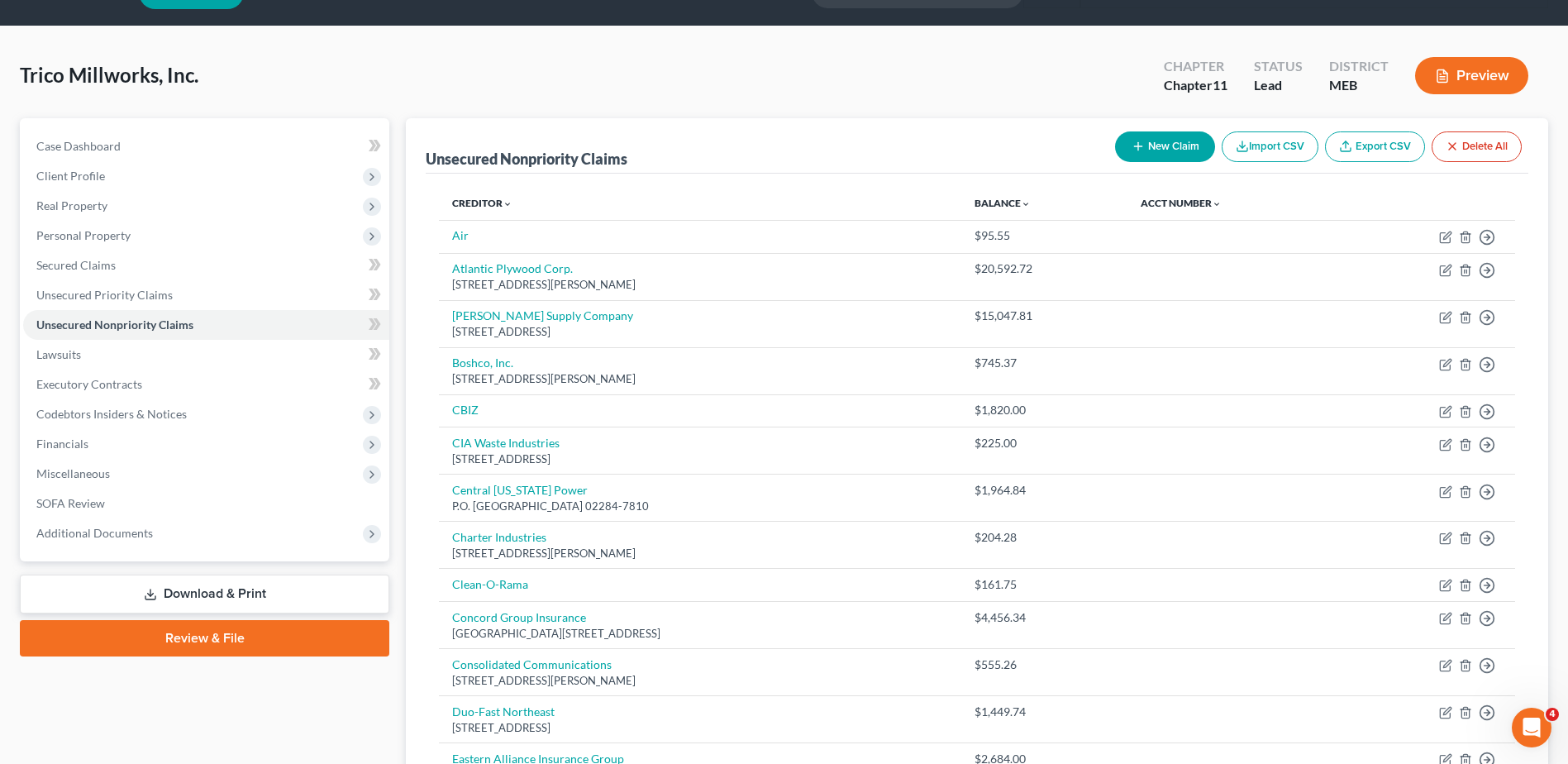
click at [1141, 152] on icon "button" at bounding box center [1139, 147] width 13 height 13
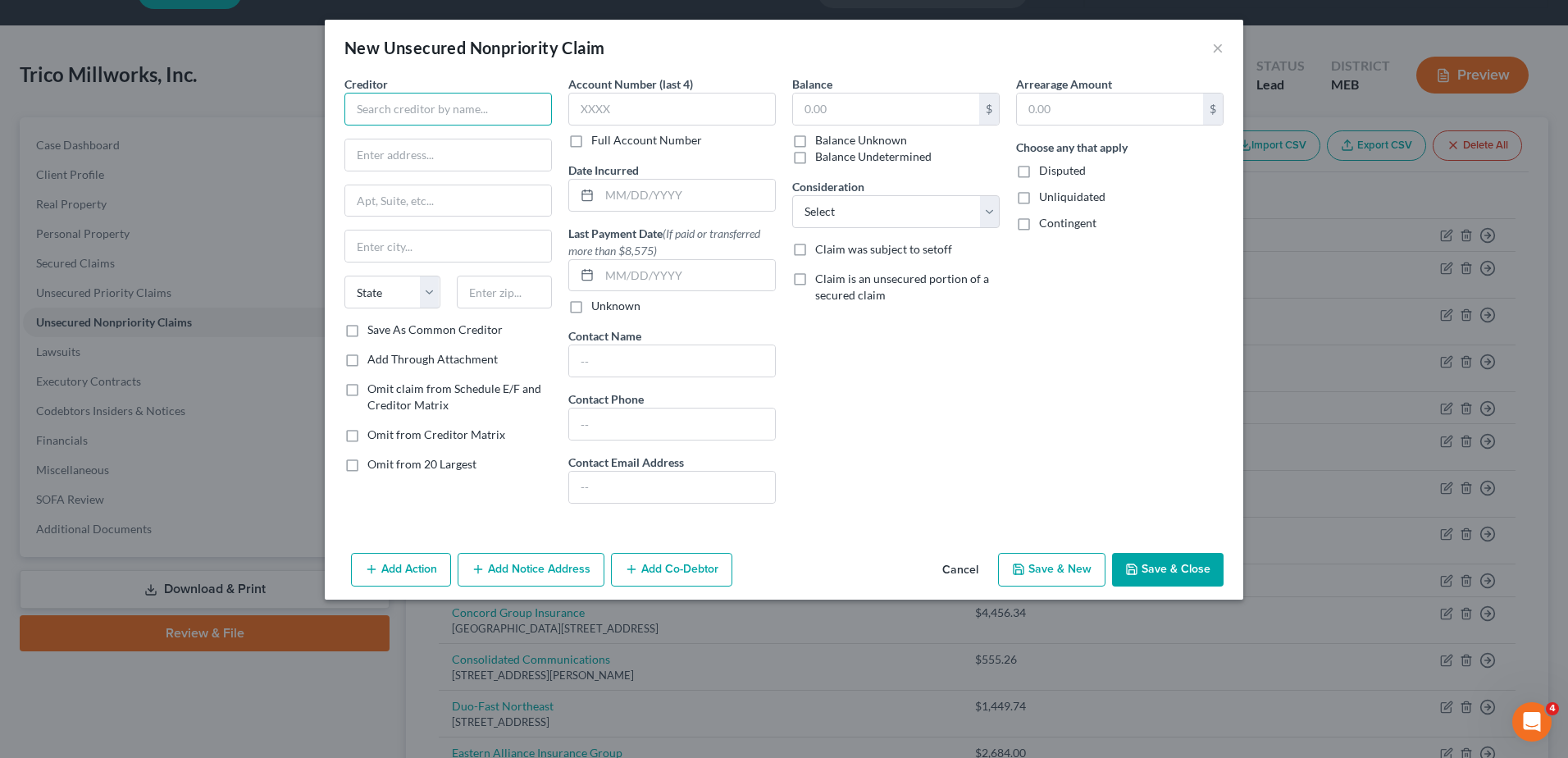
click at [411, 107] on input "text" at bounding box center [448, 109] width 207 height 33
type input "[GEOGRAPHIC_DATA] Supply"
click at [809, 120] on input "text" at bounding box center [886, 109] width 186 height 31
type input "348.06"
click at [1195, 573] on button "Save & Close" at bounding box center [1167, 569] width 112 height 35
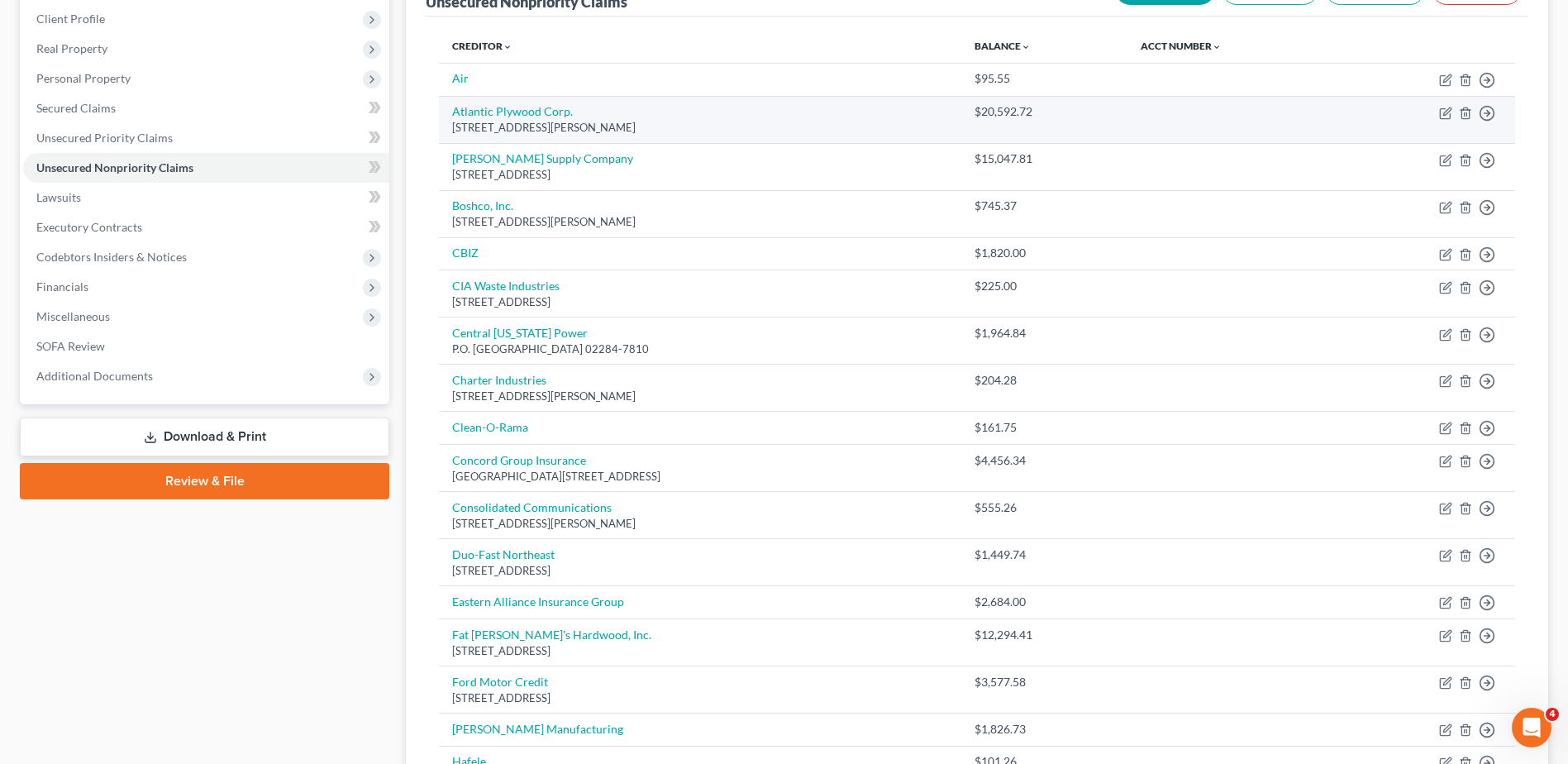
scroll to position [74, 0]
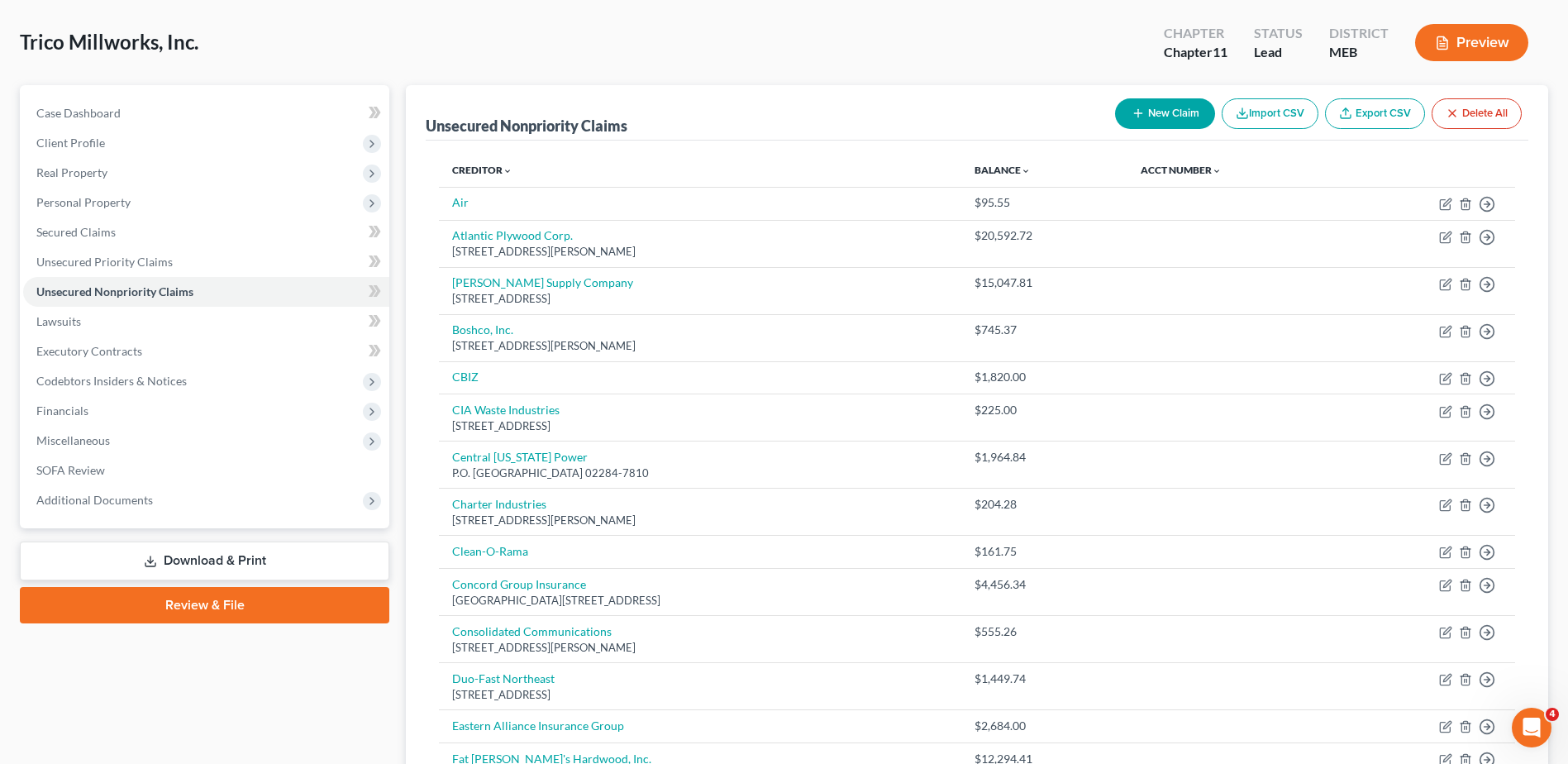
click at [489, 162] on th "Creditor expand_more expand_less unfold_more" at bounding box center [700, 170] width 522 height 33
click at [491, 170] on link "Creditor expand_more expand_less unfold_more" at bounding box center [482, 169] width 61 height 12
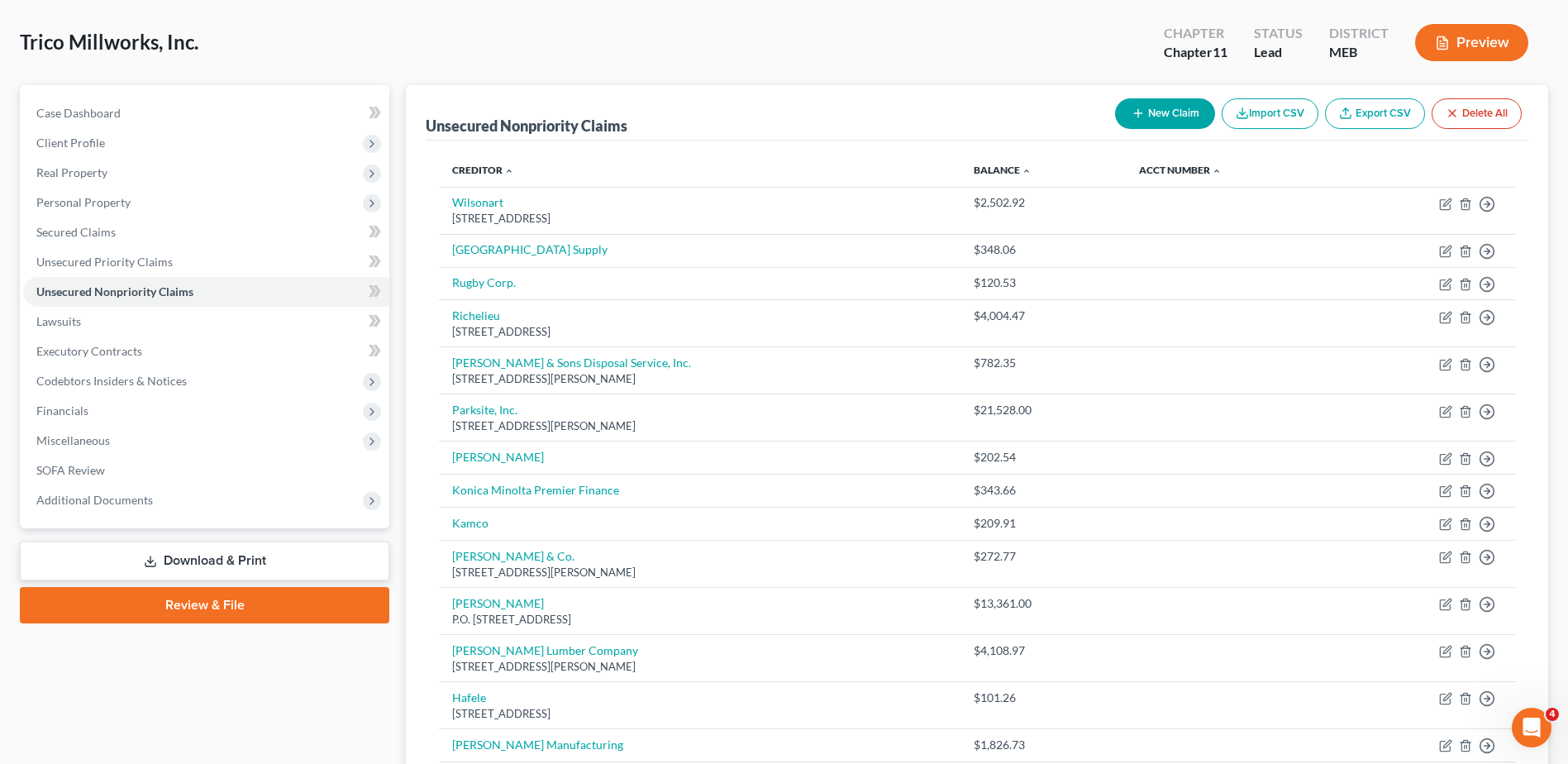
click at [1171, 109] on button "New Claim" at bounding box center [1165, 113] width 100 height 30
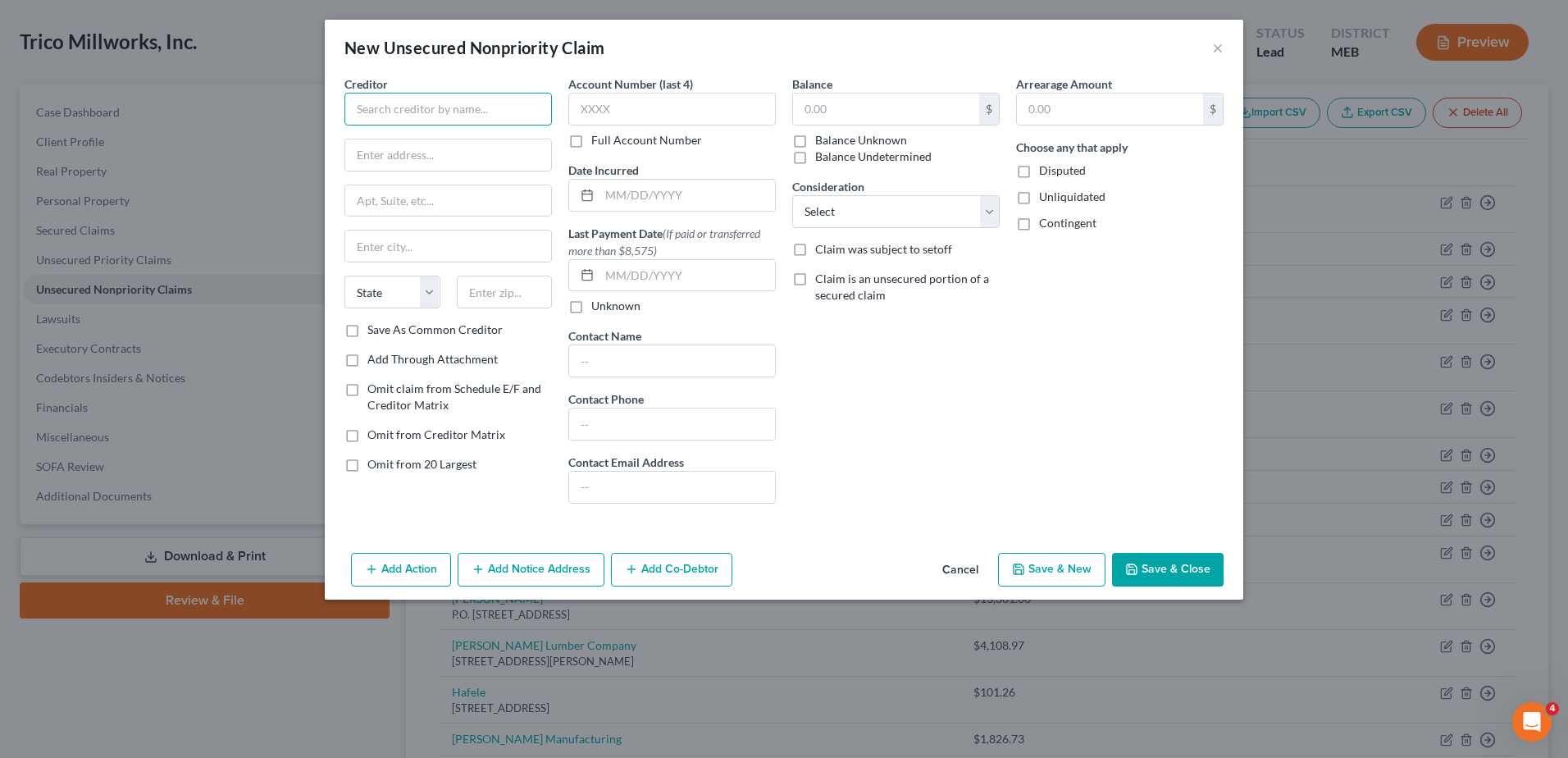
click at [447, 105] on input "text" at bounding box center [448, 109] width 207 height 33
type input "[DOMAIN_NAME]"
type input "32 Tandberg Trail"
type input "Suite 2"
type input "[PERSON_NAME]"
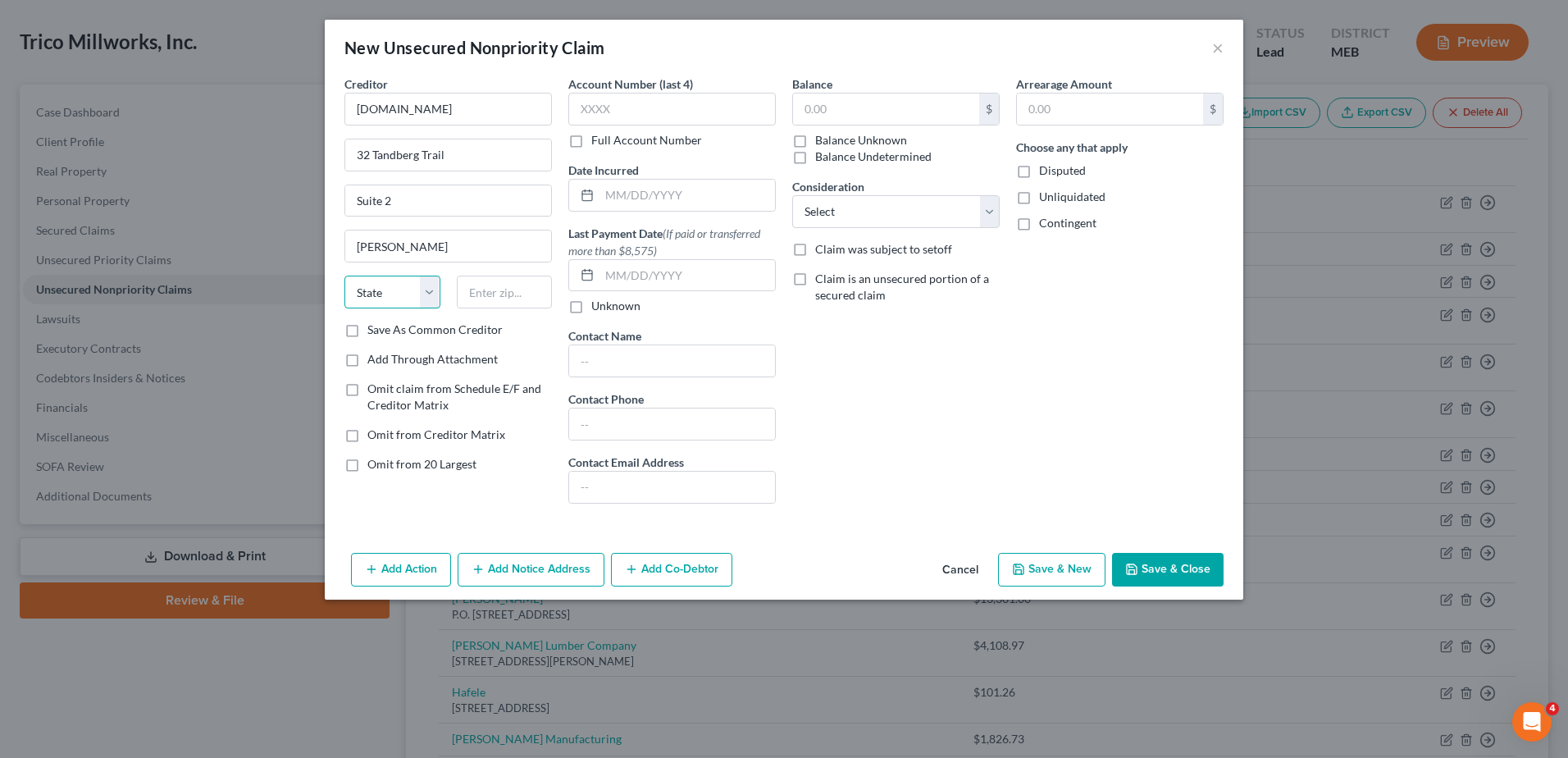
select select "20"
type input "04062"
click at [887, 100] on input "text" at bounding box center [886, 109] width 186 height 31
type input "349.13"
click at [1162, 567] on button "Save & Close" at bounding box center [1167, 569] width 112 height 35
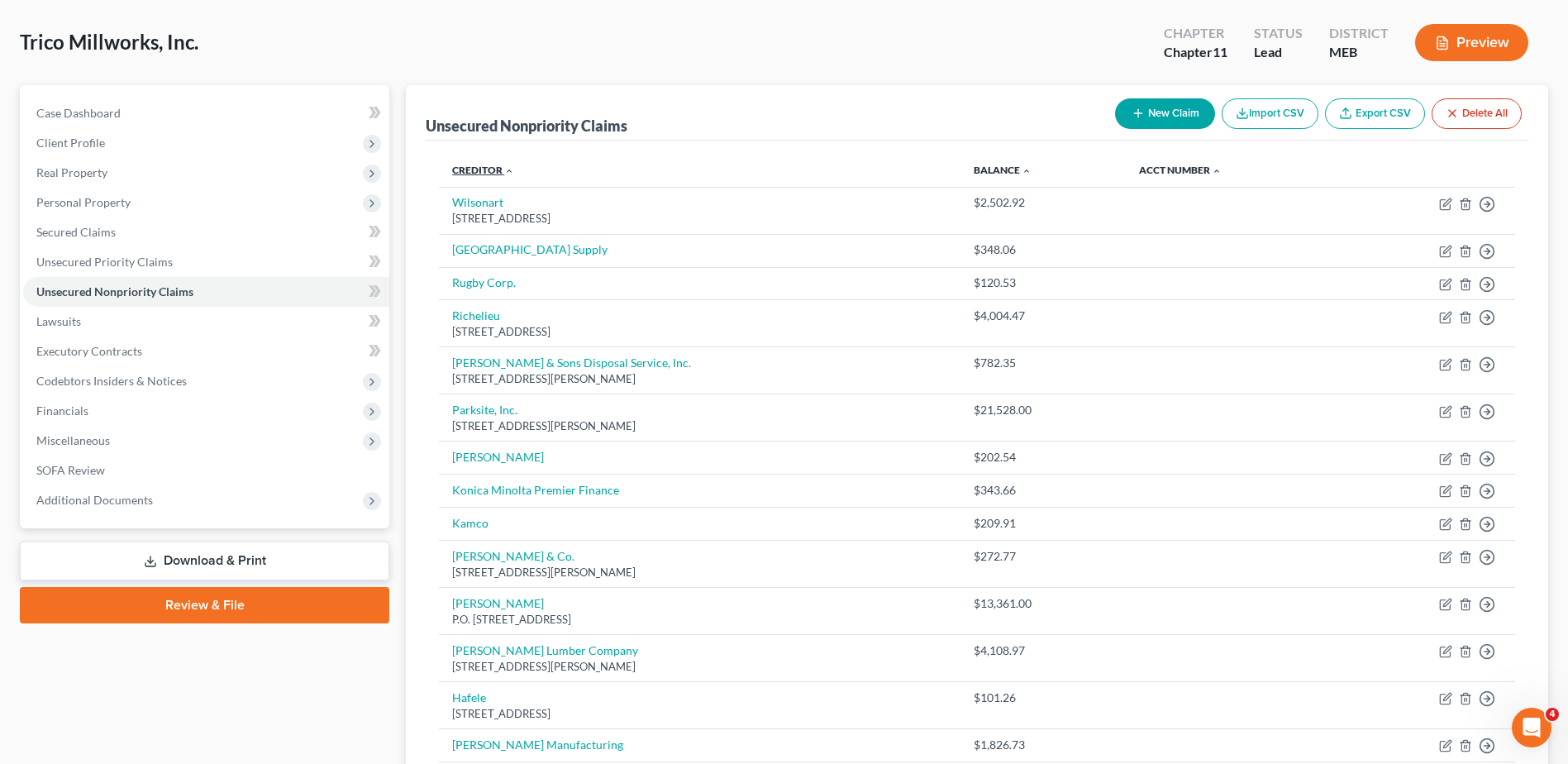
click at [502, 165] on link "Creditor expand_more expand_less unfold_more" at bounding box center [483, 169] width 62 height 12
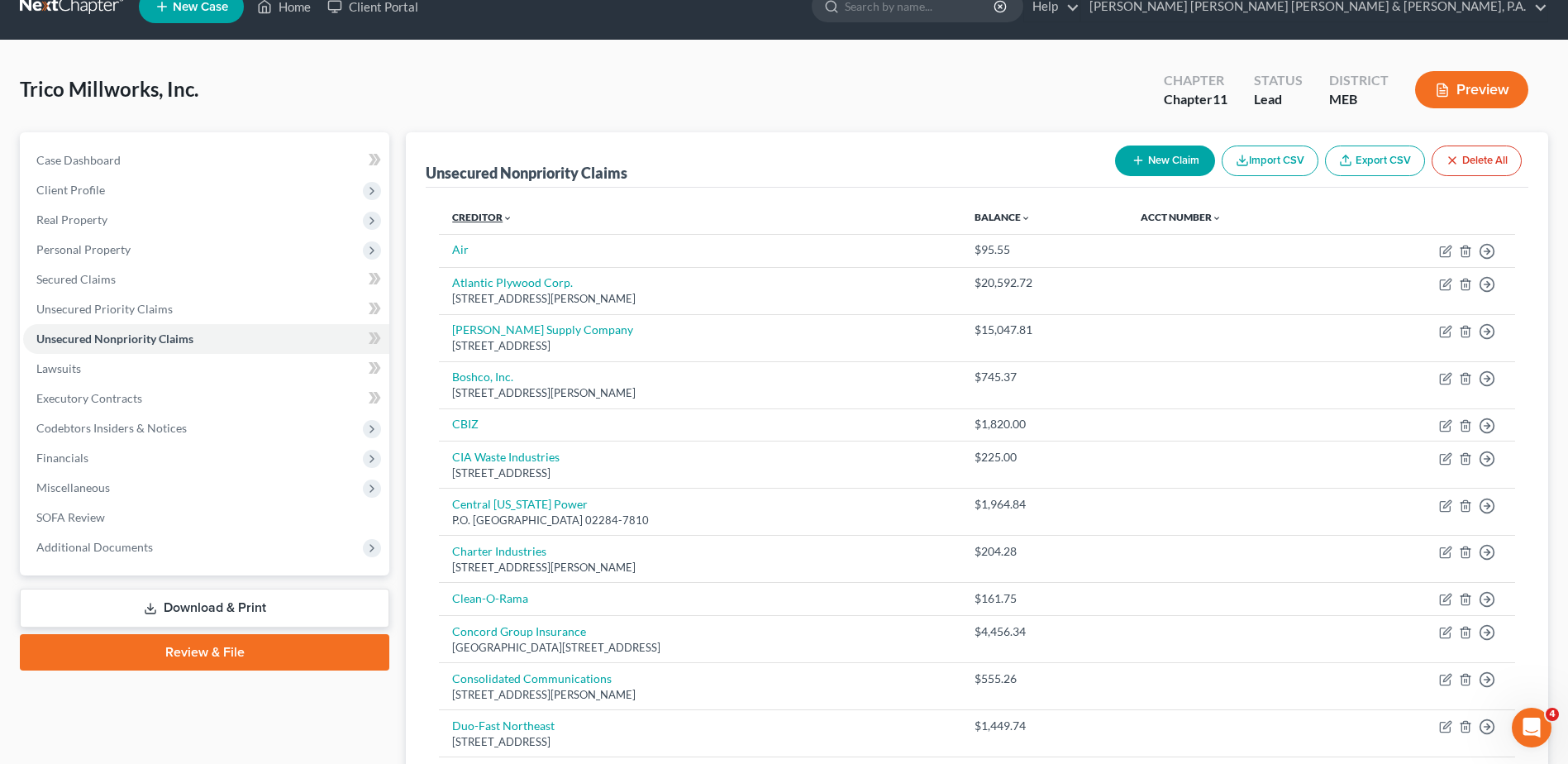
scroll to position [0, 0]
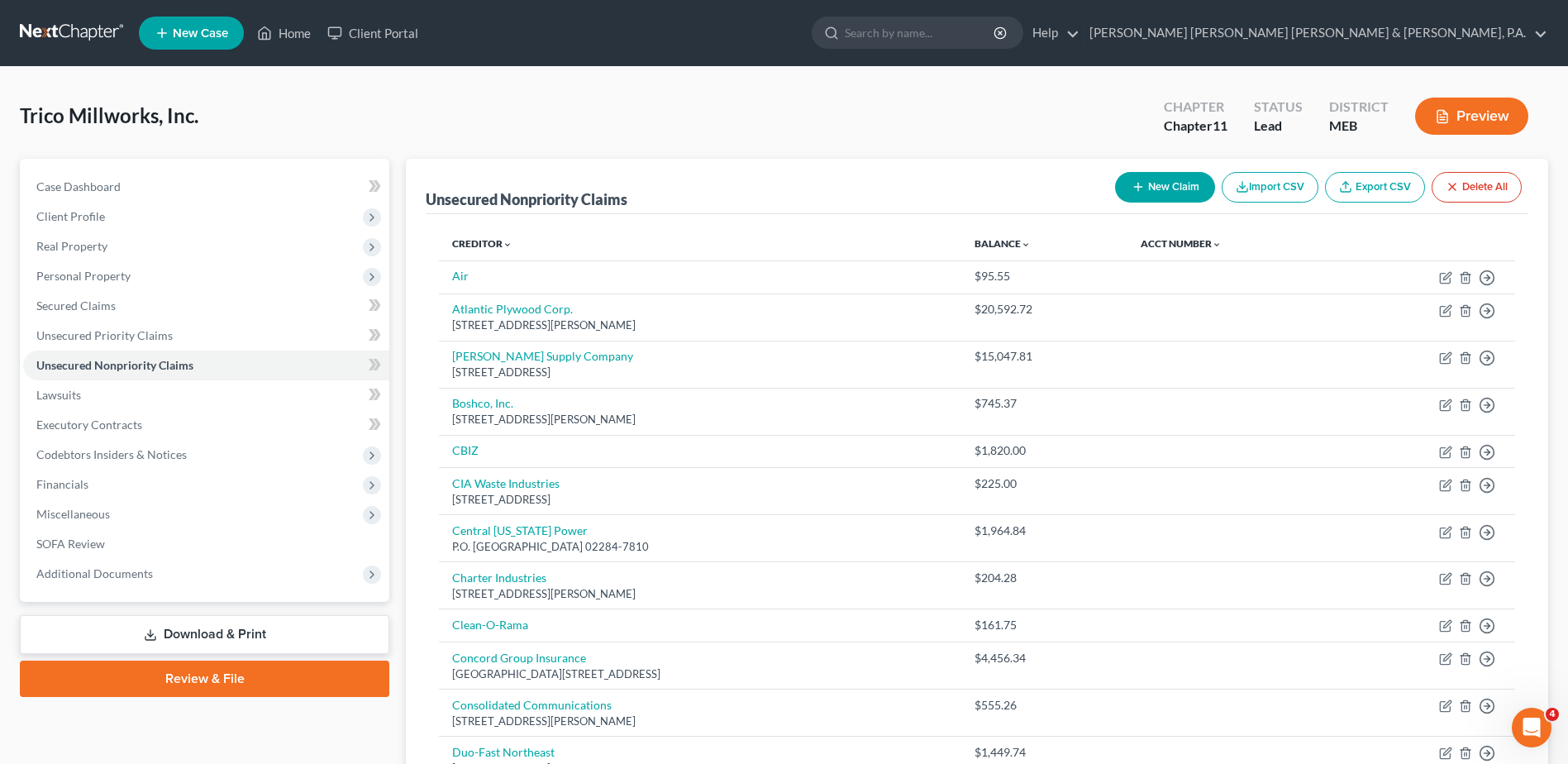
click at [1161, 196] on button "New Claim" at bounding box center [1165, 187] width 100 height 30
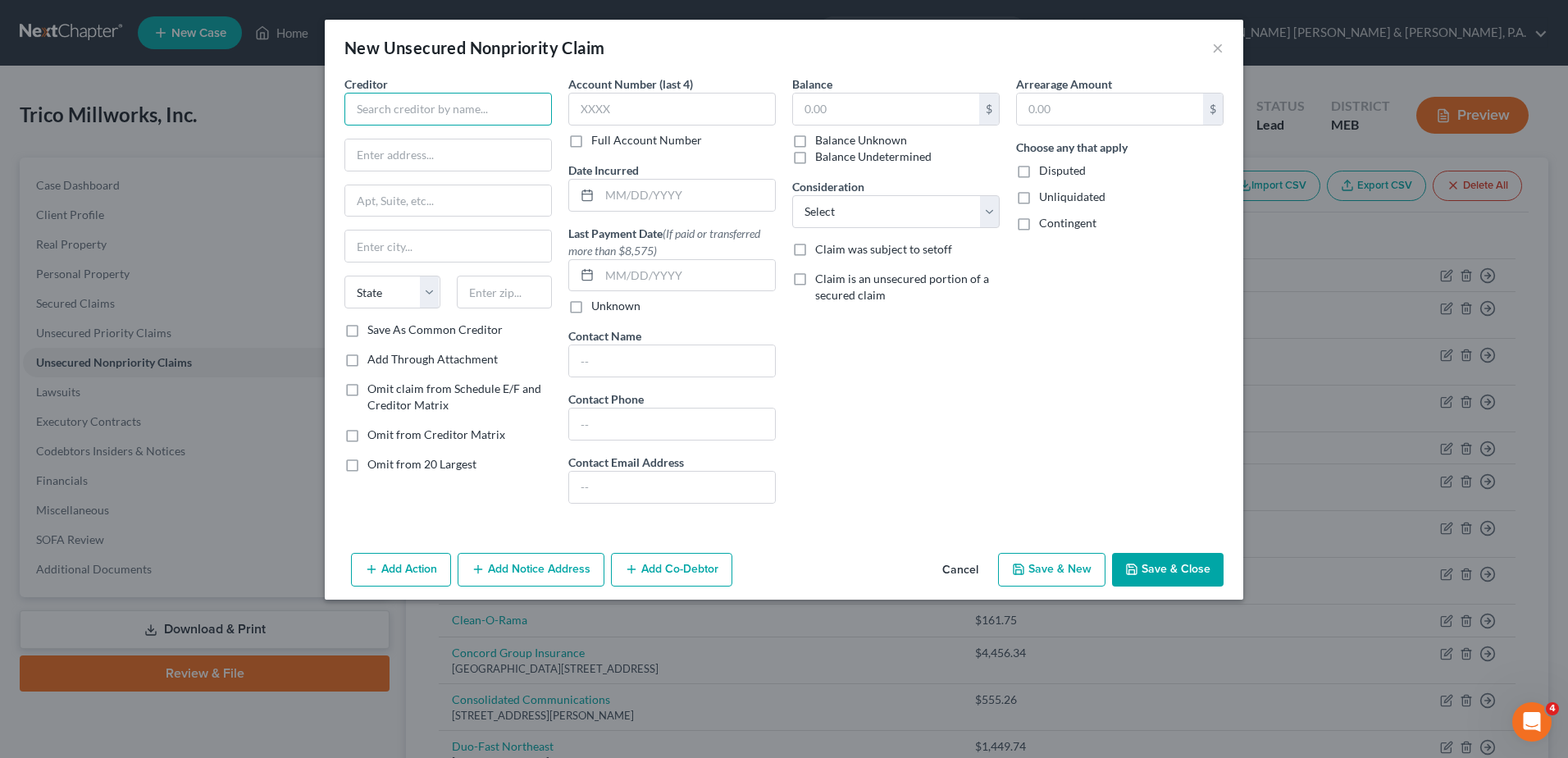
click at [483, 110] on input "text" at bounding box center [448, 109] width 207 height 33
type input "T-Mobile"
click at [818, 107] on input "text" at bounding box center [886, 109] width 186 height 31
type input "130.16"
click at [1182, 574] on button "Save & Close" at bounding box center [1167, 569] width 112 height 35
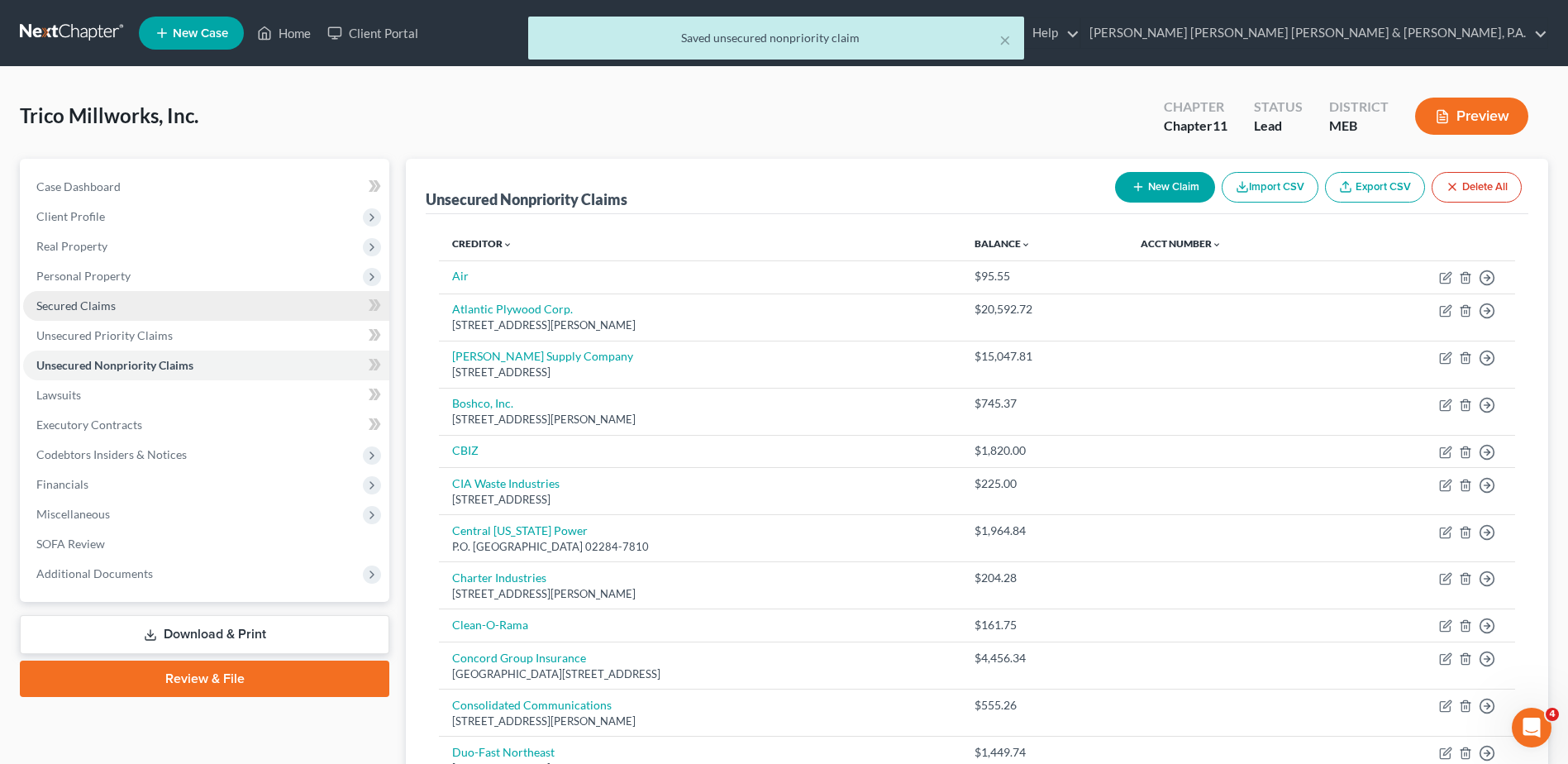
click at [152, 309] on link "Secured Claims" at bounding box center [205, 305] width 366 height 29
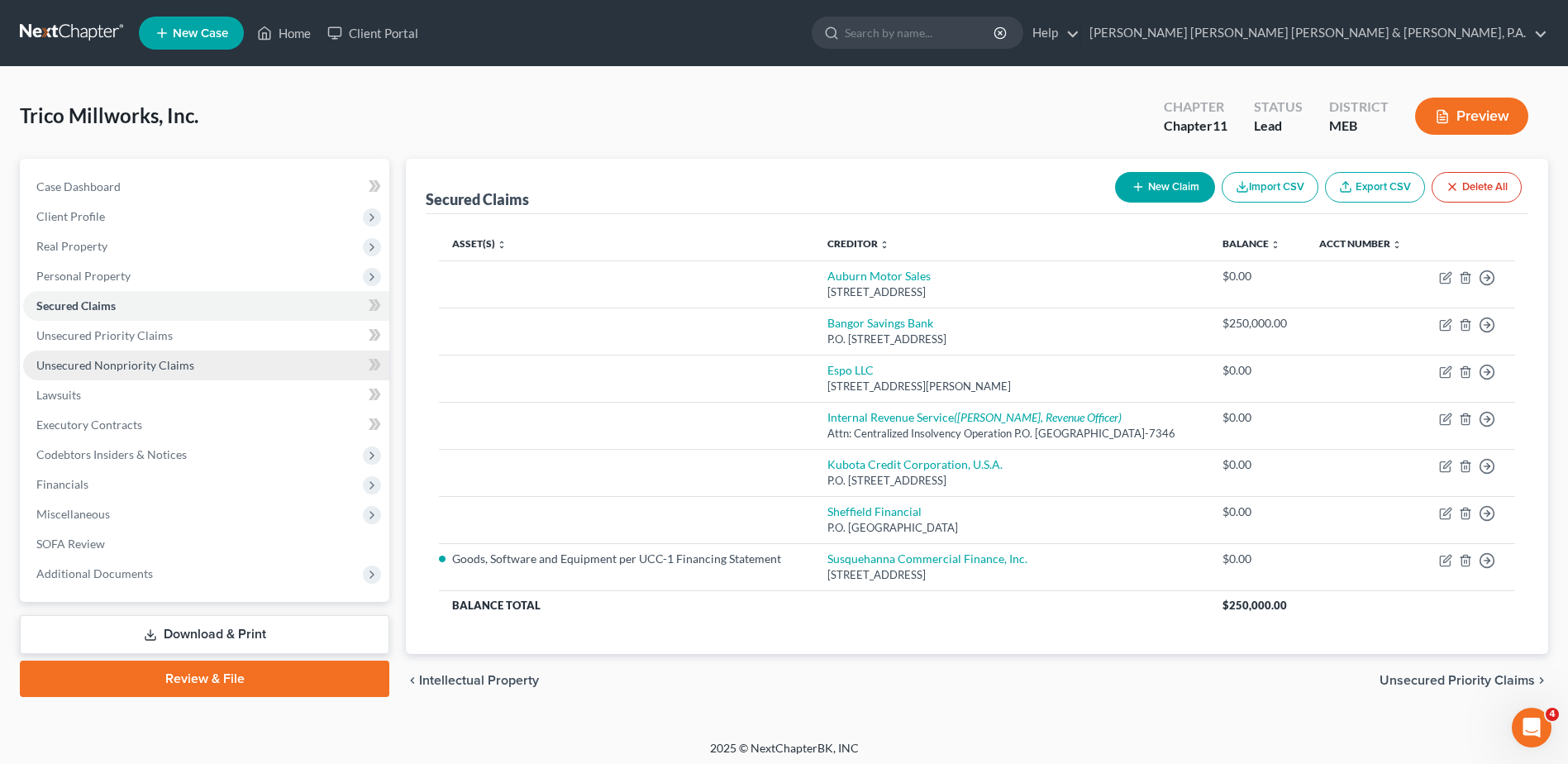
click at [121, 356] on link "Unsecured Nonpriority Claims" at bounding box center [205, 365] width 366 height 29
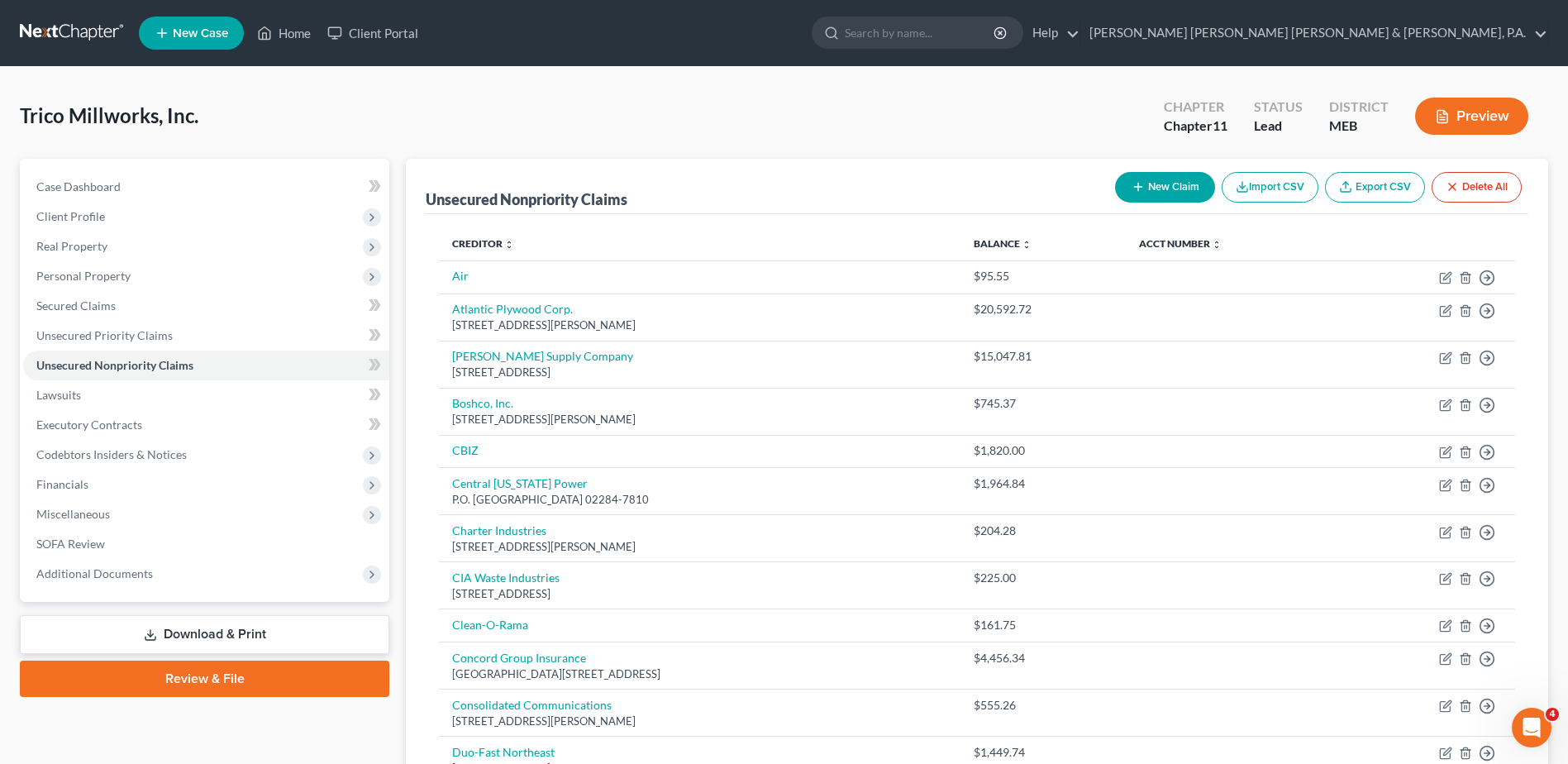
click at [1177, 202] on div "New Claim Import CSV Export CSV Delete All" at bounding box center [1318, 187] width 420 height 43
click at [1172, 199] on button "New Claim" at bounding box center [1165, 187] width 100 height 30
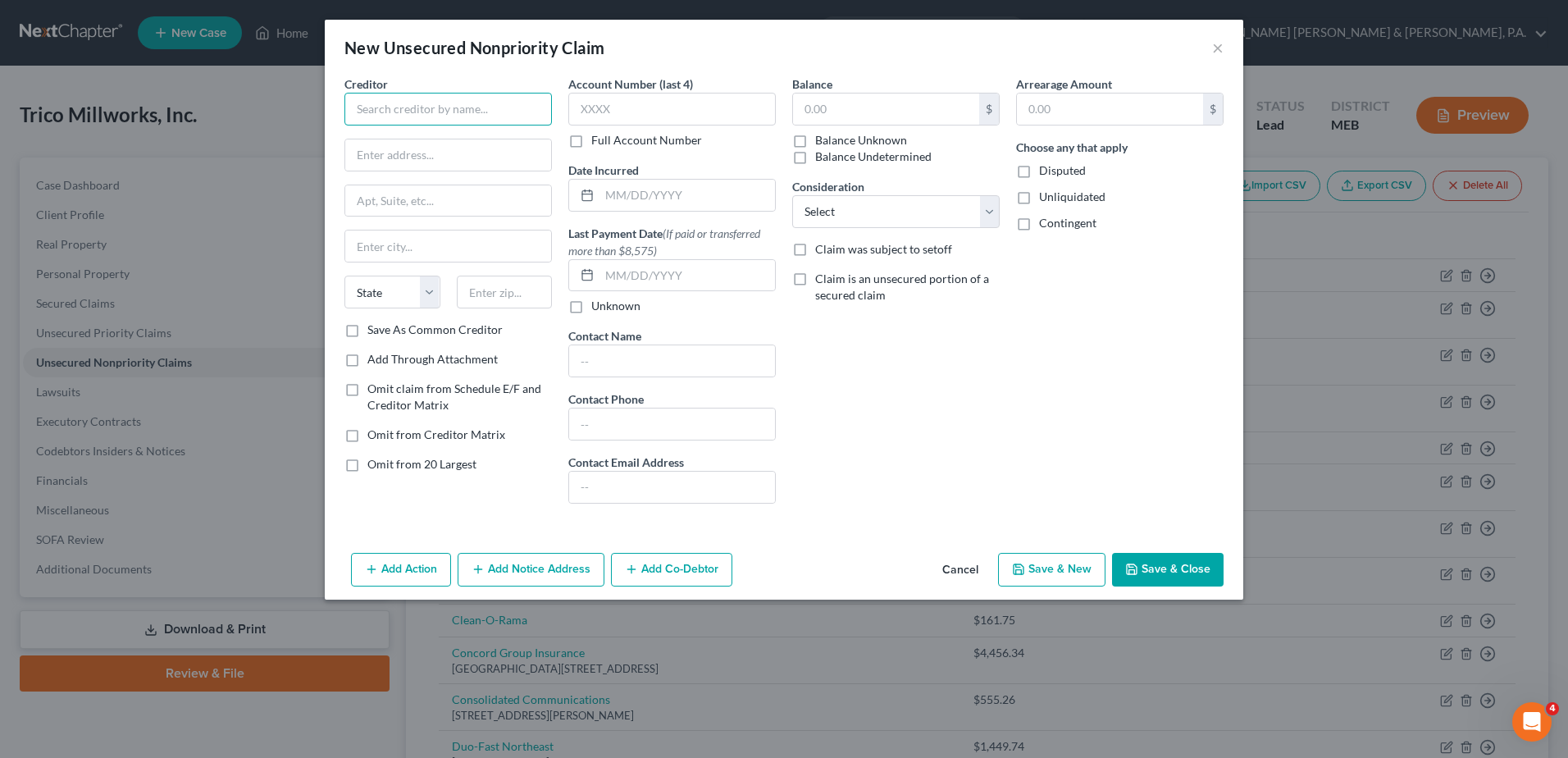
click at [406, 115] on input "text" at bounding box center [448, 109] width 207 height 33
type input "Toyota Ind., Commercial Finance"
type input "P.O. Box 66092"
type input "[GEOGRAPHIC_DATA]"
select select "45"
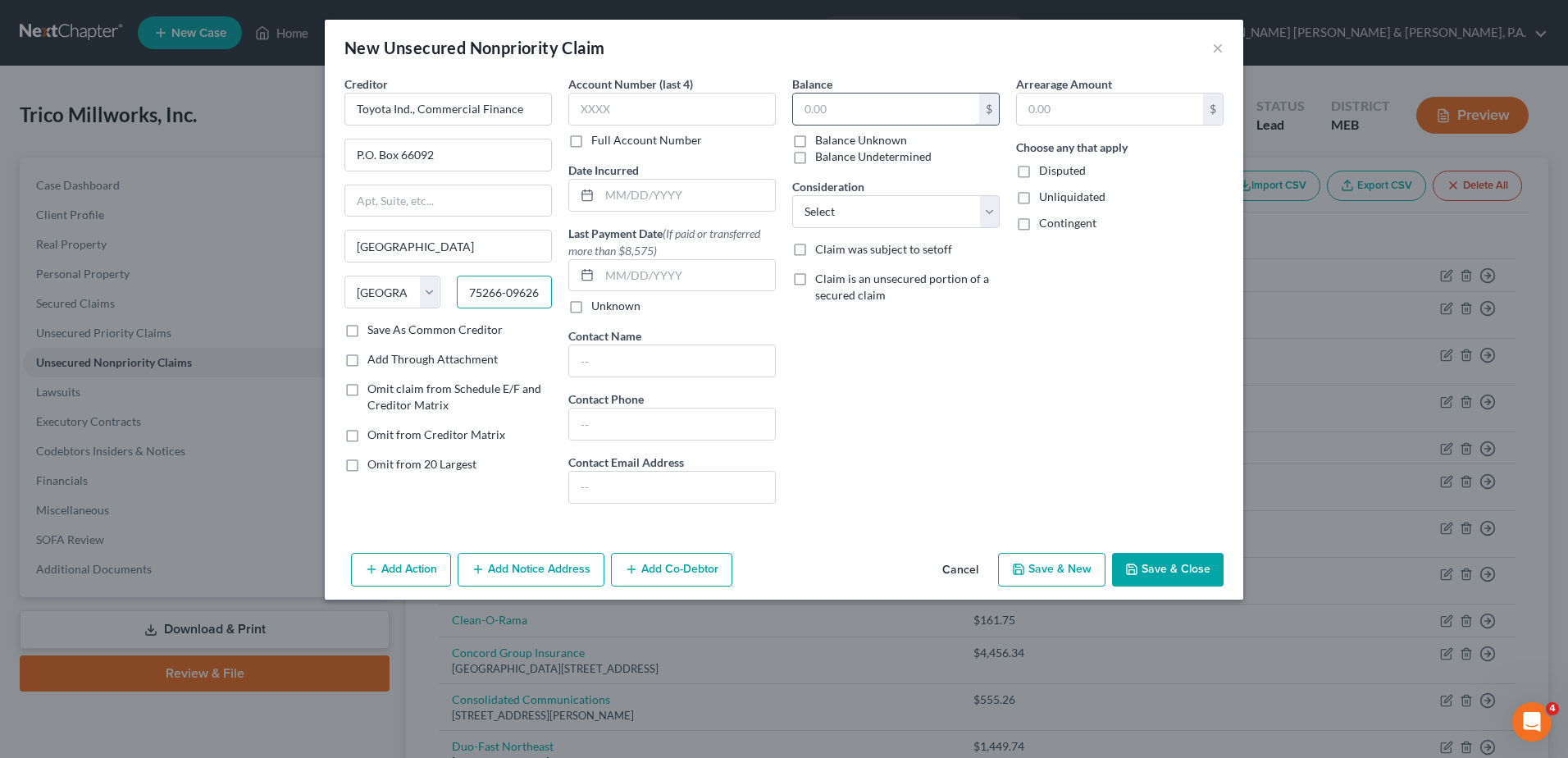
type input "75266-09626"
click at [870, 101] on input "text" at bounding box center [886, 109] width 186 height 31
type input "2,928.44"
click at [1135, 564] on icon "button" at bounding box center [1132, 569] width 13 height 13
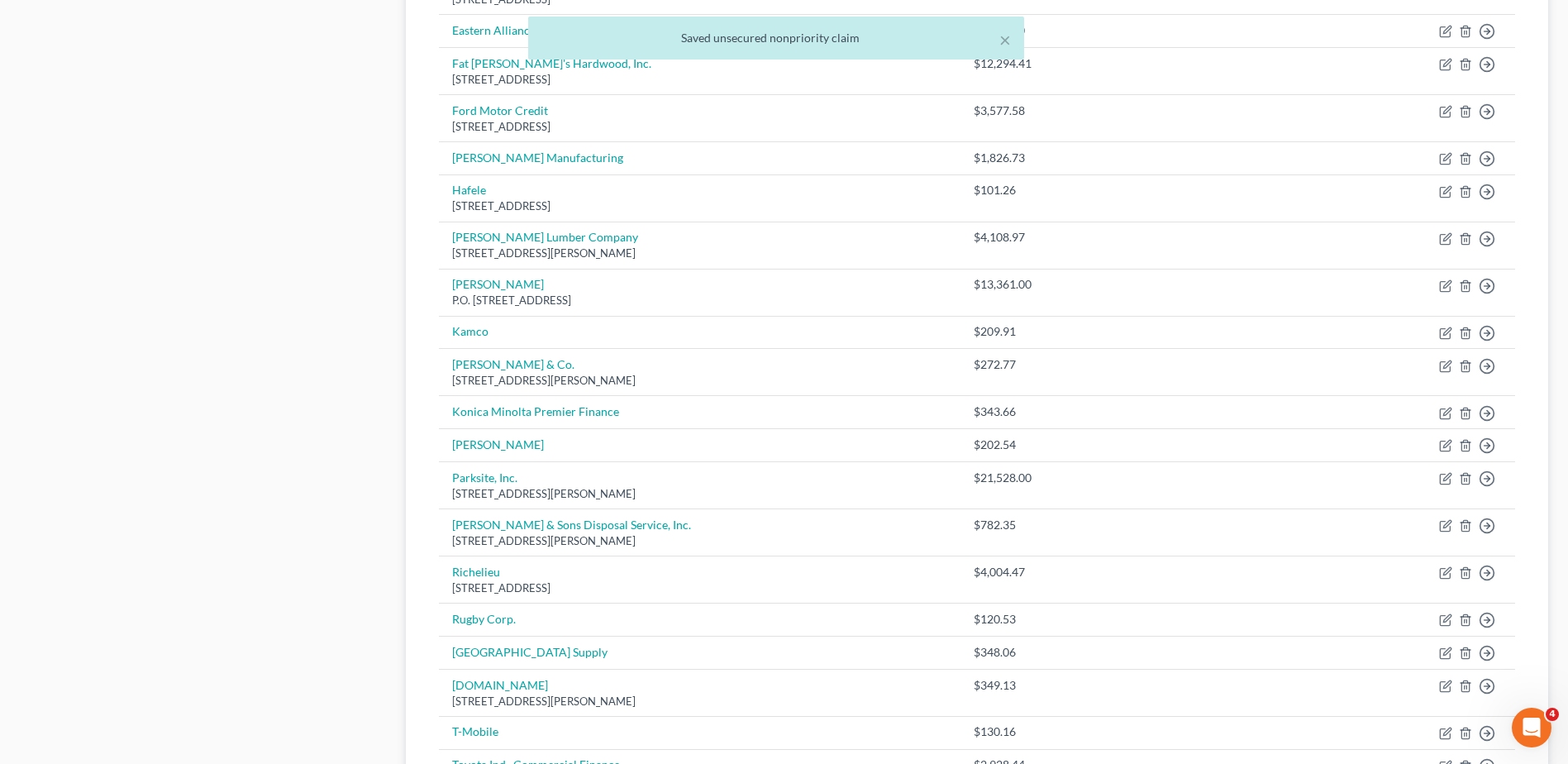
scroll to position [1036, 0]
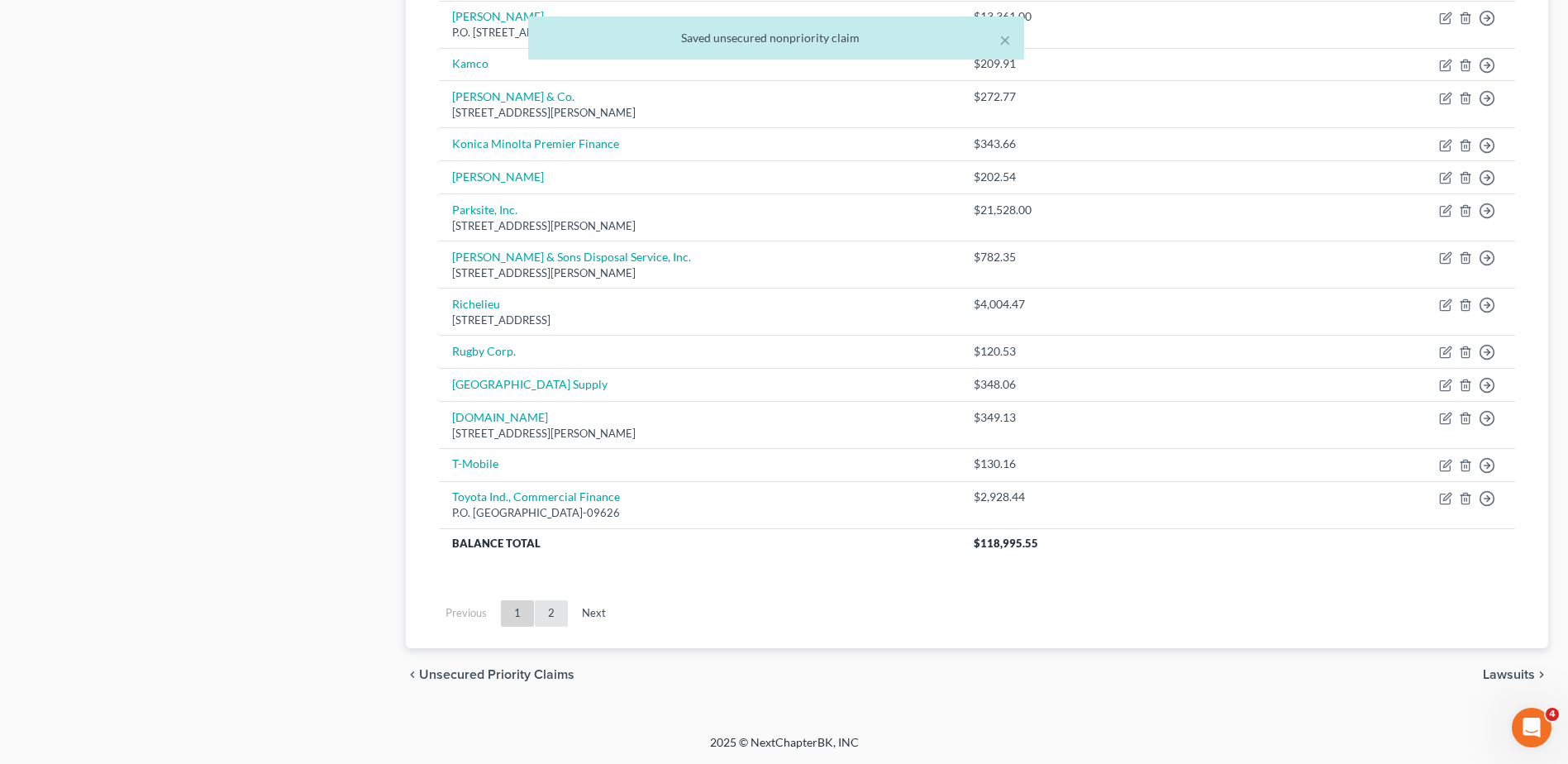
click at [564, 616] on link "2" at bounding box center [551, 614] width 33 height 26
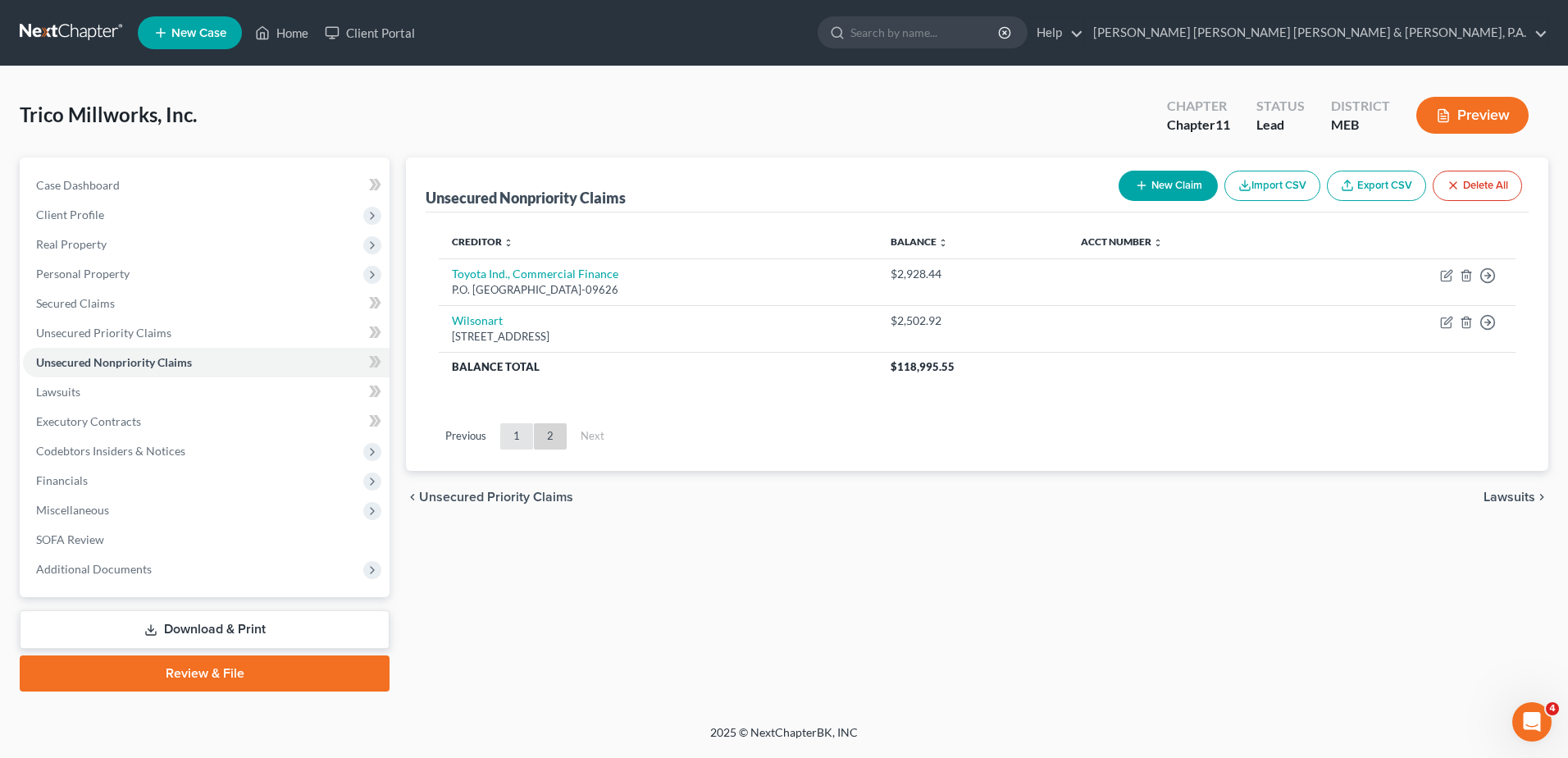
click at [525, 439] on link "1" at bounding box center [516, 436] width 33 height 26
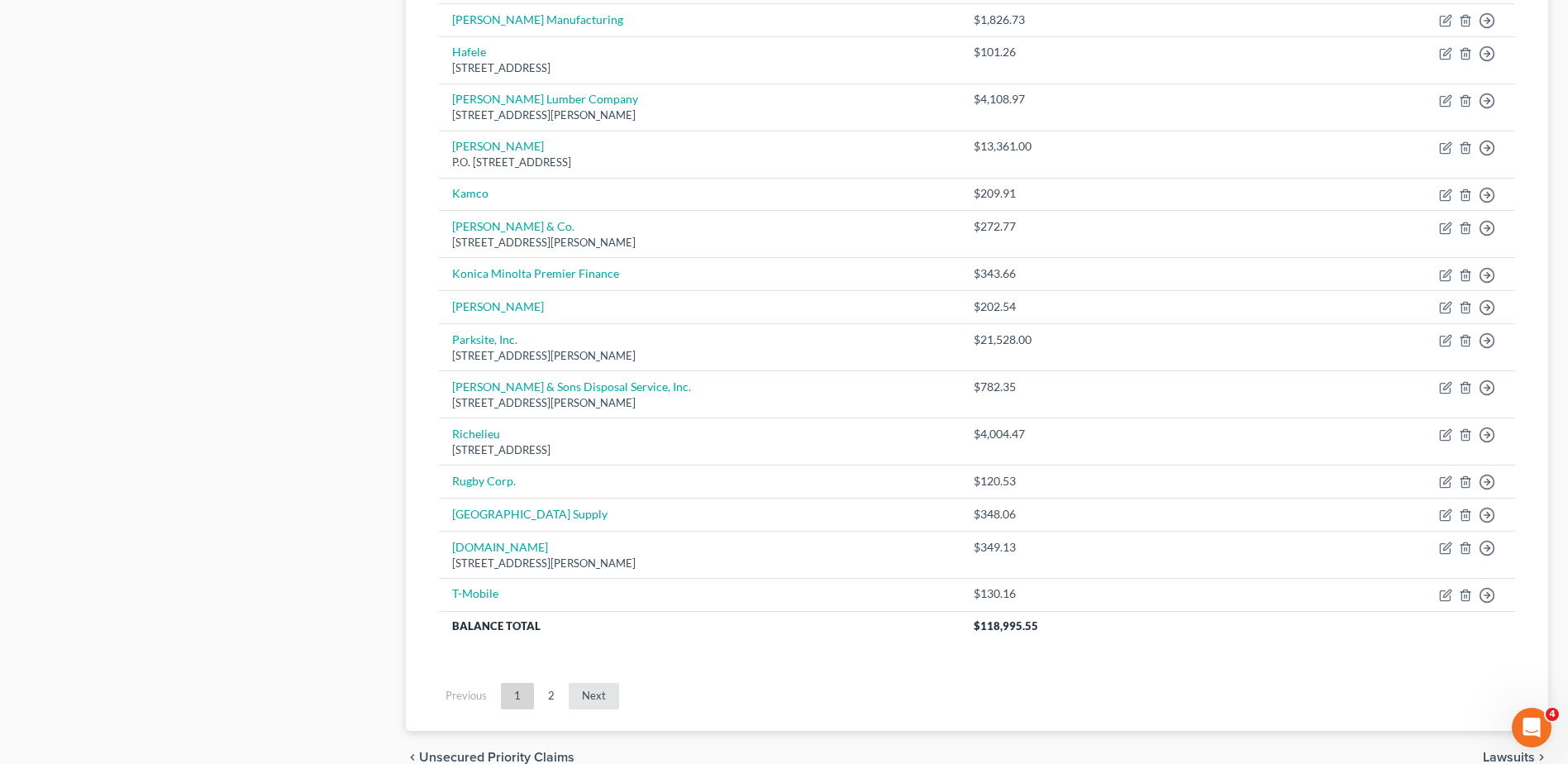
scroll to position [989, 0]
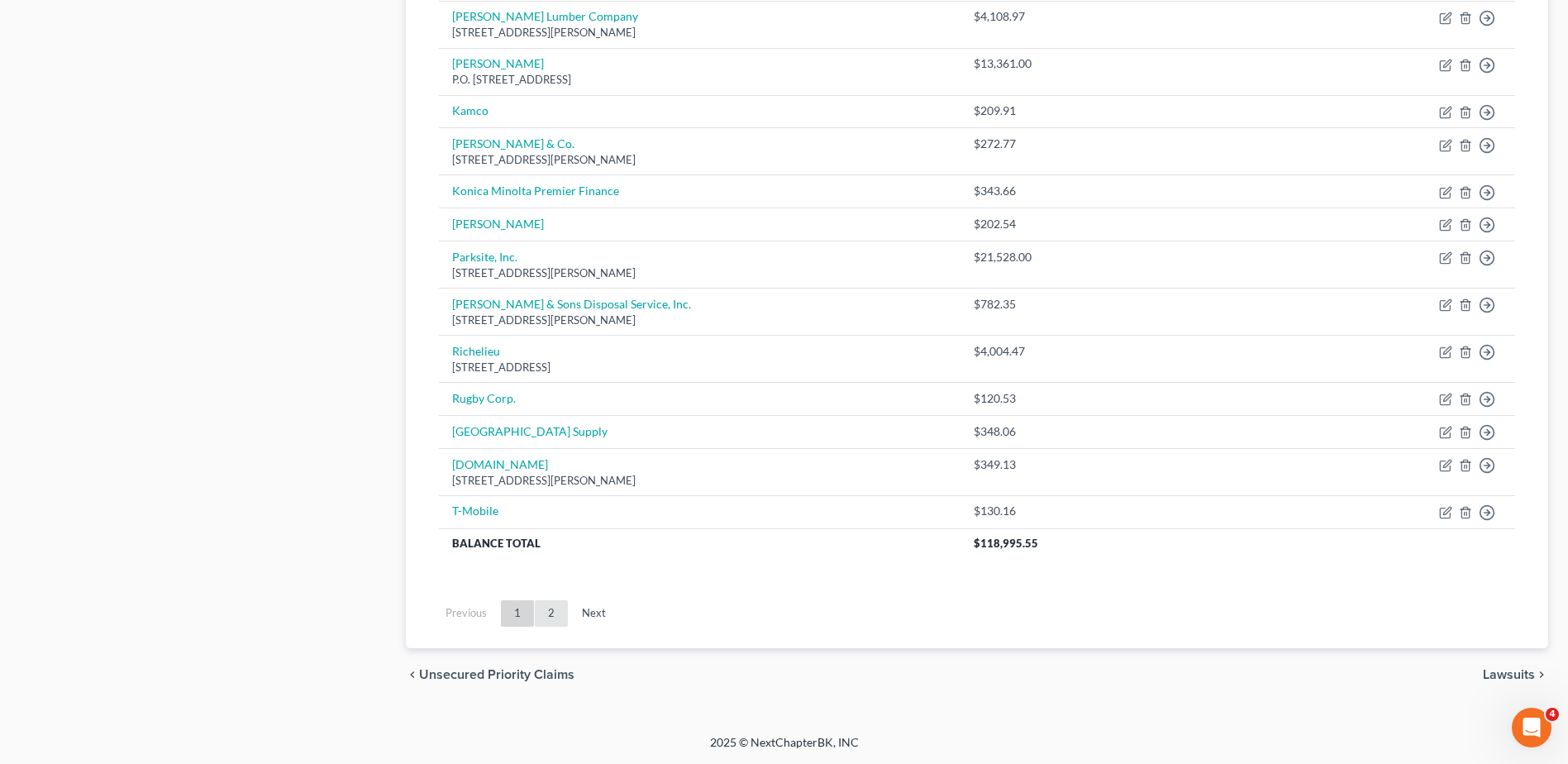
click at [544, 608] on link "2" at bounding box center [551, 614] width 33 height 26
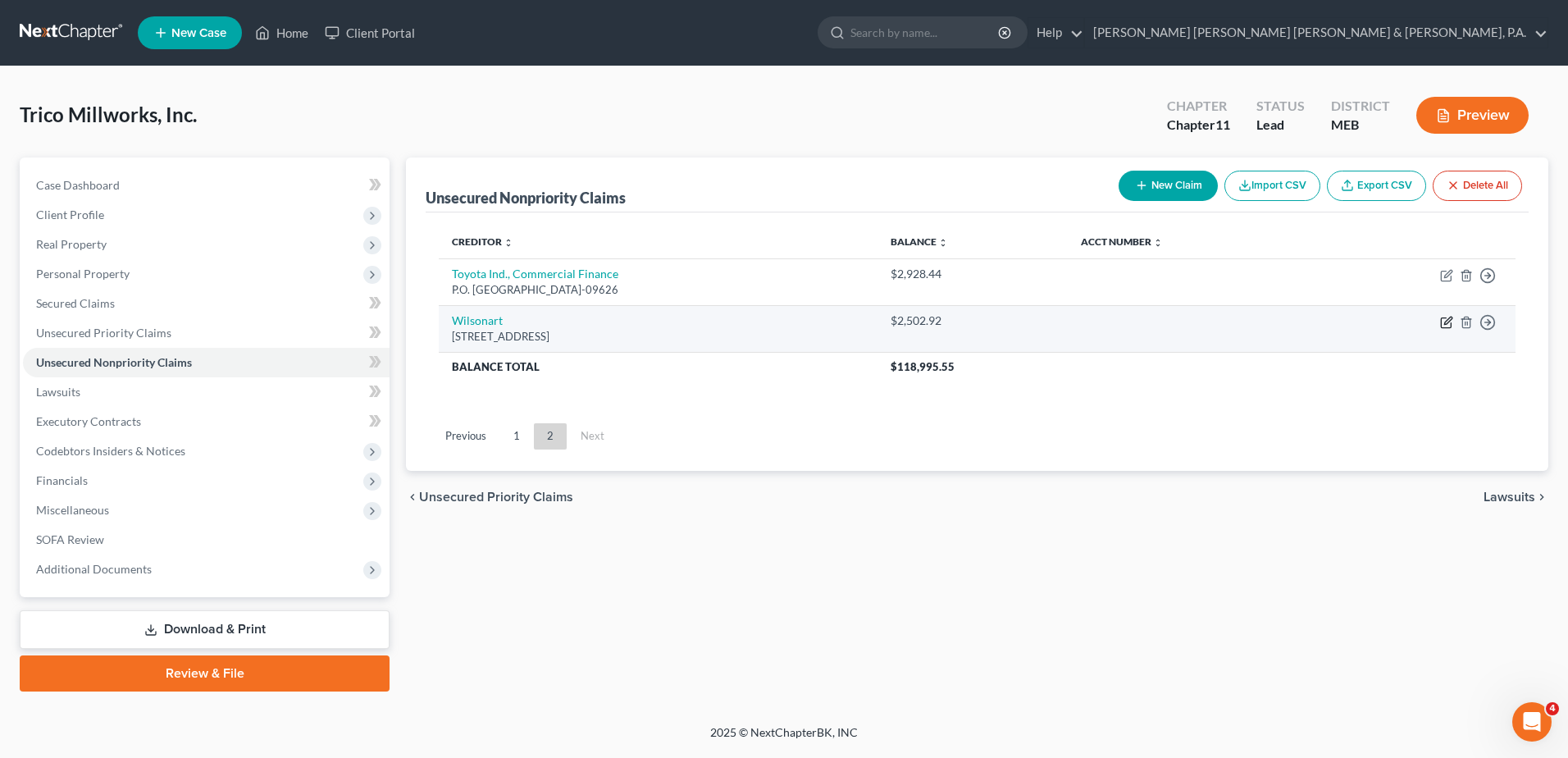
click at [1451, 320] on icon "button" at bounding box center [1448, 320] width 8 height 8
select select "22"
select select "15"
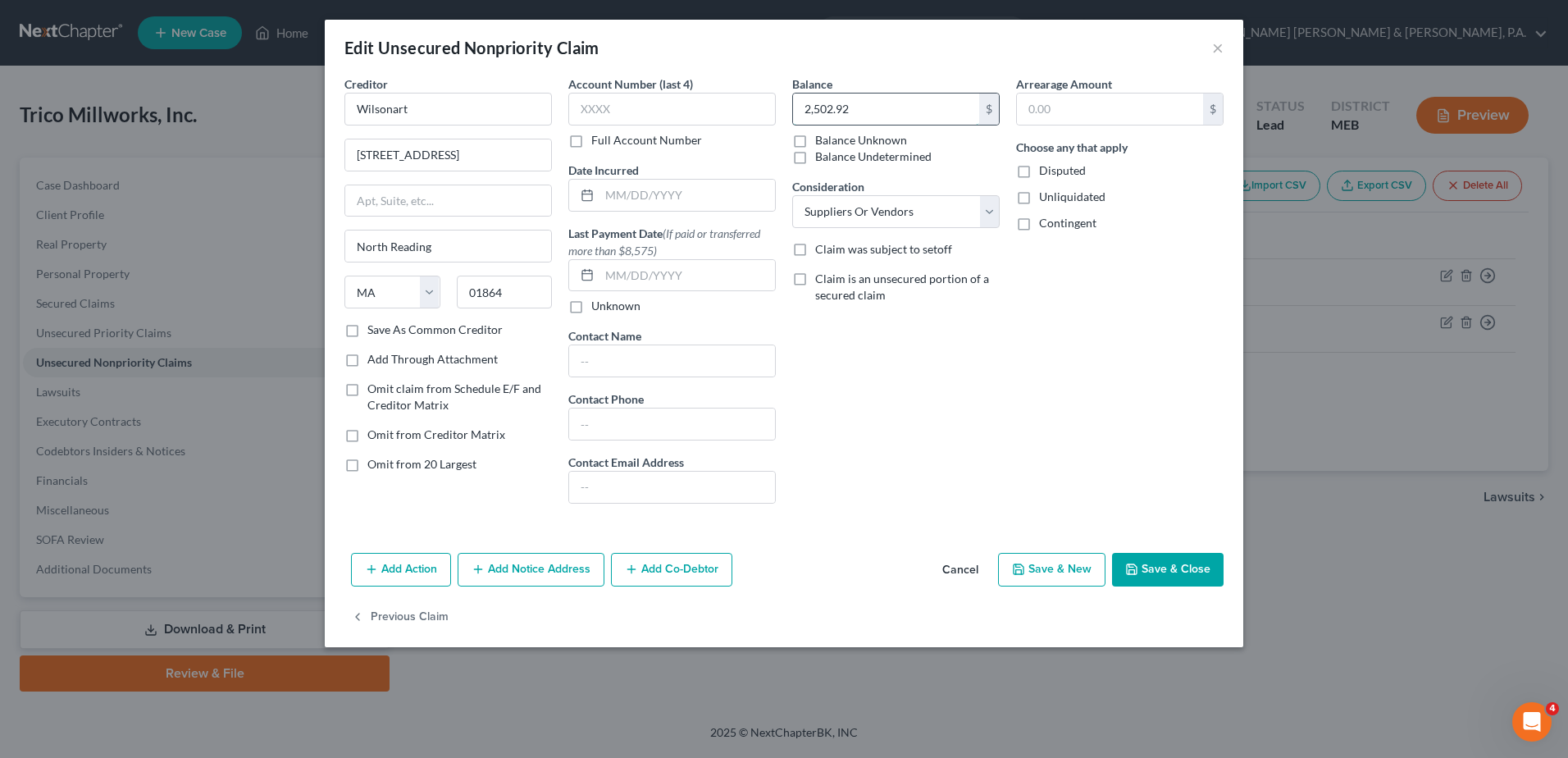
click at [924, 107] on input "2,502.92" at bounding box center [886, 109] width 186 height 31
type input "9,860.13"
click at [1158, 580] on button "Save & Close" at bounding box center [1167, 569] width 112 height 35
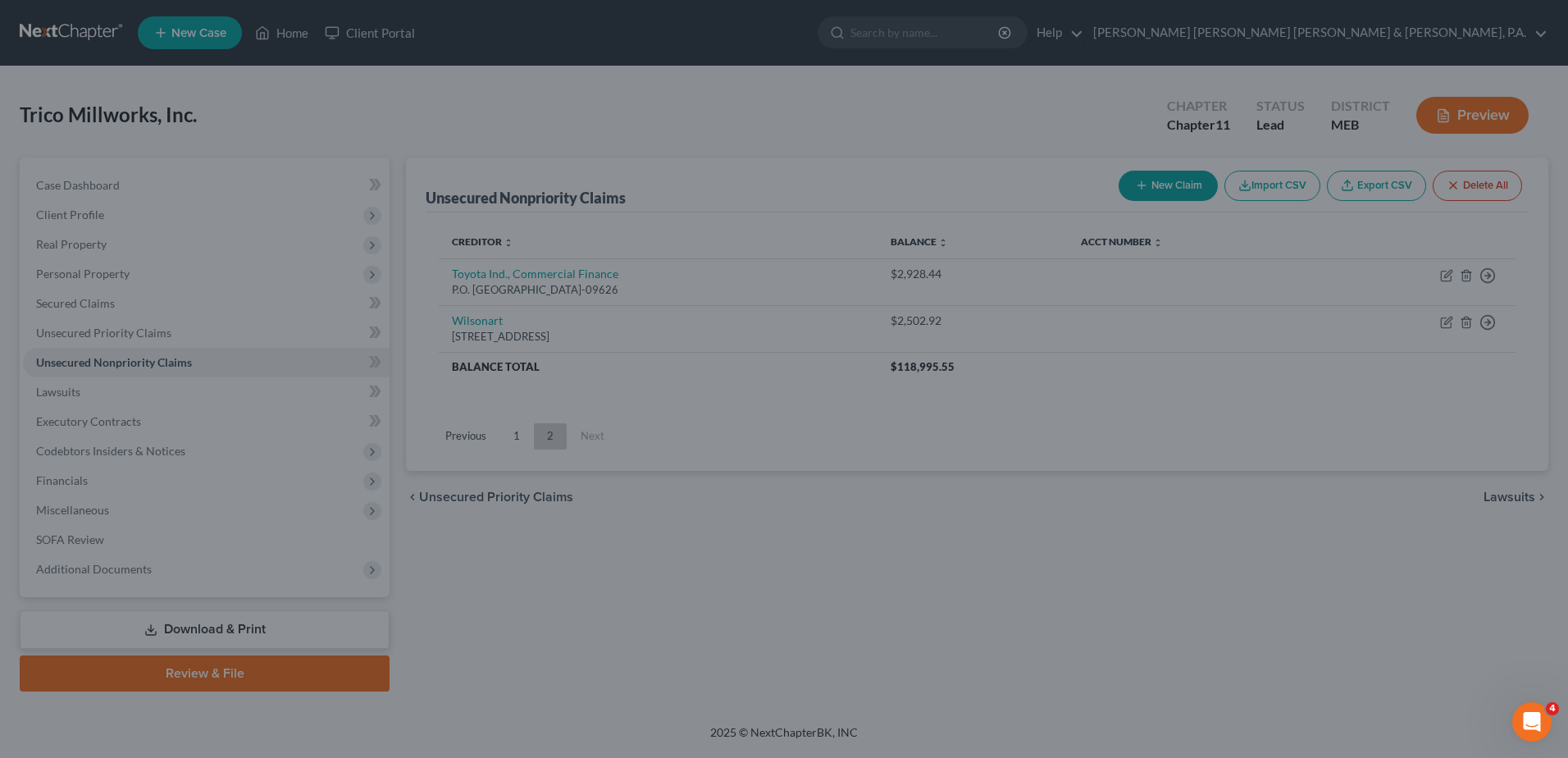
type input "0"
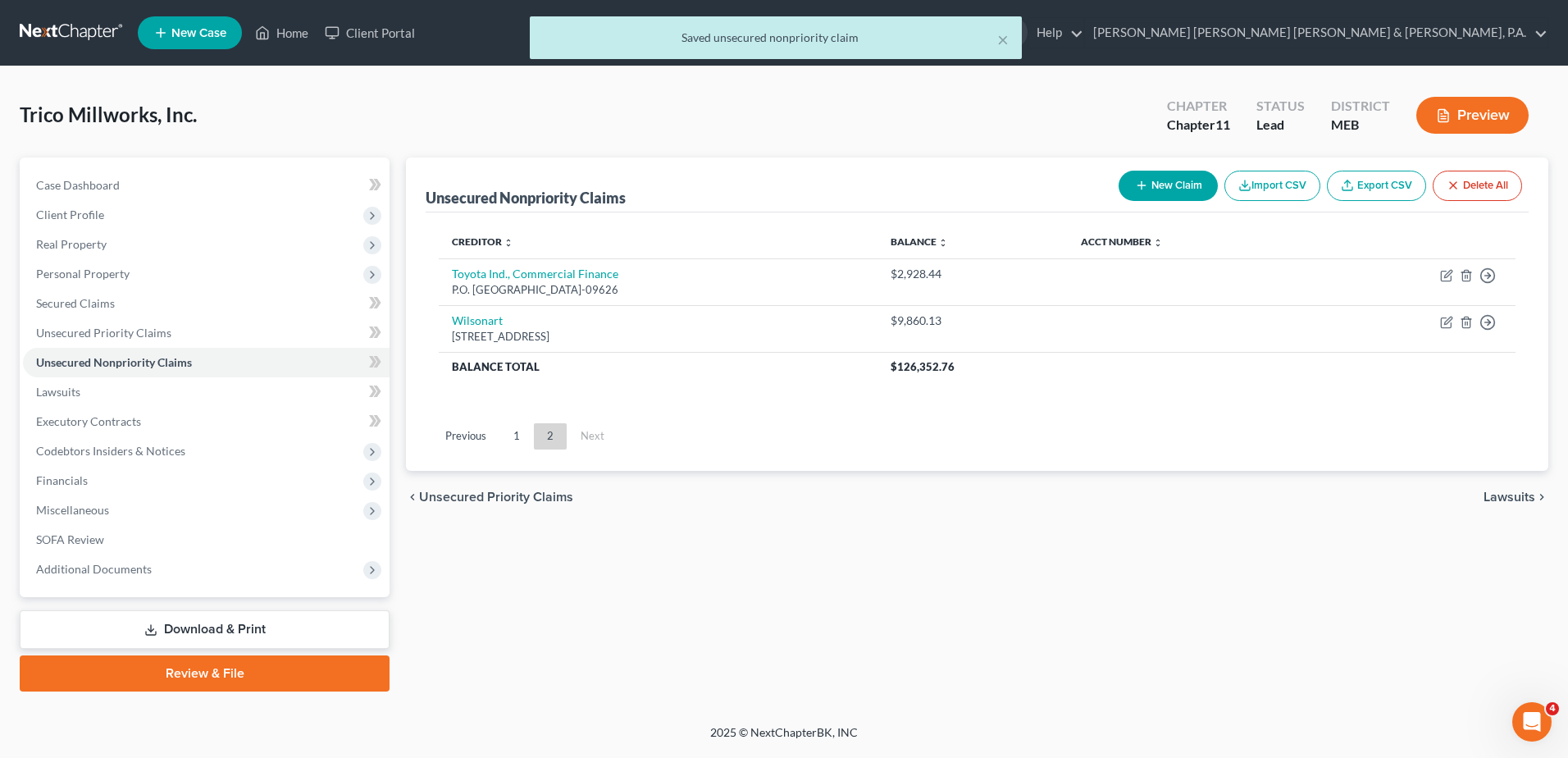
click at [1083, 602] on div "Unsecured Nonpriority Claims New Claim Import CSV Export CSV Delete All Credito…" at bounding box center [977, 424] width 1159 height 534
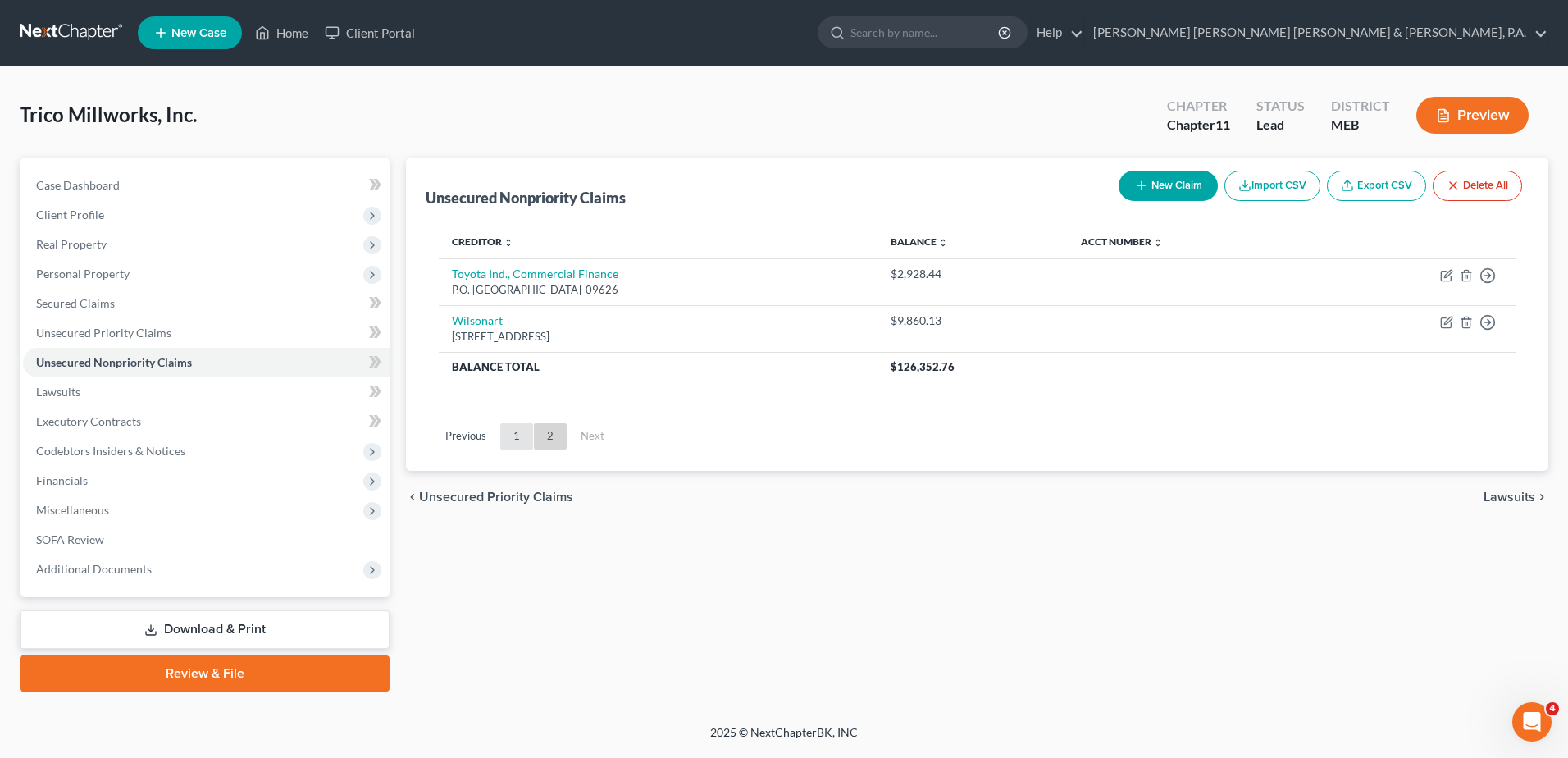
click at [519, 432] on link "1" at bounding box center [516, 436] width 33 height 26
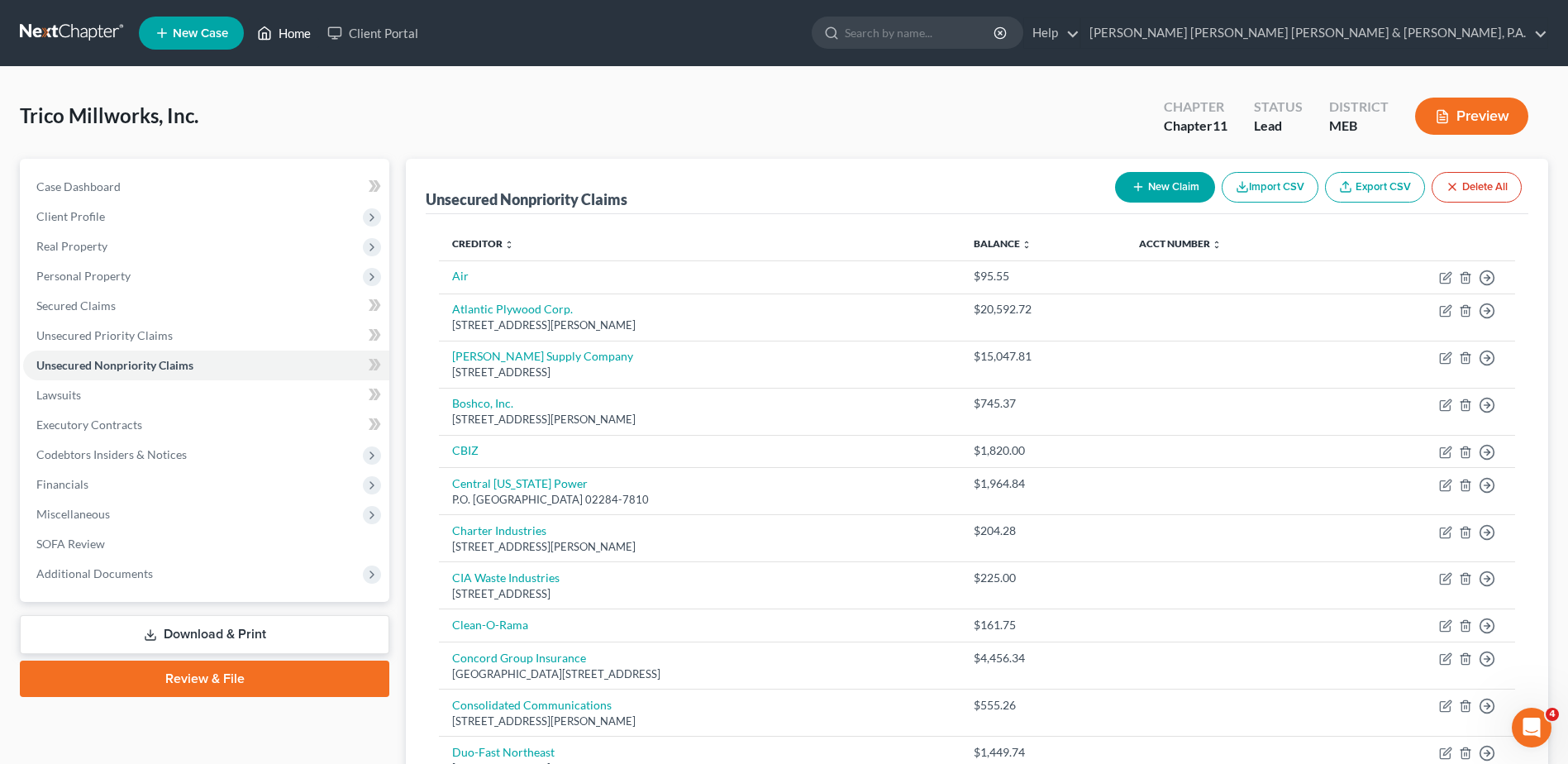
click at [308, 36] on link "Home" at bounding box center [284, 32] width 70 height 29
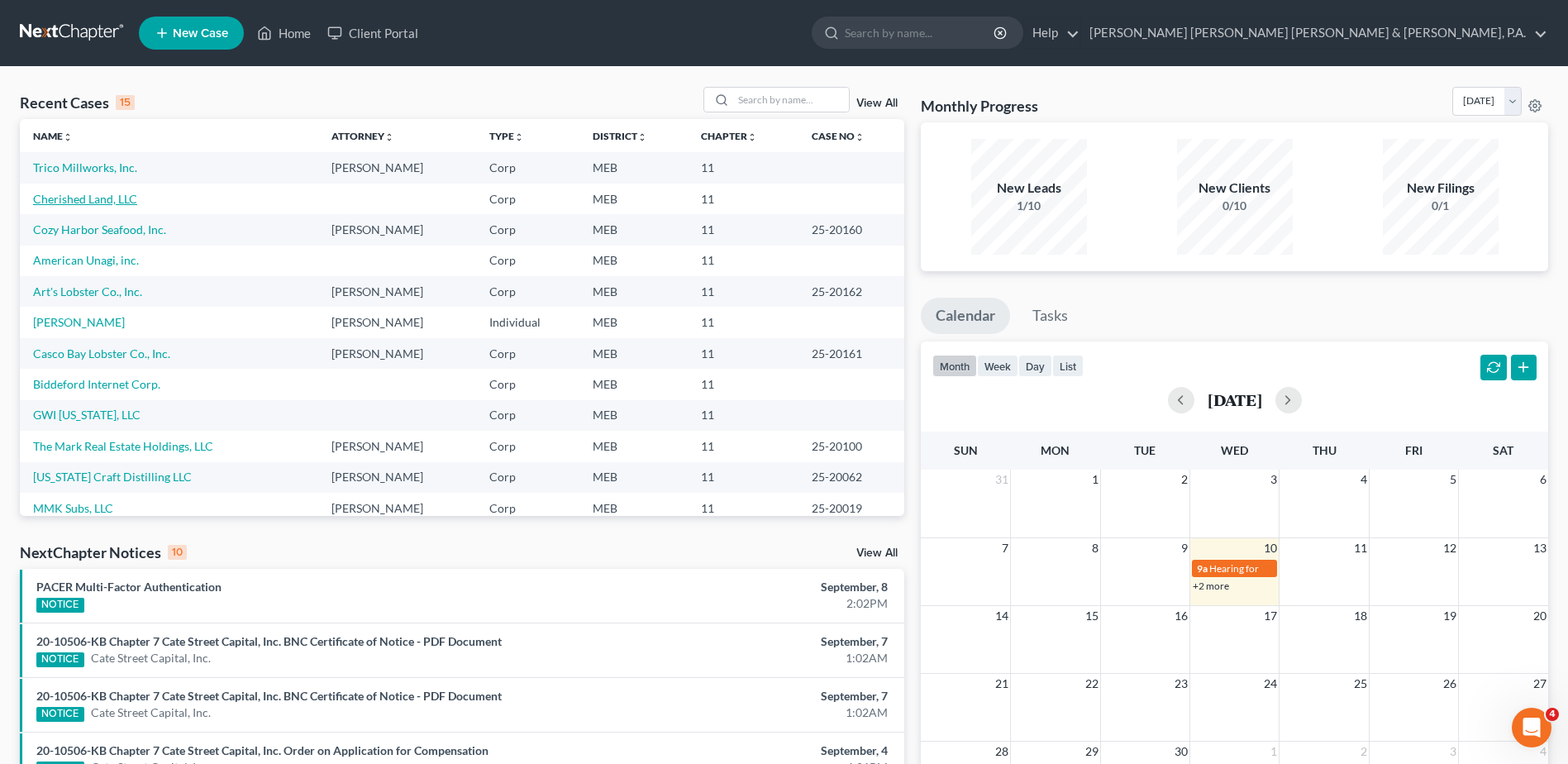
click at [89, 198] on link "Cherished Land, LLC" at bounding box center [85, 199] width 104 height 14
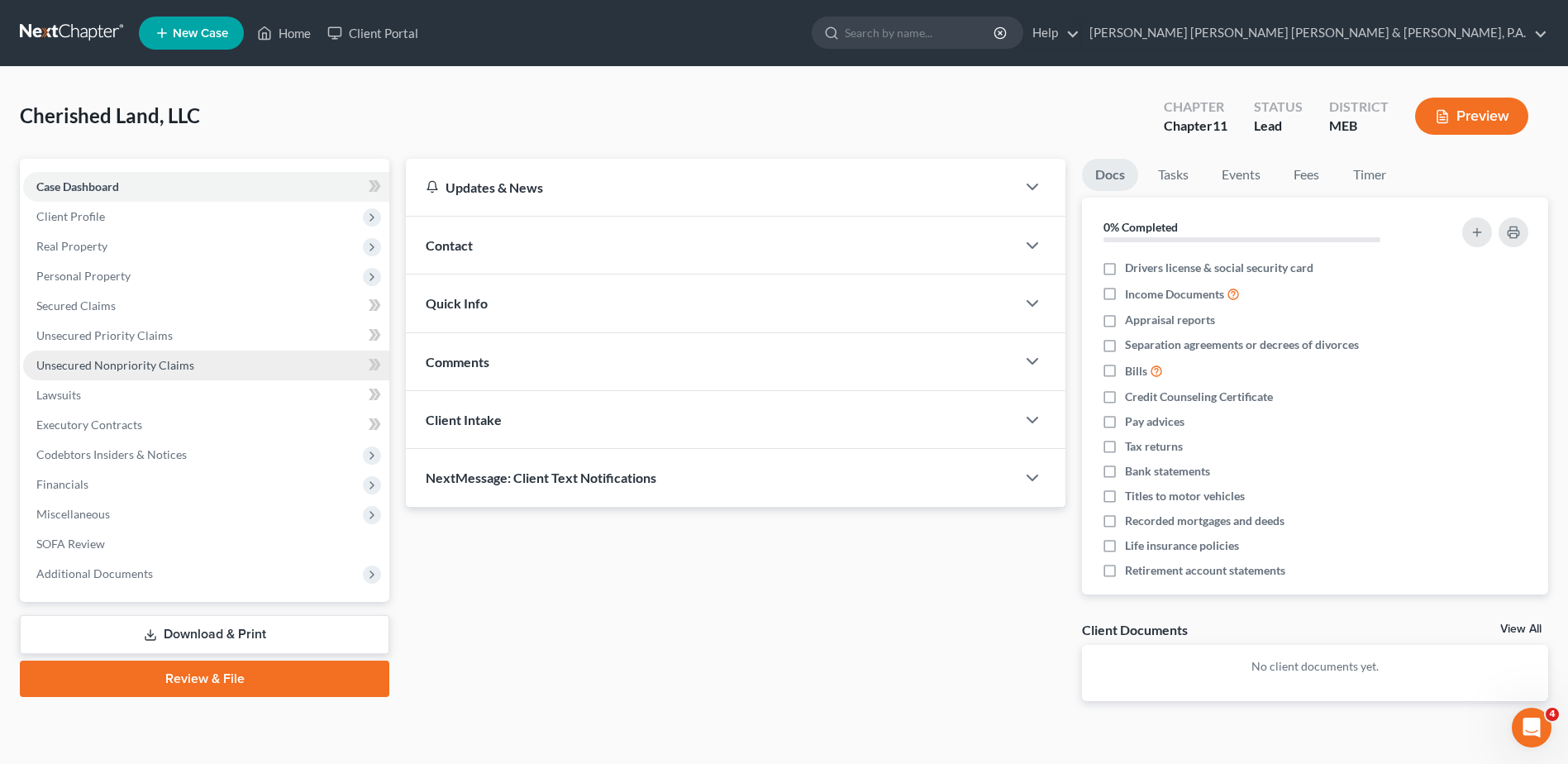
click at [167, 371] on span "Unsecured Nonpriority Claims" at bounding box center [114, 364] width 158 height 14
